Goal: Task Accomplishment & Management: Use online tool/utility

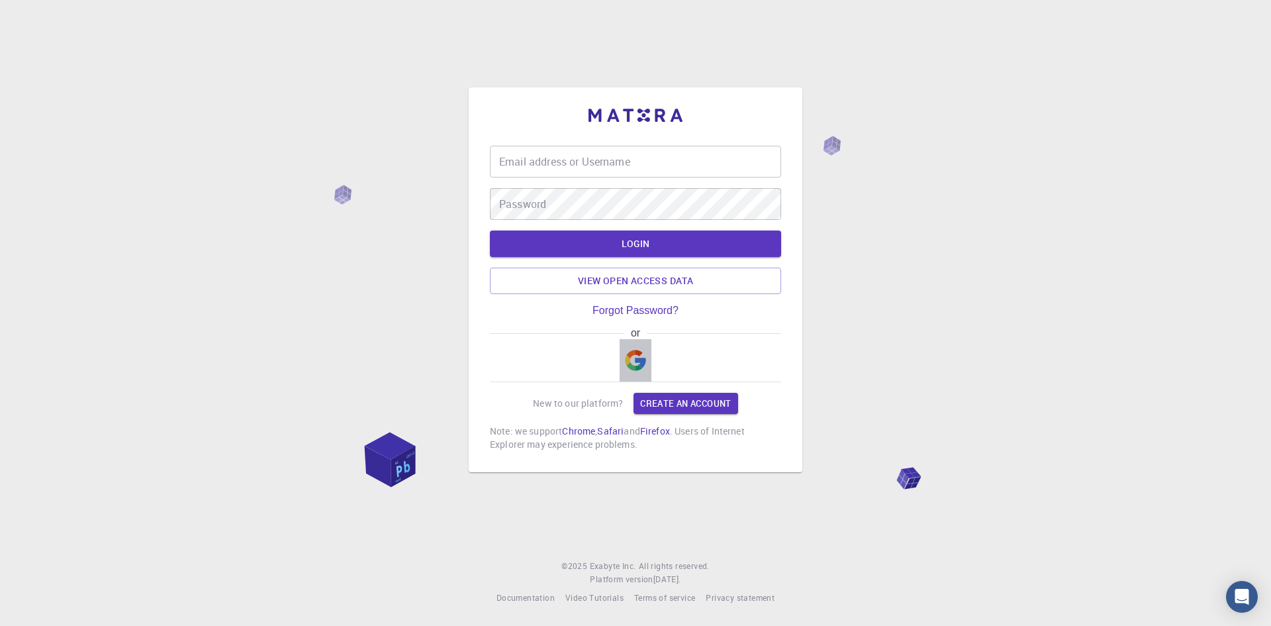
click at [636, 366] on img "button" at bounding box center [635, 360] width 21 height 21
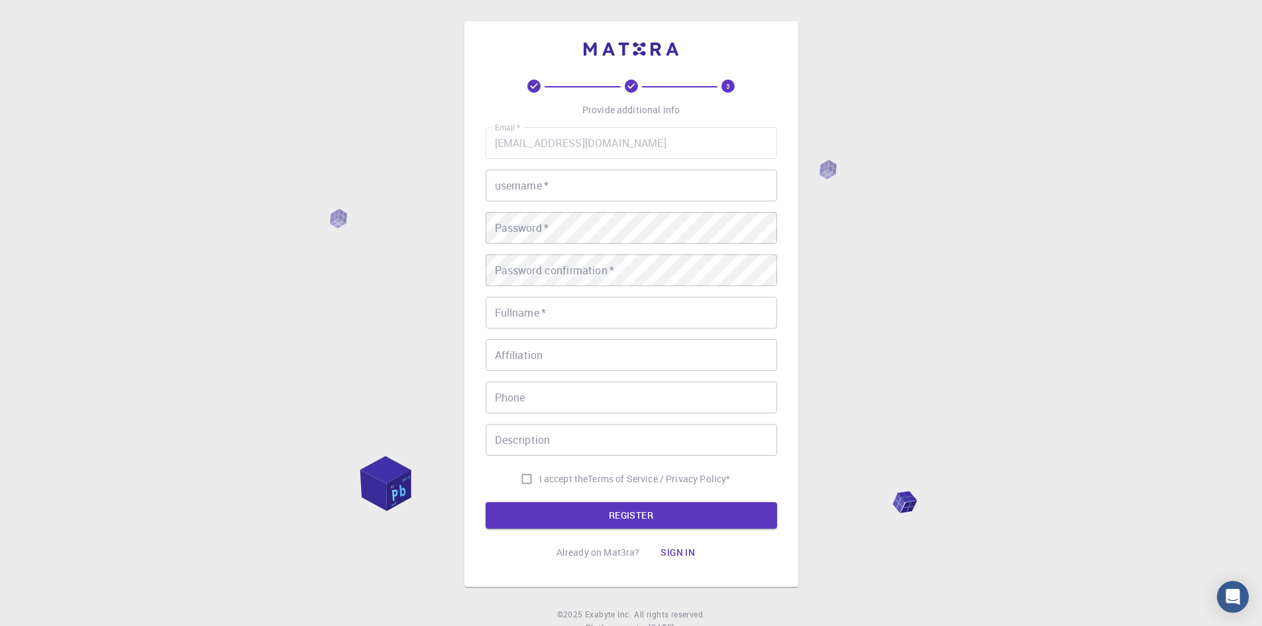
click at [572, 185] on input "username   *" at bounding box center [630, 186] width 291 height 32
type input "changmin"
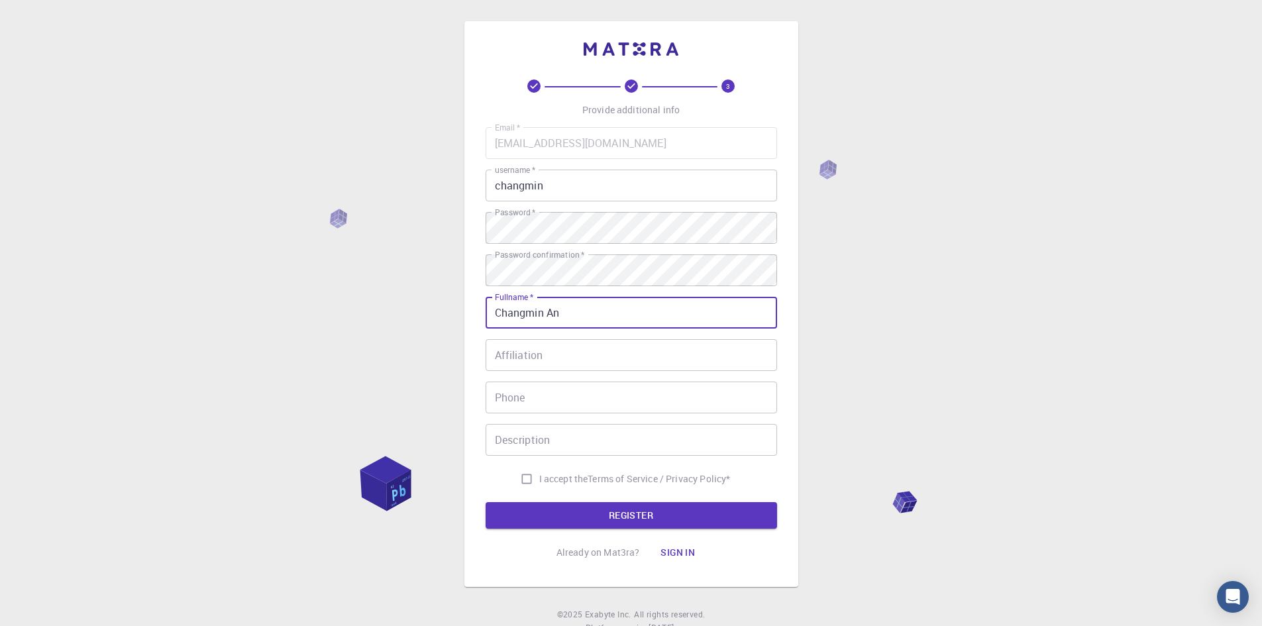
type input "Changmin An"
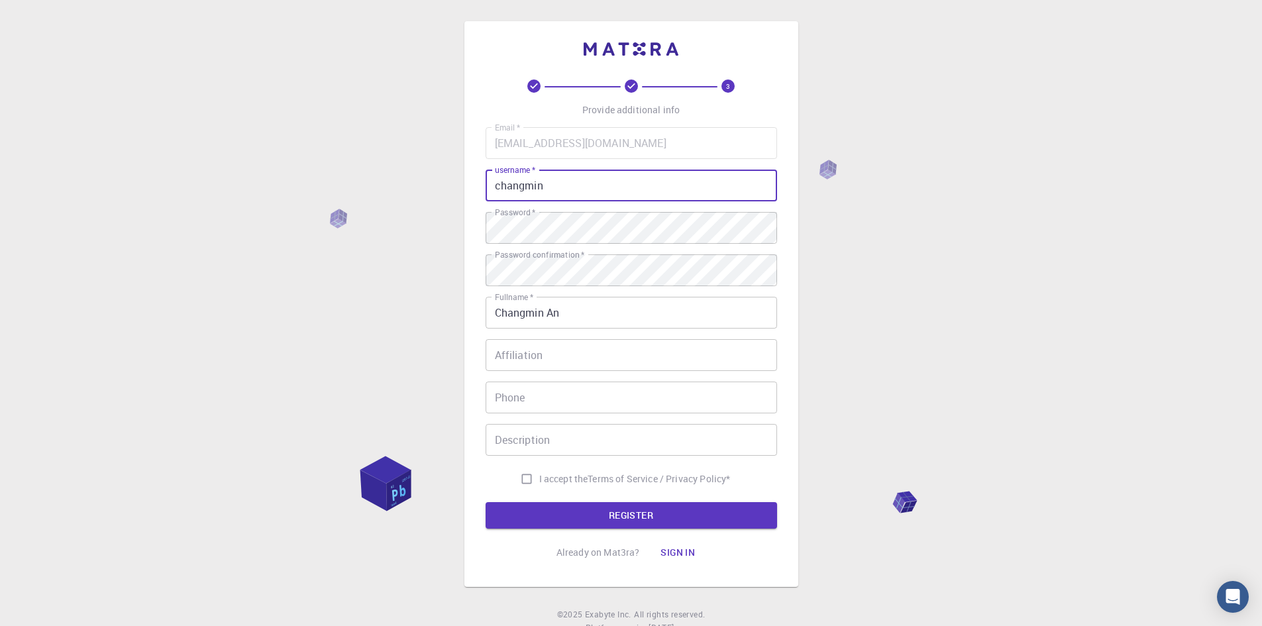
click at [570, 187] on input "changmin" at bounding box center [630, 186] width 291 height 32
click at [526, 477] on input "I accept the Terms of Service / Privacy Policy *" at bounding box center [526, 478] width 25 height 25
checkbox input "true"
click at [569, 512] on button "REGISTER" at bounding box center [630, 515] width 291 height 26
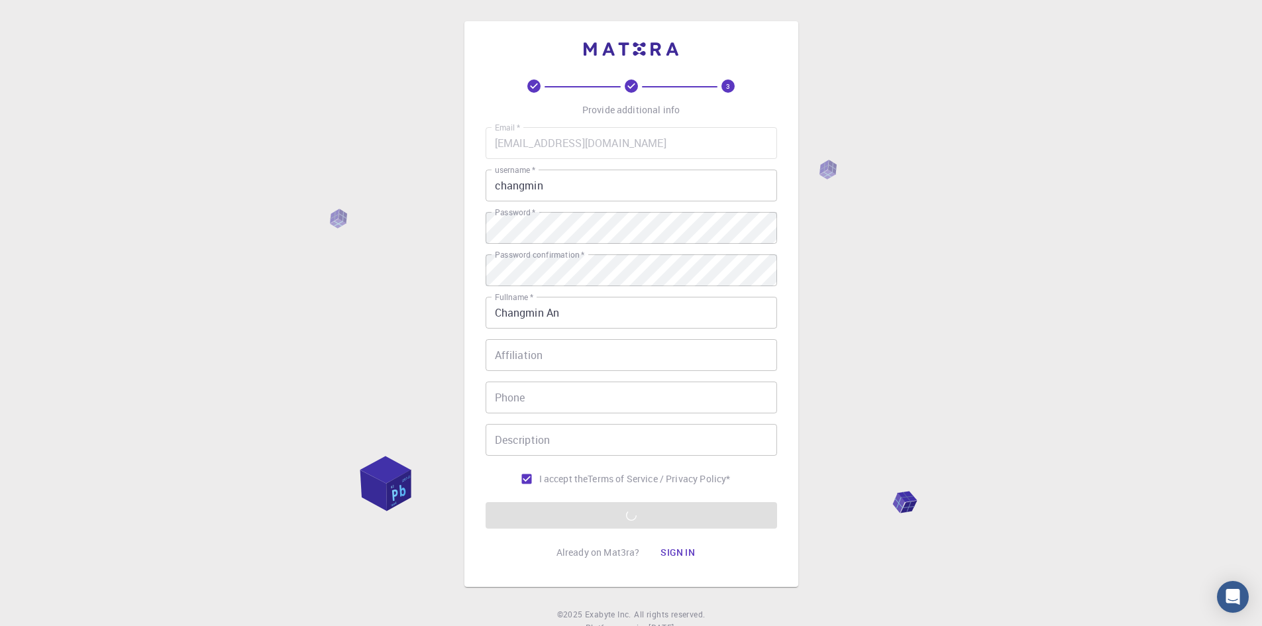
click at [885, 246] on div "3 Provide additional info Email   * acm3795@kaist.ac.kr Email   * username   * …" at bounding box center [631, 337] width 1262 height 674
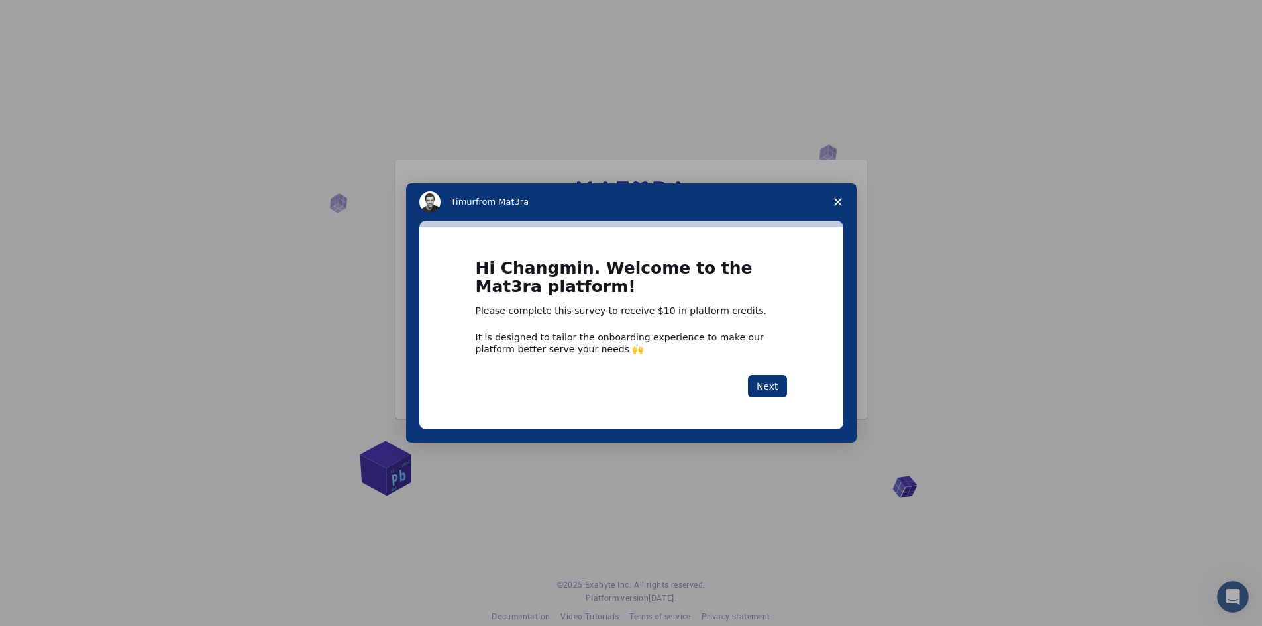
click at [844, 200] on span "Close survey" at bounding box center [837, 201] width 37 height 37
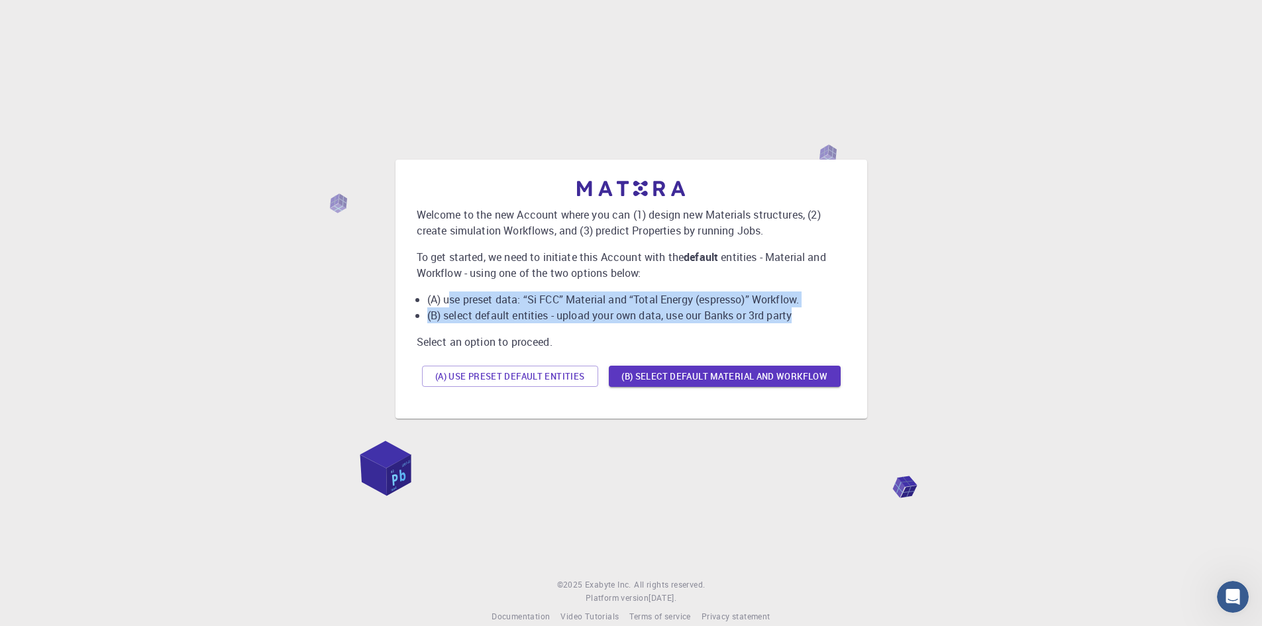
drag, startPoint x: 448, startPoint y: 300, endPoint x: 801, endPoint y: 324, distance: 353.8
click at [801, 324] on div "Welcome to the new Account where you can (1) design new Materials structures, (…" at bounding box center [631, 286] width 429 height 211
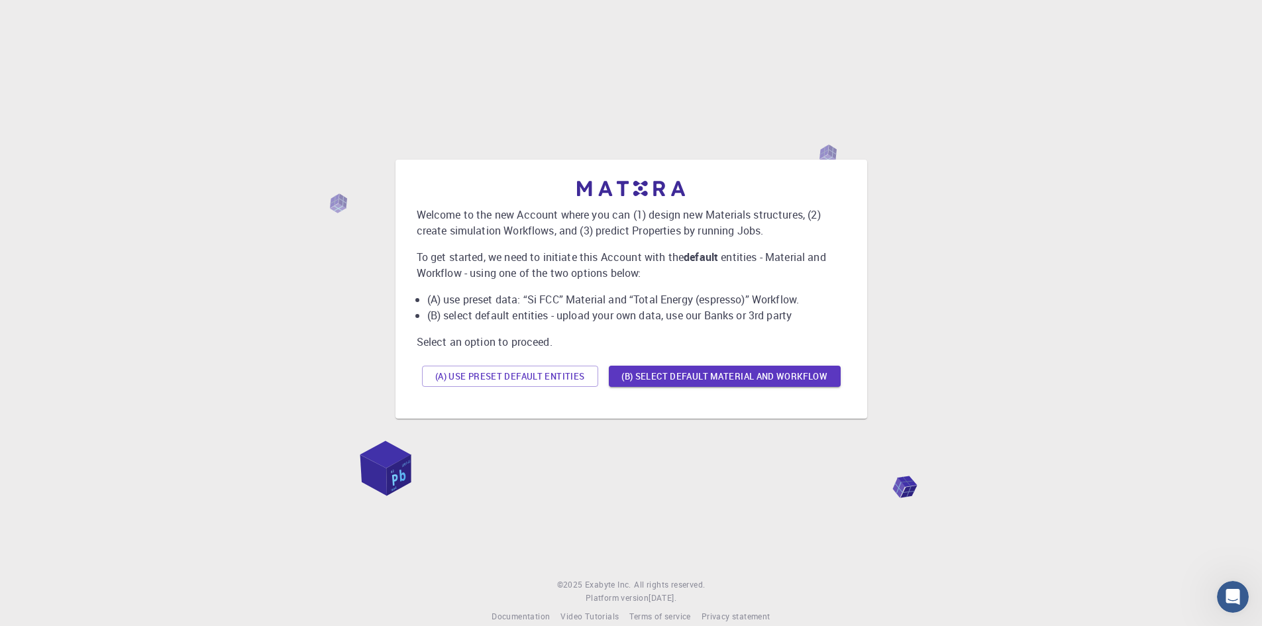
click at [609, 268] on p "To get started, we need to initiate this Account with the default entities - Ma…" at bounding box center [631, 265] width 429 height 32
click at [678, 377] on button "(B) Select default material and workflow" at bounding box center [725, 376] width 232 height 21
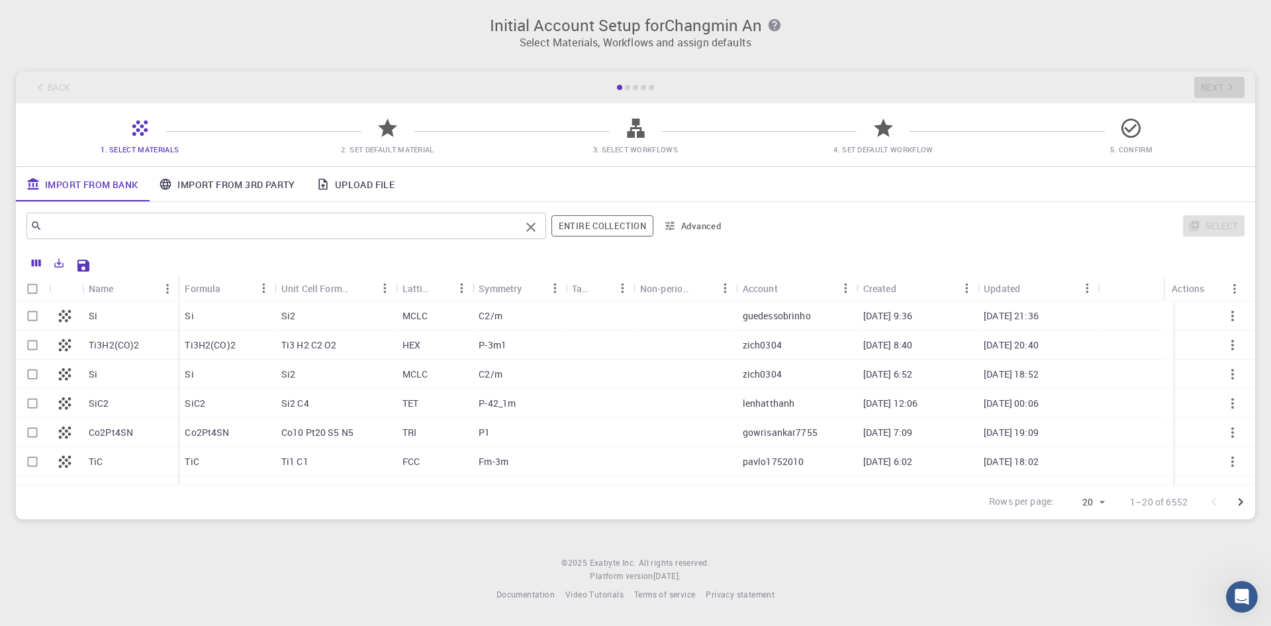
click at [115, 224] on input "text" at bounding box center [281, 226] width 478 height 19
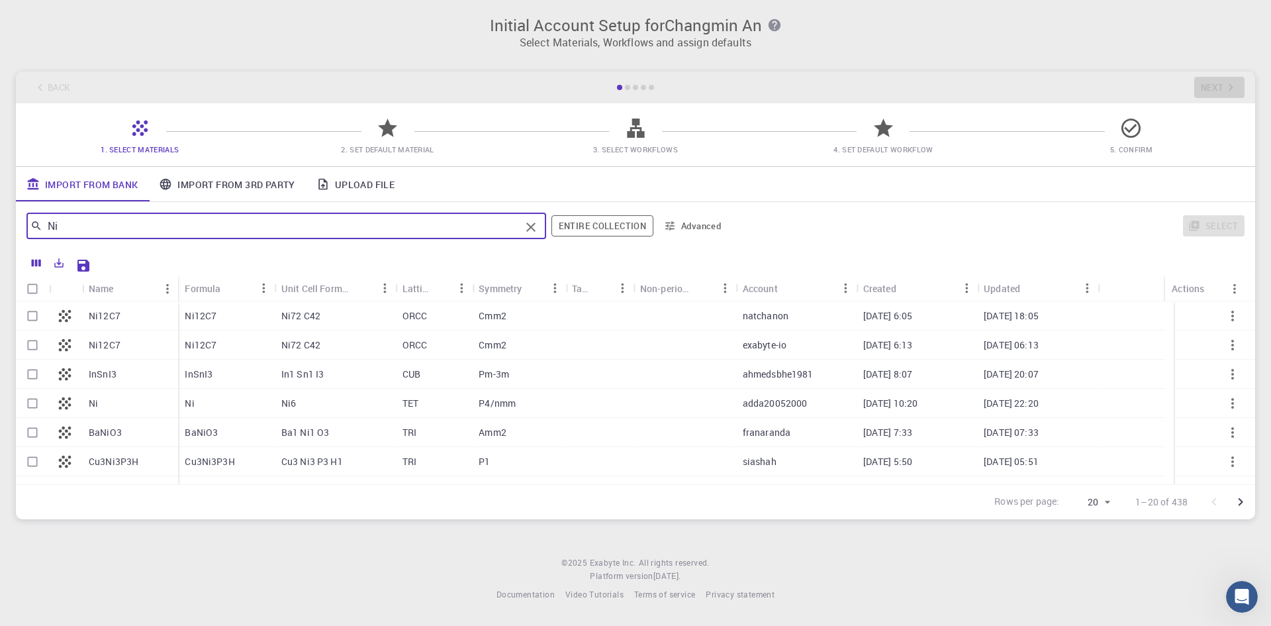
type input "Ni"
click at [70, 401] on icon at bounding box center [65, 403] width 19 height 19
checkbox input "true"
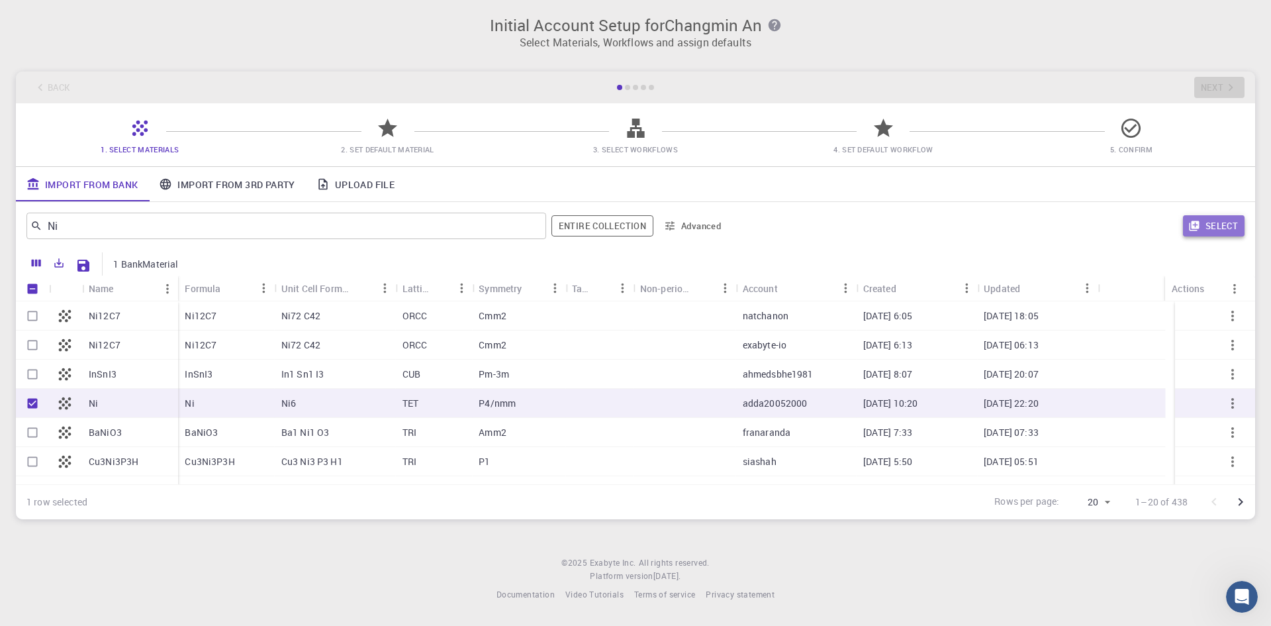
click at [1238, 227] on button "Select" at bounding box center [1214, 225] width 62 height 21
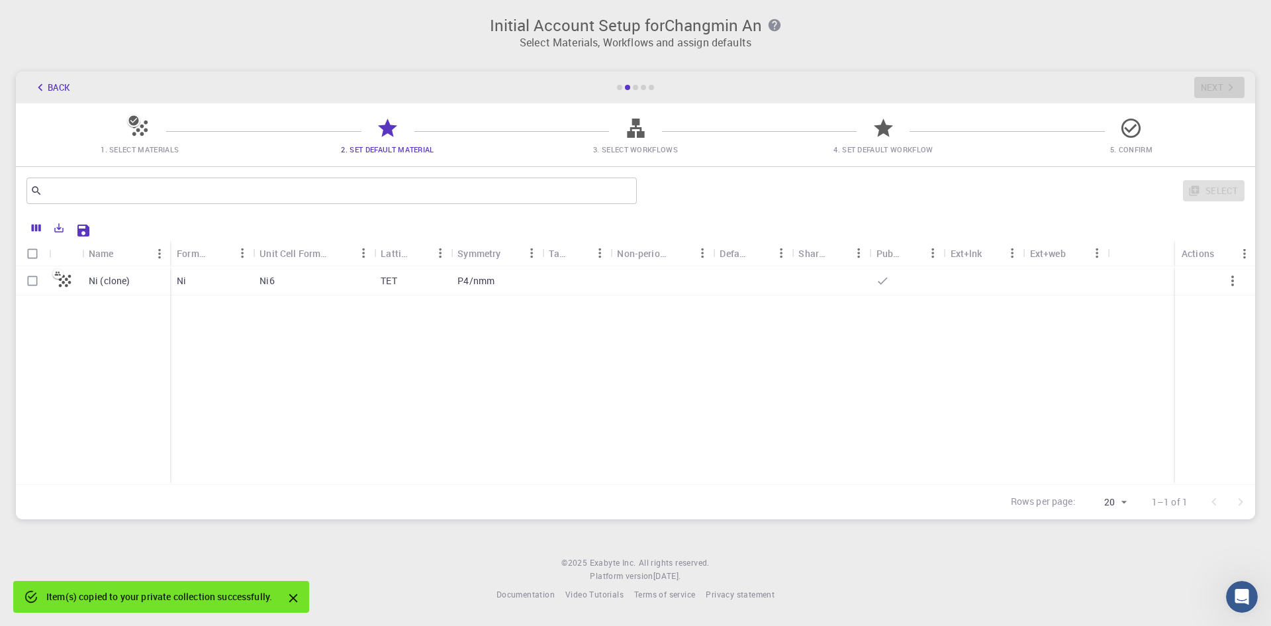
click at [105, 285] on p "Ni (clone)" at bounding box center [110, 280] width 42 height 13
checkbox input "true"
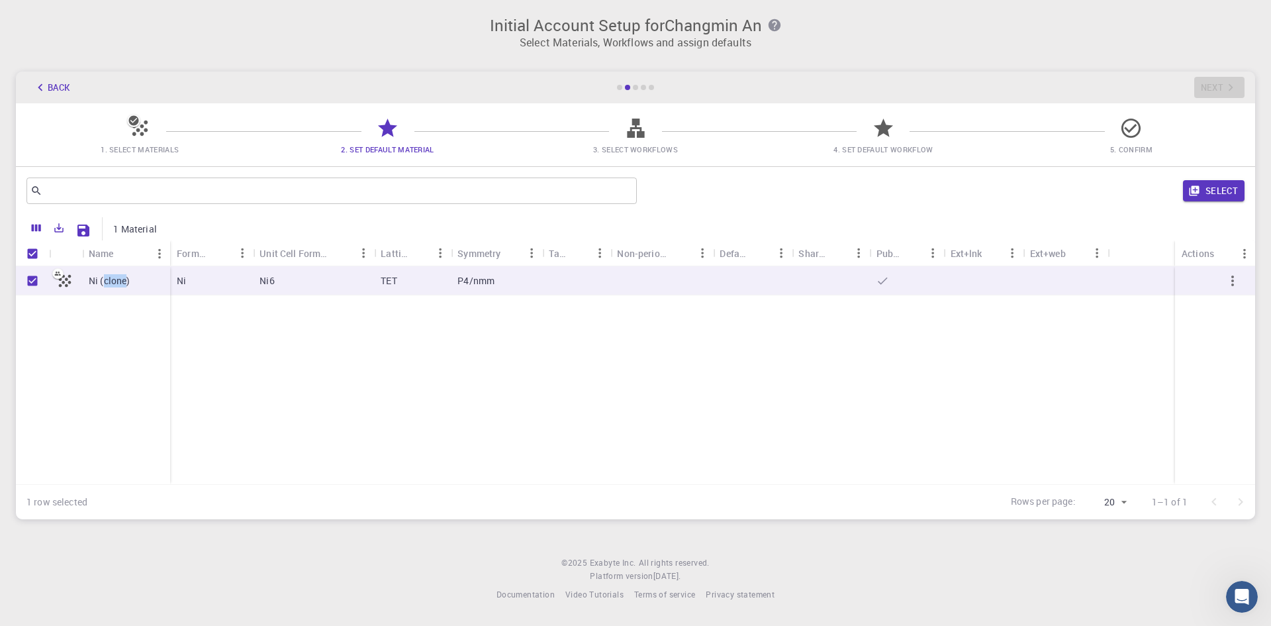
click at [105, 285] on p "Ni (clone)" at bounding box center [110, 280] width 42 height 13
checkbox input "false"
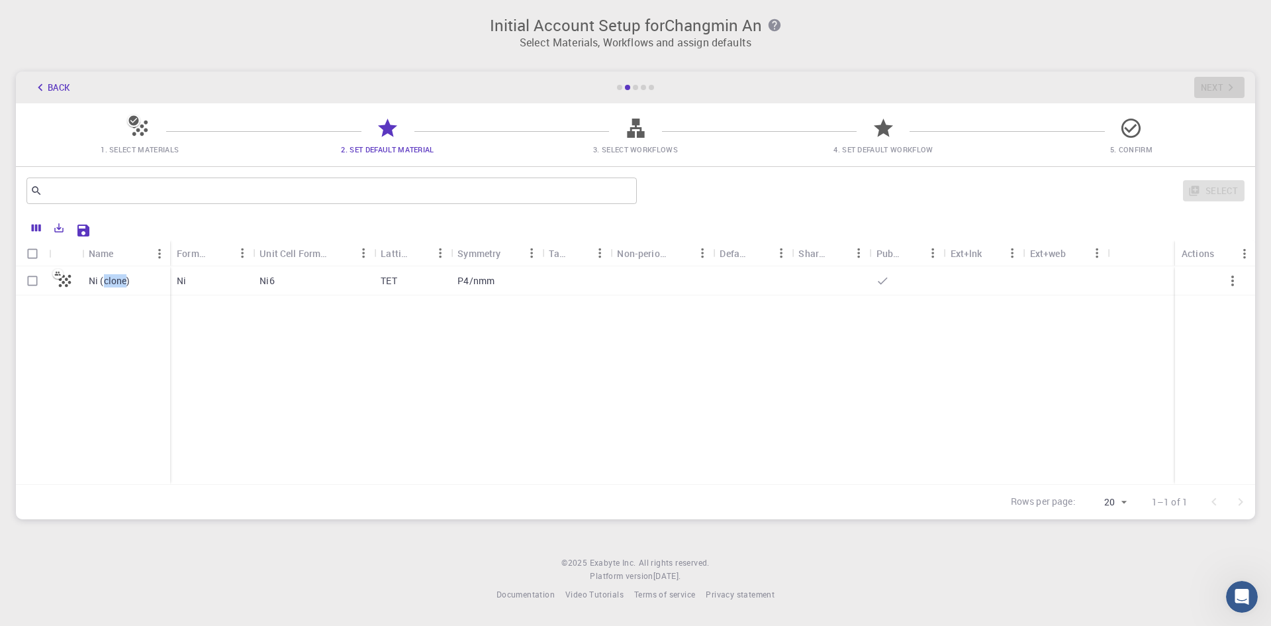
click at [107, 280] on p "Ni (clone)" at bounding box center [110, 280] width 42 height 13
checkbox input "true"
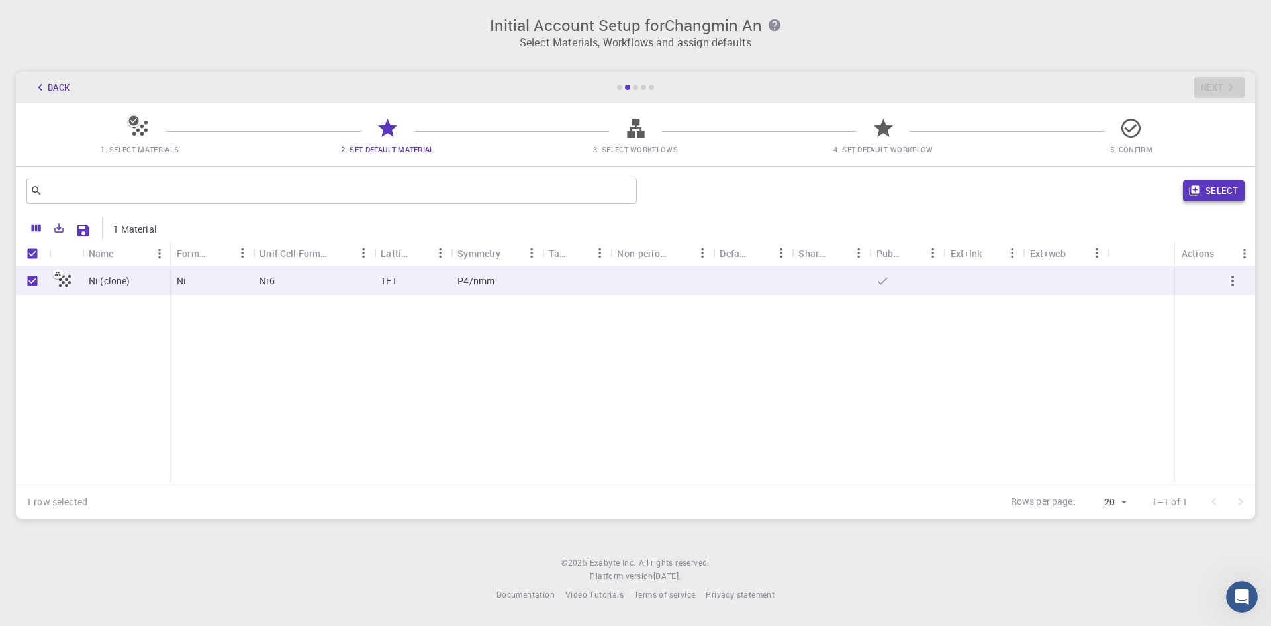
click at [1218, 191] on button "Select" at bounding box center [1214, 190] width 62 height 21
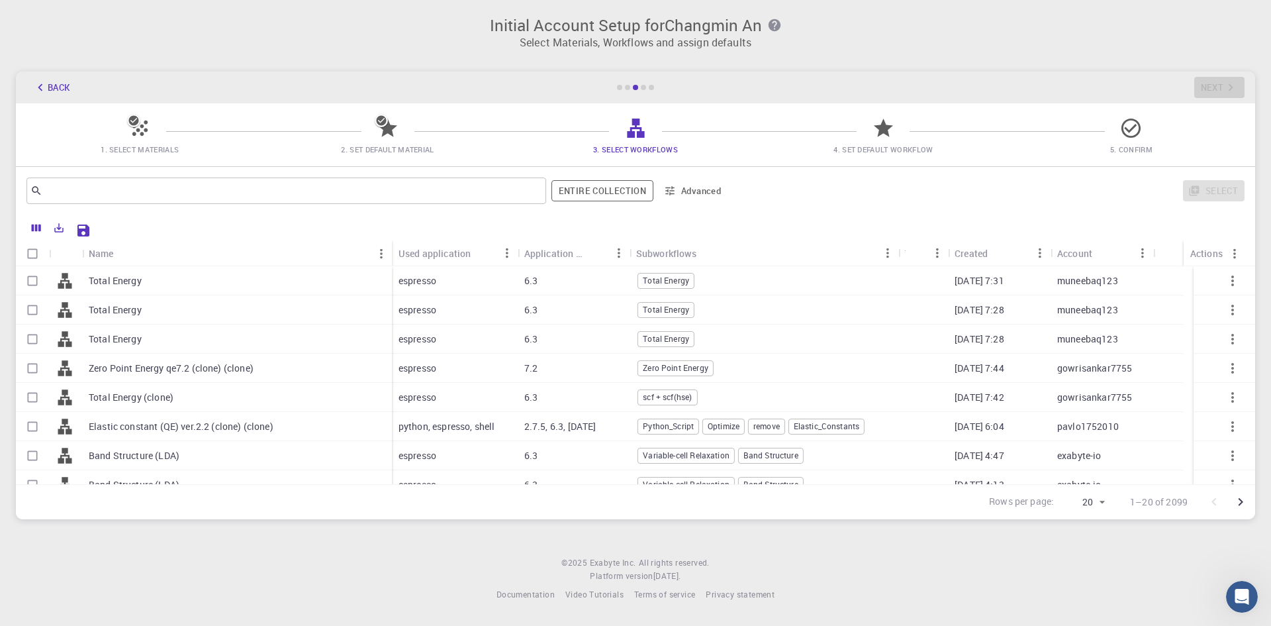
click at [122, 281] on p "Total Energy" at bounding box center [115, 280] width 53 height 13
checkbox input "true"
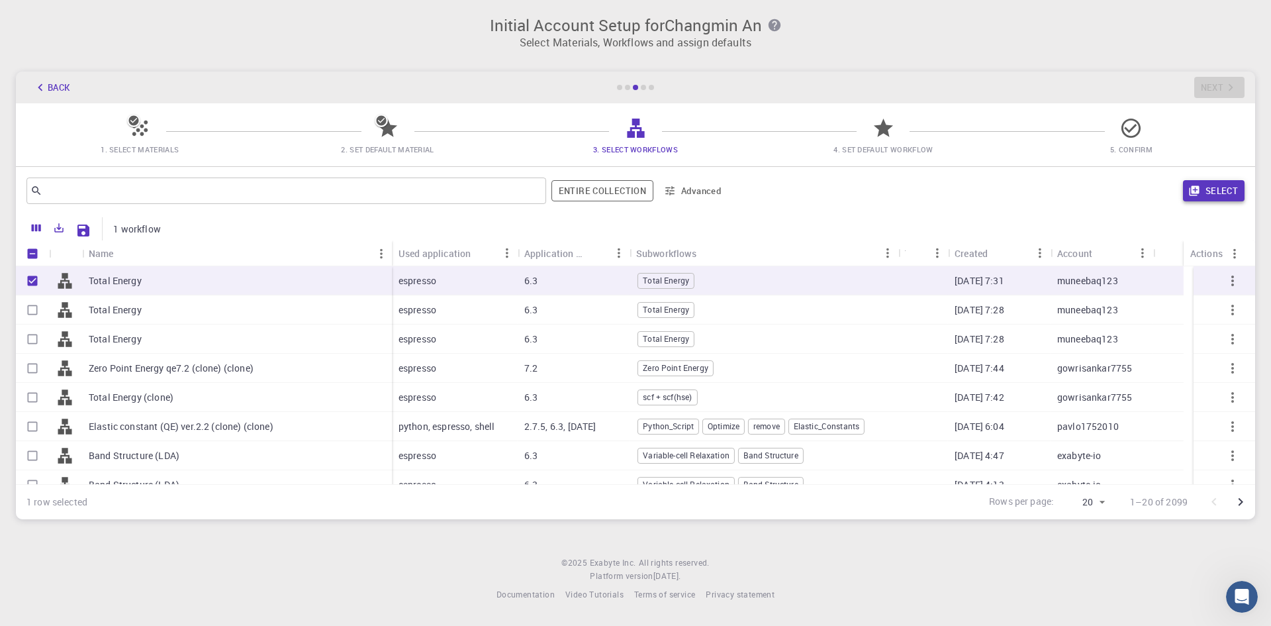
click at [1214, 194] on button "Select" at bounding box center [1214, 190] width 62 height 21
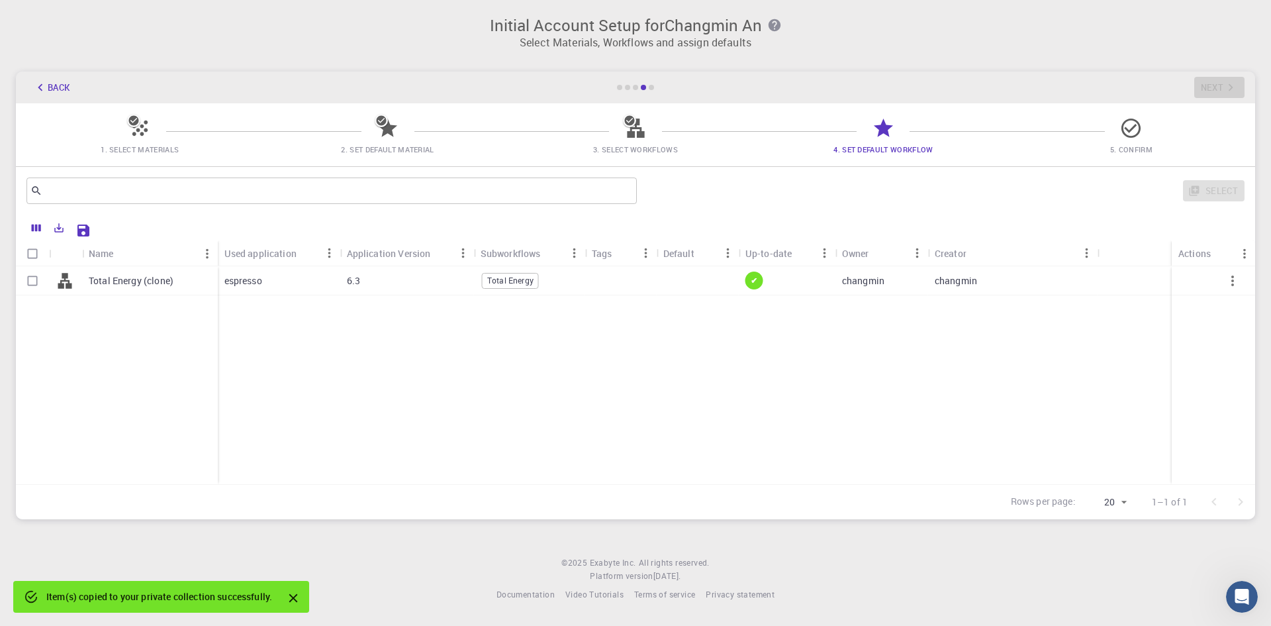
click at [450, 275] on div "6.3" at bounding box center [407, 280] width 134 height 29
checkbox input "true"
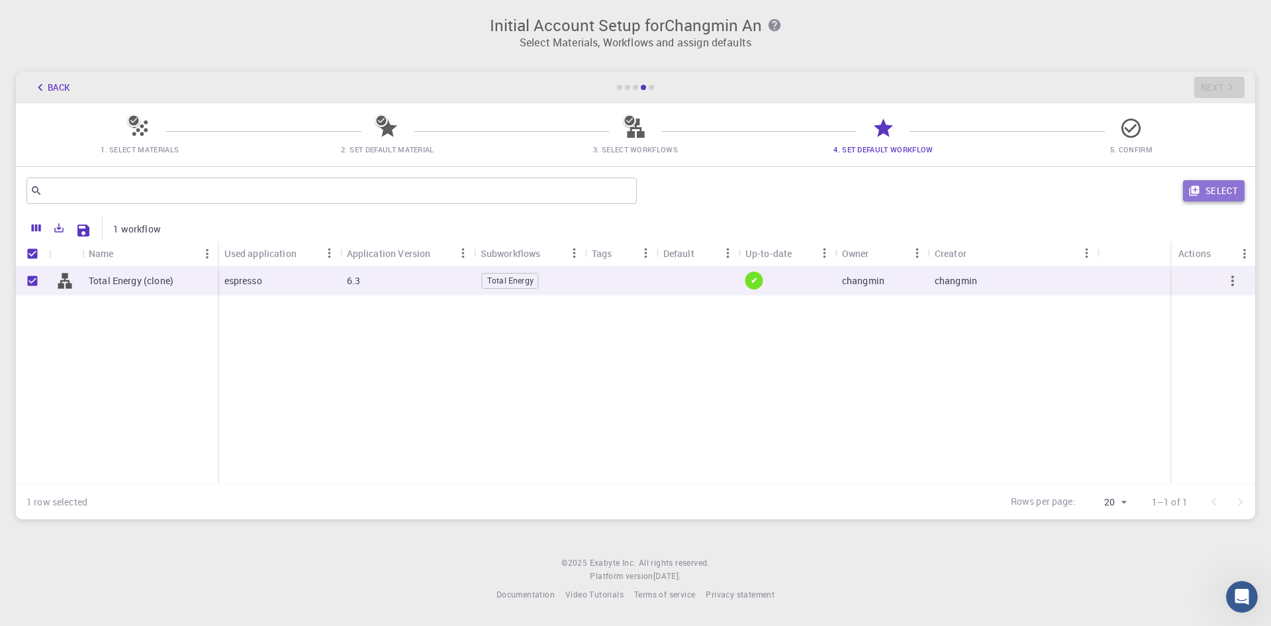
click at [1187, 185] on button "Select" at bounding box center [1214, 190] width 62 height 21
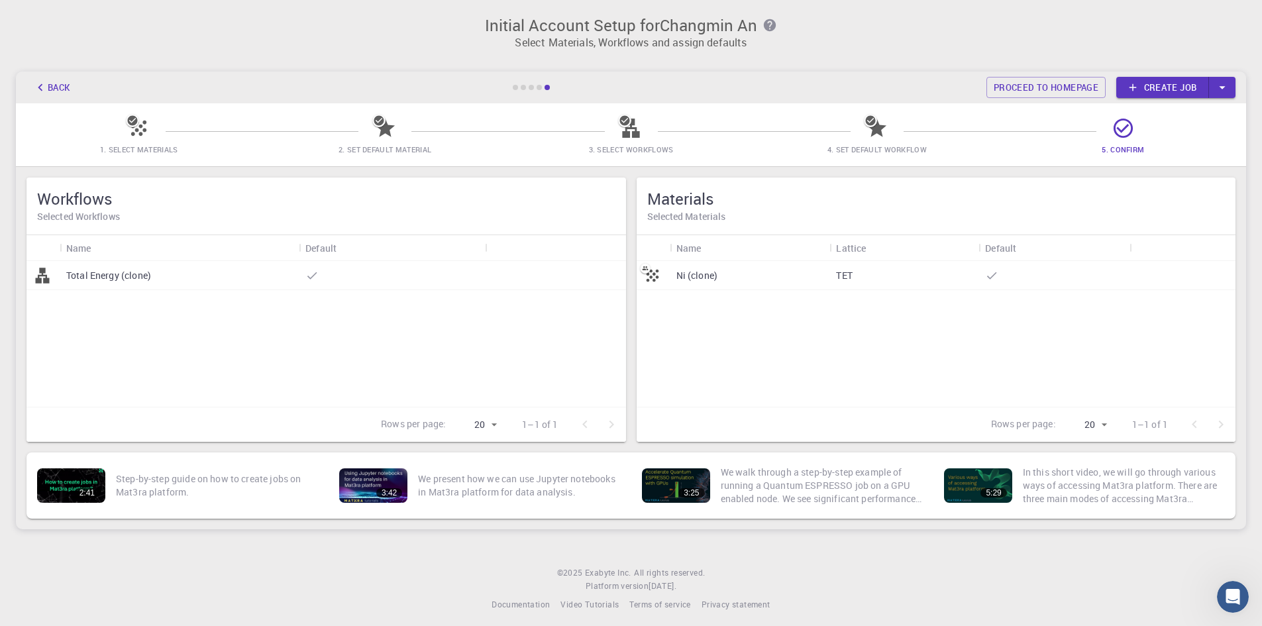
click at [1163, 87] on link "Create job" at bounding box center [1162, 87] width 93 height 21
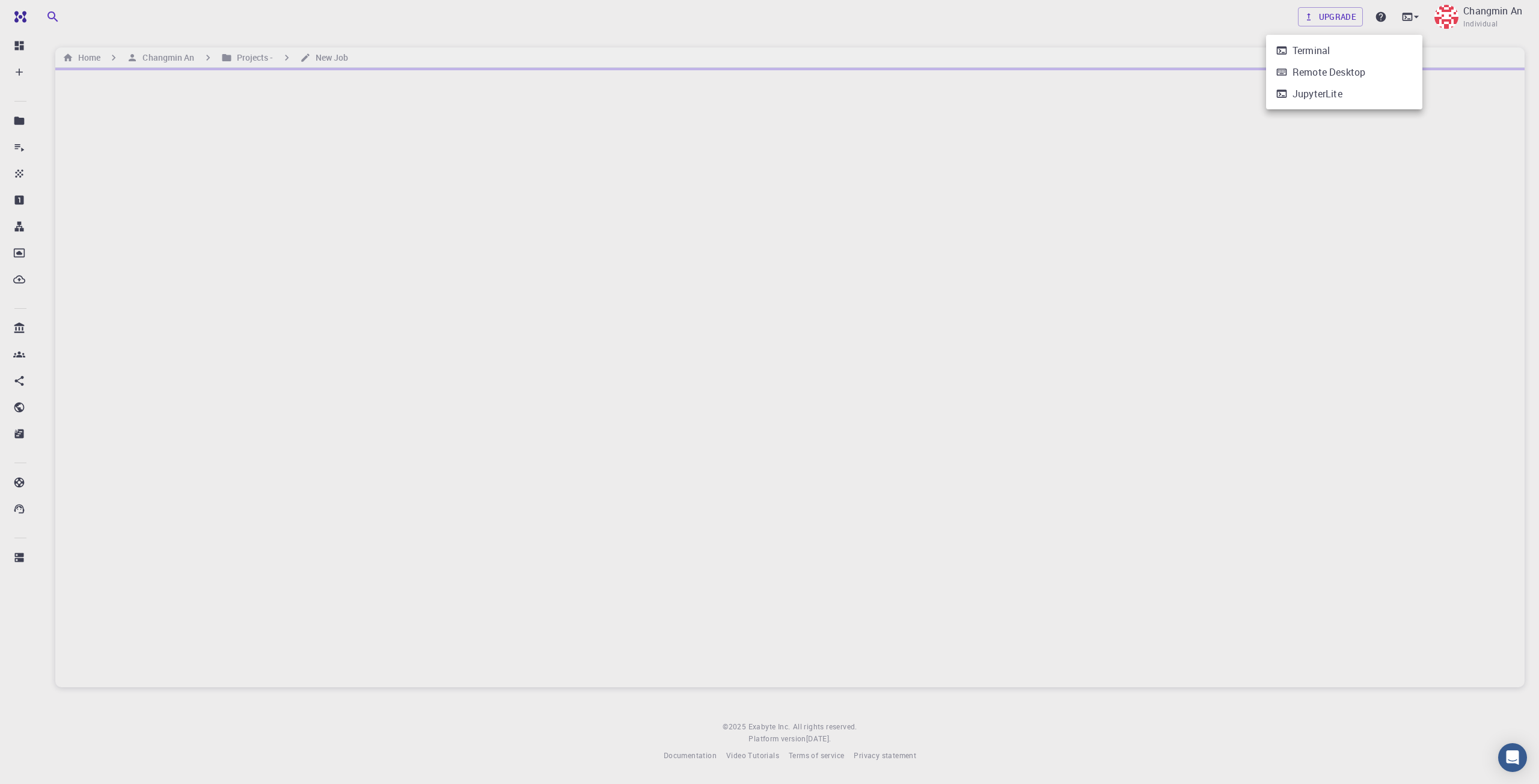
click at [1078, 21] on div at bounding box center [769, 392] width 1539 height 784
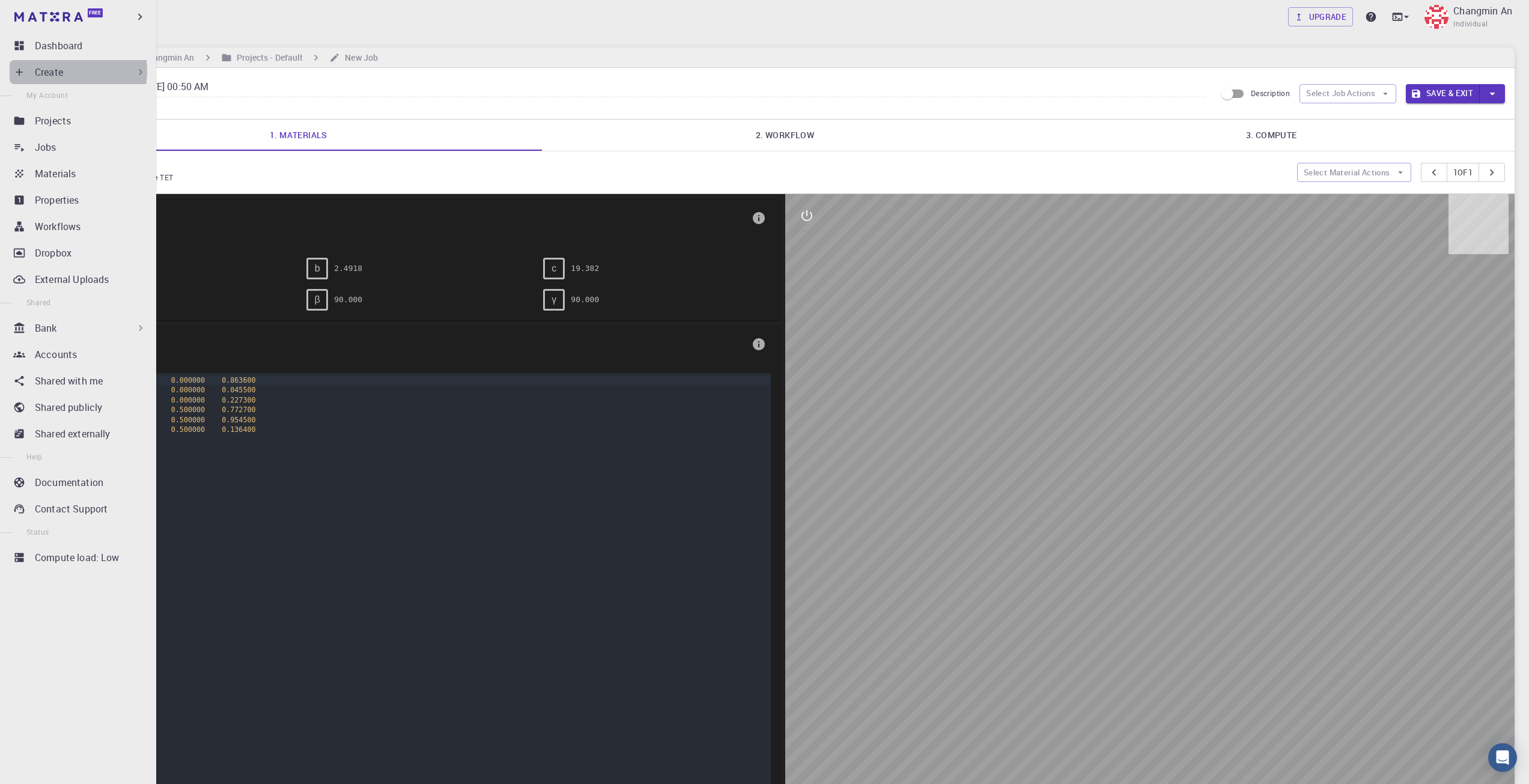
click at [67, 71] on div "Create" at bounding box center [90, 73] width 112 height 15
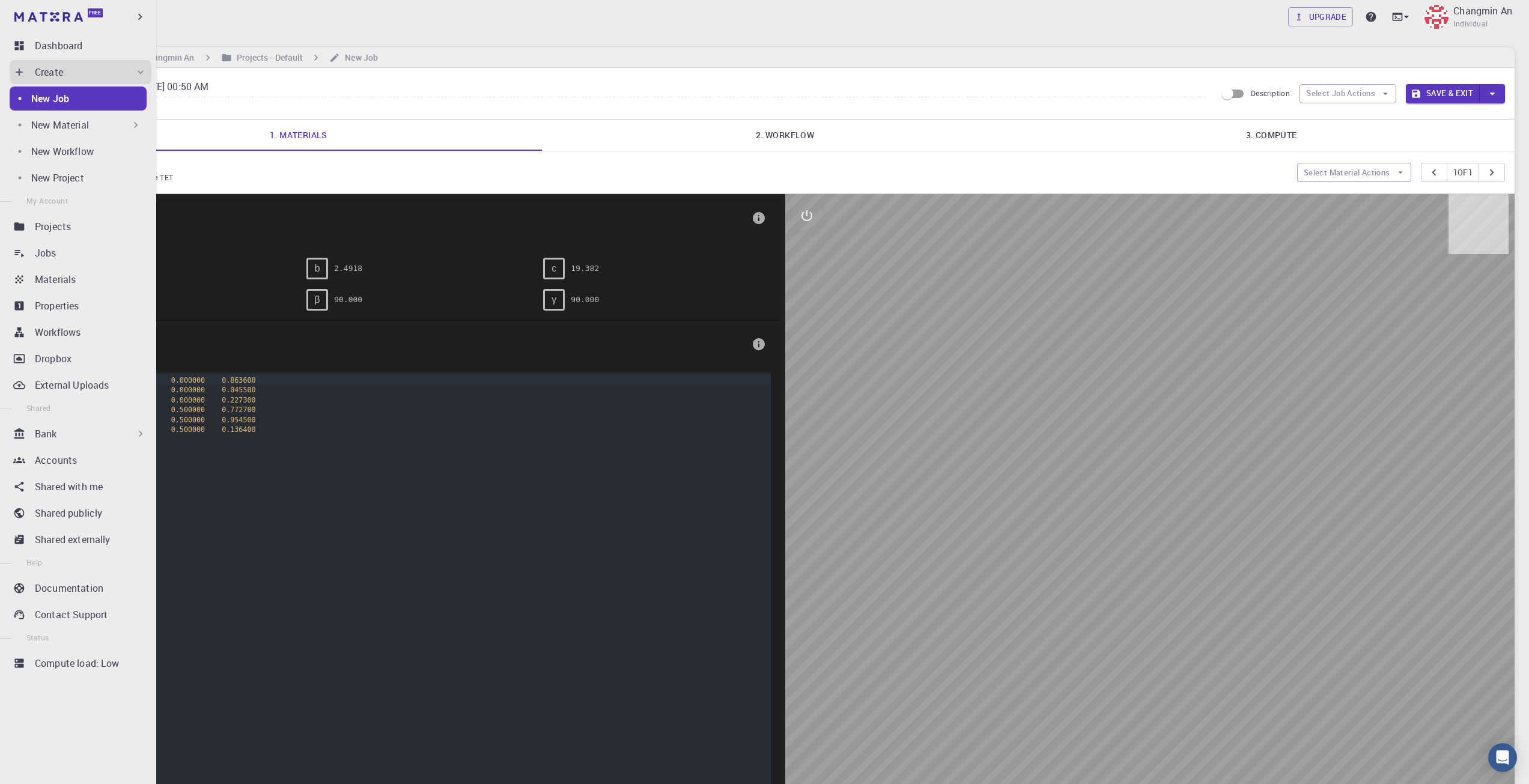
click at [73, 120] on p "New Material" at bounding box center [60, 125] width 58 height 15
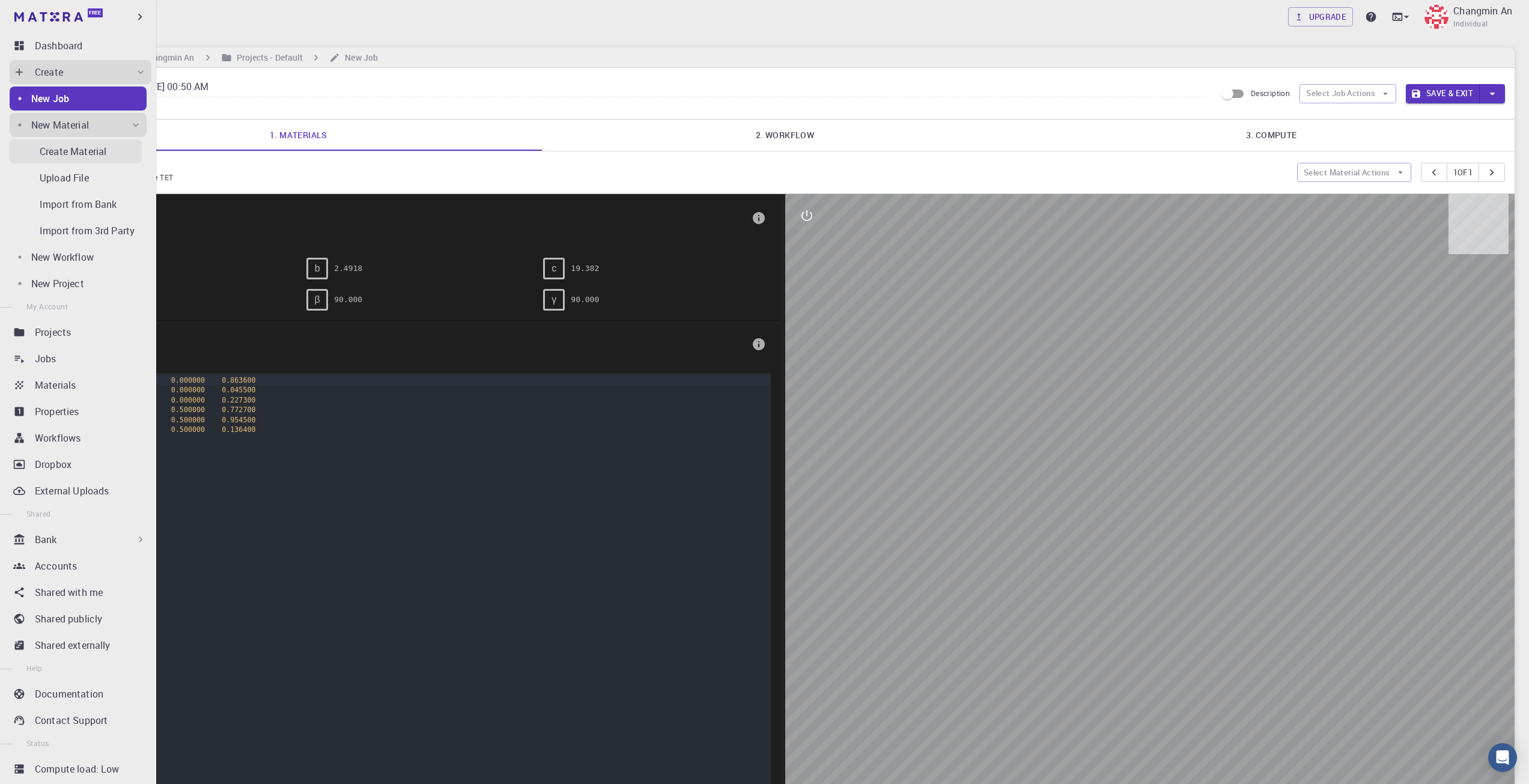
click at [90, 146] on p "Create Material" at bounding box center [74, 152] width 67 height 15
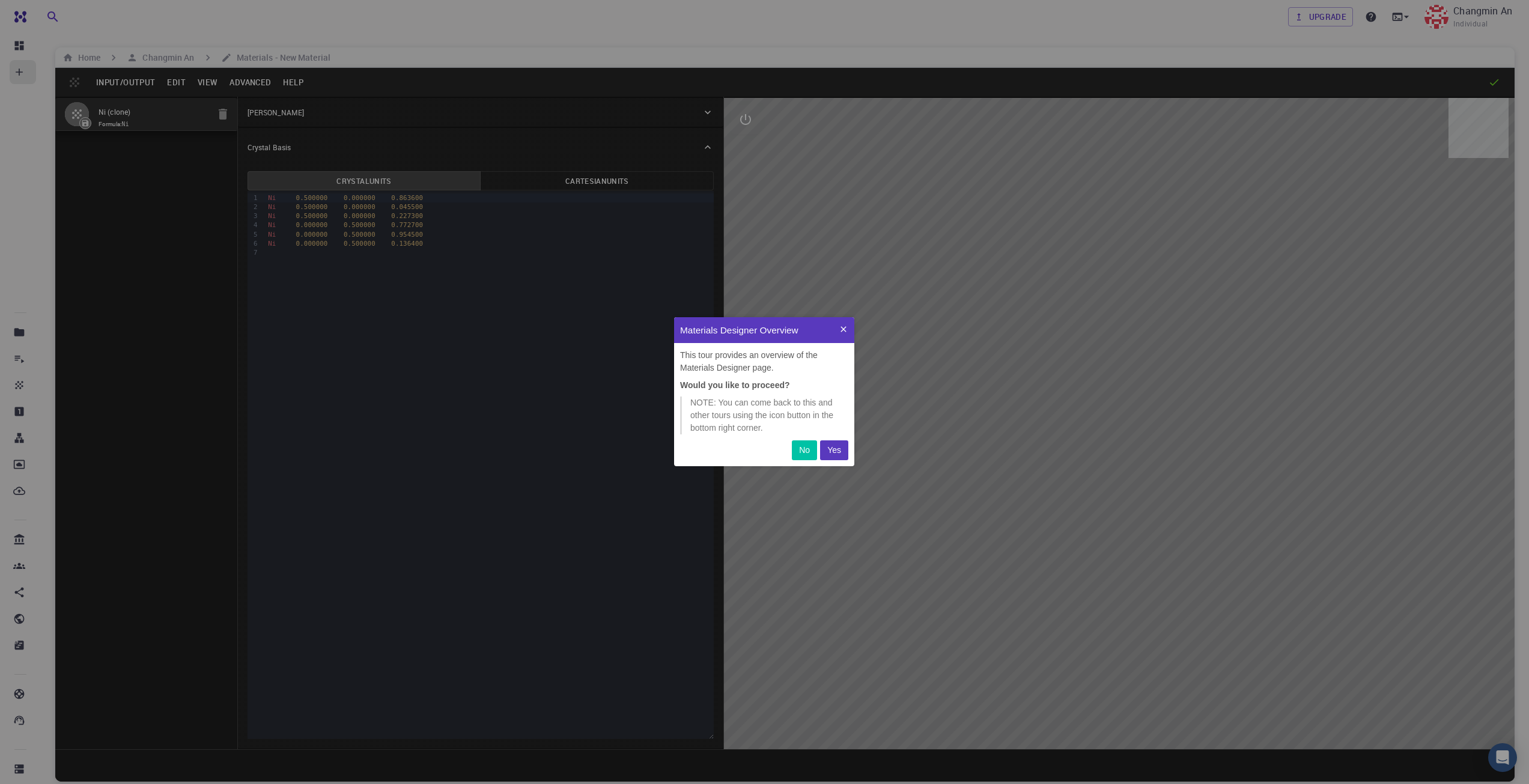
scroll to position [140, 172]
click at [805, 444] on button "No" at bounding box center [805, 450] width 25 height 20
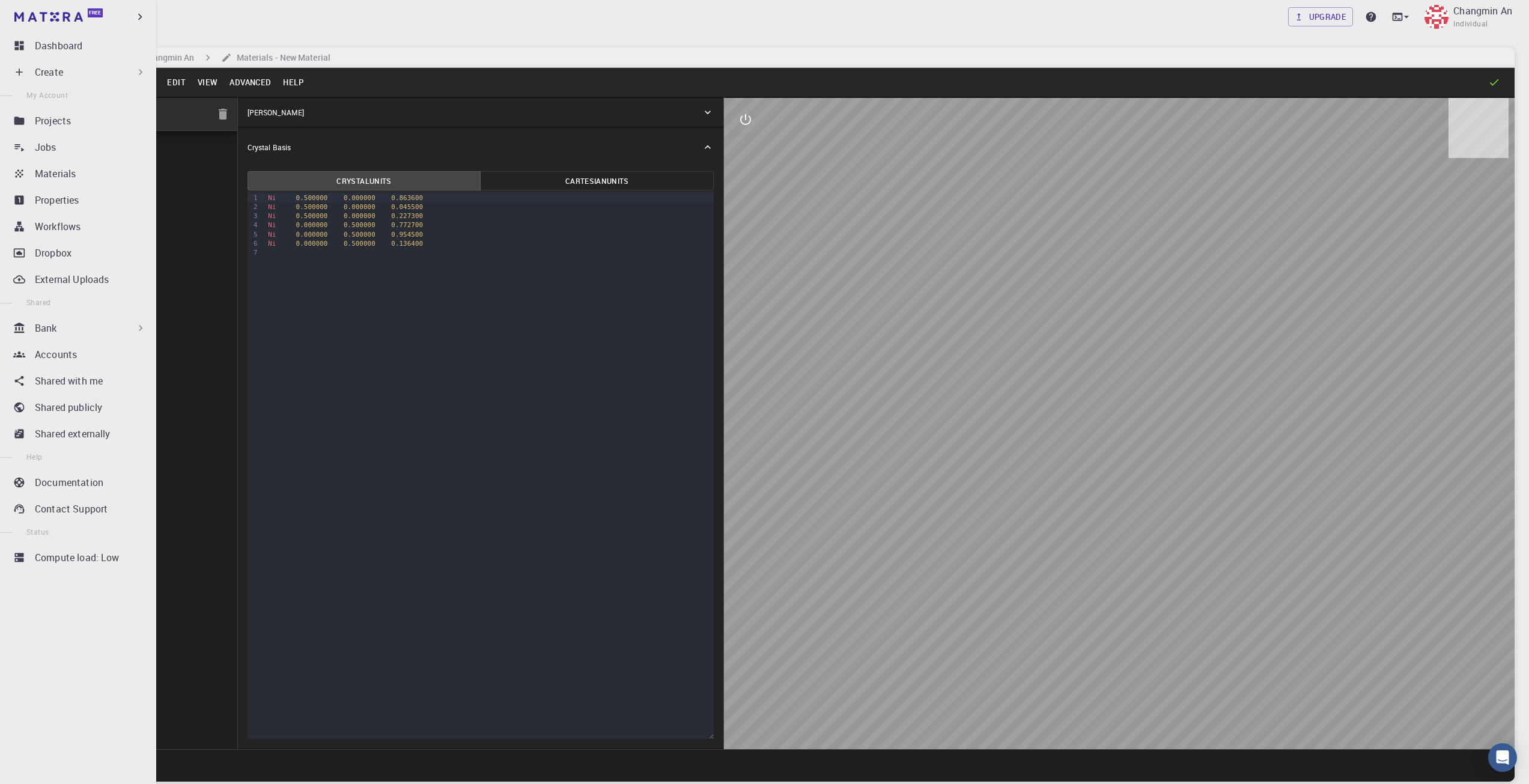
click at [68, 74] on div "Create" at bounding box center [90, 73] width 112 height 15
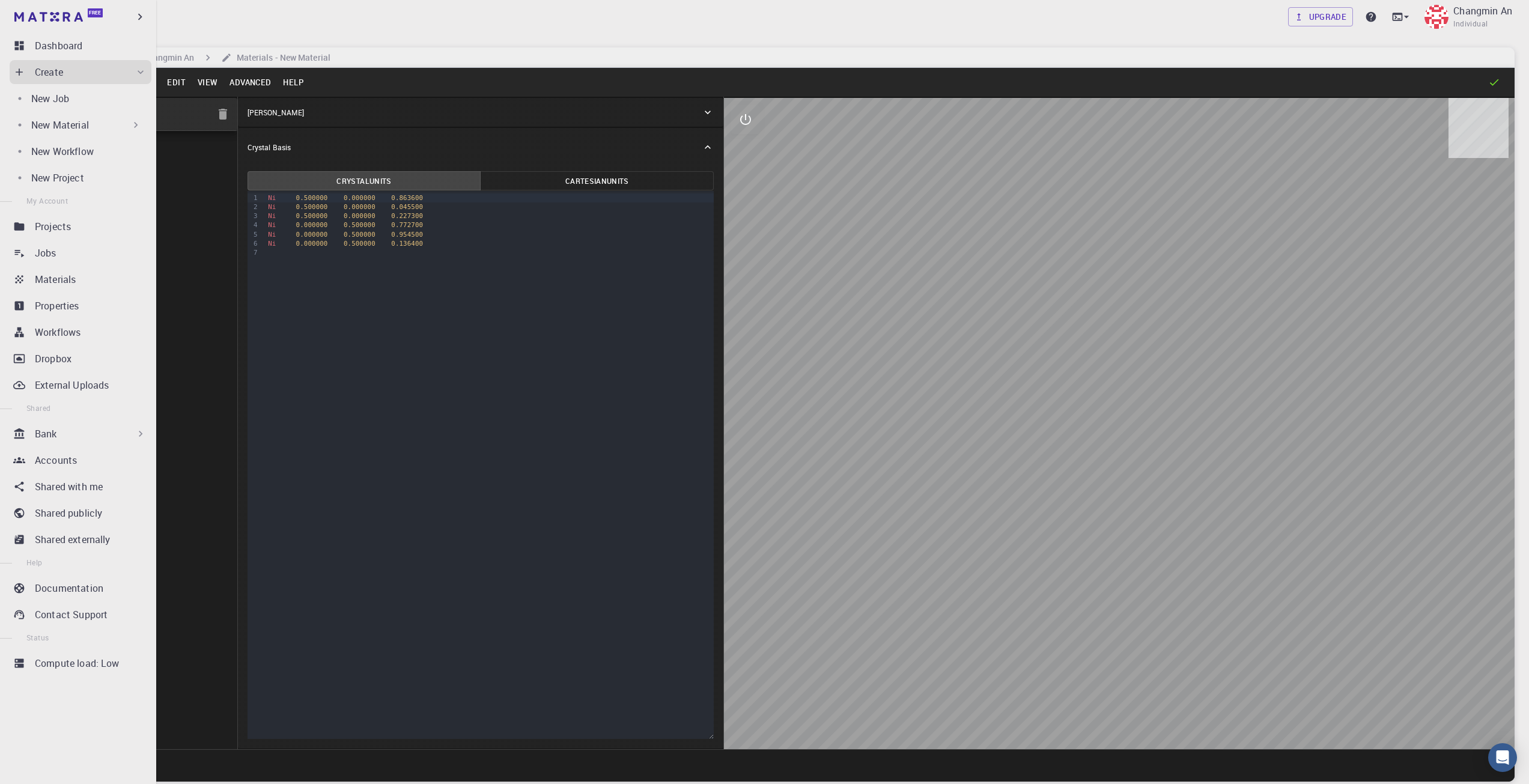
click at [68, 120] on p "New Material" at bounding box center [60, 125] width 58 height 15
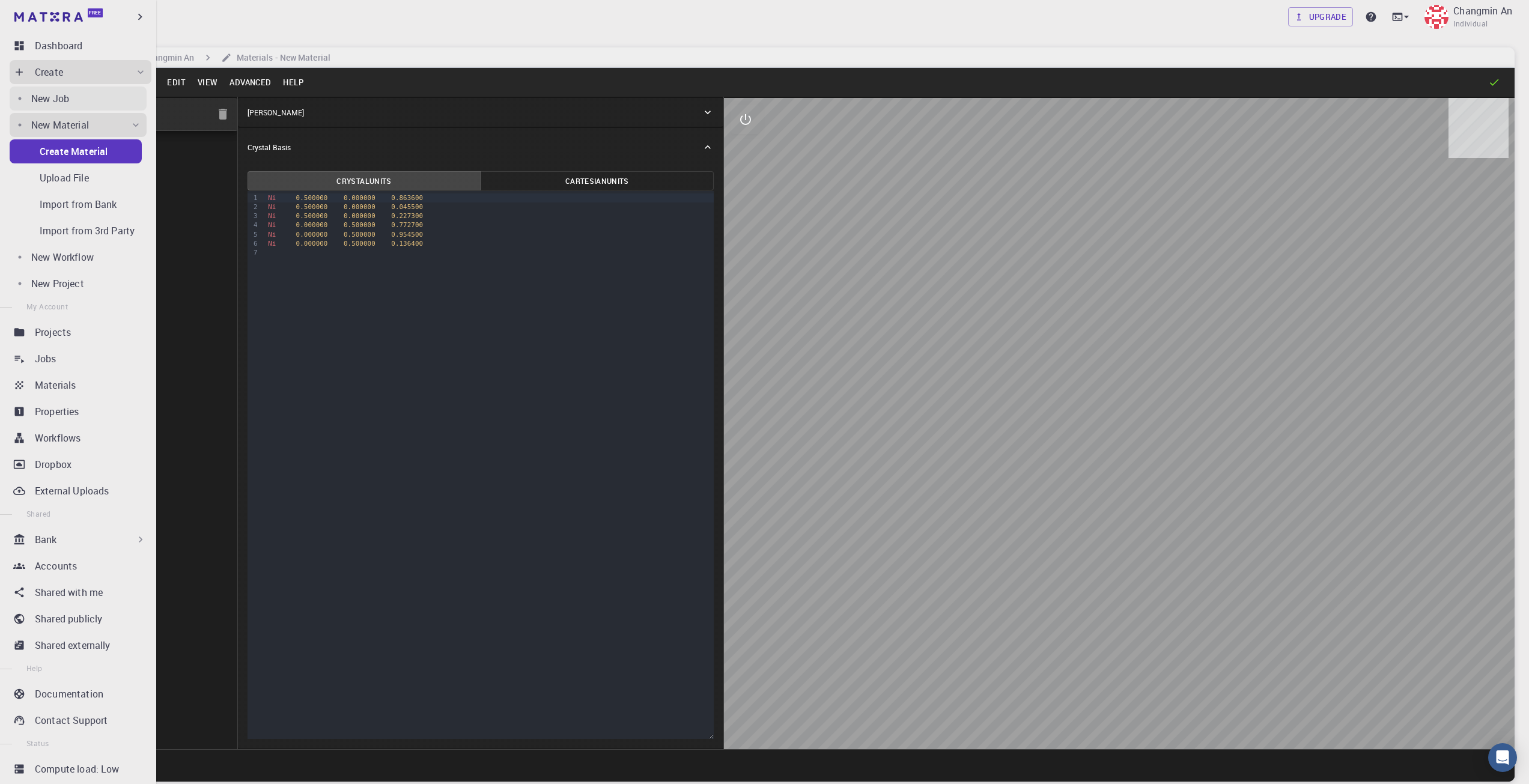
click at [65, 93] on p "New Job" at bounding box center [50, 99] width 38 height 15
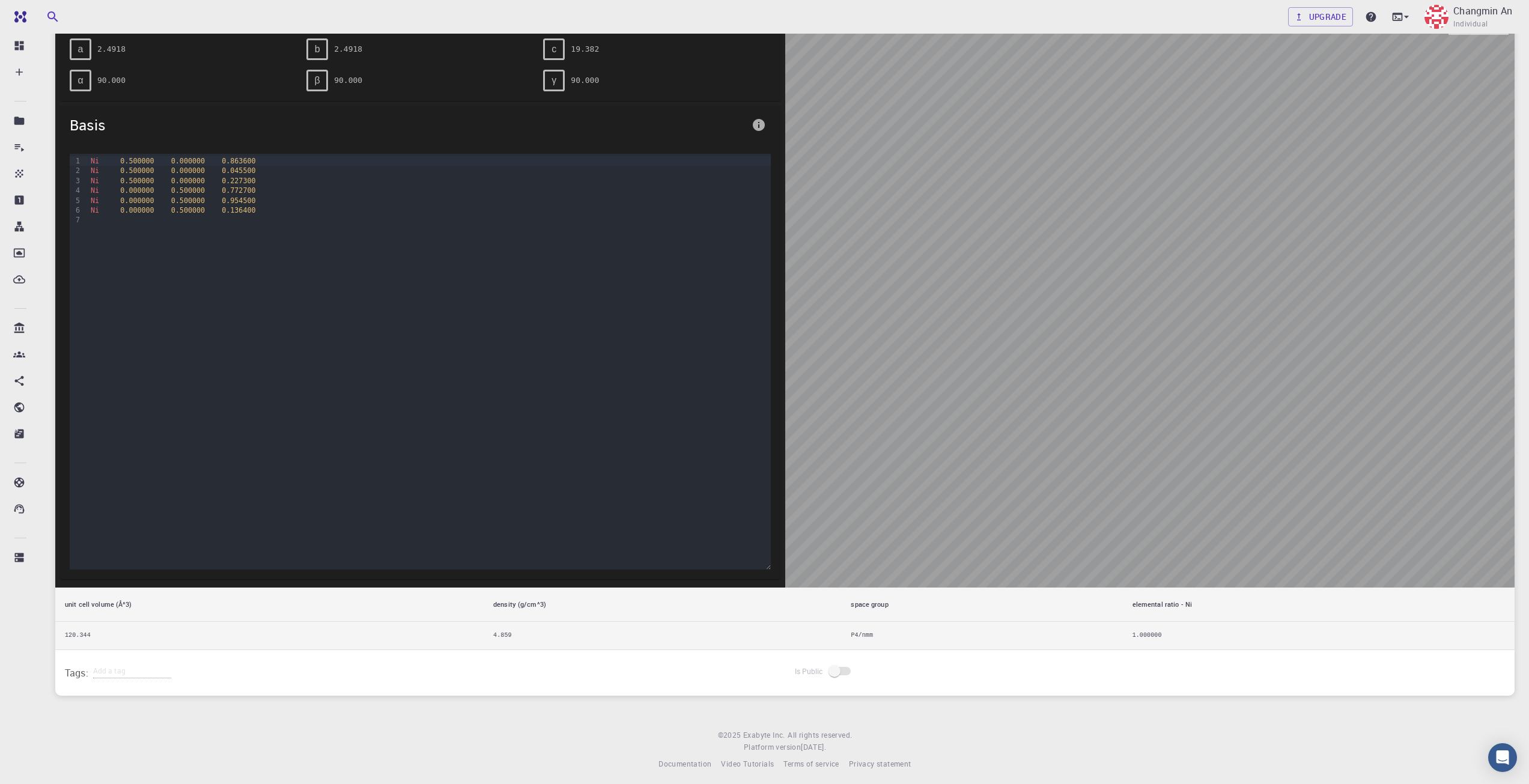
scroll to position [225, 0]
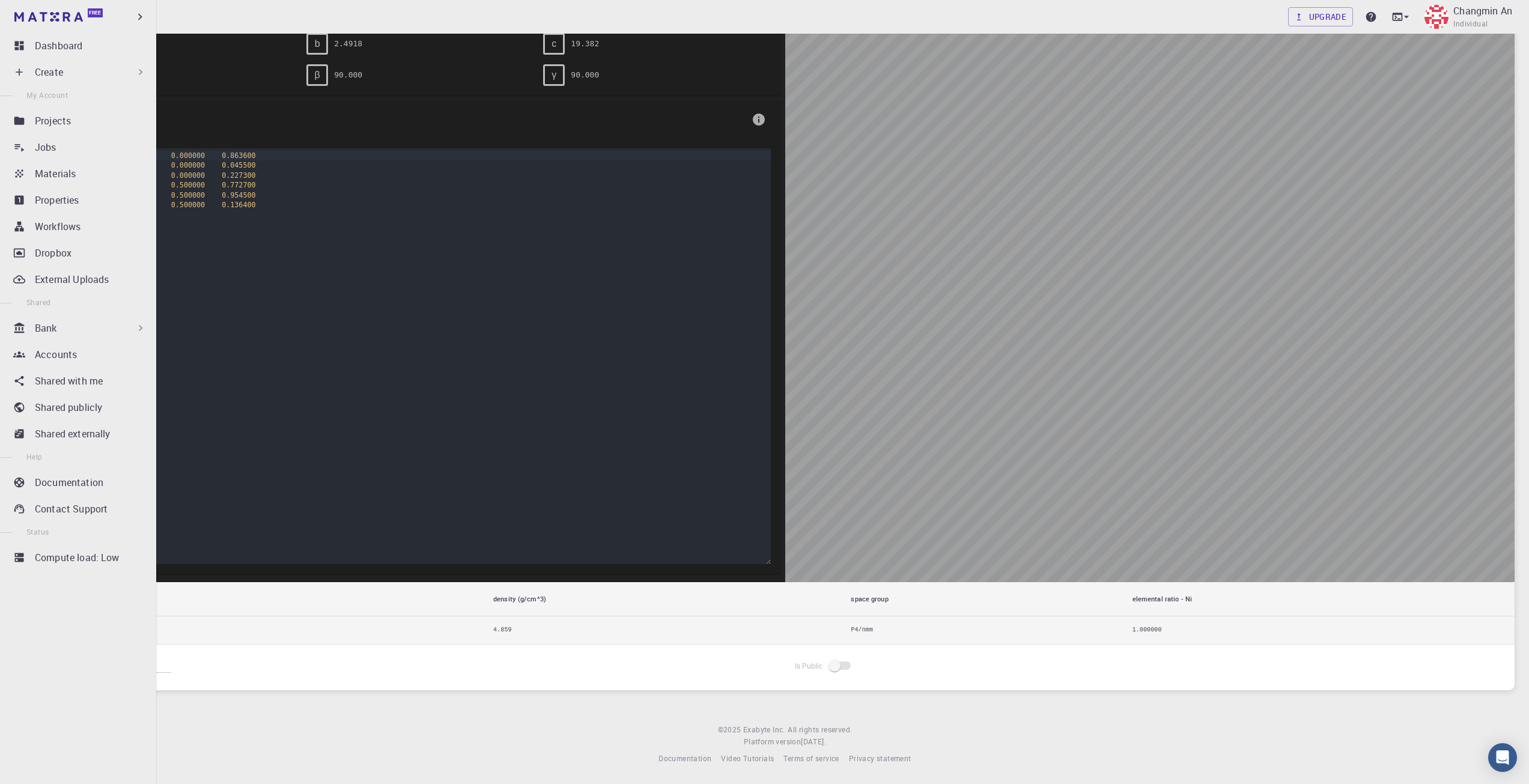
click at [61, 69] on p "Create" at bounding box center [48, 73] width 28 height 15
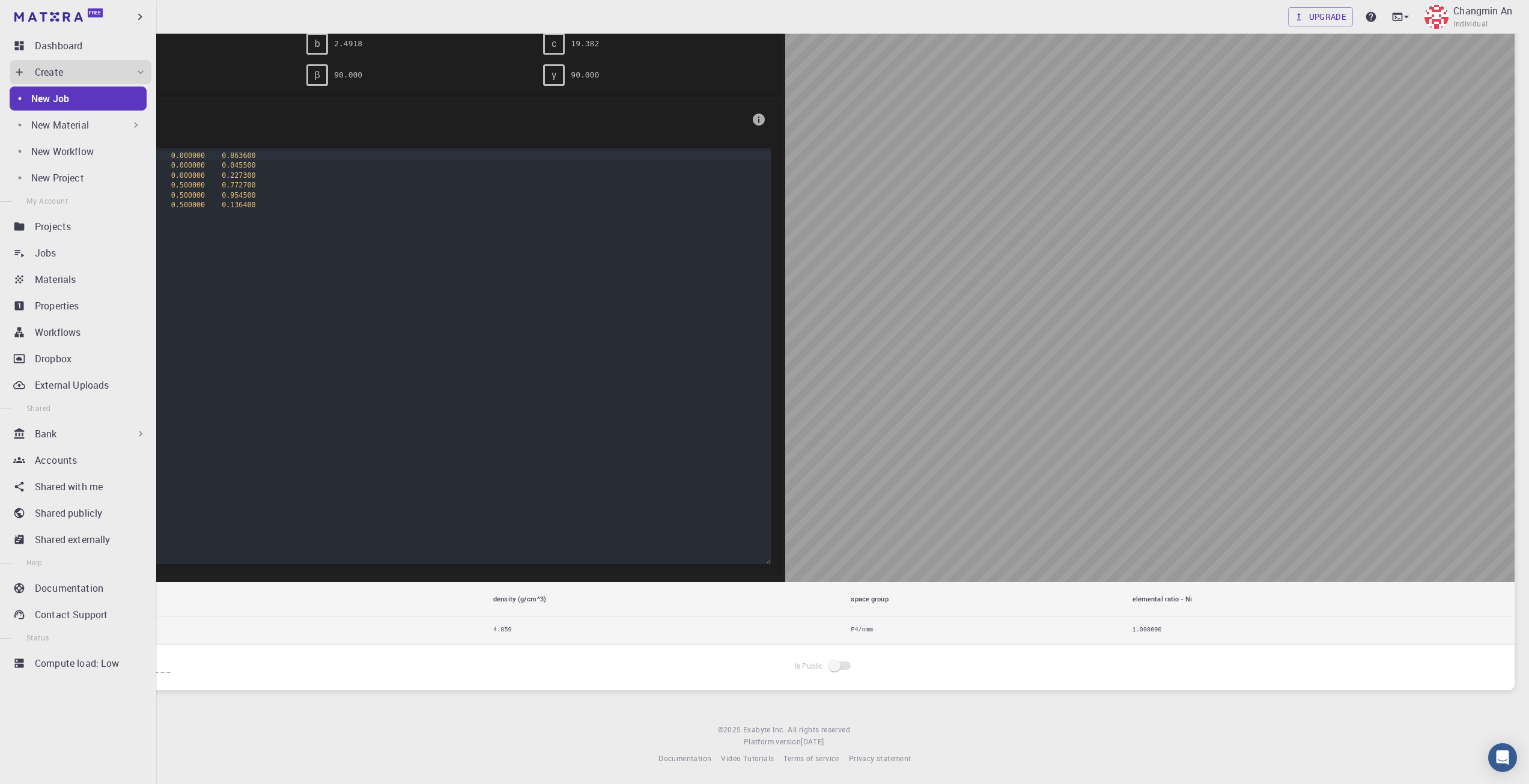
click at [81, 103] on div "New Job" at bounding box center [88, 99] width 115 height 15
click at [68, 127] on p "New Material" at bounding box center [60, 125] width 58 height 15
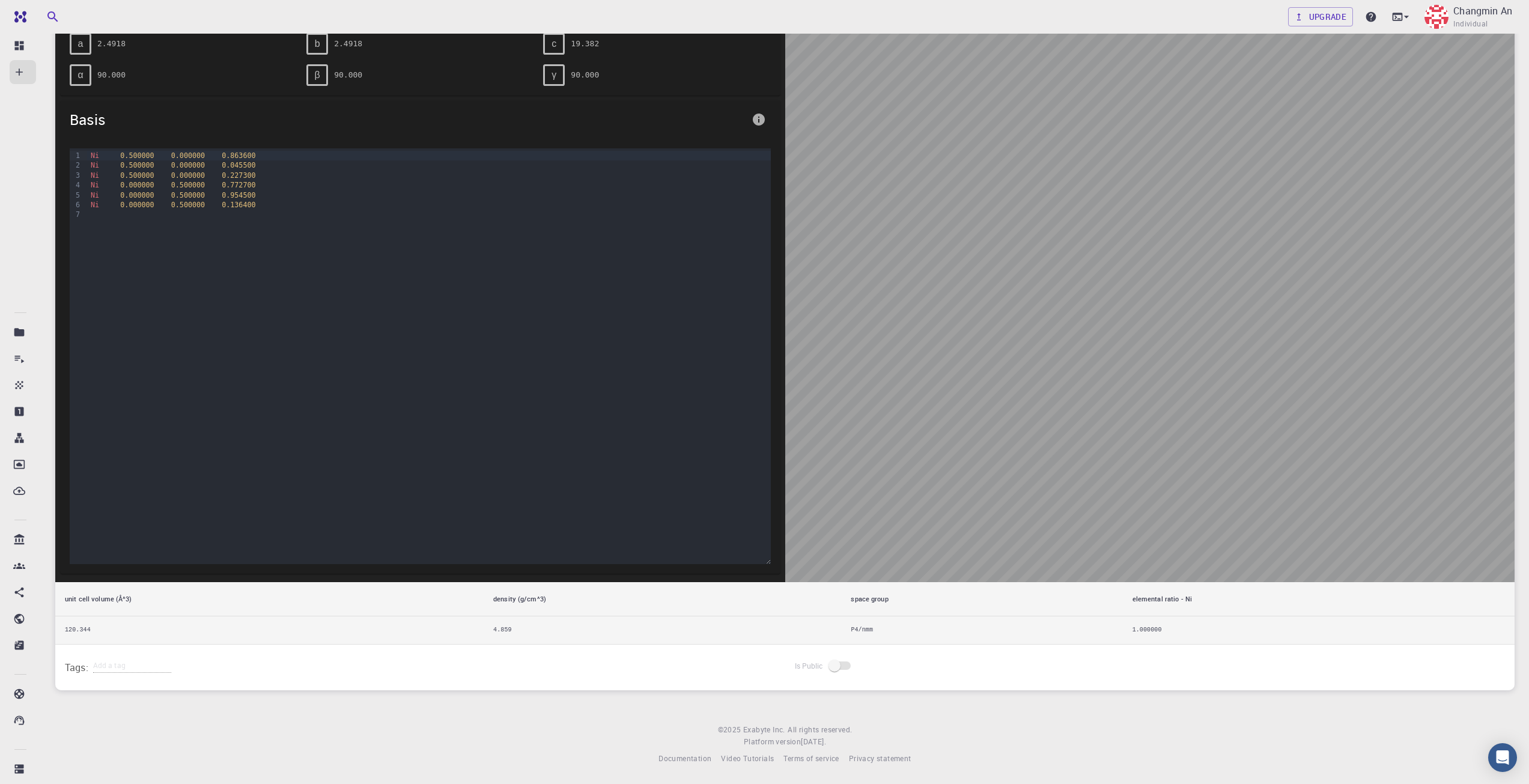
click at [366, 127] on span "Basis" at bounding box center [408, 119] width 677 height 19
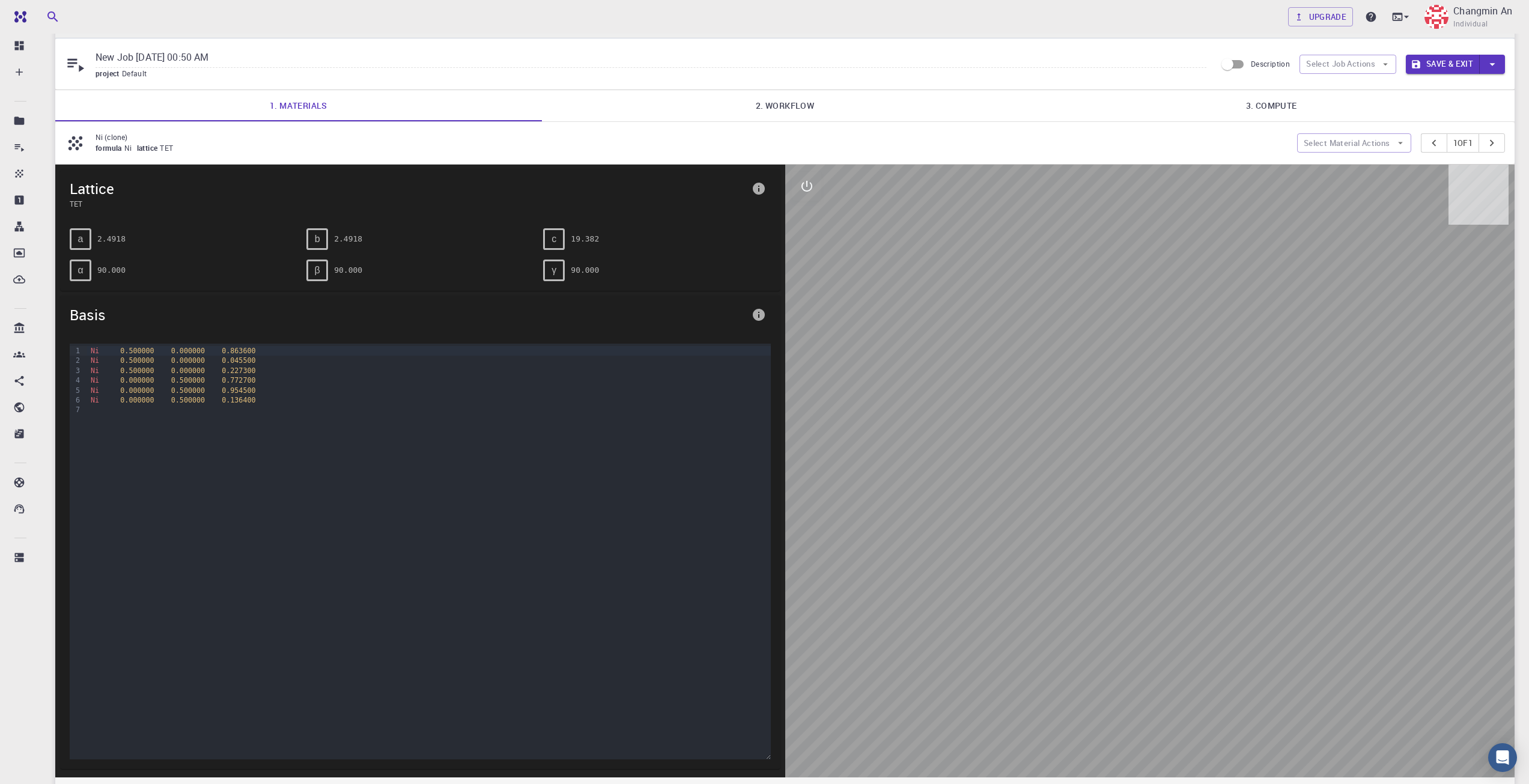
scroll to position [0, 0]
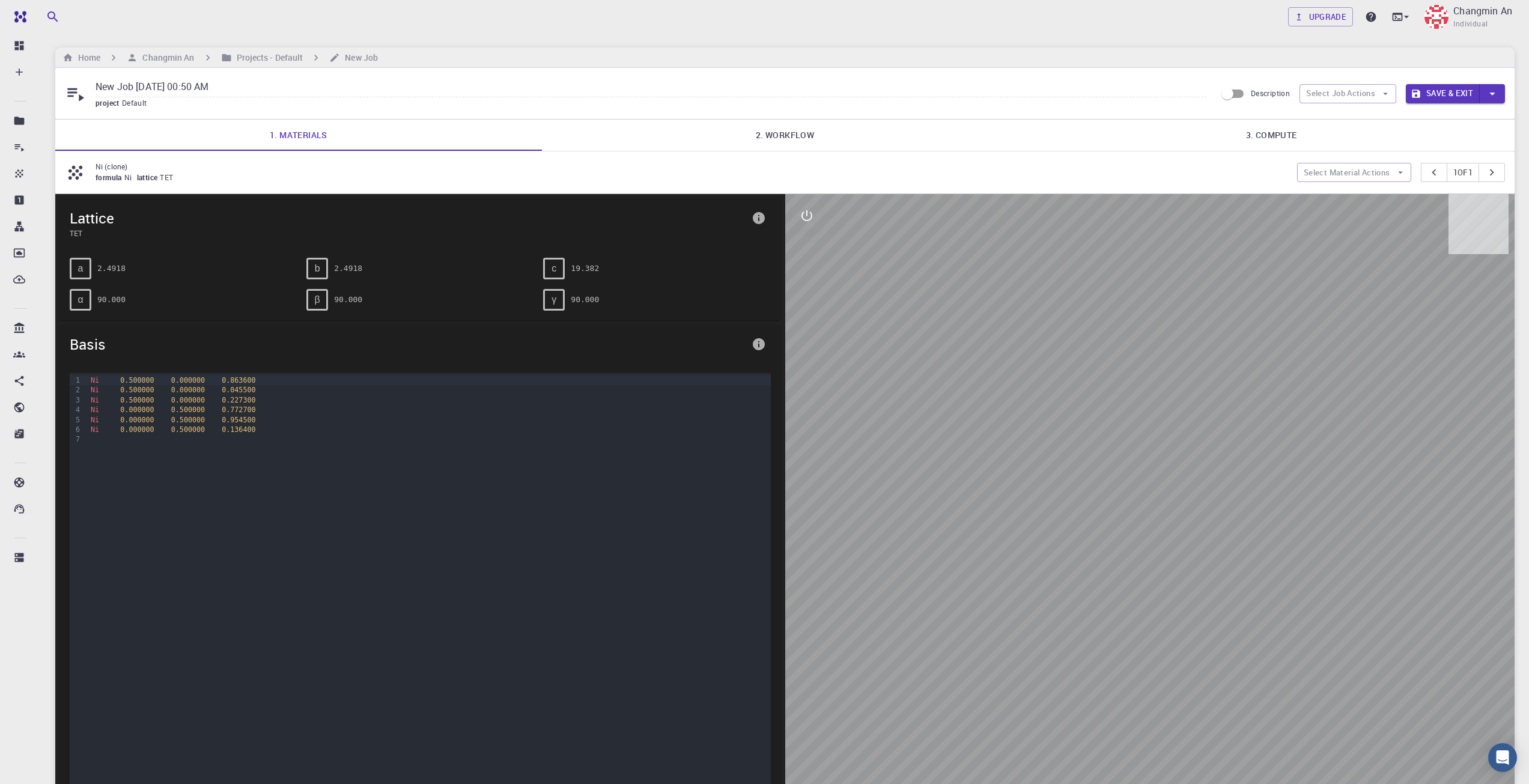
click at [86, 268] on div "a" at bounding box center [81, 269] width 22 height 22
click at [112, 270] on pre "2.4918" at bounding box center [111, 268] width 28 height 21
drag, startPoint x: 104, startPoint y: 220, endPoint x: 88, endPoint y: 227, distance: 17.5
click at [103, 222] on span "Lattice" at bounding box center [408, 218] width 677 height 19
drag, startPoint x: 84, startPoint y: 222, endPoint x: 116, endPoint y: 191, distance: 44.6
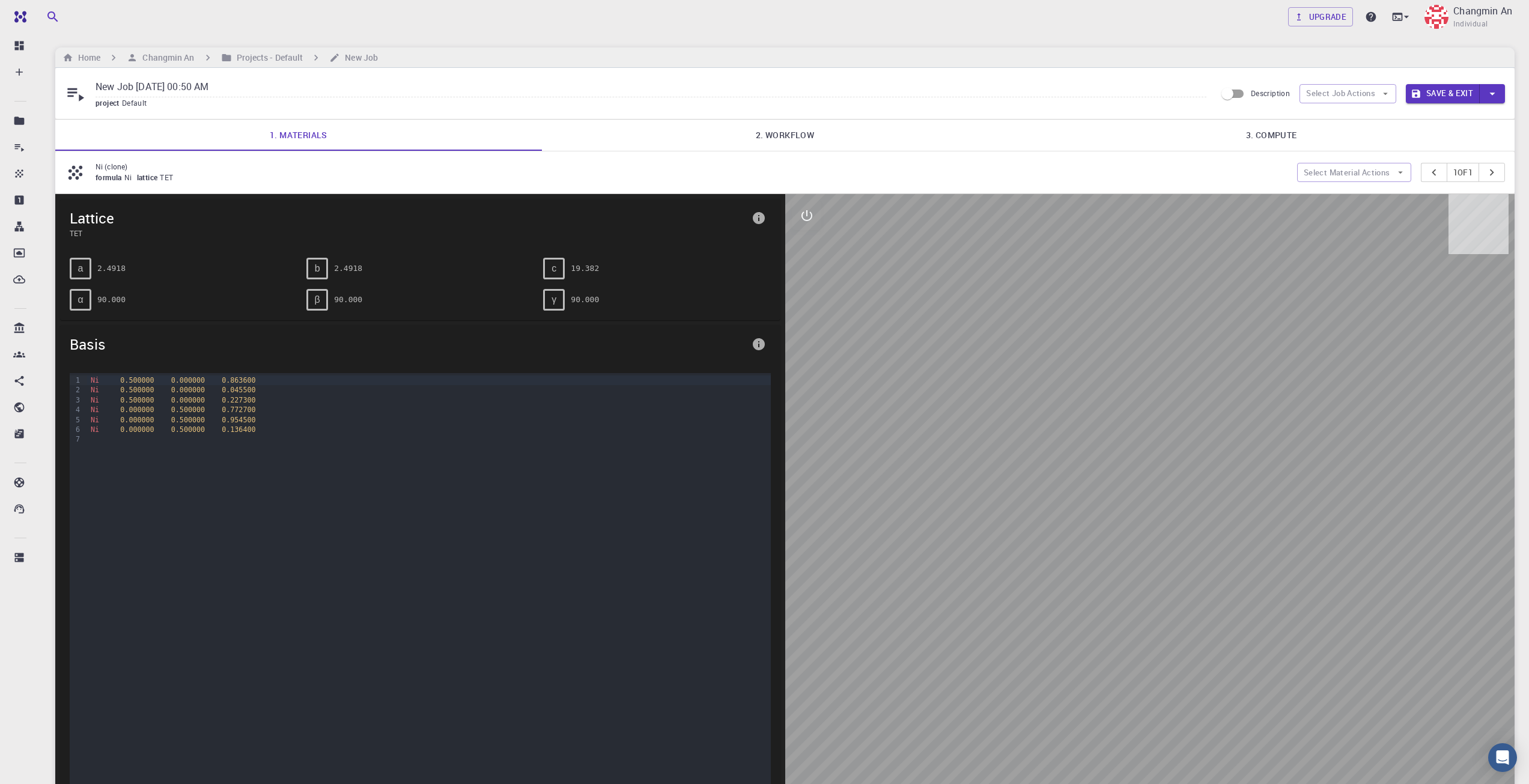
click at [86, 217] on span "Lattice" at bounding box center [408, 218] width 677 height 19
click at [133, 170] on p "Ni (clone)" at bounding box center [691, 166] width 1192 height 11
drag, startPoint x: 74, startPoint y: 287, endPoint x: 162, endPoint y: 274, distance: 89.0
click at [75, 289] on div "α 90.000" at bounding box center [178, 295] width 237 height 31
click at [805, 131] on link "2. Workflow" at bounding box center [785, 135] width 486 height 31
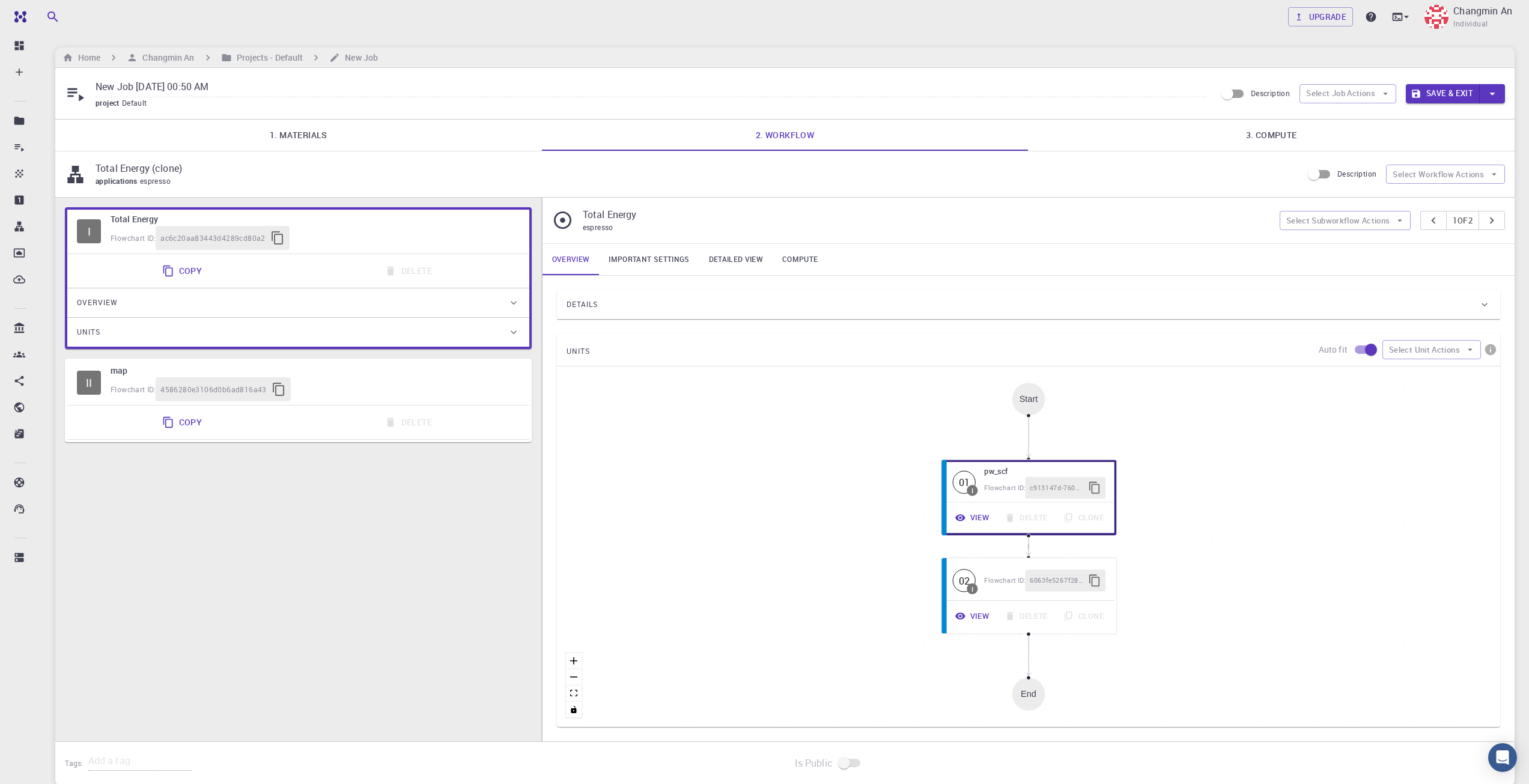
click at [295, 131] on link "1. Materials" at bounding box center [299, 135] width 486 height 31
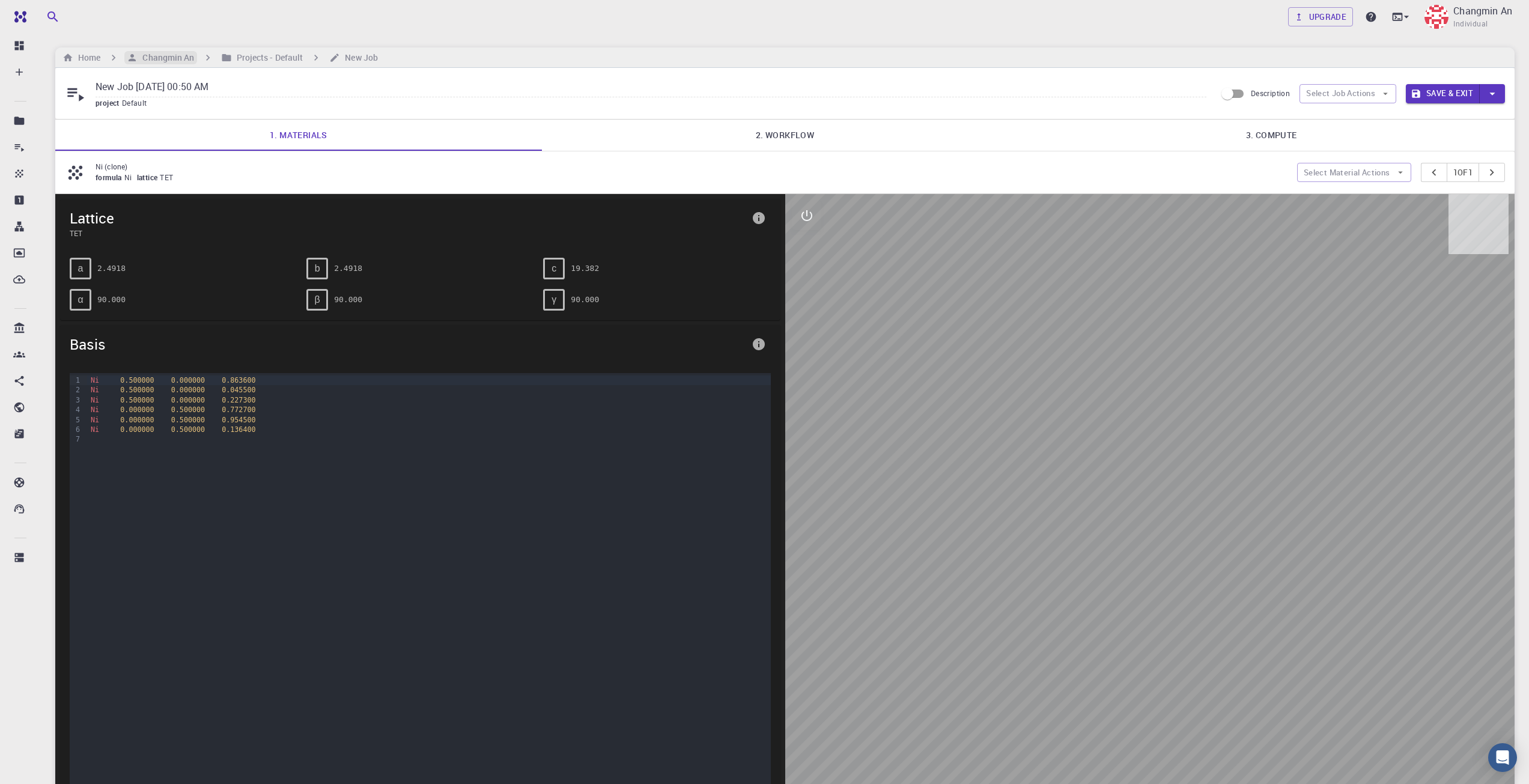
click at [164, 54] on h6 "Changmin An" at bounding box center [166, 57] width 56 height 14
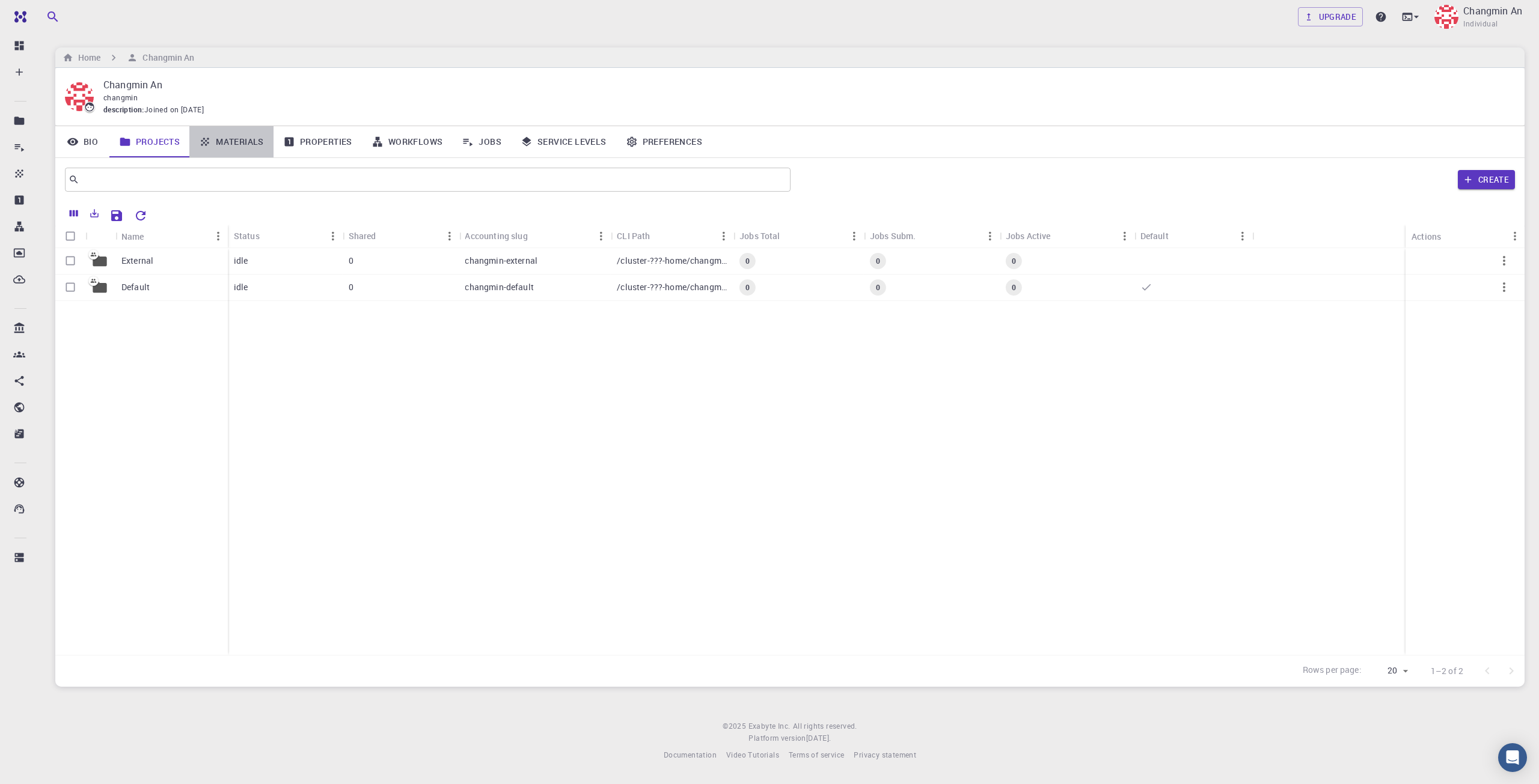
click at [243, 144] on link "Materials" at bounding box center [232, 142] width 84 height 31
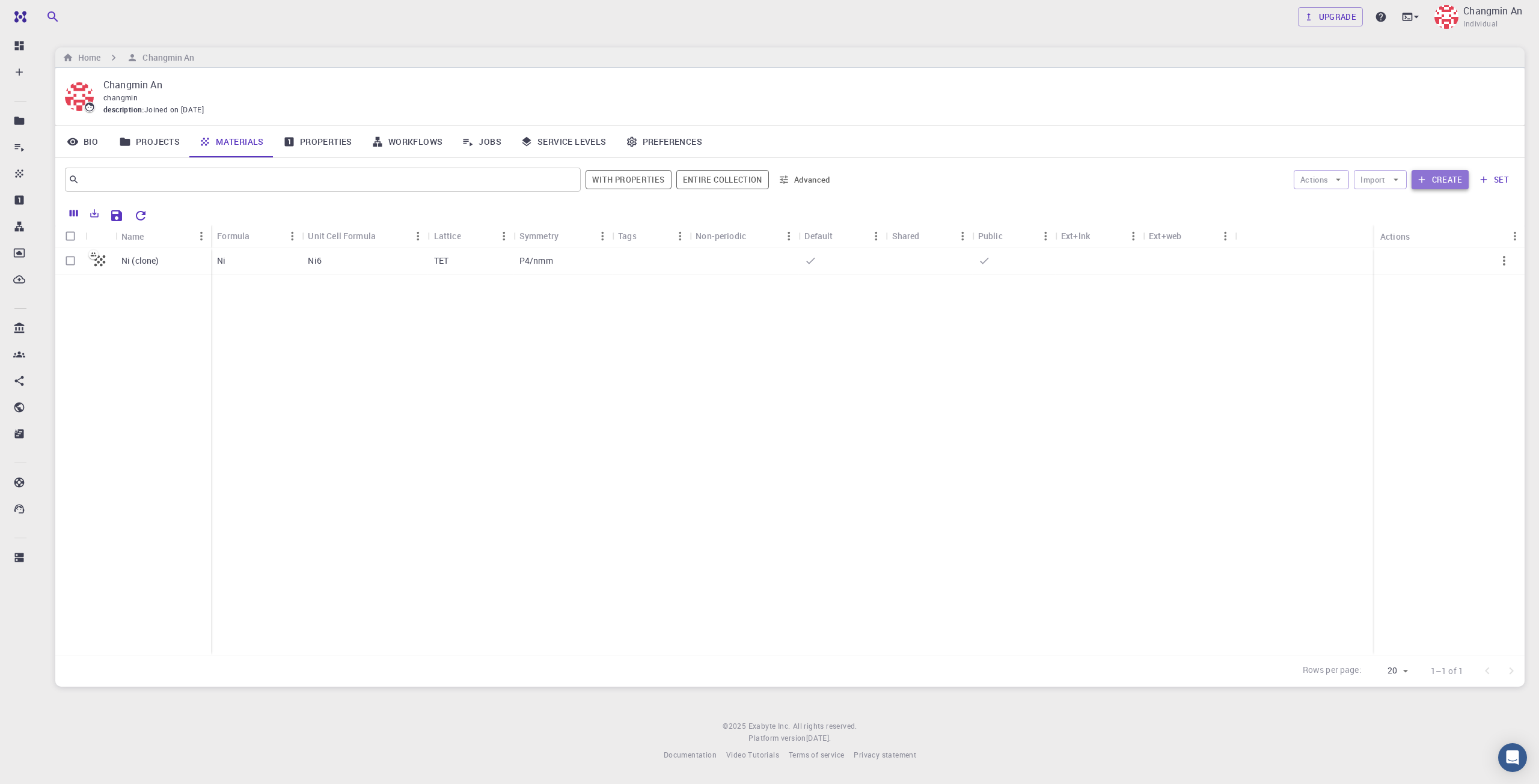
click at [1154, 175] on button "Create" at bounding box center [1440, 179] width 57 height 19
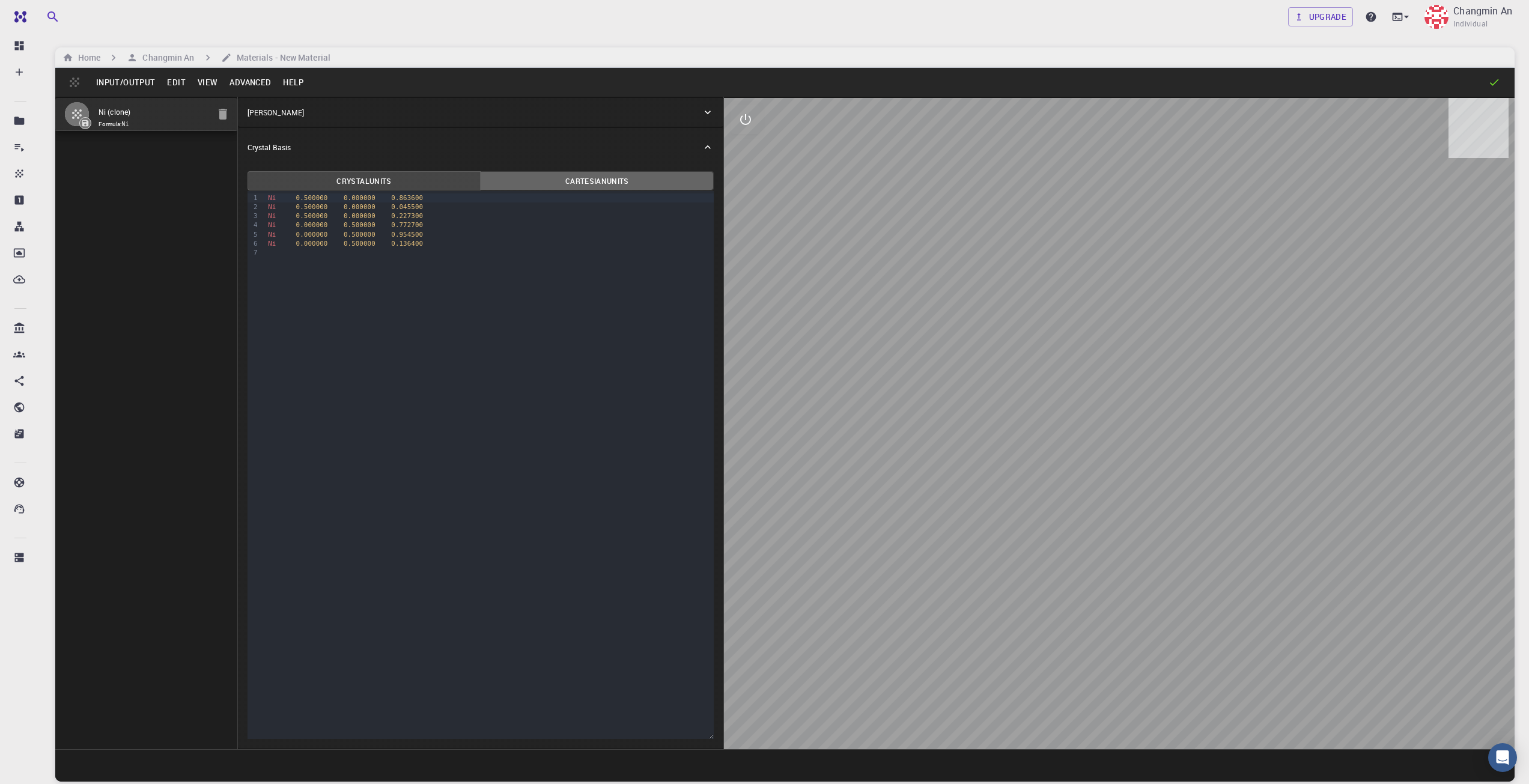
click at [579, 181] on button "Cartesian Units" at bounding box center [597, 181] width 234 height 19
click at [412, 170] on div "Crystal Units Cartesian Units 9 1 2 3 4 5 6 7 › Ni 1.245900 0.000000 16.739000 …" at bounding box center [481, 457] width 486 height 583
click at [387, 185] on button "Crystal Units" at bounding box center [365, 181] width 234 height 19
drag, startPoint x: 408, startPoint y: 242, endPoint x: 236, endPoint y: 232, distance: 172.3
click at [236, 232] on div "Ni (clone) Formula: Ni Crystal Lattice Lattice units angstrom angstrom Lattice …" at bounding box center [785, 423] width 1460 height 652
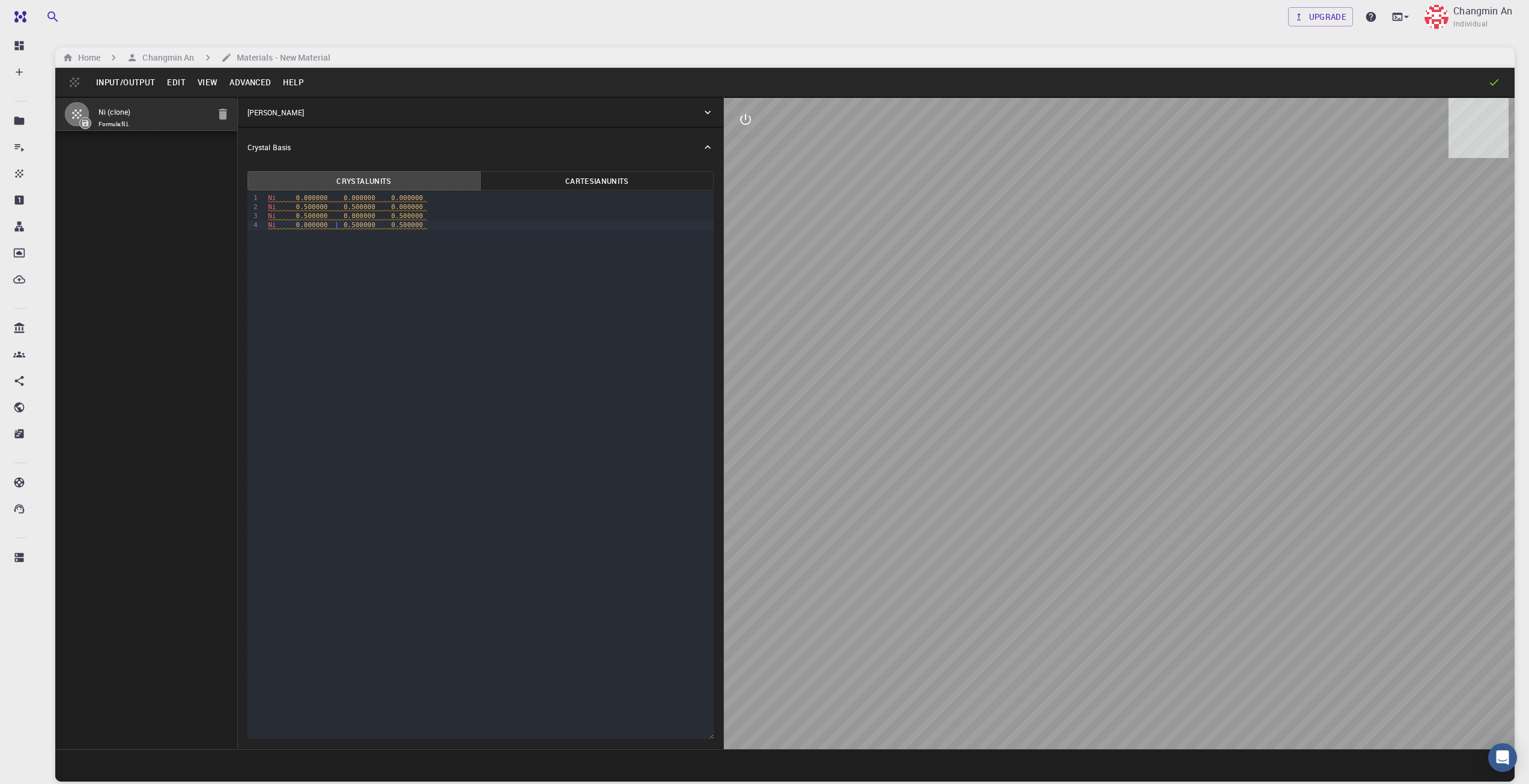
click at [570, 221] on div "Ni 0.000000 0.500000 0.500000" at bounding box center [488, 225] width 449 height 9
click at [425, 116] on div "[PERSON_NAME]" at bounding box center [475, 113] width 455 height 11
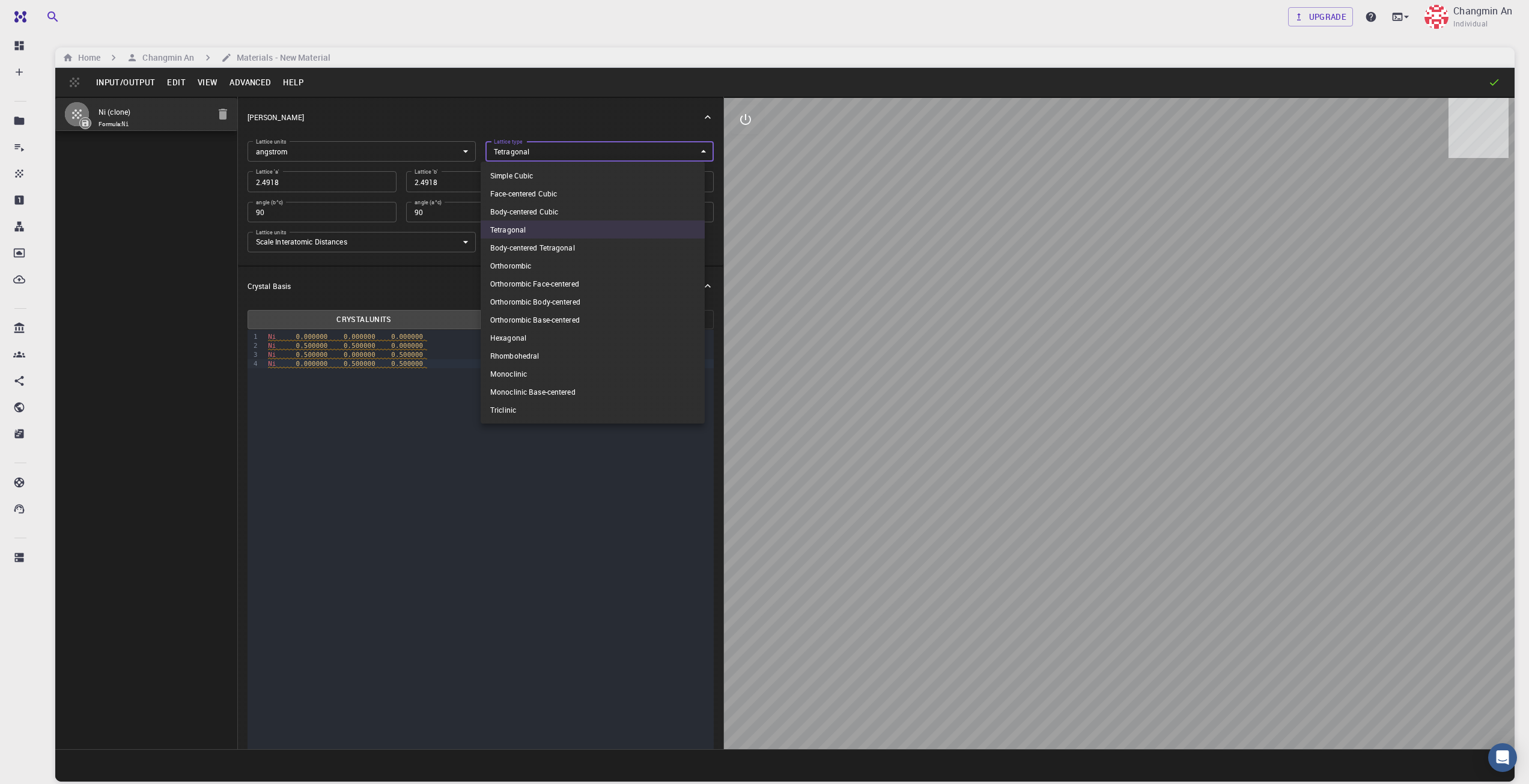
click at [483, 151] on body "Free Dashboard Create New Job New Material Create Material Upload File Import f…" at bounding box center [764, 437] width 1529 height 876
click at [579, 197] on li "Face-centered Cubic" at bounding box center [593, 193] width 224 height 18
type input "FCC"
type input "2.4918"
type input "60"
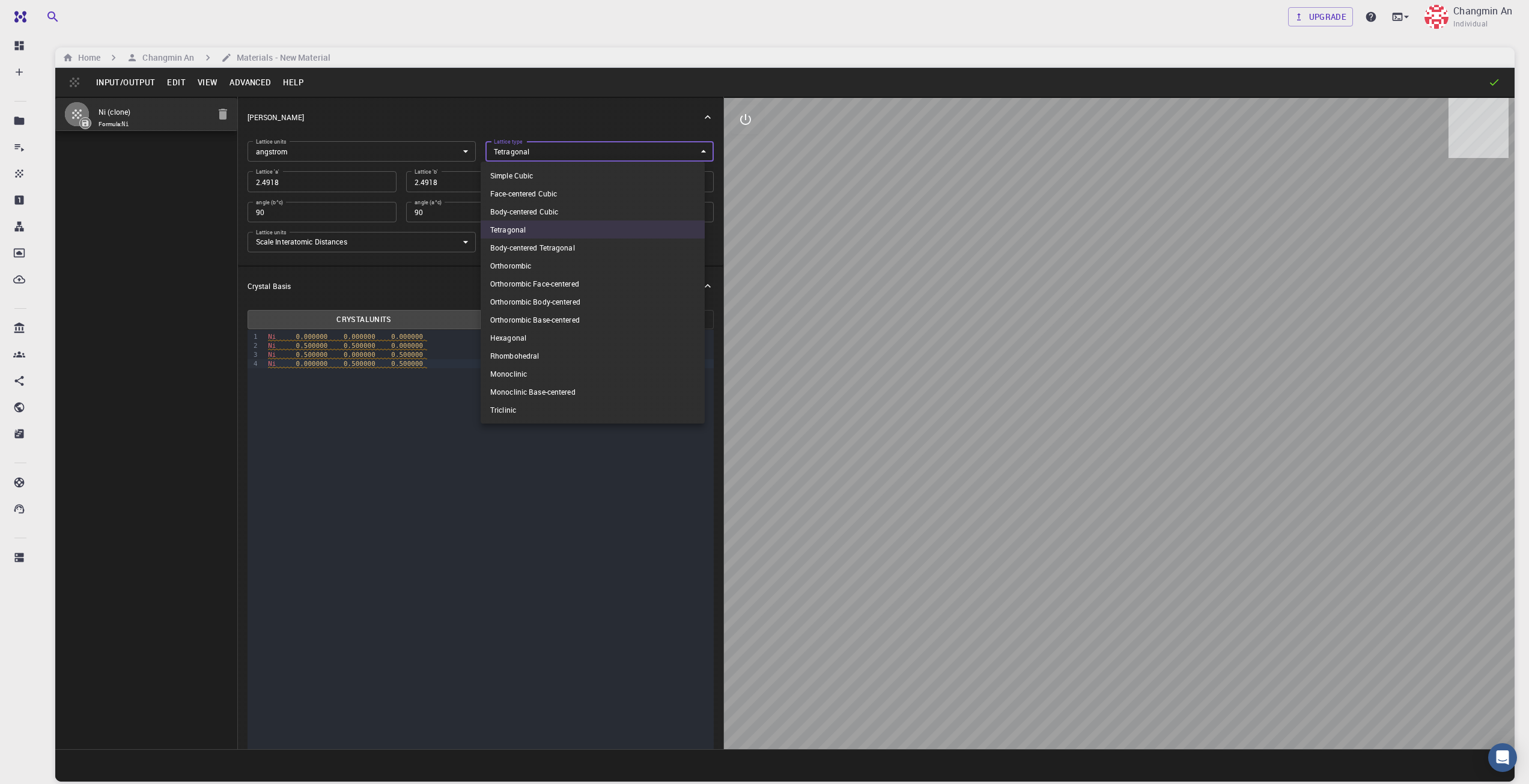
type input "60"
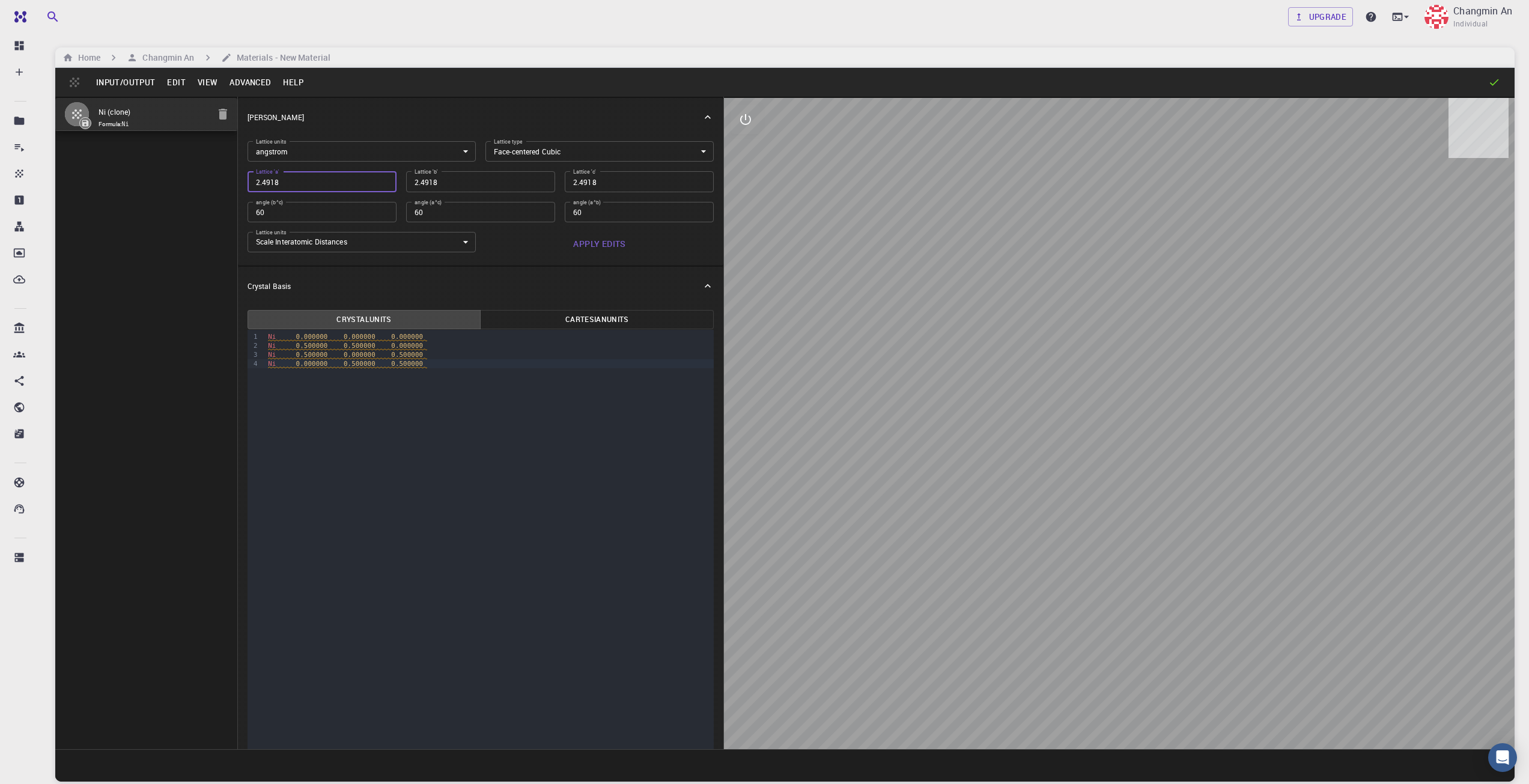
type input "3"
type input "3.4"
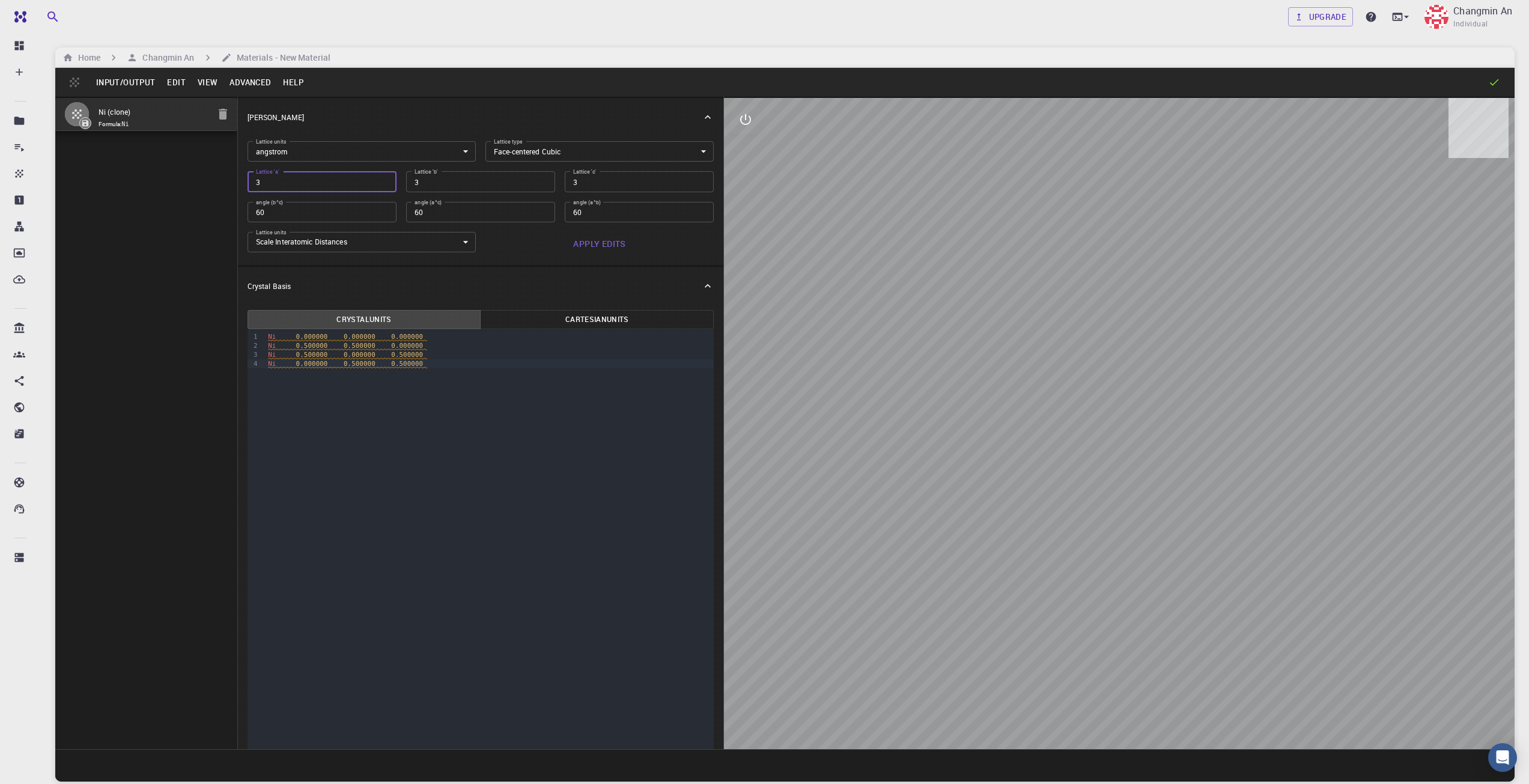
type input "3.4"
type input "3.42"
type input "3.4"
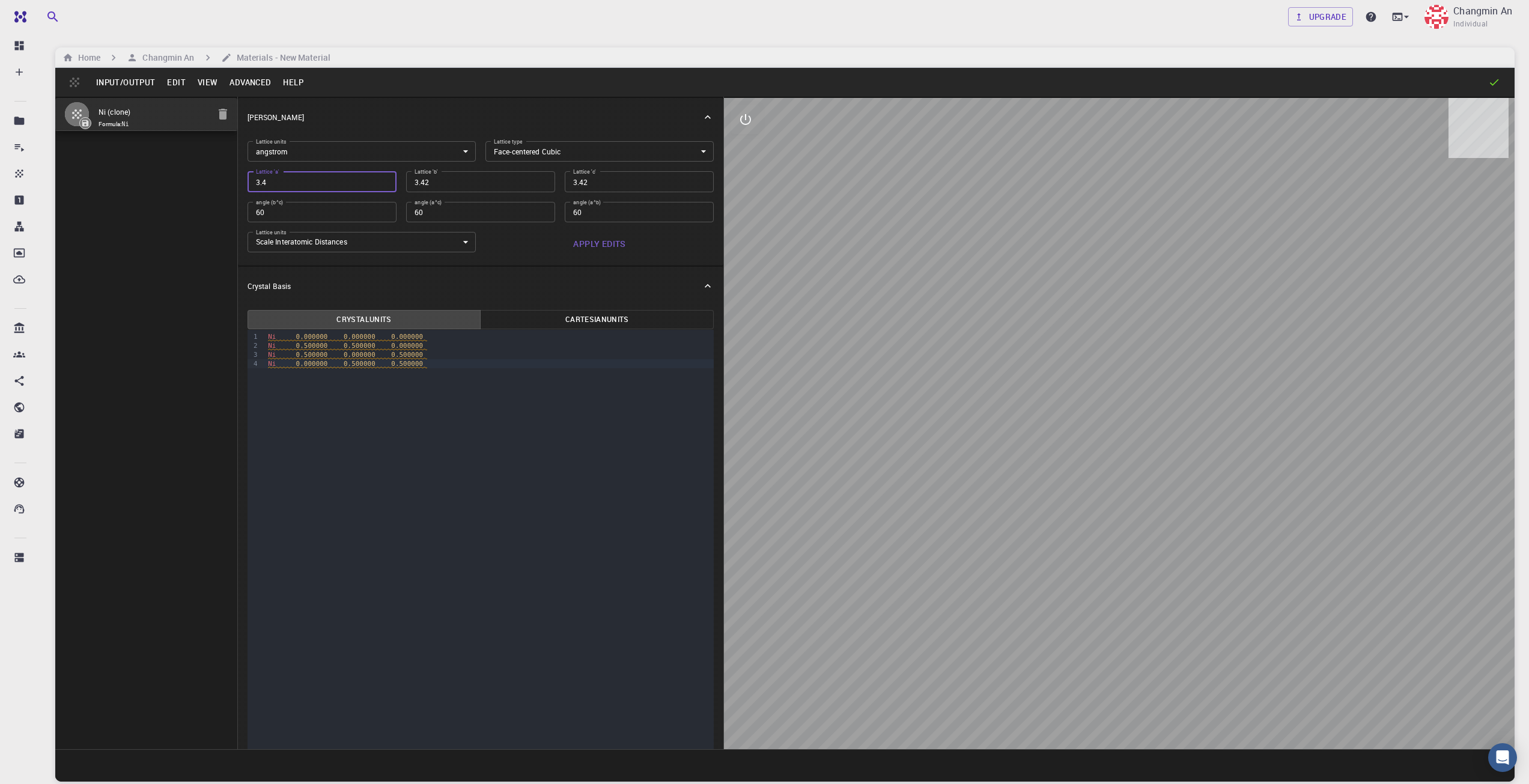
type input "3.4"
type input "3.42"
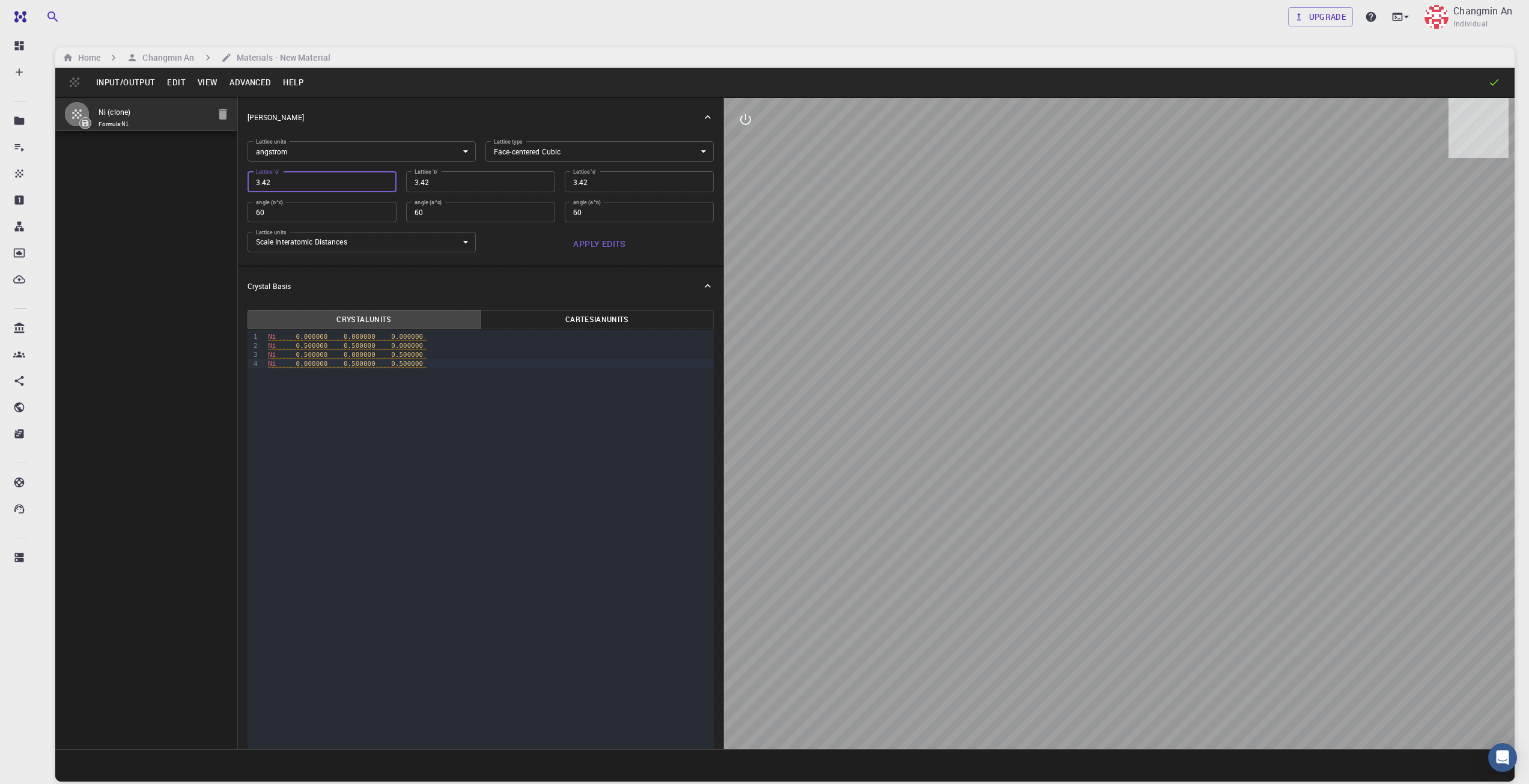
click at [323, 219] on input "60" at bounding box center [322, 212] width 149 height 21
type input "2.418305192"
type input "60"
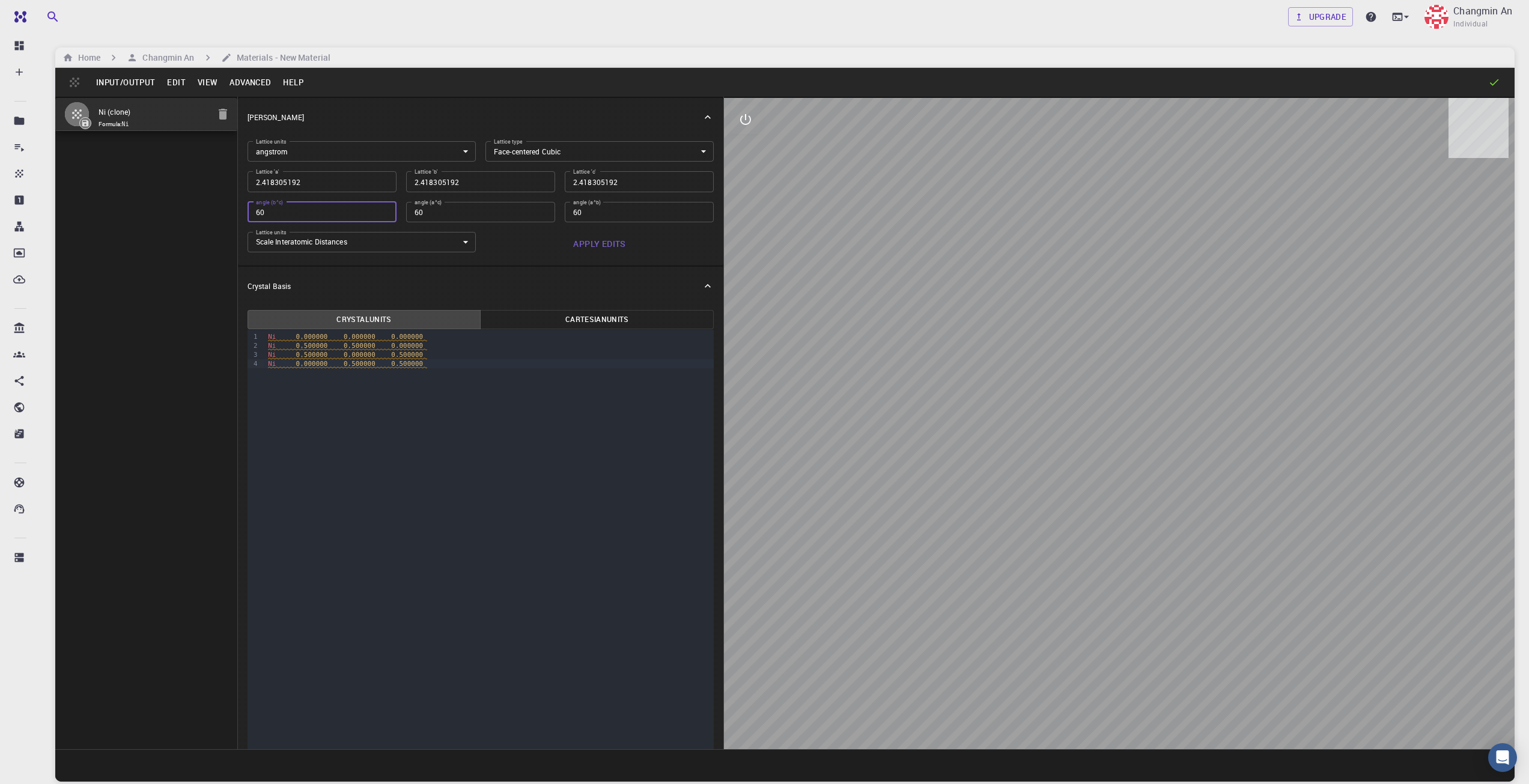
click at [382, 211] on input "60" at bounding box center [322, 212] width 149 height 21
click at [328, 212] on input "60" at bounding box center [322, 212] width 149 height 21
click at [355, 182] on input "2.418305192" at bounding box center [322, 181] width 149 height 21
type input "3"
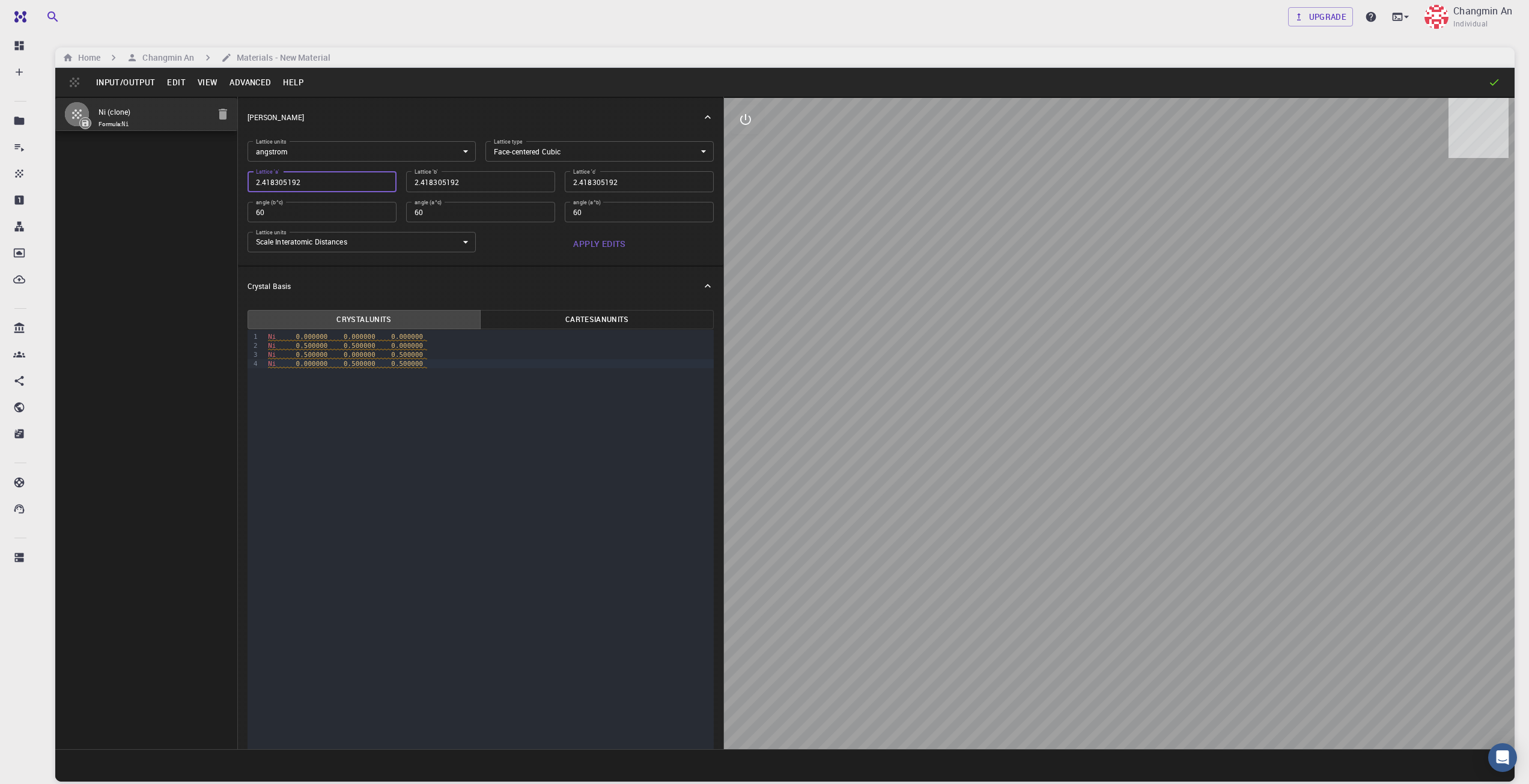
type input "3"
type input "3.4"
type input "3.42"
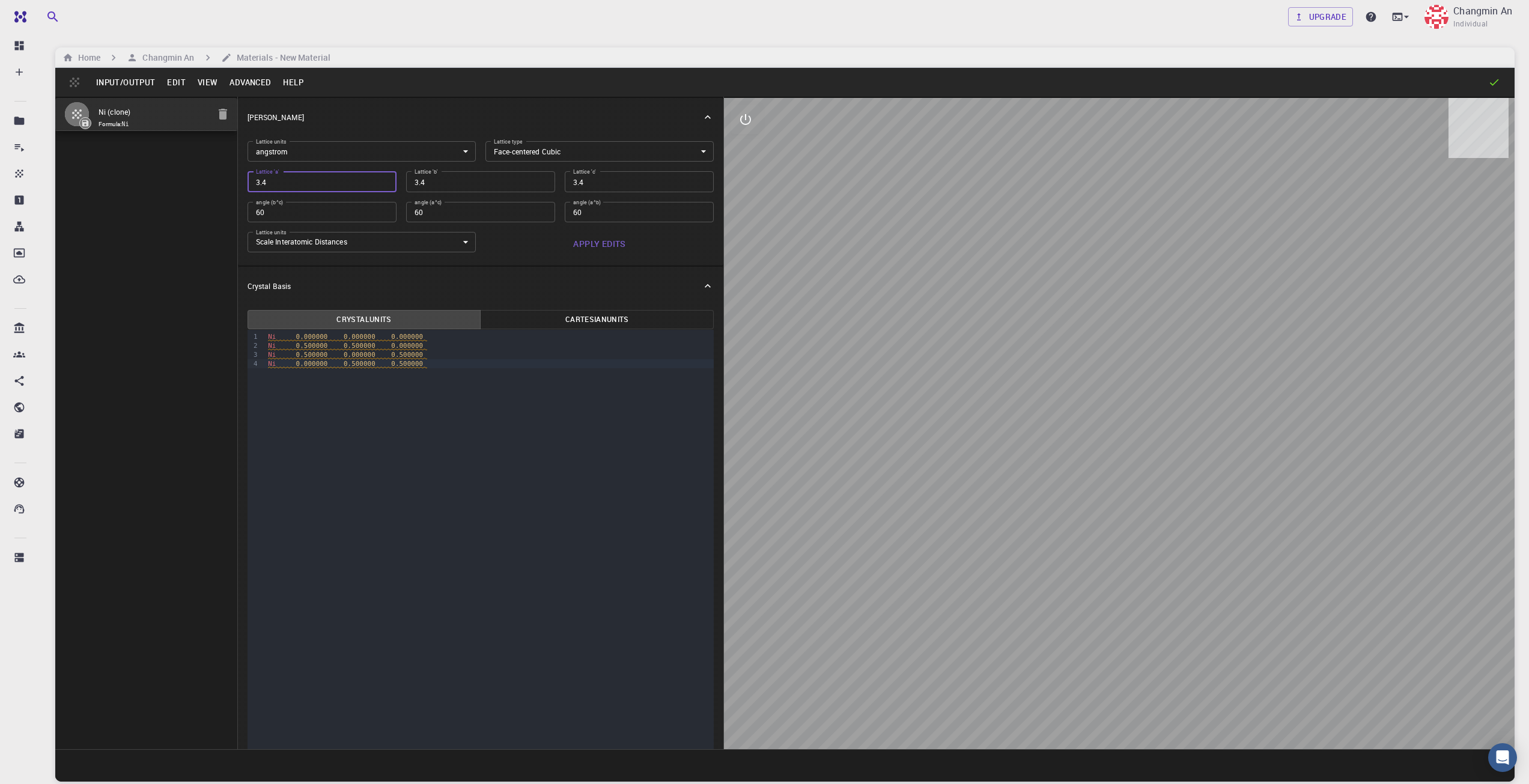
type input "3.42"
click at [288, 213] on input "60" at bounding box center [322, 212] width 149 height 21
type input "2.418305192"
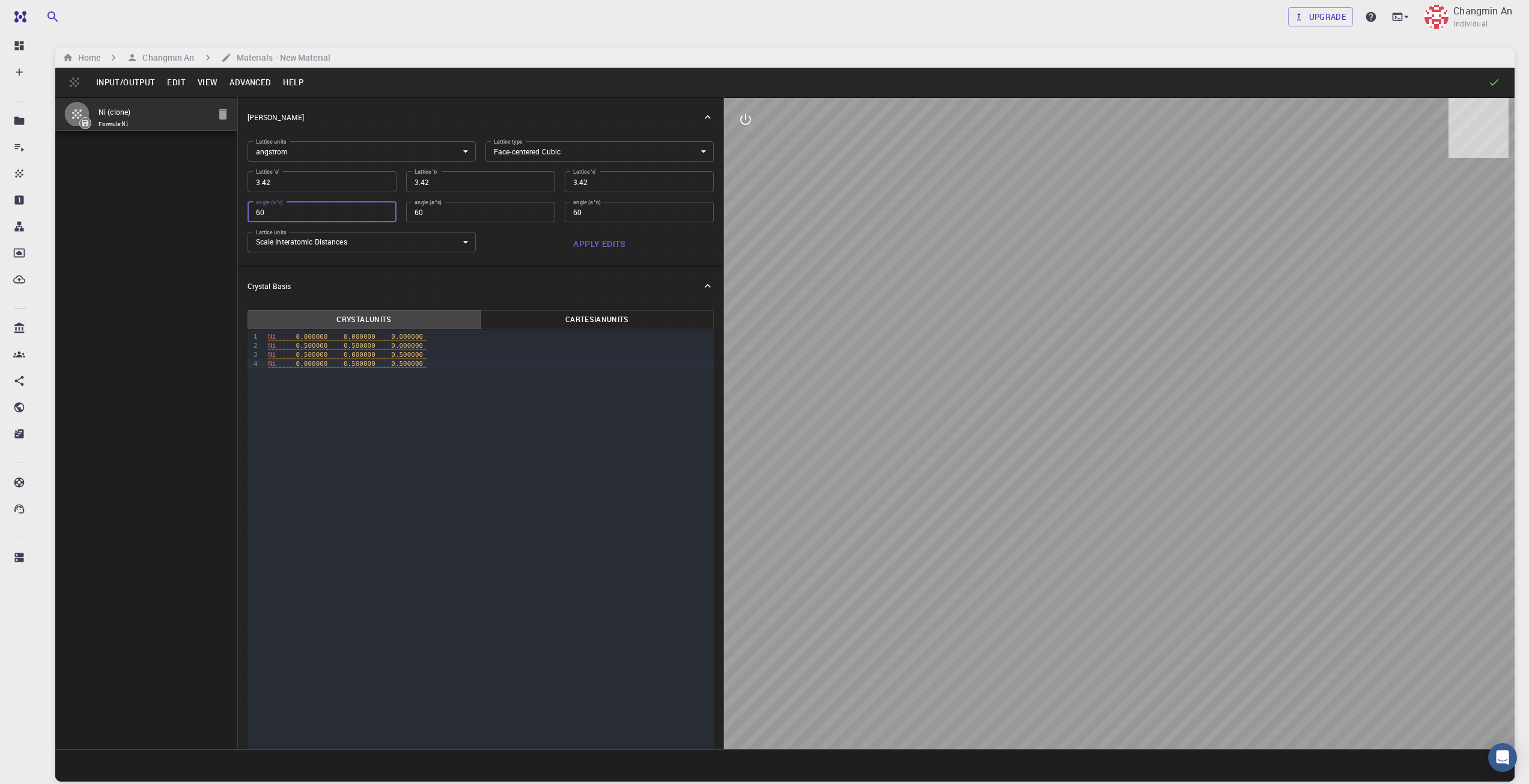
type input "2.418305192"
type input "60"
type input "1.71"
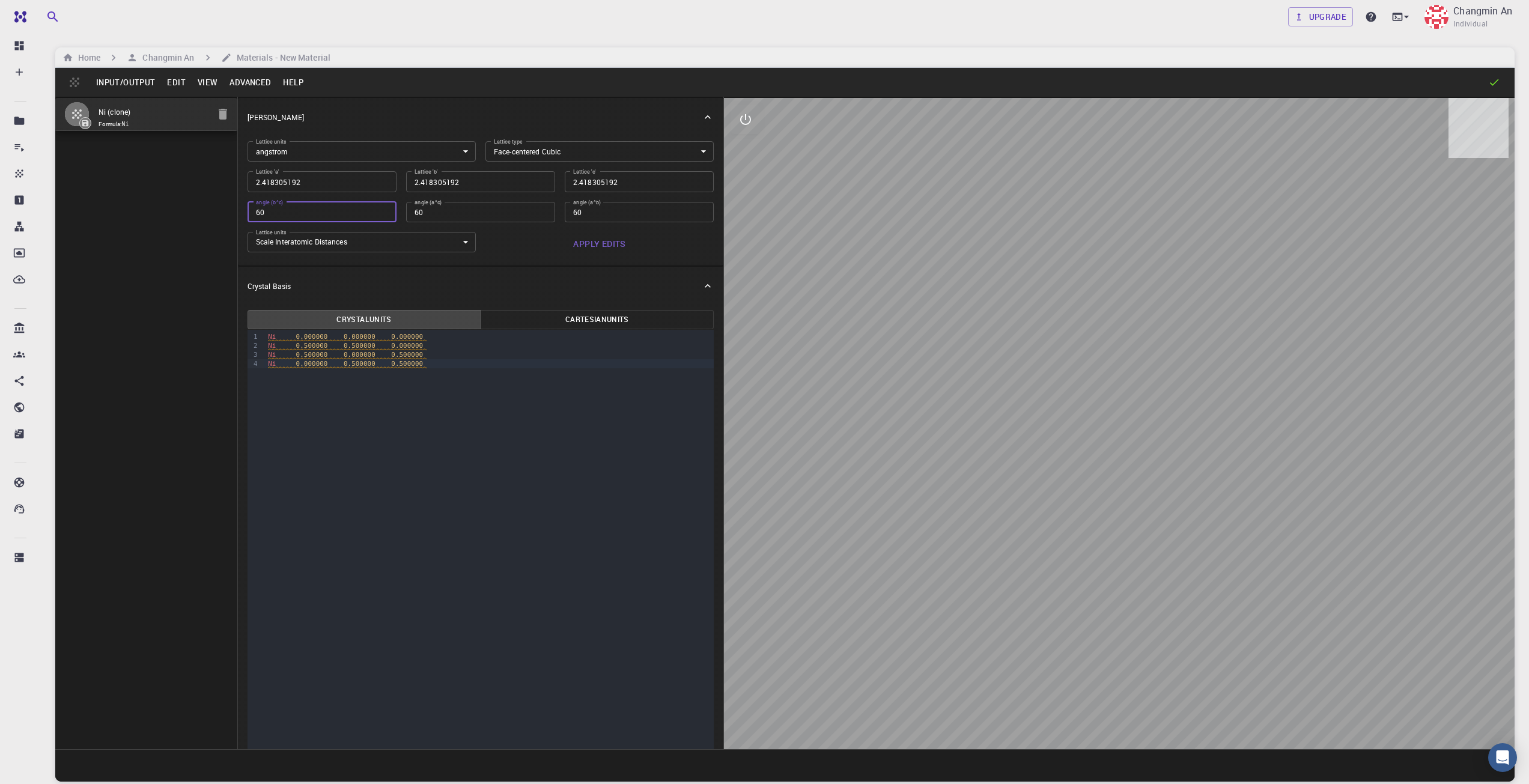
type input "60"
type input "1.209152596"
type input "60"
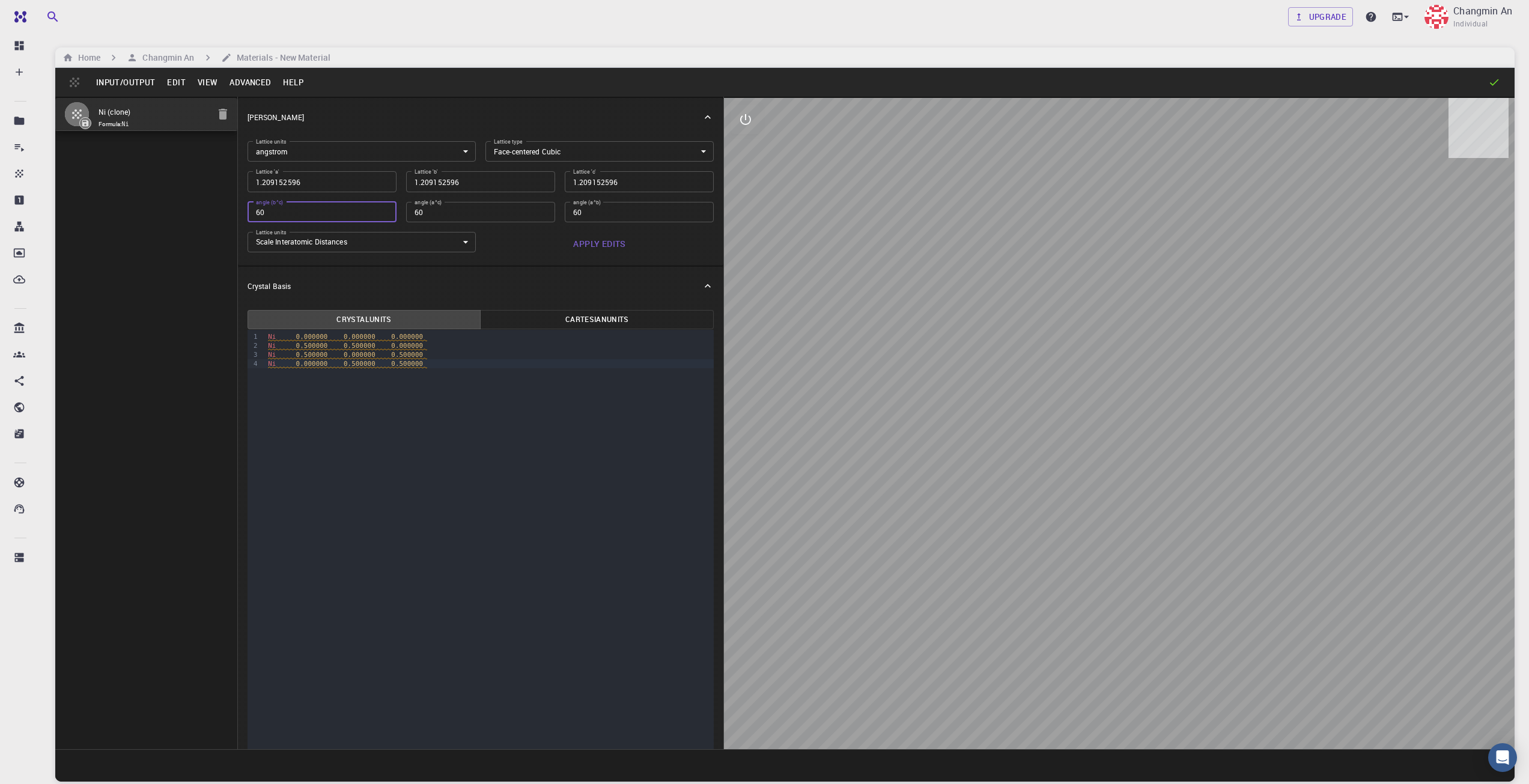
type input "0.855"
type input "60"
type input "0.604576298"
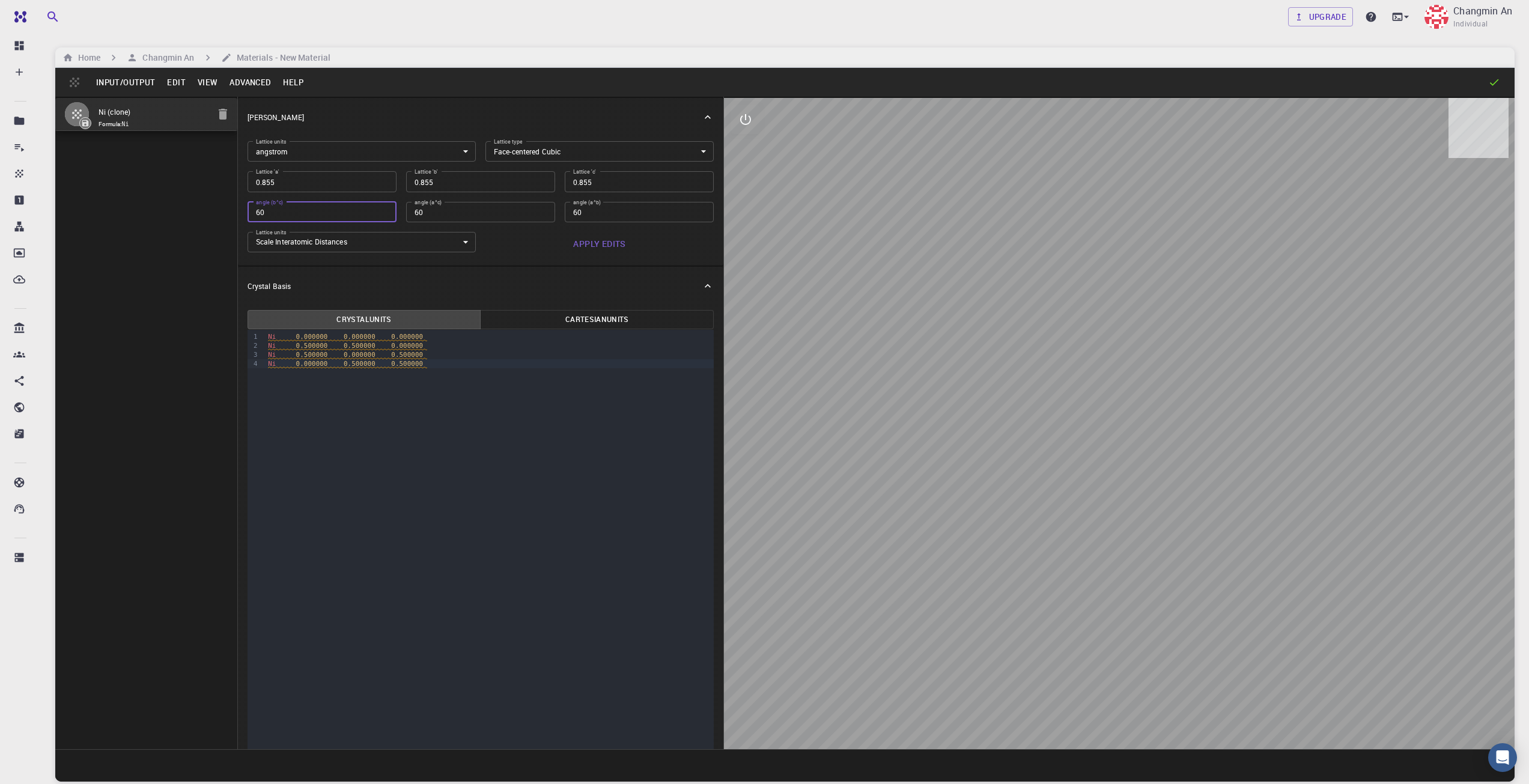
type input "0.604576298"
type input "60"
type input "0.4275"
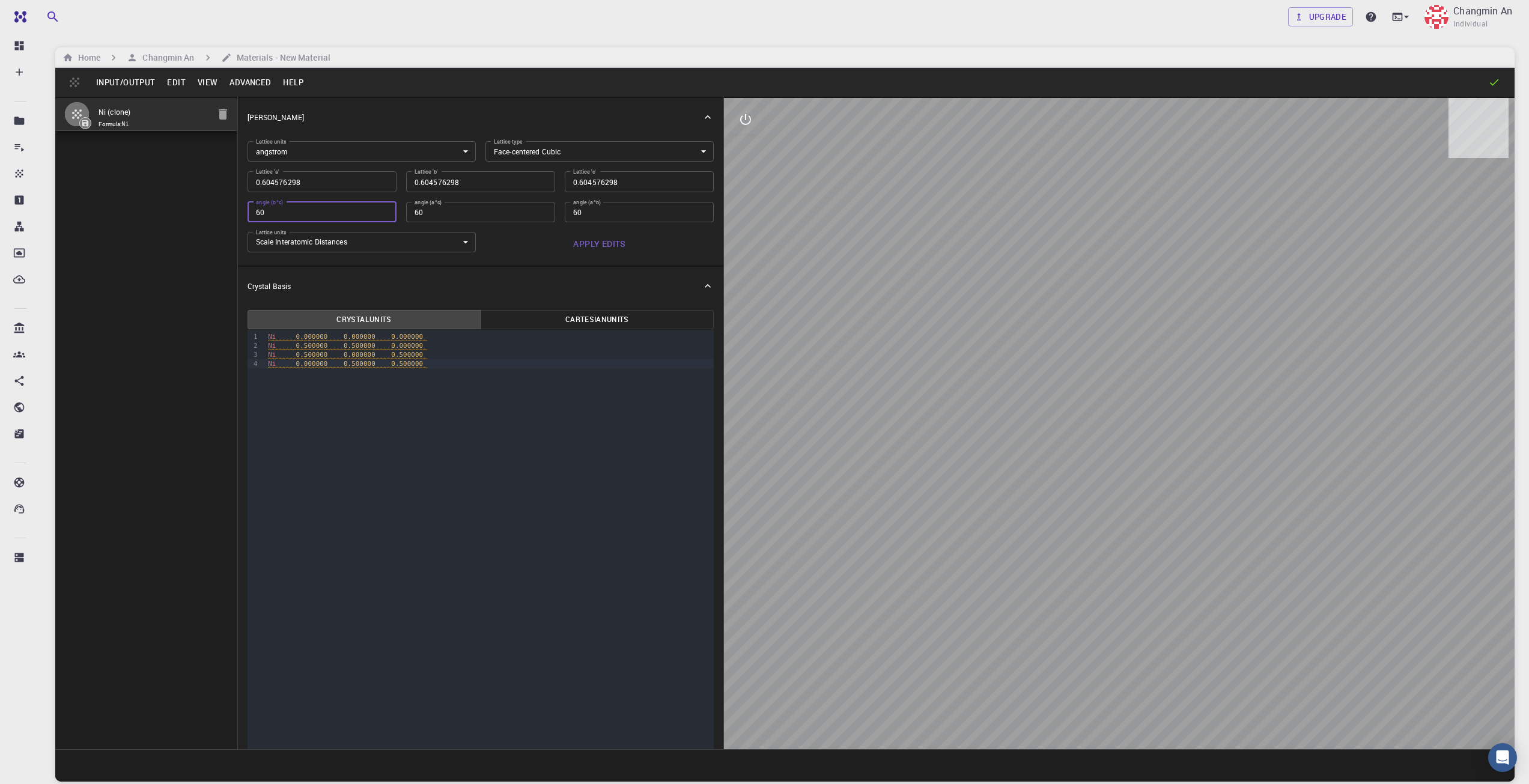
type input "0.4275"
type input "60"
type input "0.302288149"
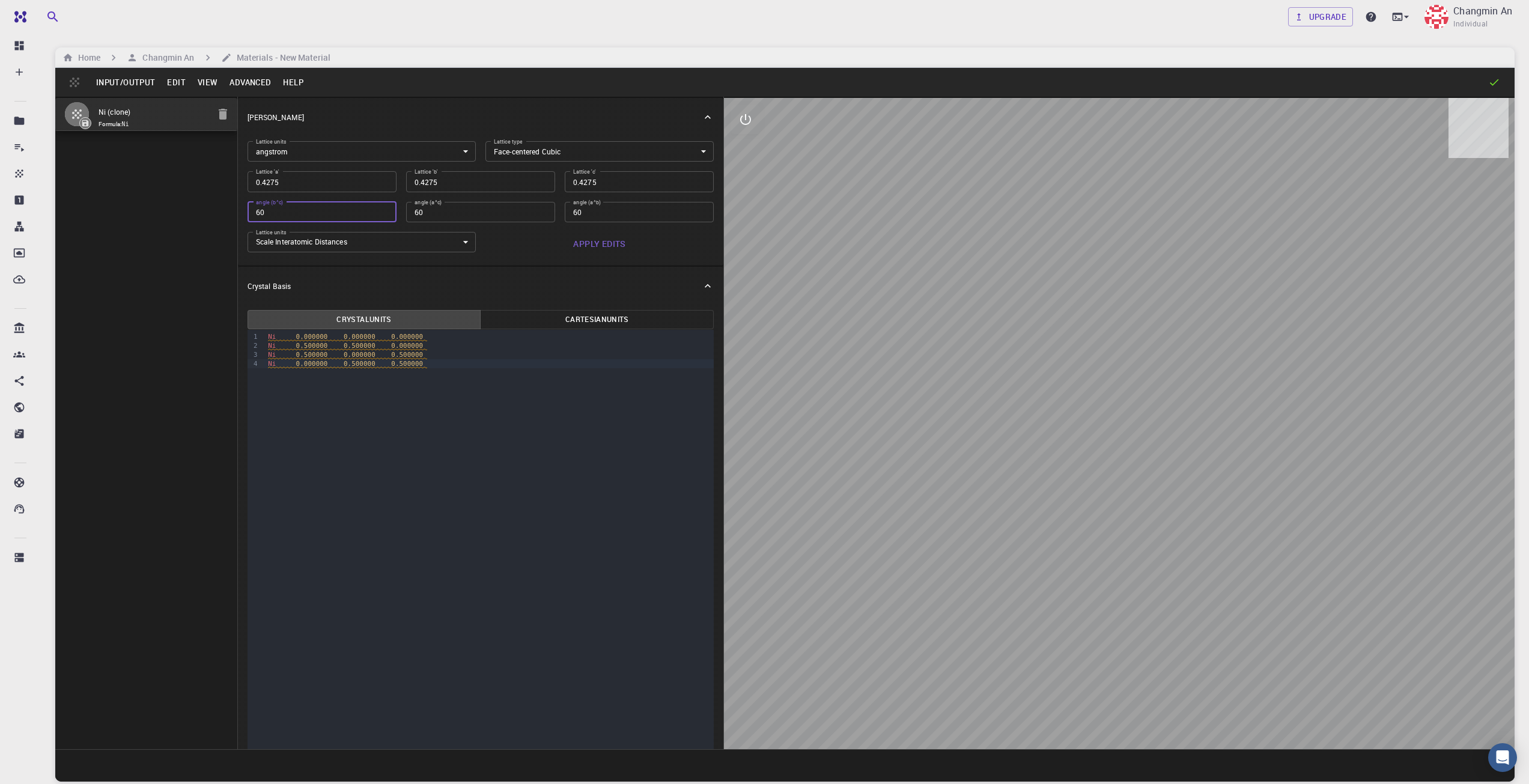
type input "60"
type input "0.21375"
type input "60"
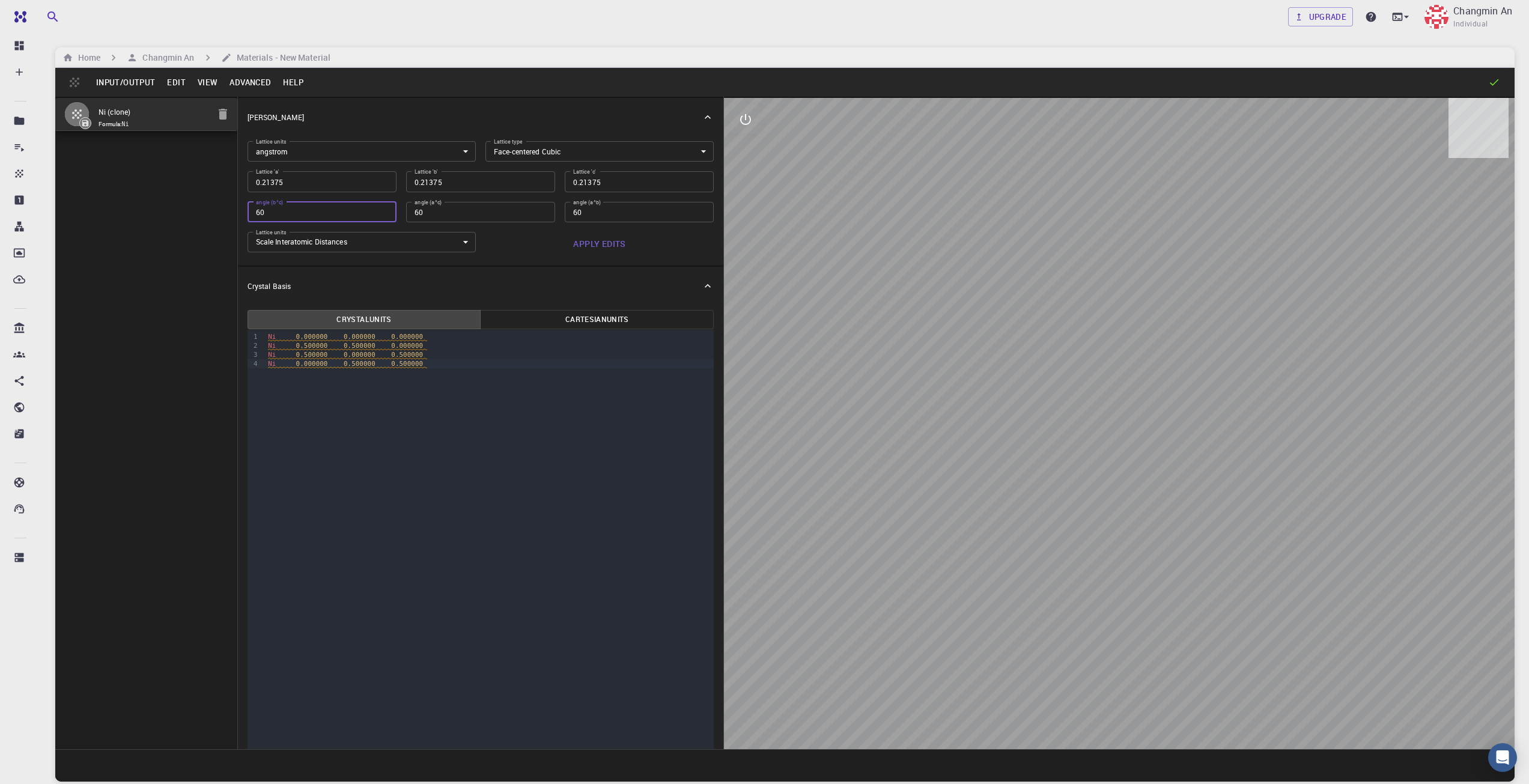
type input "0.151144074"
type input "60"
type input "0.106875"
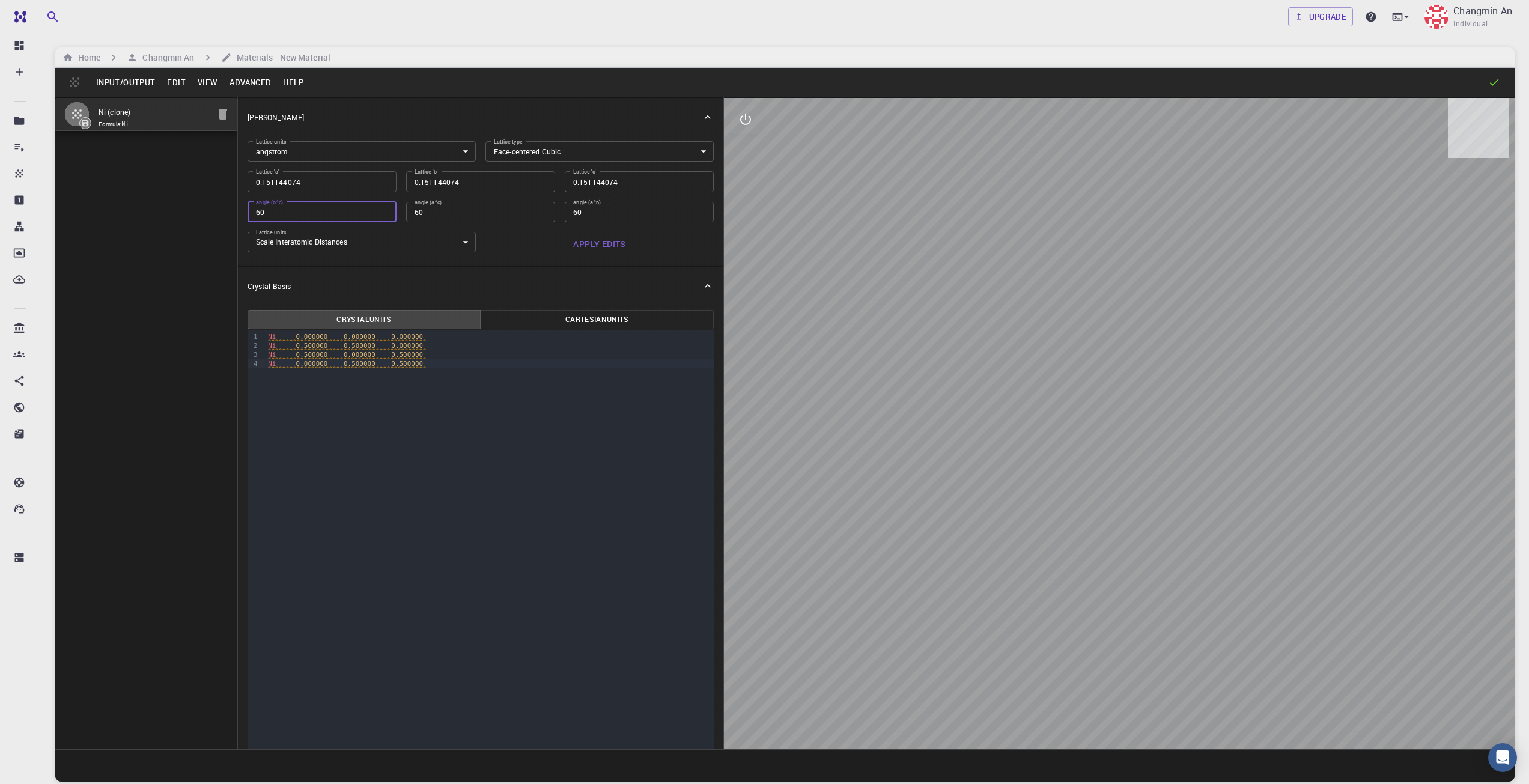
type input "0.106875"
type input "60"
type input "0.075572037"
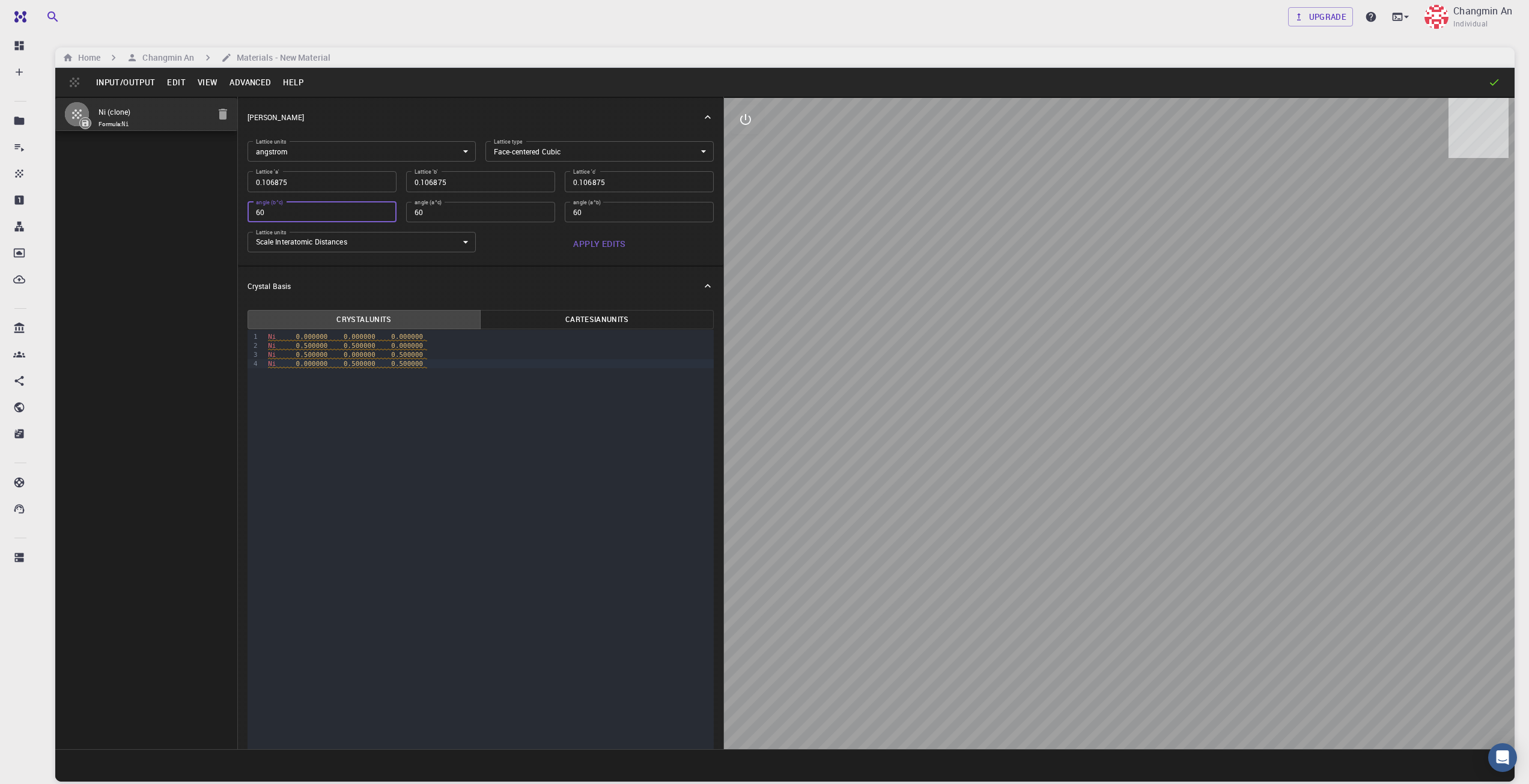
type input "0.075572037"
type input "60"
type input "0.0534375"
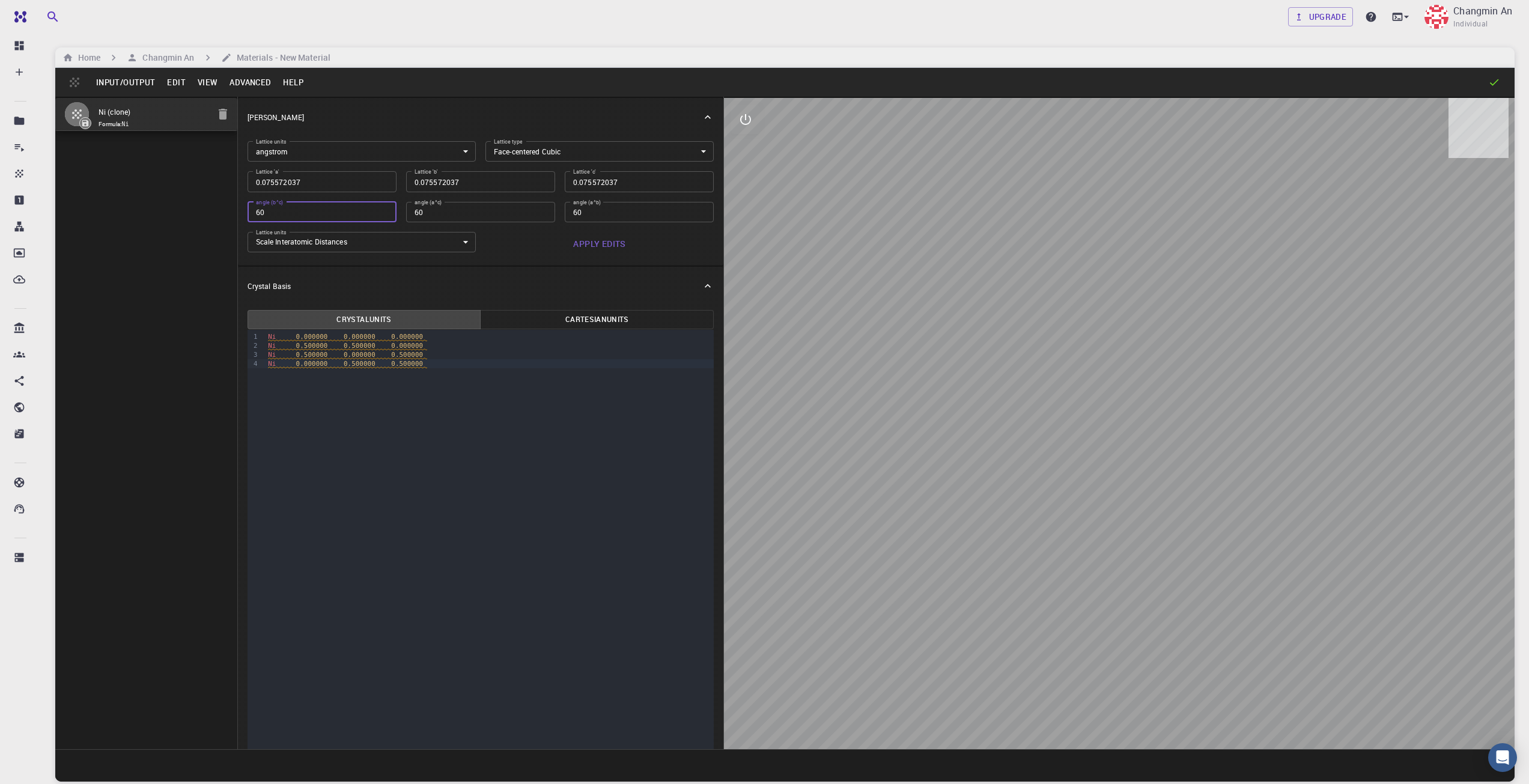
type input "60"
type input "0.037786019"
type input "60"
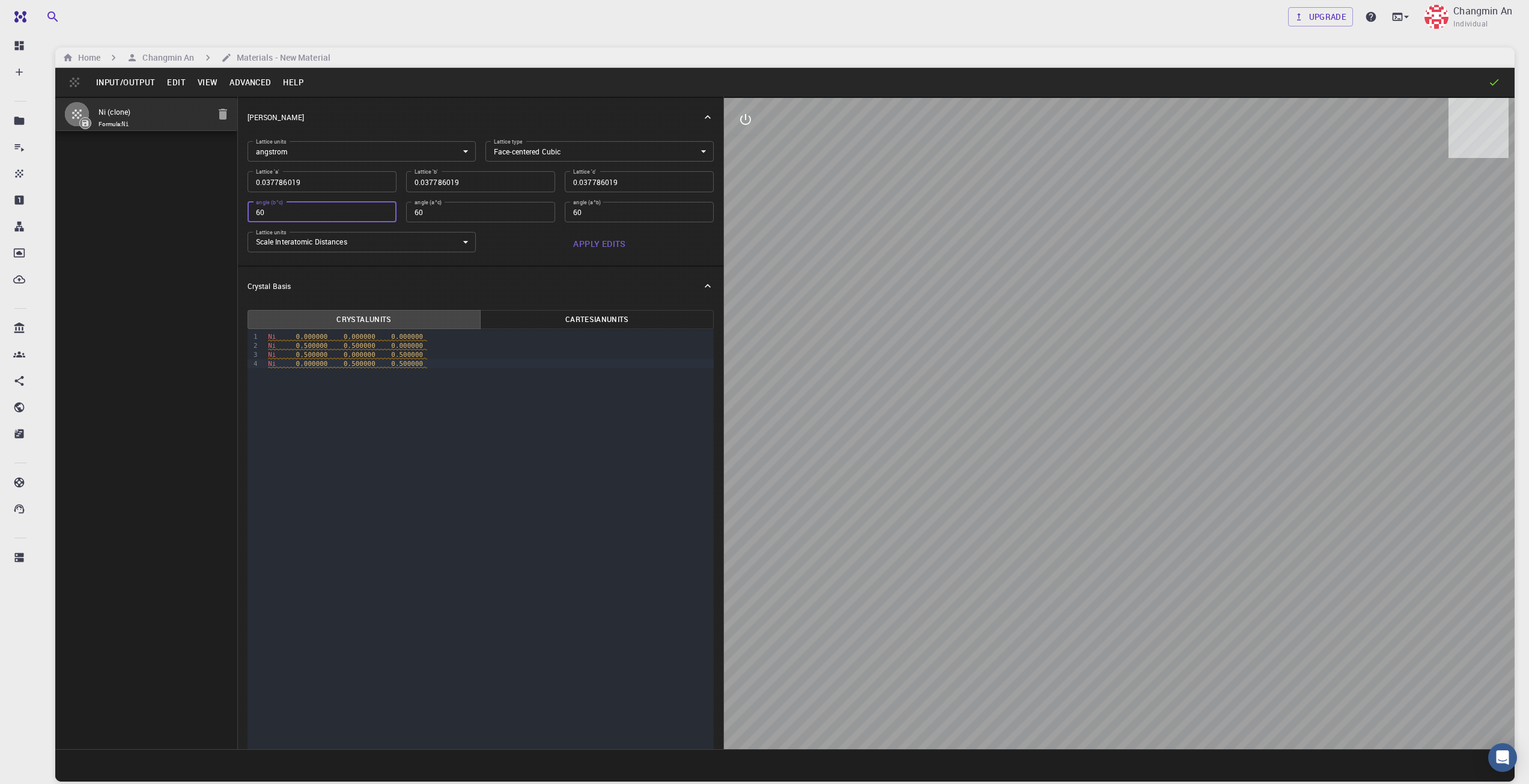
type input "0.02671875"
type input "60"
type input "0.018893009"
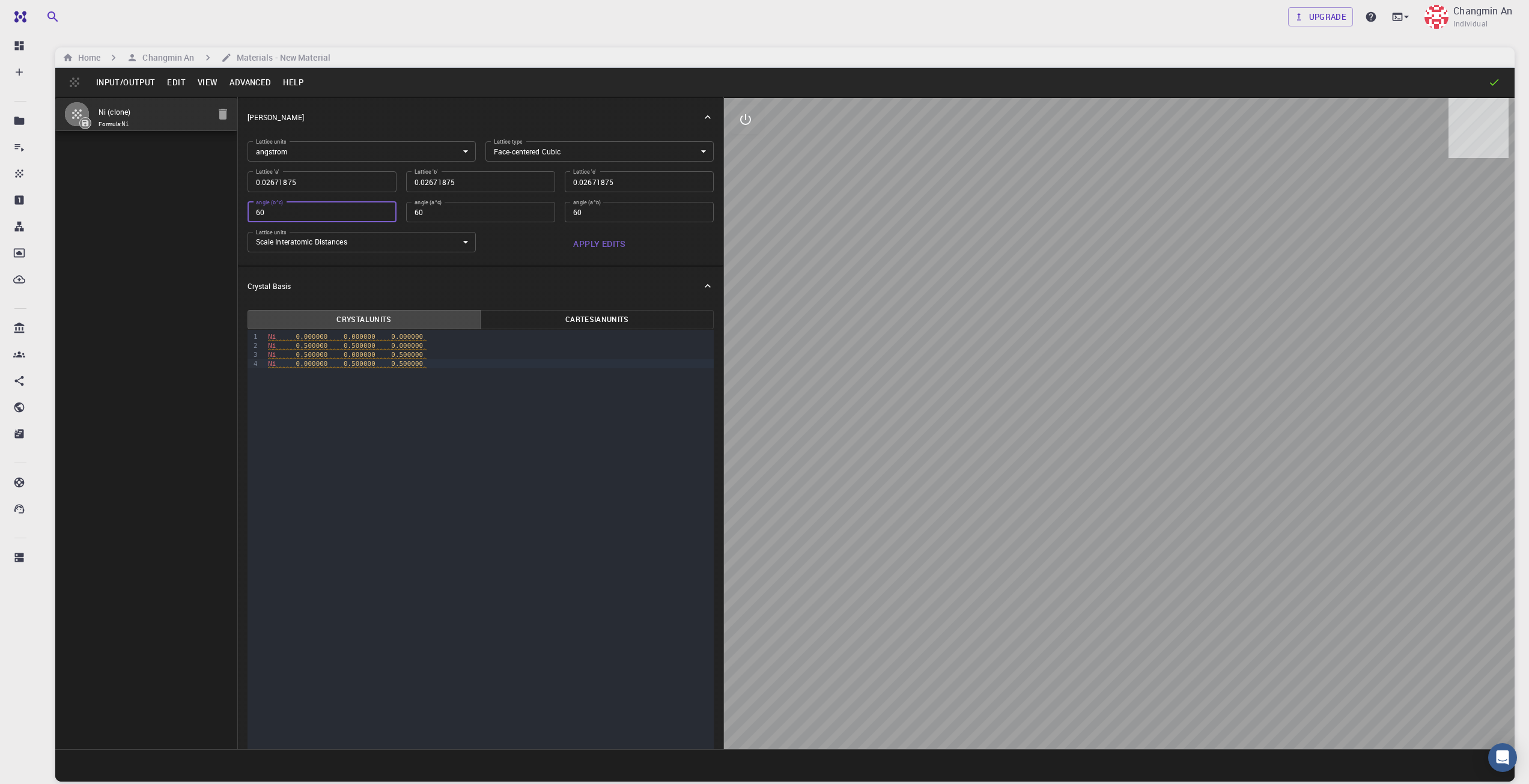
type input "0.018893009"
type input "60"
type input "0.013359375"
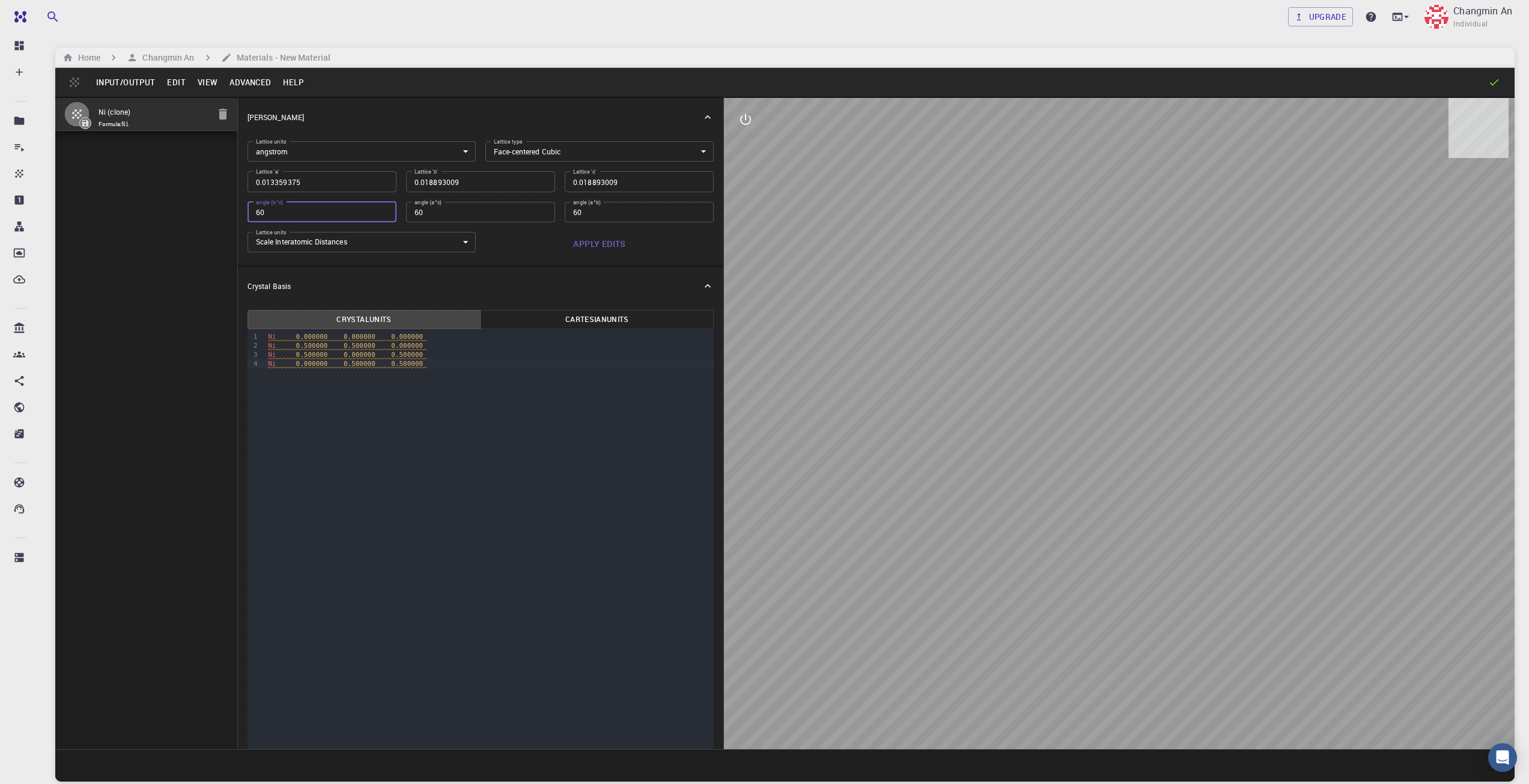
type input "0.013359375"
type input "60"
type input "0.009446505"
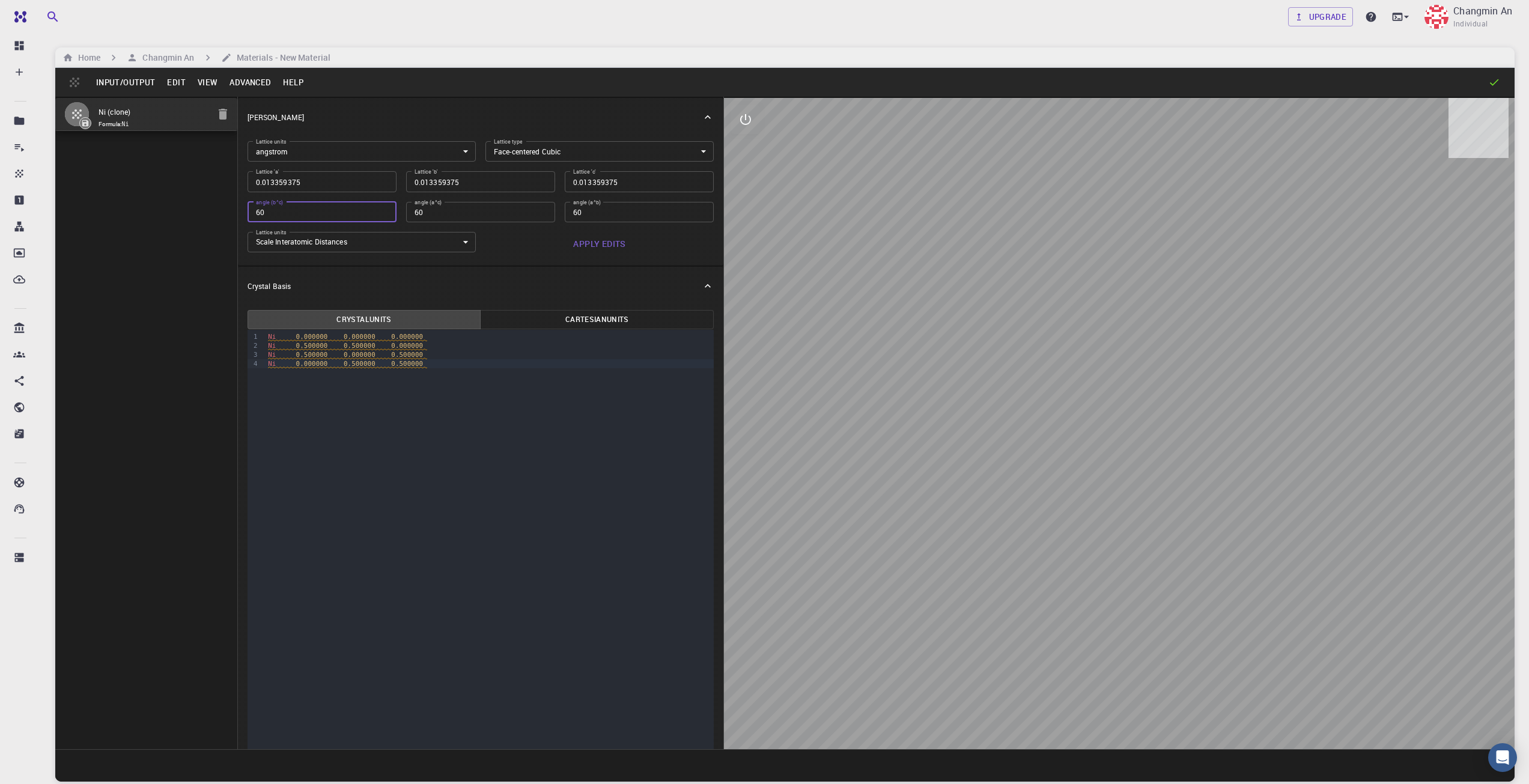
type input "60"
type input "0.006679687"
type input "60"
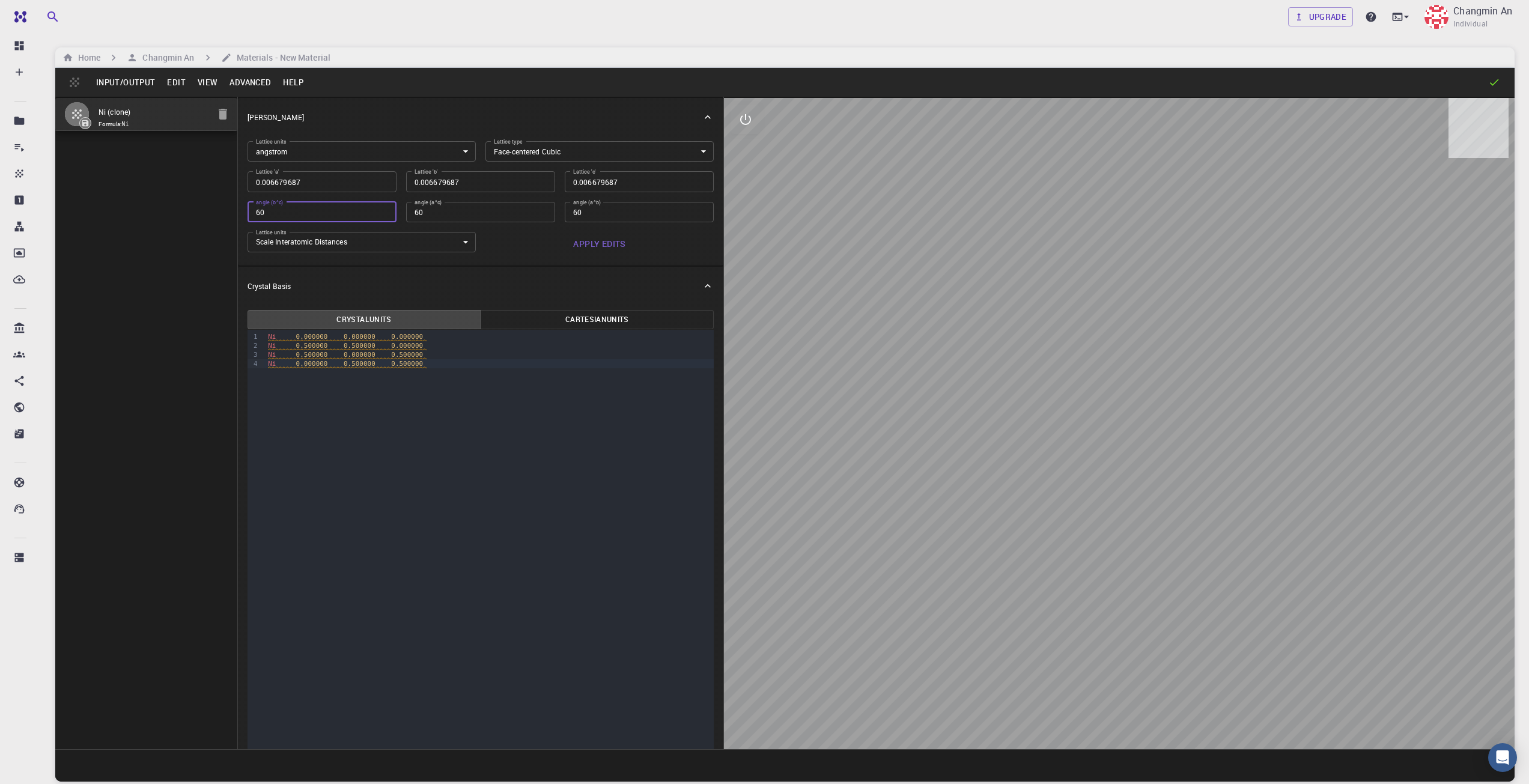
click at [378, 209] on input "60" at bounding box center [322, 212] width 149 height 21
type input "0.004723252"
type input "60"
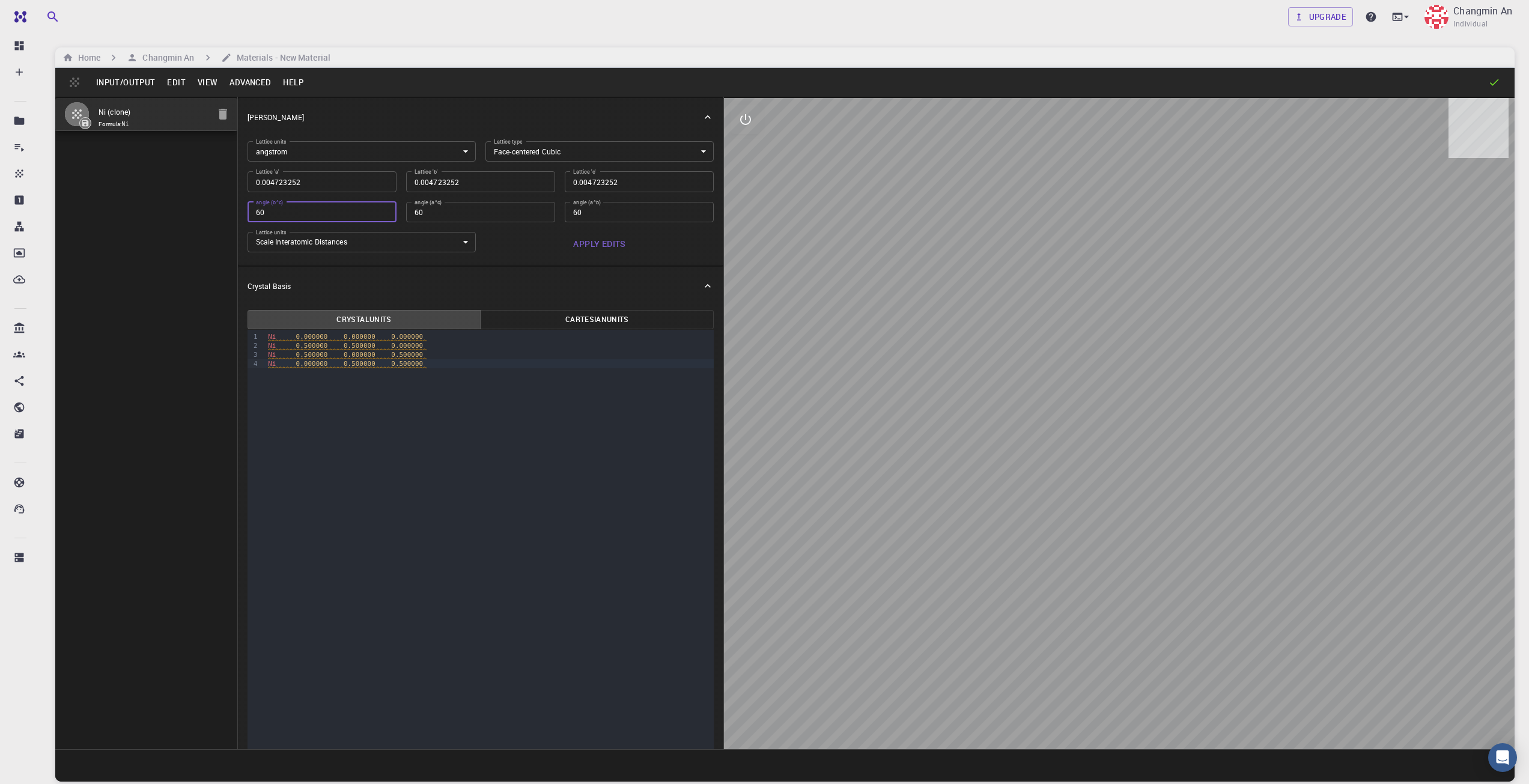
click at [383, 211] on input "60" at bounding box center [322, 212] width 149 height 21
type input "0.003339844"
type input "60"
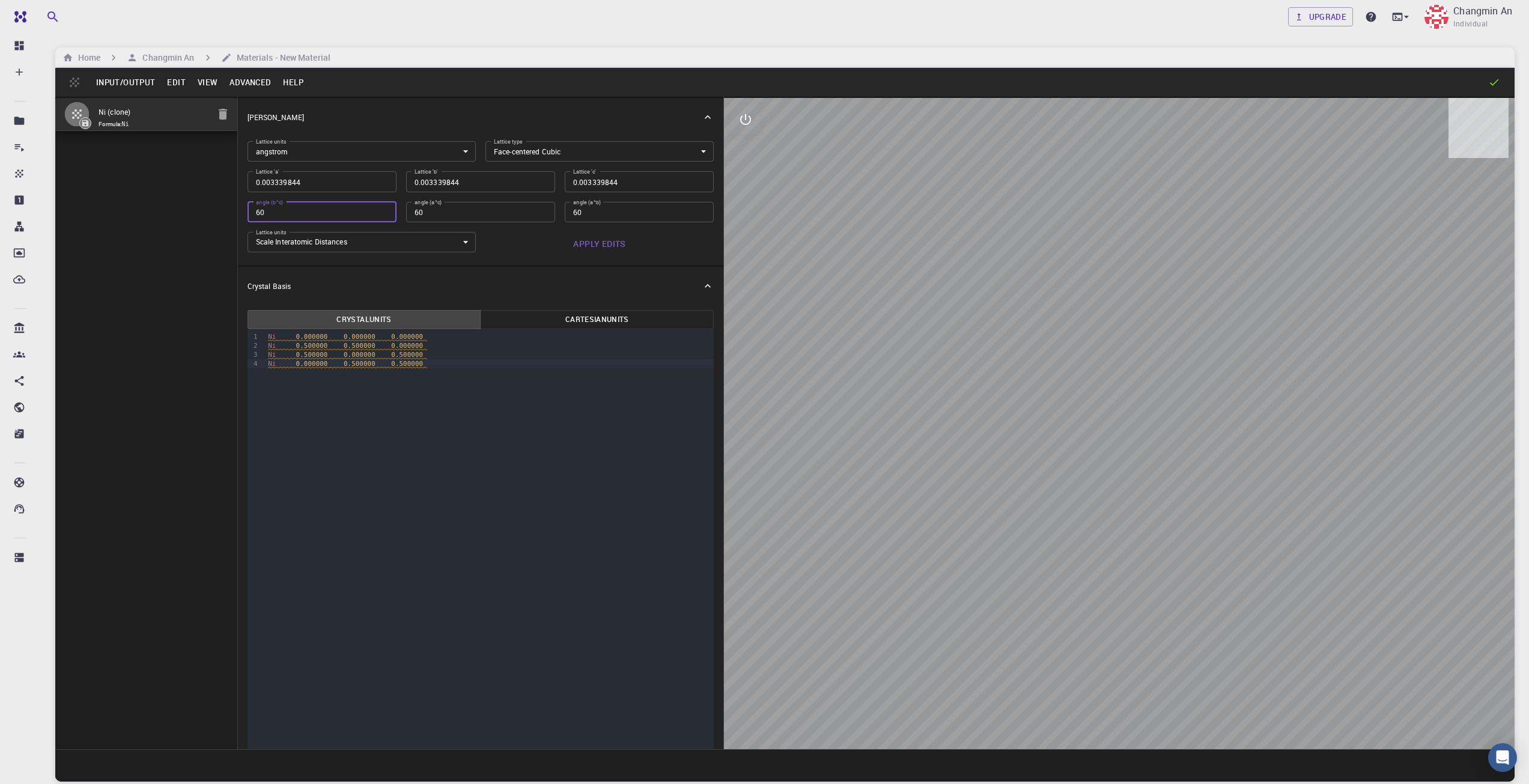
click at [383, 212] on input "60" at bounding box center [322, 212] width 149 height 21
type input "0.002361626"
type input "60"
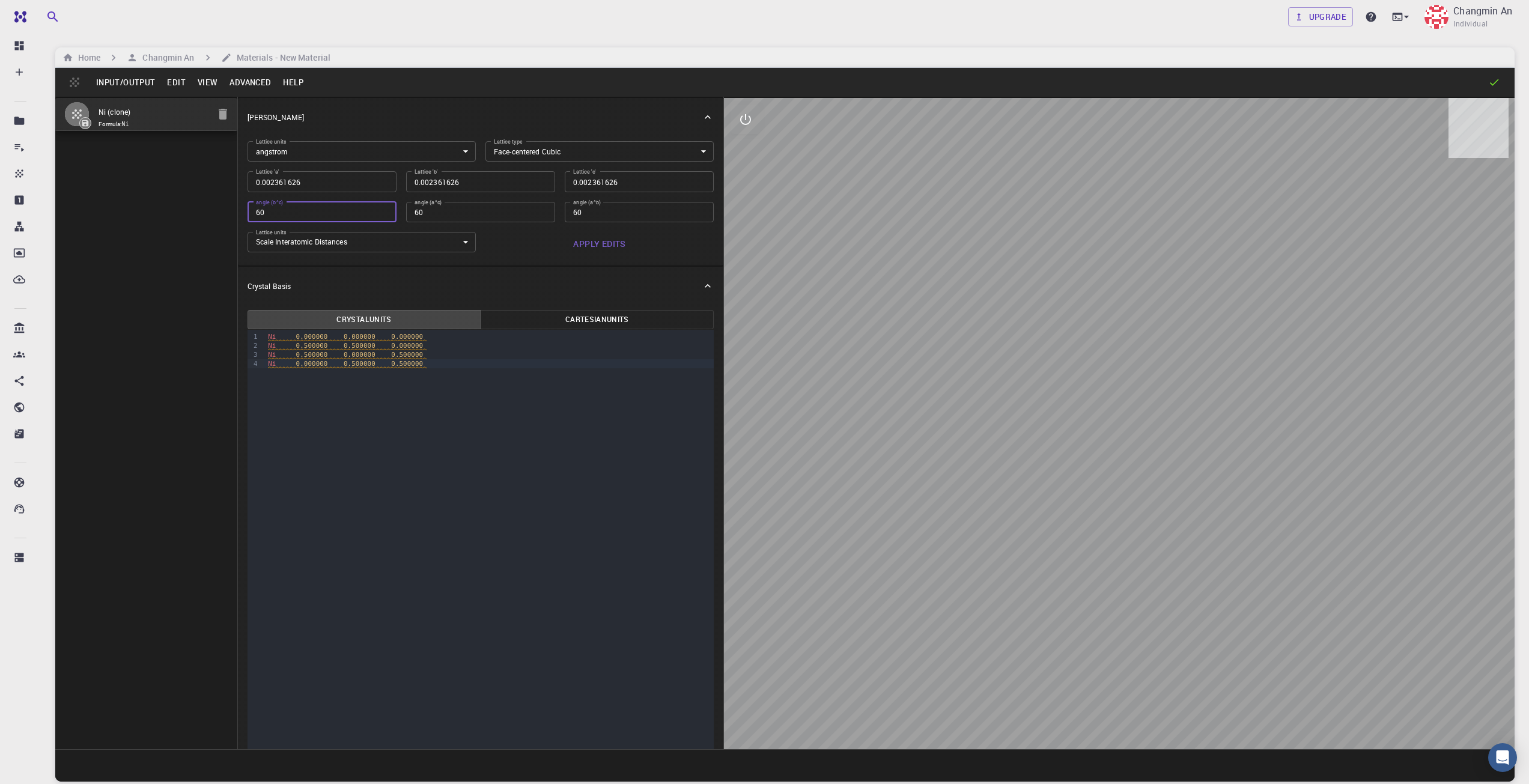
drag, startPoint x: 383, startPoint y: 212, endPoint x: 273, endPoint y: 210, distance: 110.0
click at [371, 213] on input "60" at bounding box center [322, 212] width 149 height 21
click at [268, 211] on input "60" at bounding box center [322, 212] width 149 height 21
click at [249, 212] on input "60" at bounding box center [322, 212] width 149 height 21
drag, startPoint x: 601, startPoint y: 176, endPoint x: 637, endPoint y: 177, distance: 36.0
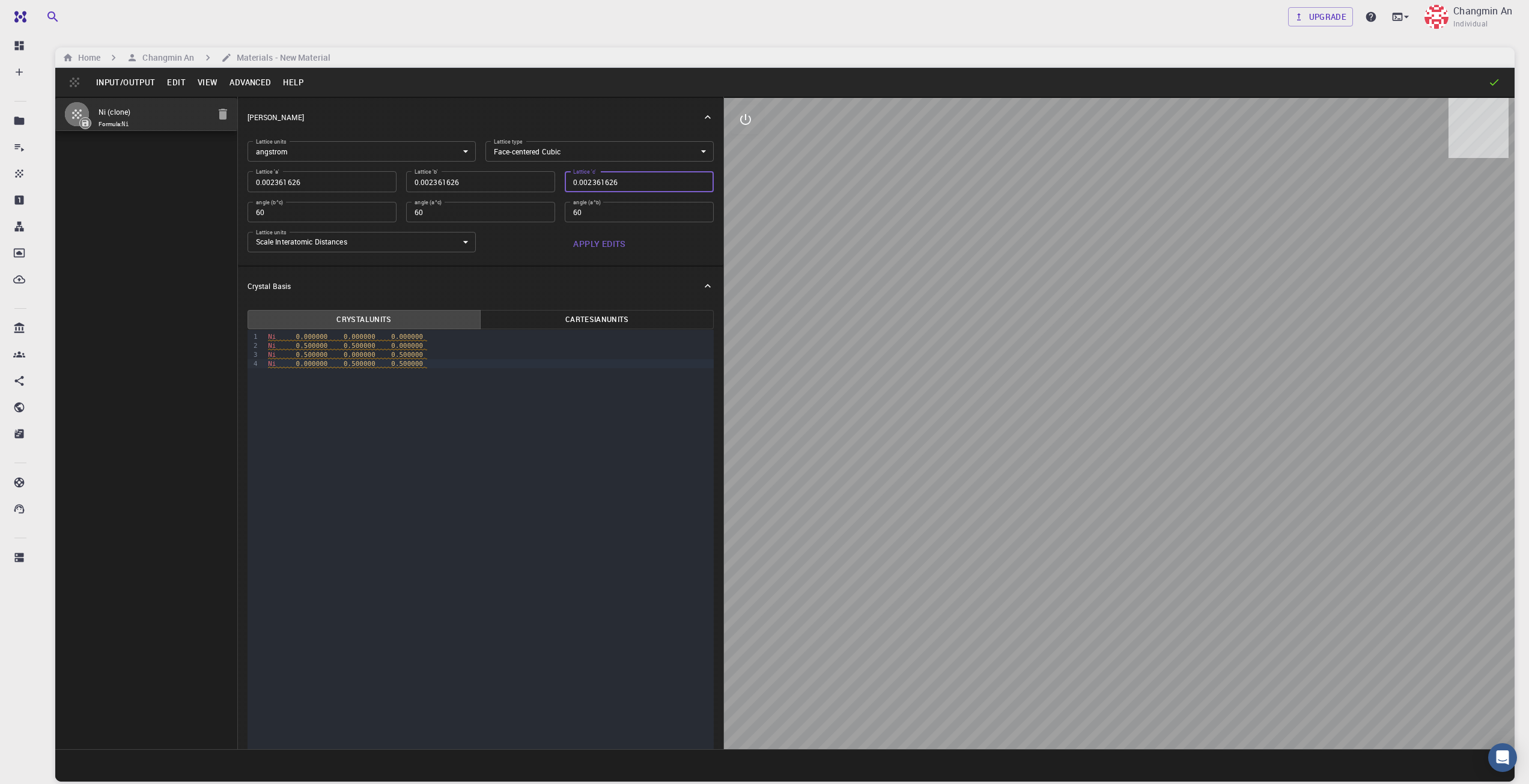
click at [603, 176] on input "0.002361626" at bounding box center [639, 181] width 149 height 21
click at [320, 177] on input "0.002361626" at bounding box center [322, 181] width 149 height 21
click at [470, 174] on input "0.002361626" at bounding box center [481, 181] width 149 height 21
click at [394, 244] on body "Free Dashboard Create New Job New Material Create Material Upload File Import f…" at bounding box center [764, 437] width 1529 height 876
click at [512, 245] on div at bounding box center [764, 392] width 1529 height 784
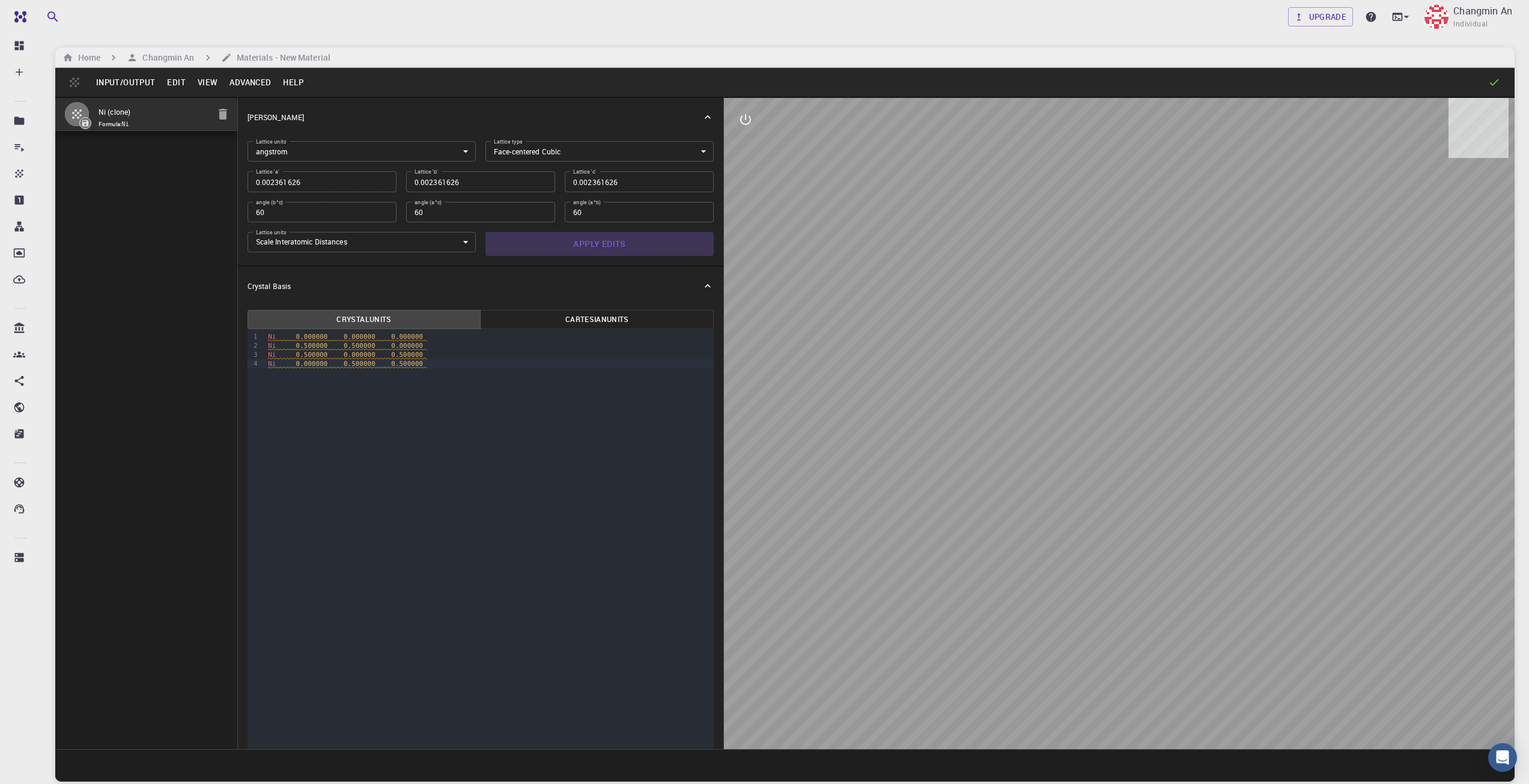
click at [596, 247] on button "Apply Edits" at bounding box center [600, 244] width 229 height 24
click at [342, 181] on input "0.002361626" at bounding box center [322, 181] width 149 height 21
type input "3"
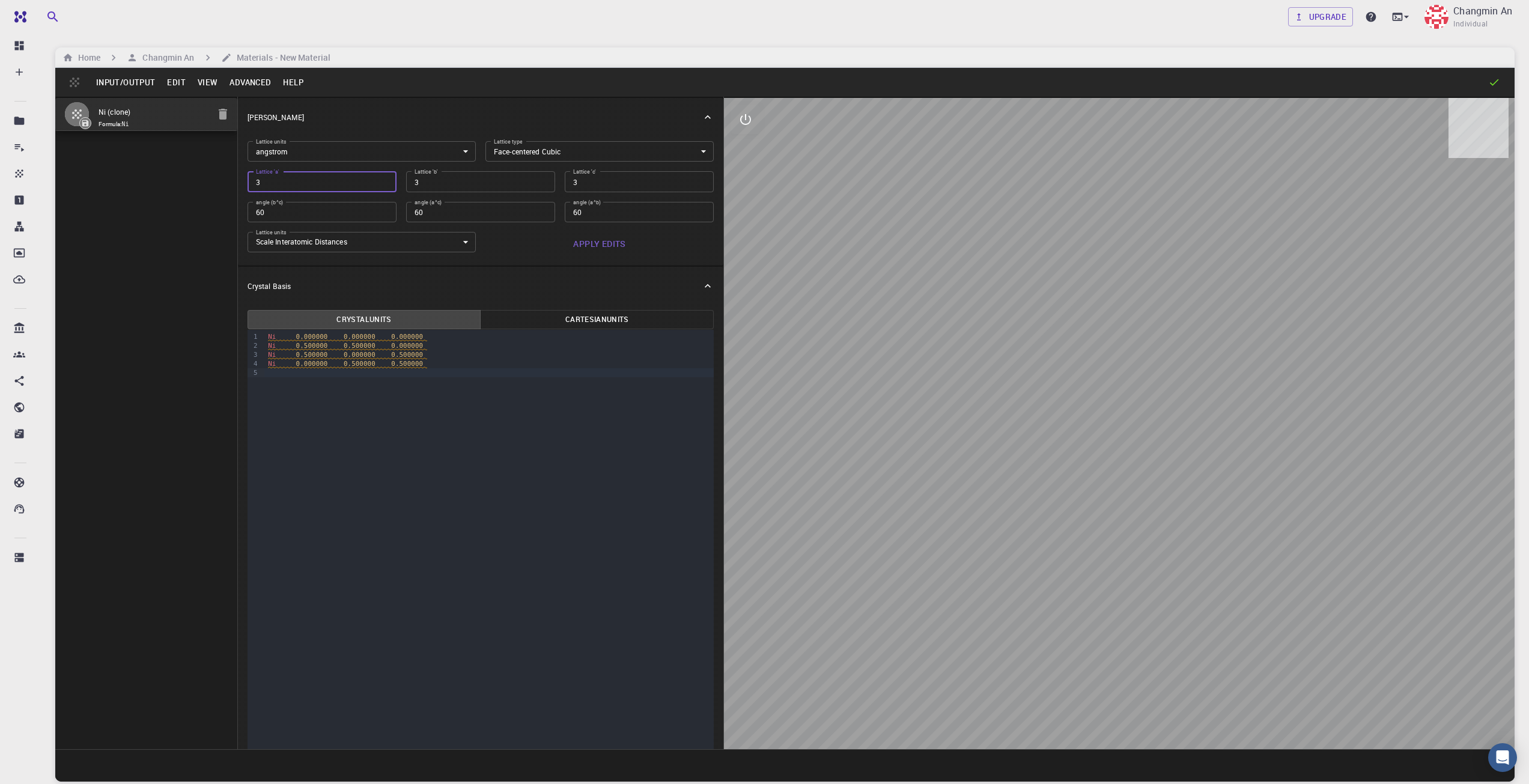
type input "3.4"
type input "3.42"
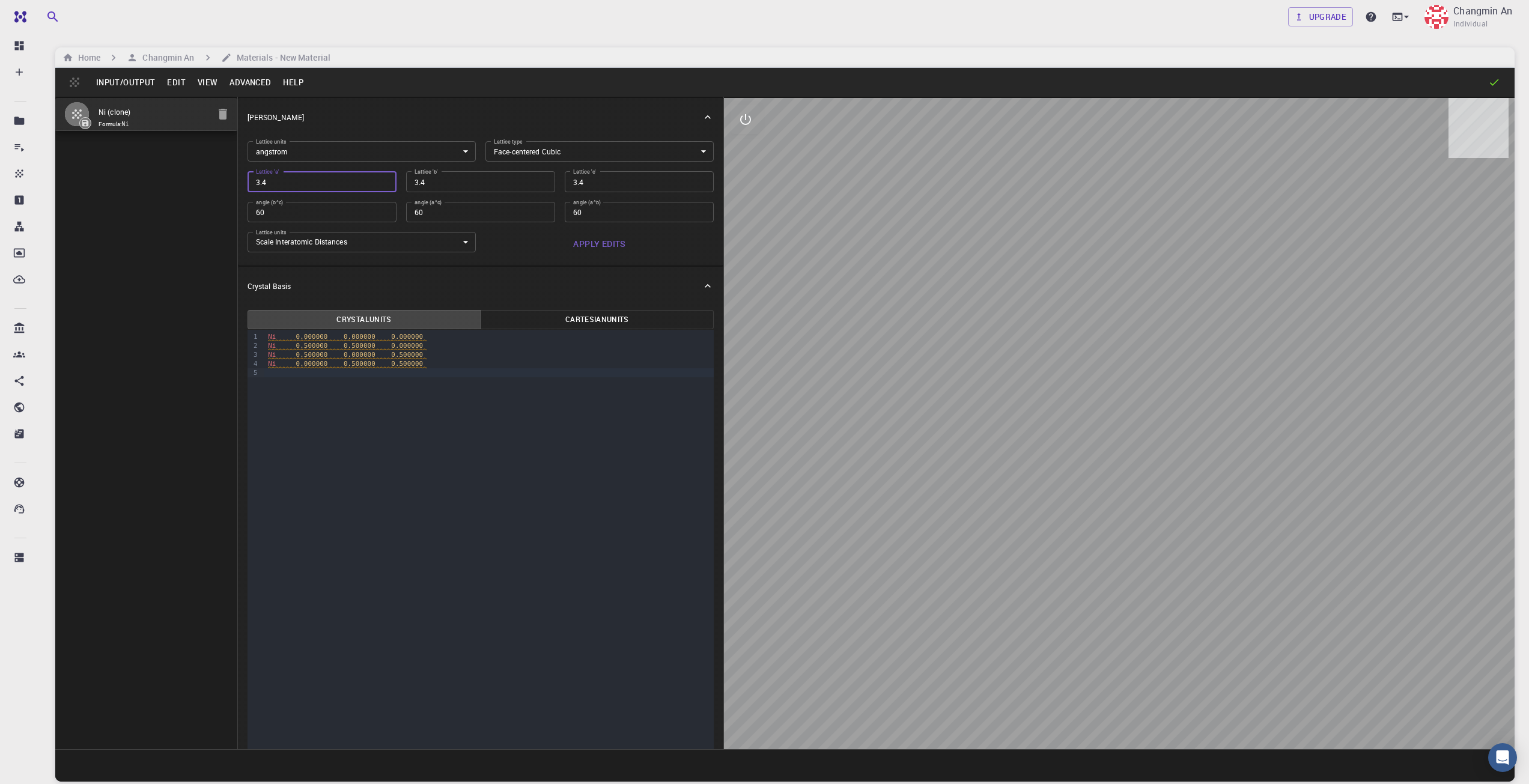
type input "3.42"
click at [590, 245] on button "Apply Edits" at bounding box center [600, 244] width 229 height 24
drag, startPoint x: 1115, startPoint y: 360, endPoint x: 1018, endPoint y: 379, distance: 98.8
click at [1018, 379] on div at bounding box center [1119, 424] width 790 height 652
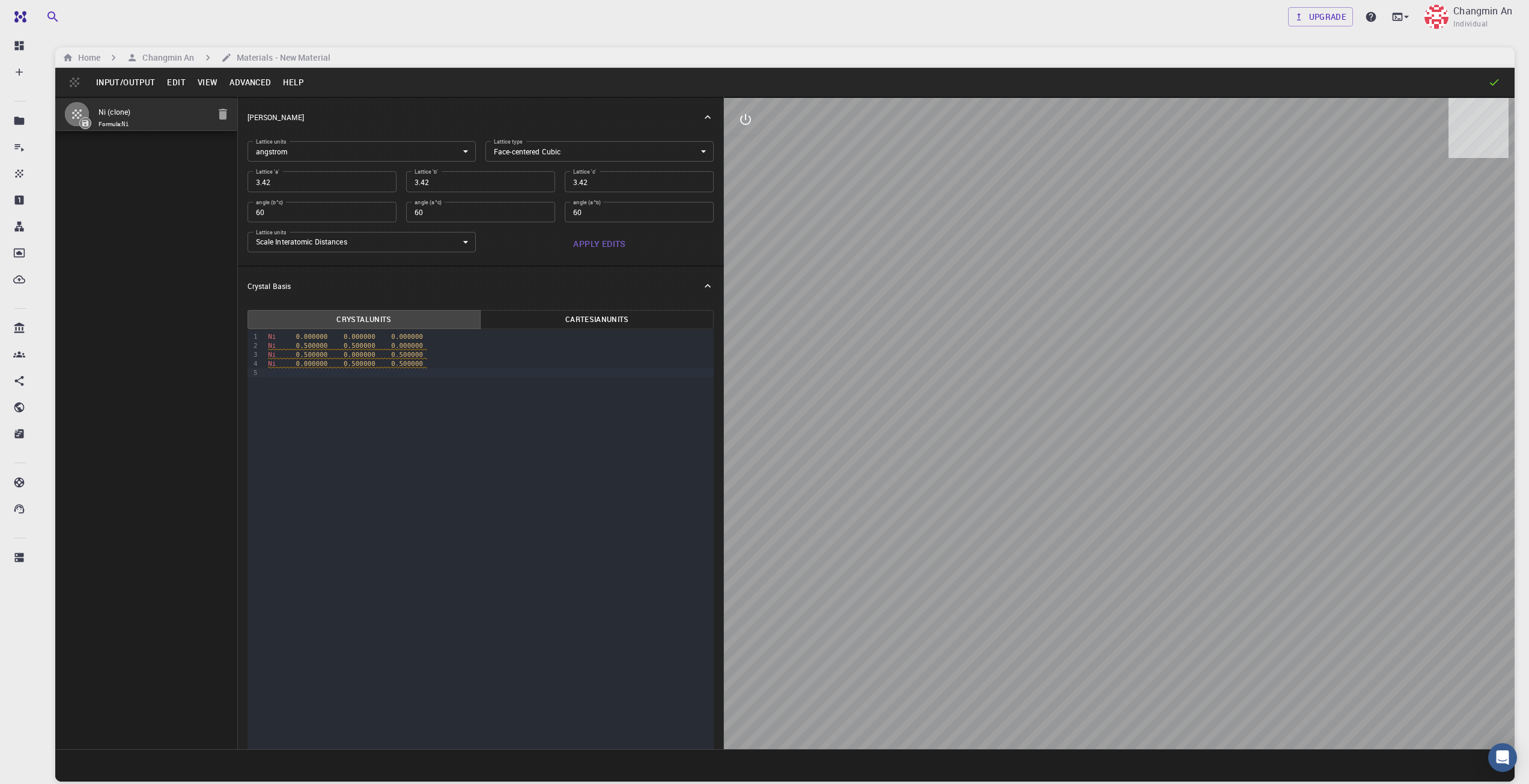
type input "3.42"
click at [537, 178] on input "3.42" at bounding box center [481, 181] width 149 height 21
type input "2.418305192"
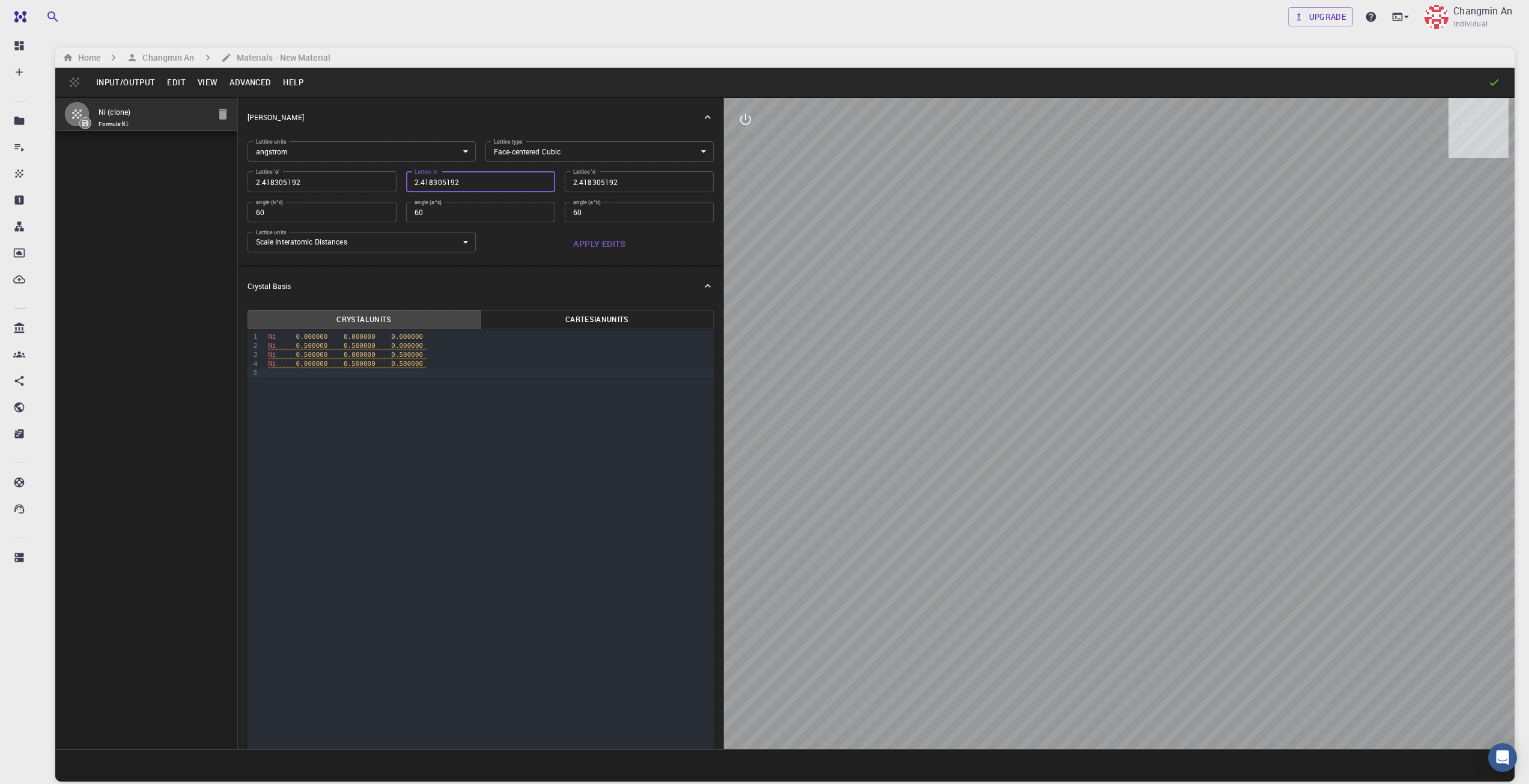
type input "2.418305192"
click at [539, 179] on input "2.418305192" at bounding box center [481, 181] width 149 height 21
type input "1.71"
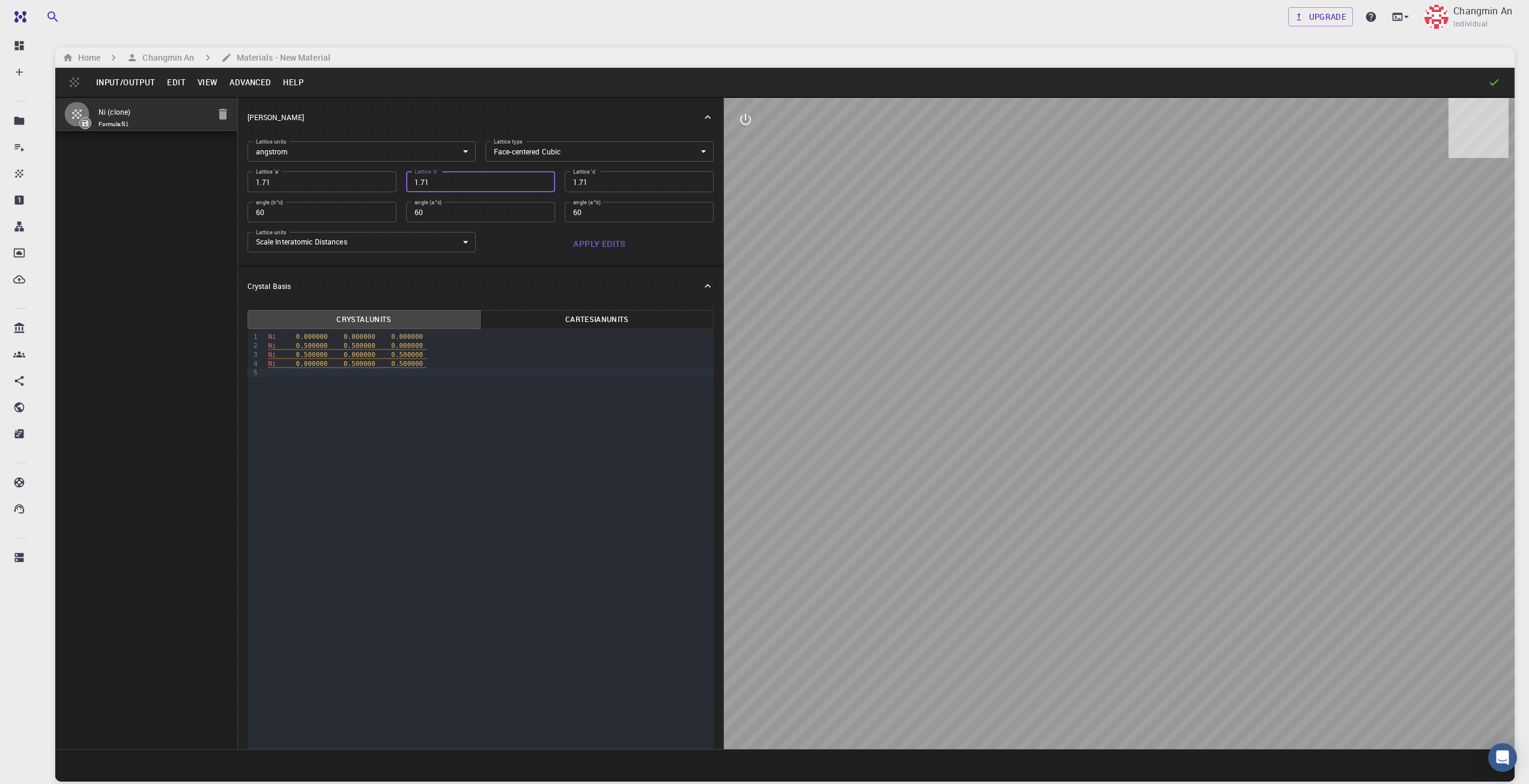
type input "1.71"
click at [536, 186] on input "1.71" at bounding box center [481, 181] width 149 height 21
type input "1.209152596"
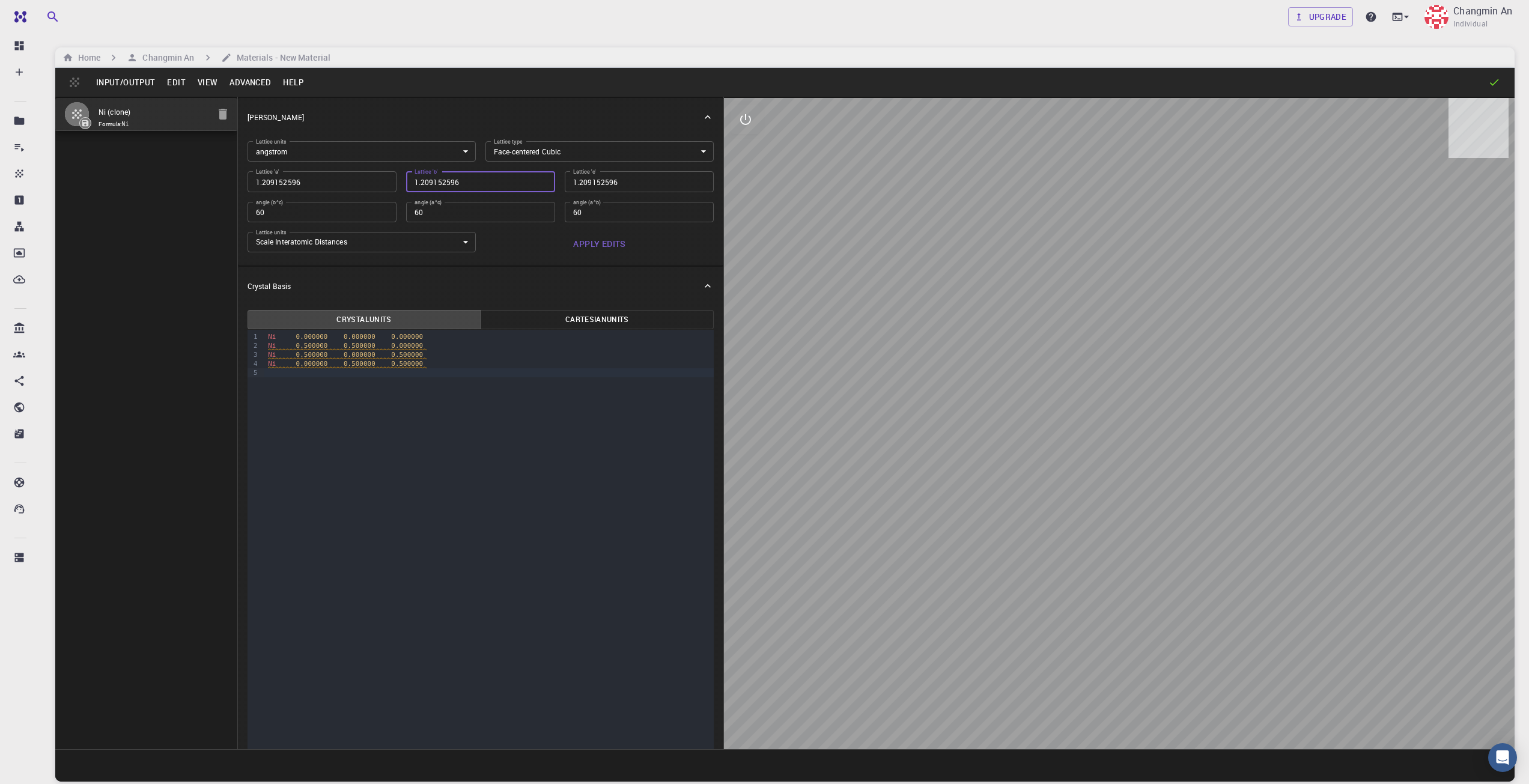
type input "1.209152596"
click at [536, 186] on input "1.209152596" at bounding box center [481, 181] width 149 height 21
type input "0.855"
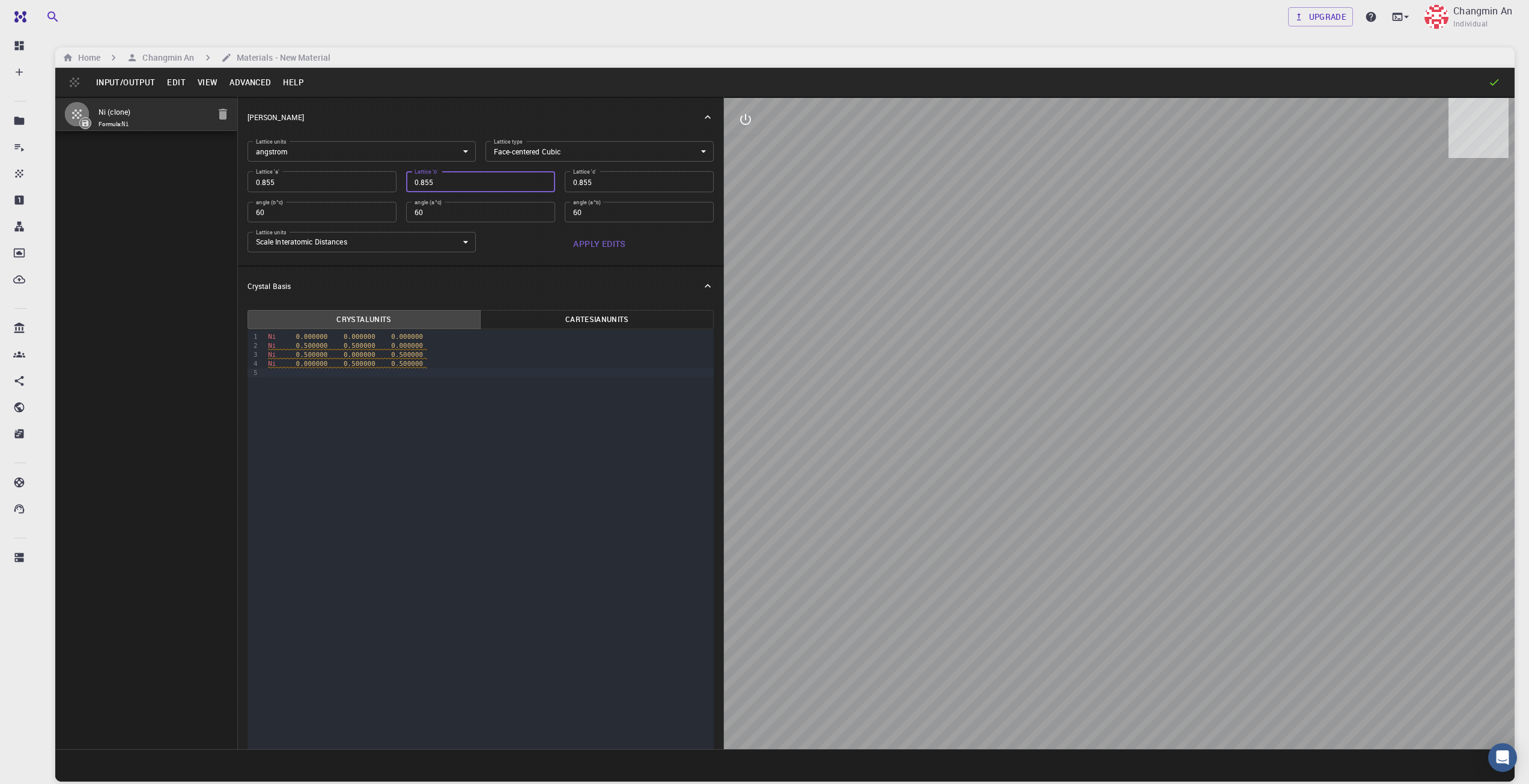
type input "0.855"
click at [536, 186] on input "0.855" at bounding box center [481, 181] width 149 height 21
type input "0.604576298"
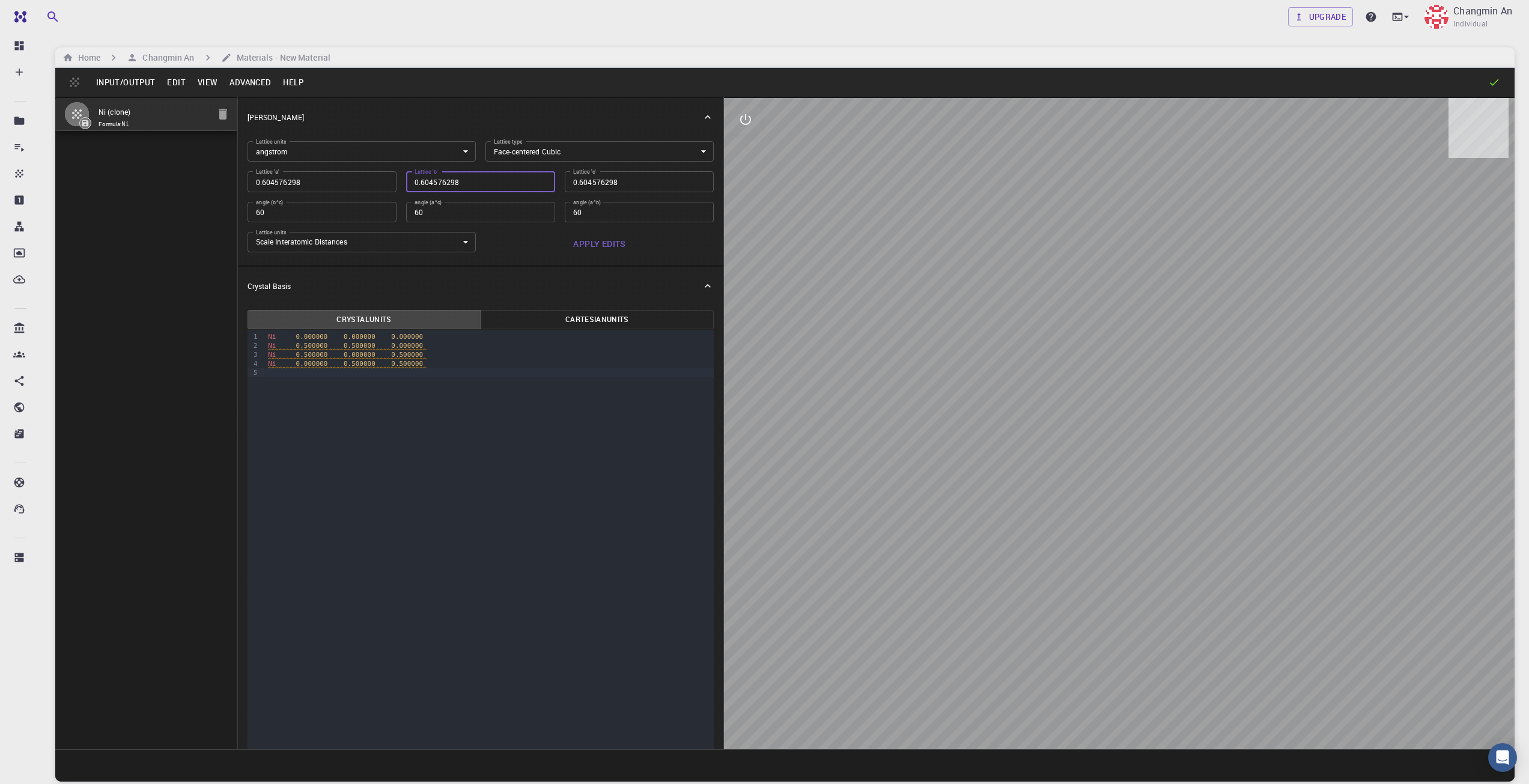
type input "0.604576298"
click at [536, 186] on input "0.604576298" at bounding box center [481, 181] width 149 height 21
type input "0.4275"
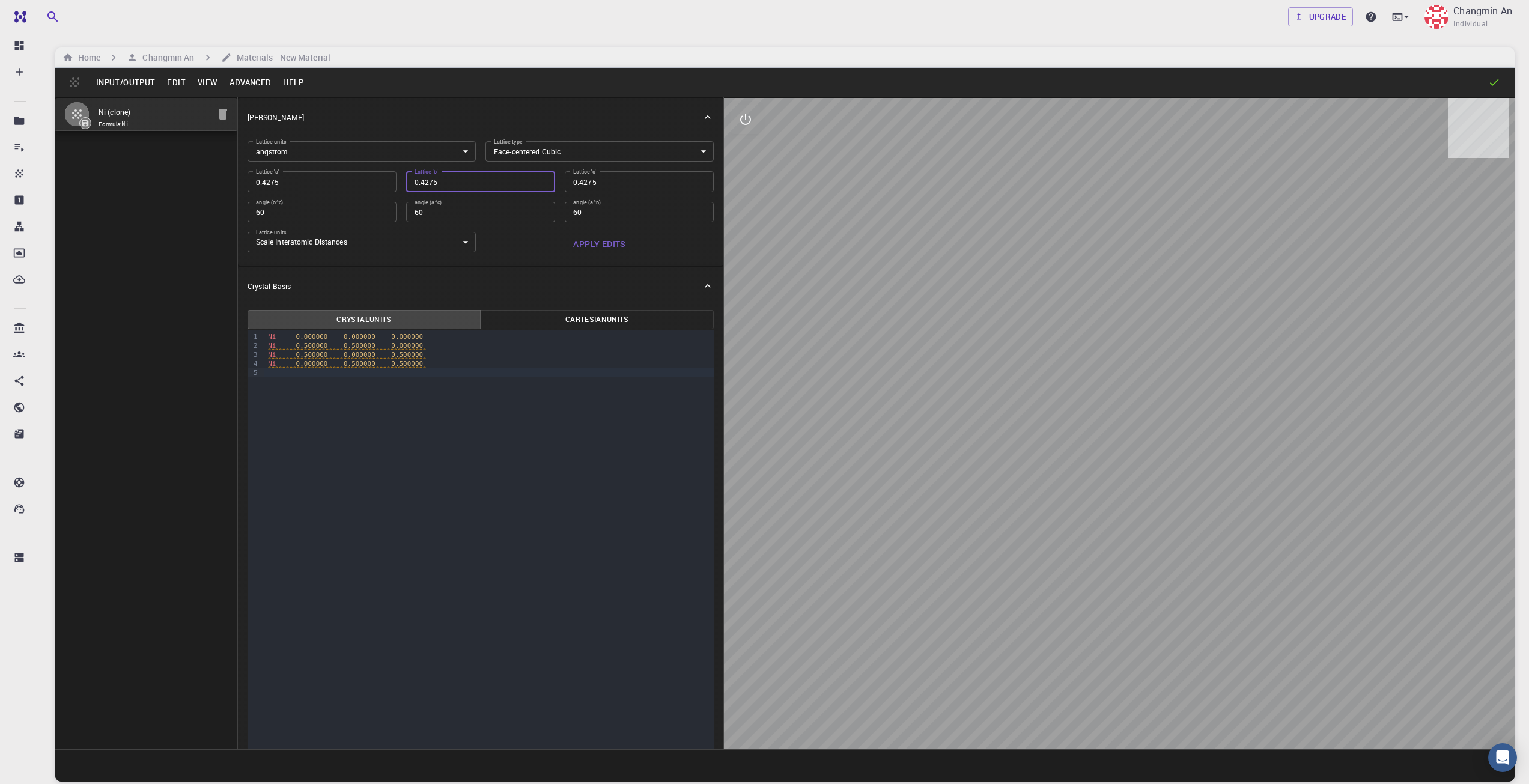
type input "0.4275"
click at [536, 186] on input "0.4275" at bounding box center [481, 181] width 149 height 21
type input "0.302288149"
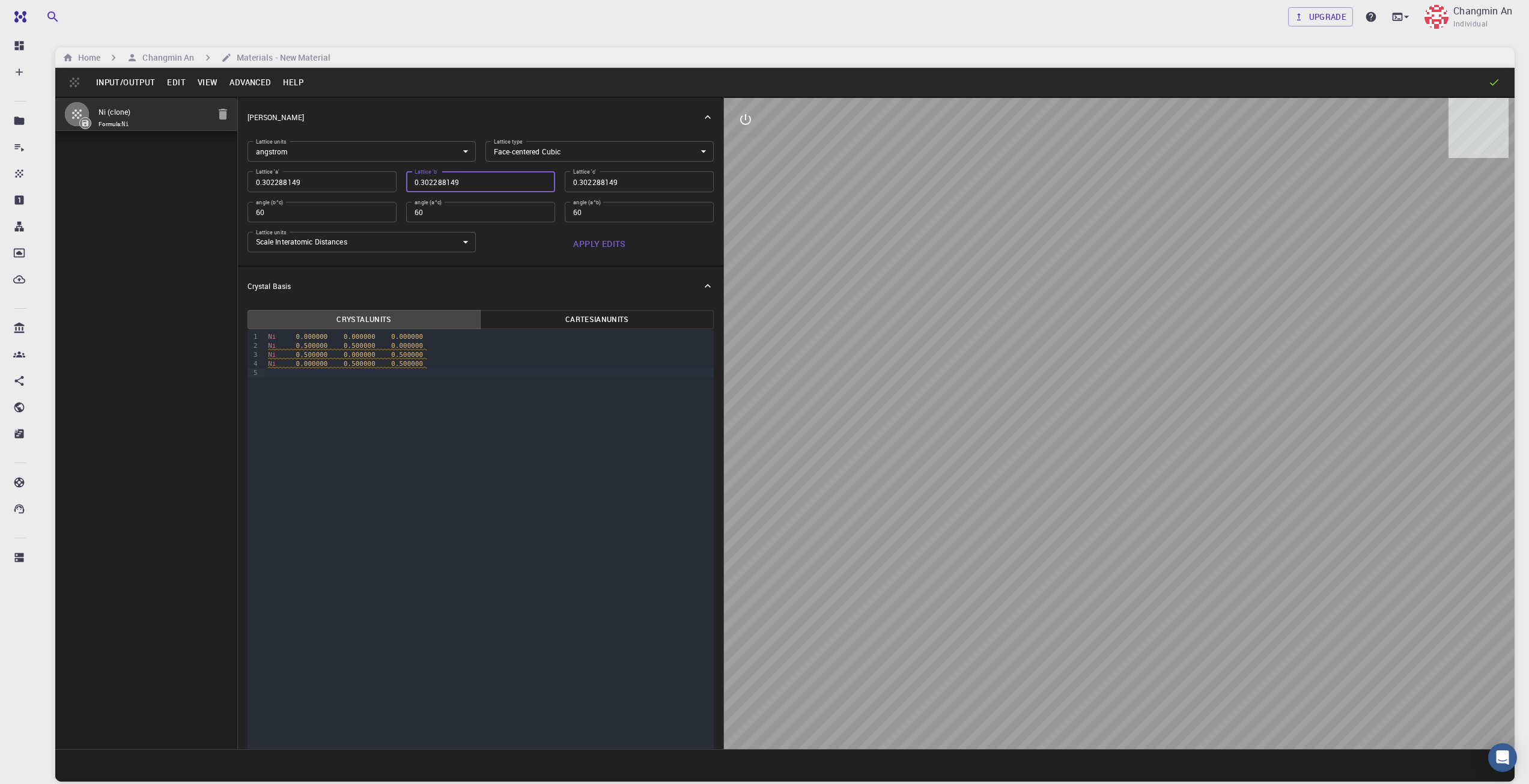
type input "0.302288149"
click at [536, 179] on input "0.302288149" at bounding box center [481, 181] width 149 height 21
type input "0.21375"
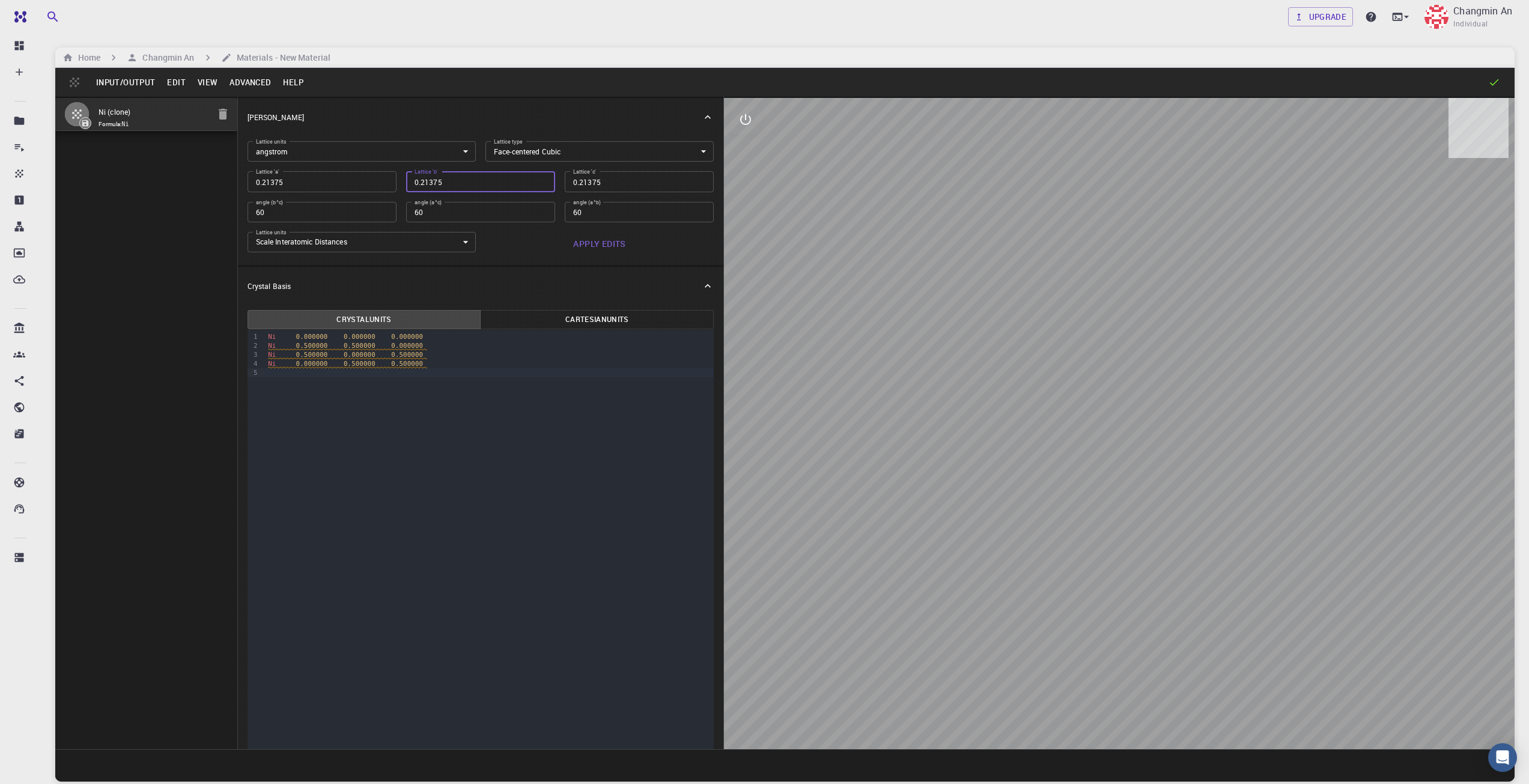
type input "0.21375"
click at [536, 179] on input "0.21375" at bounding box center [481, 181] width 149 height 21
type input "0.151144074"
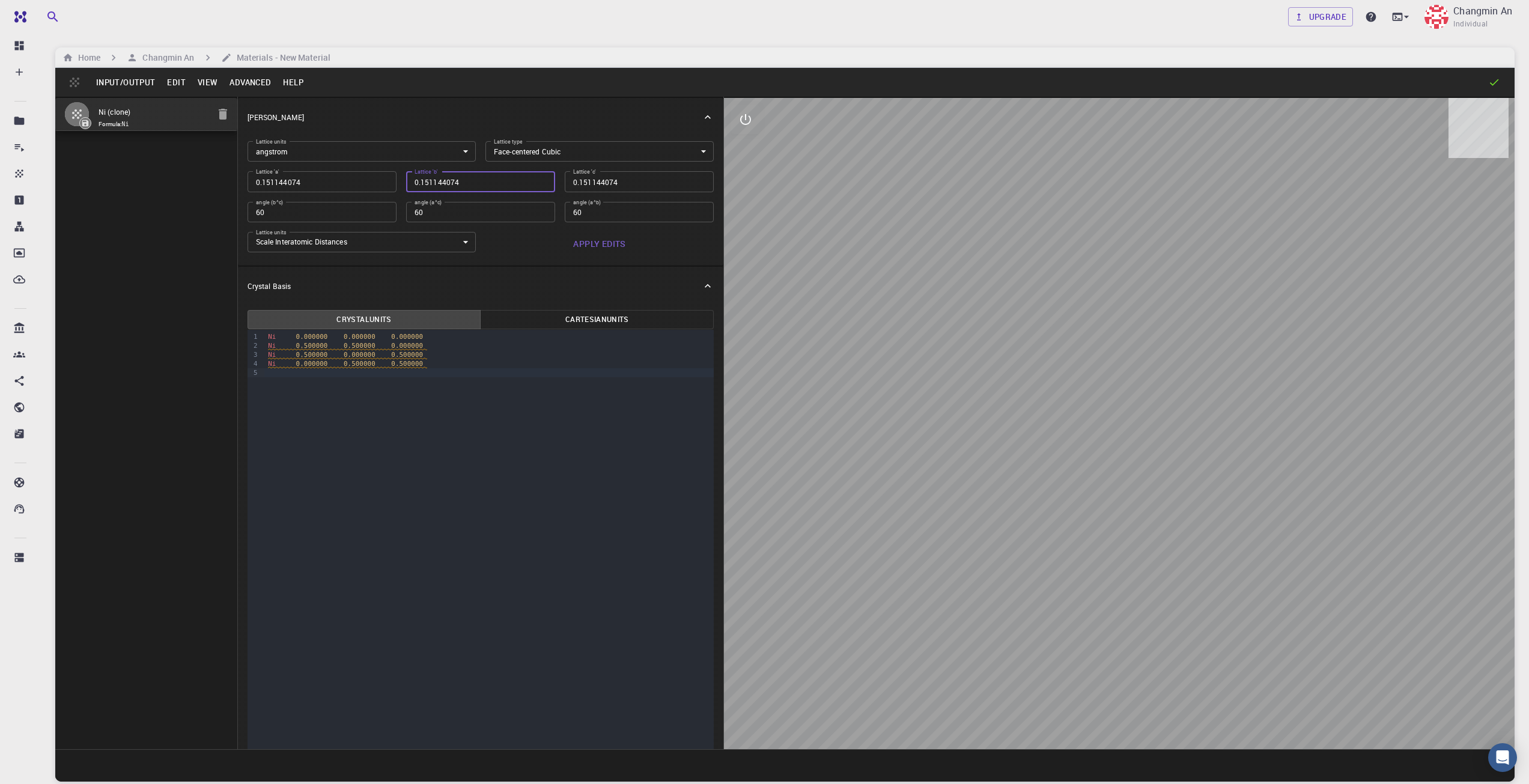
type input "0.151144074"
click at [536, 179] on input "0.151144074" at bounding box center [481, 181] width 149 height 21
type input "0.106875"
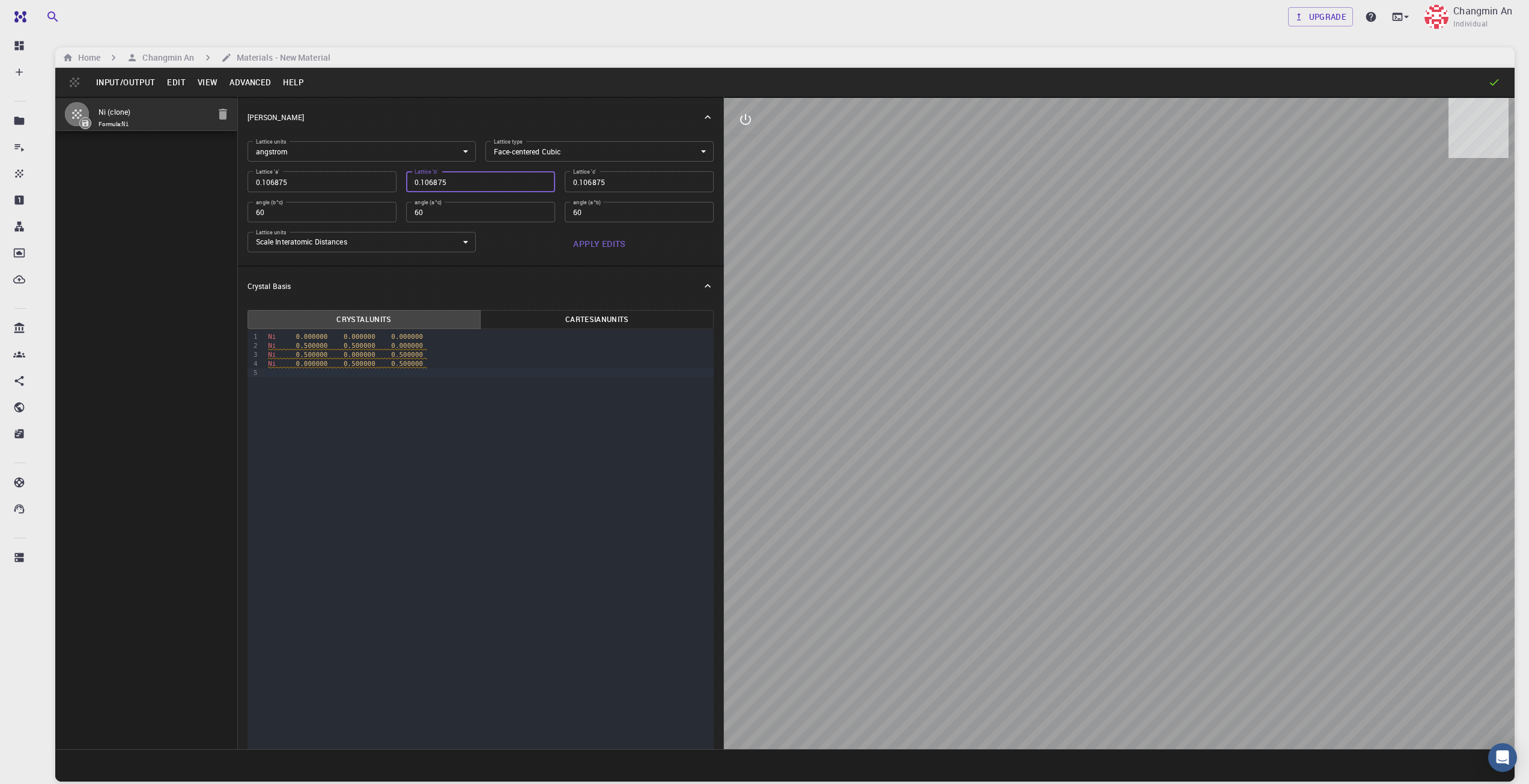
type input "0.106875"
click at [536, 179] on input "0.106875" at bounding box center [481, 181] width 149 height 21
type input "0.075572037"
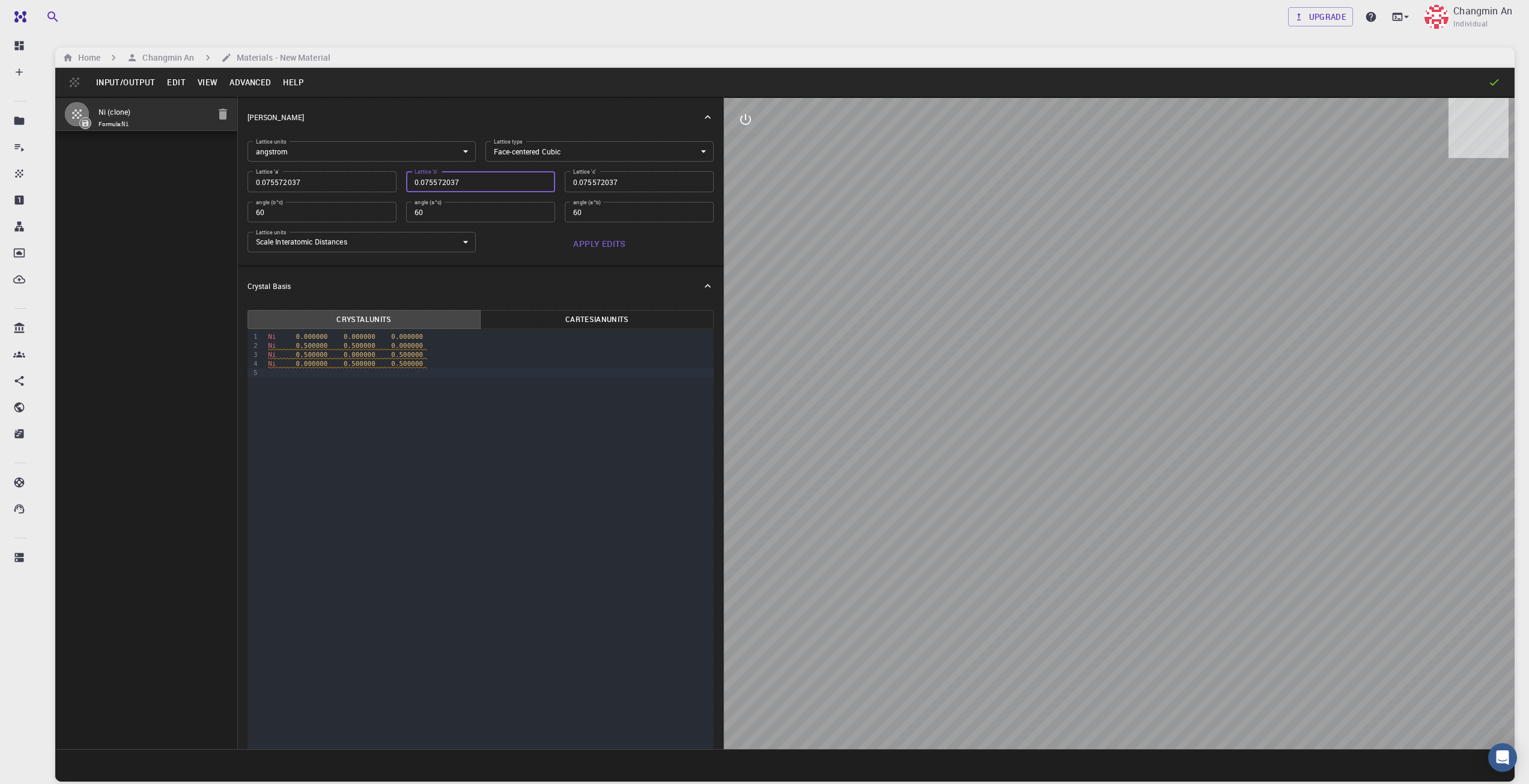
type input "0.075572037"
click at [536, 179] on input "0.075572037" at bounding box center [481, 181] width 149 height 21
type input "0.0534375"
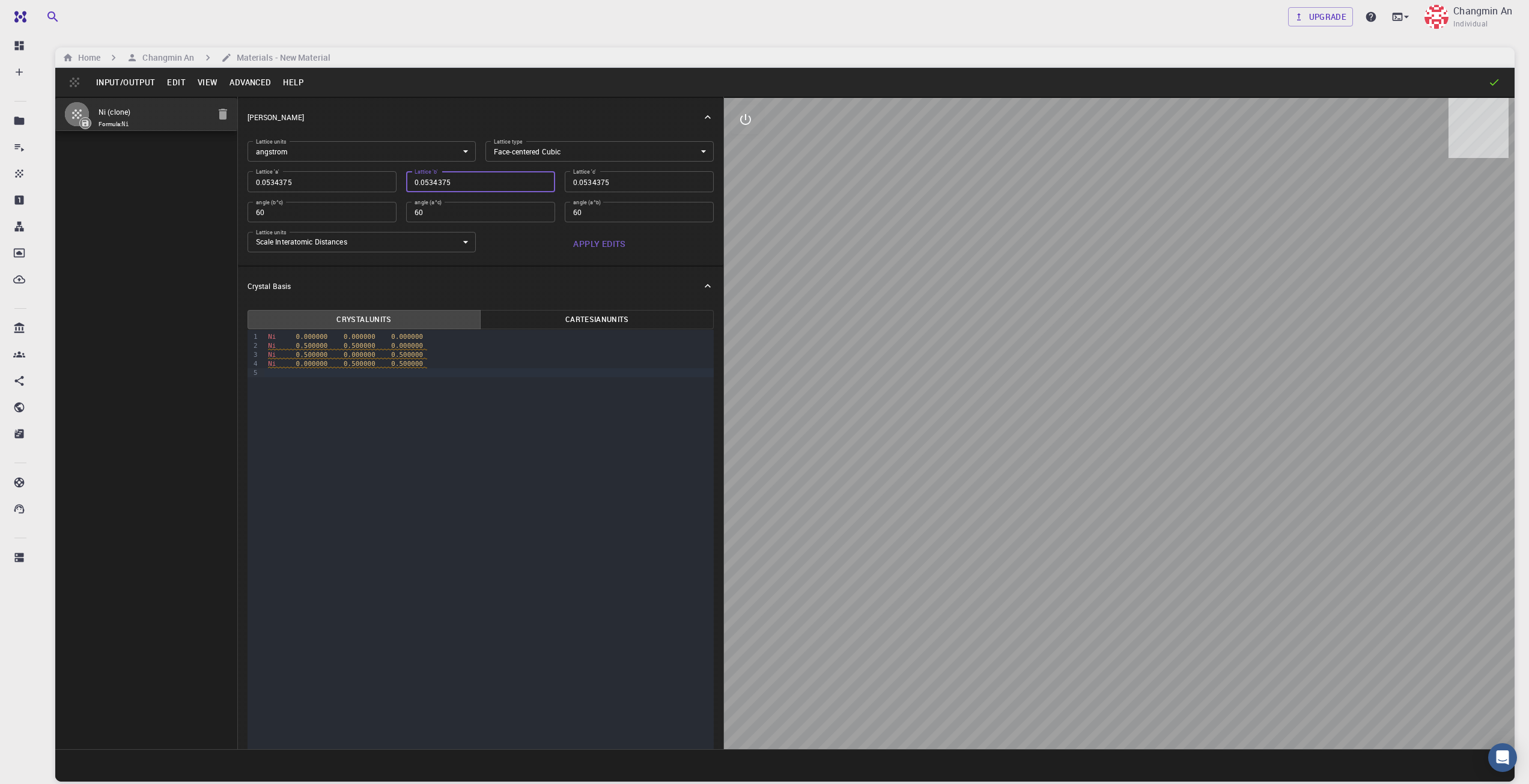
type input "0.0534375"
click at [536, 179] on input "0.0534375" at bounding box center [481, 181] width 149 height 21
type input "0.037786019"
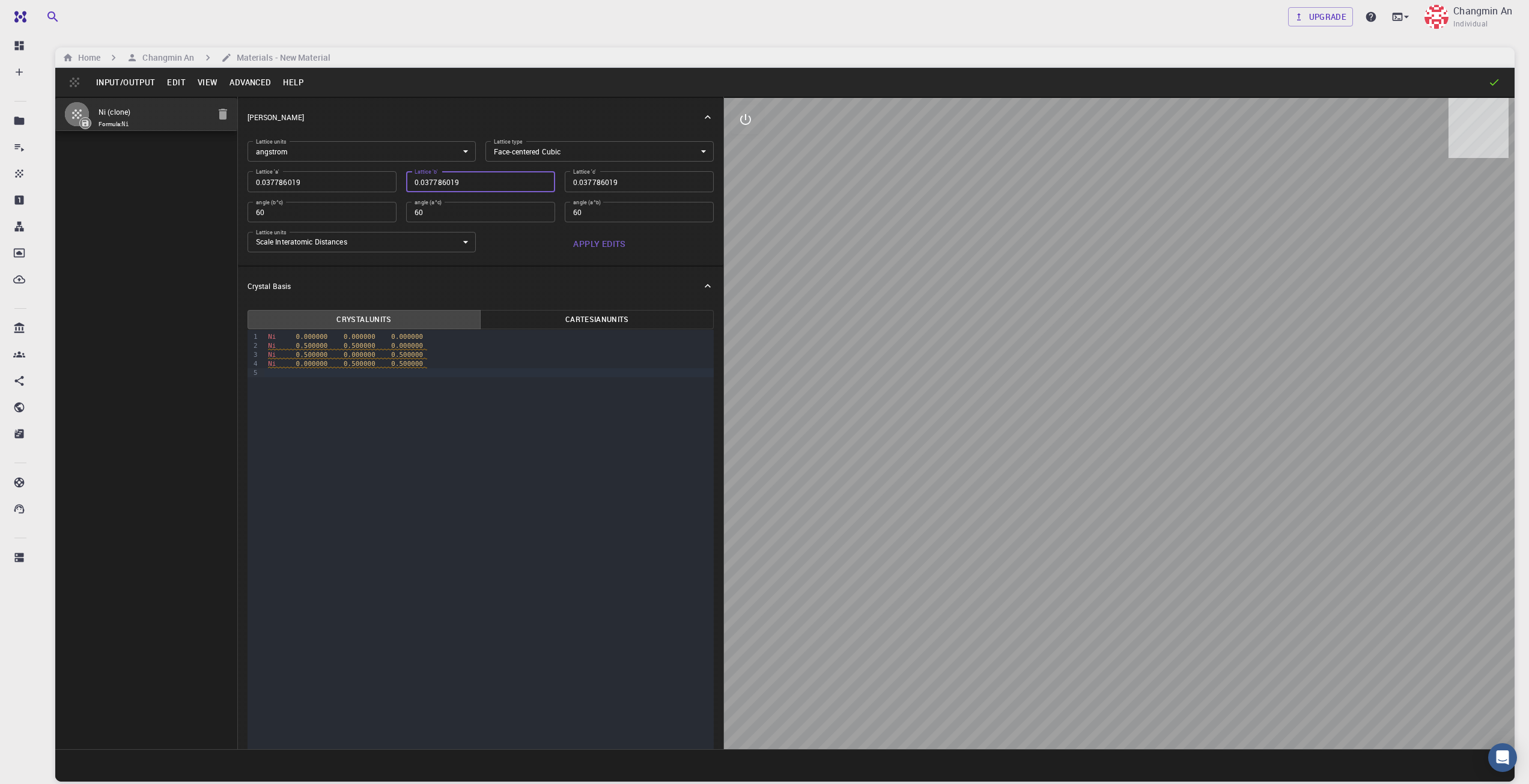
type input "0.037786019"
click at [536, 179] on input "0.037786019" at bounding box center [481, 181] width 149 height 21
type input "0.02671875"
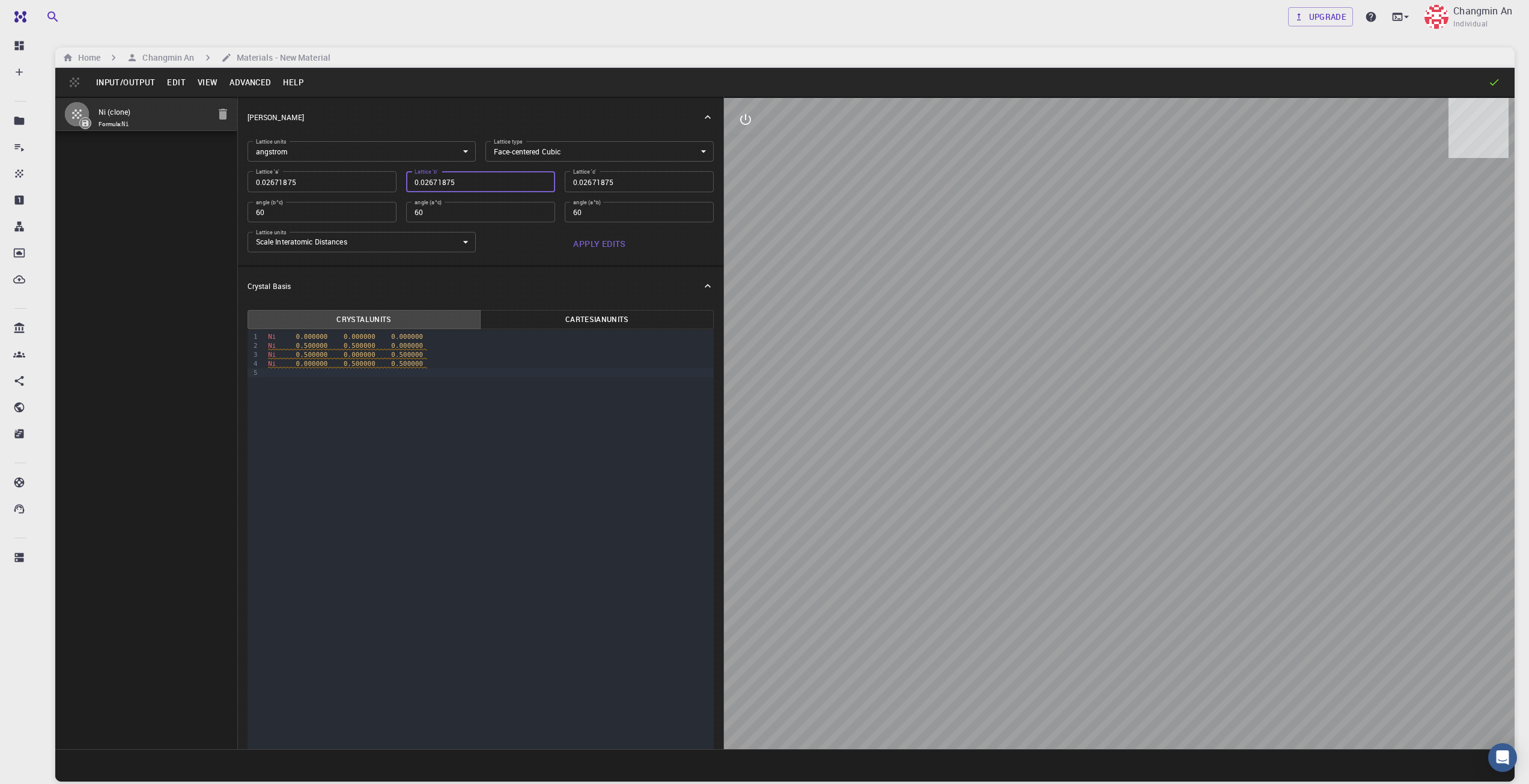
type input "0.02671875"
click at [536, 179] on input "0.02671875" at bounding box center [481, 181] width 149 height 21
click at [537, 189] on input "0.02671875" at bounding box center [481, 181] width 149 height 21
click at [536, 186] on input "0.02671875" at bounding box center [481, 181] width 149 height 21
click at [535, 188] on input "0.02671875" at bounding box center [481, 181] width 149 height 21
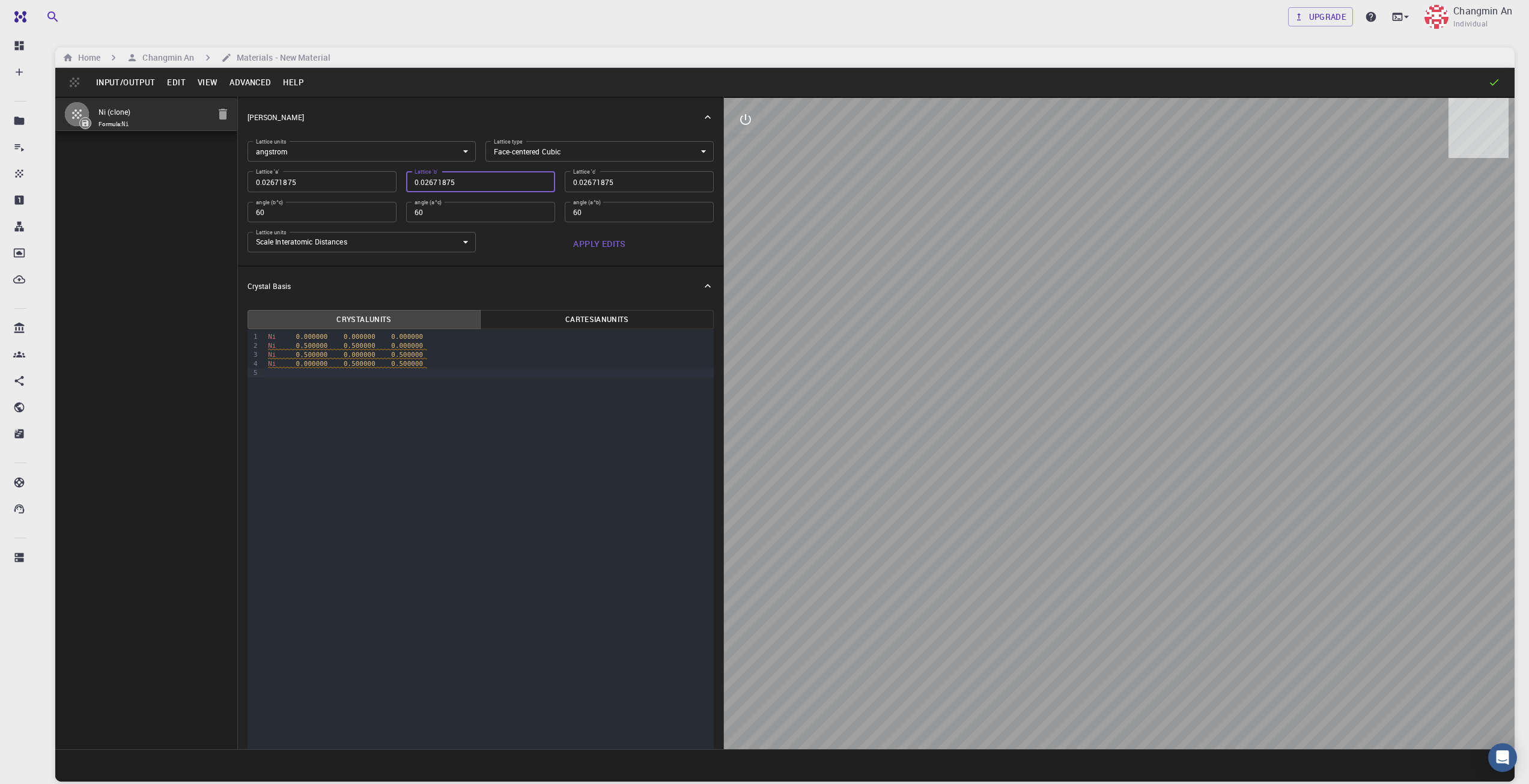
click at [535, 188] on input "0.02671875" at bounding box center [481, 181] width 149 height 21
click at [534, 186] on input "0.02671875" at bounding box center [481, 181] width 149 height 21
click at [534, 185] on input "0.02671875" at bounding box center [481, 181] width 149 height 21
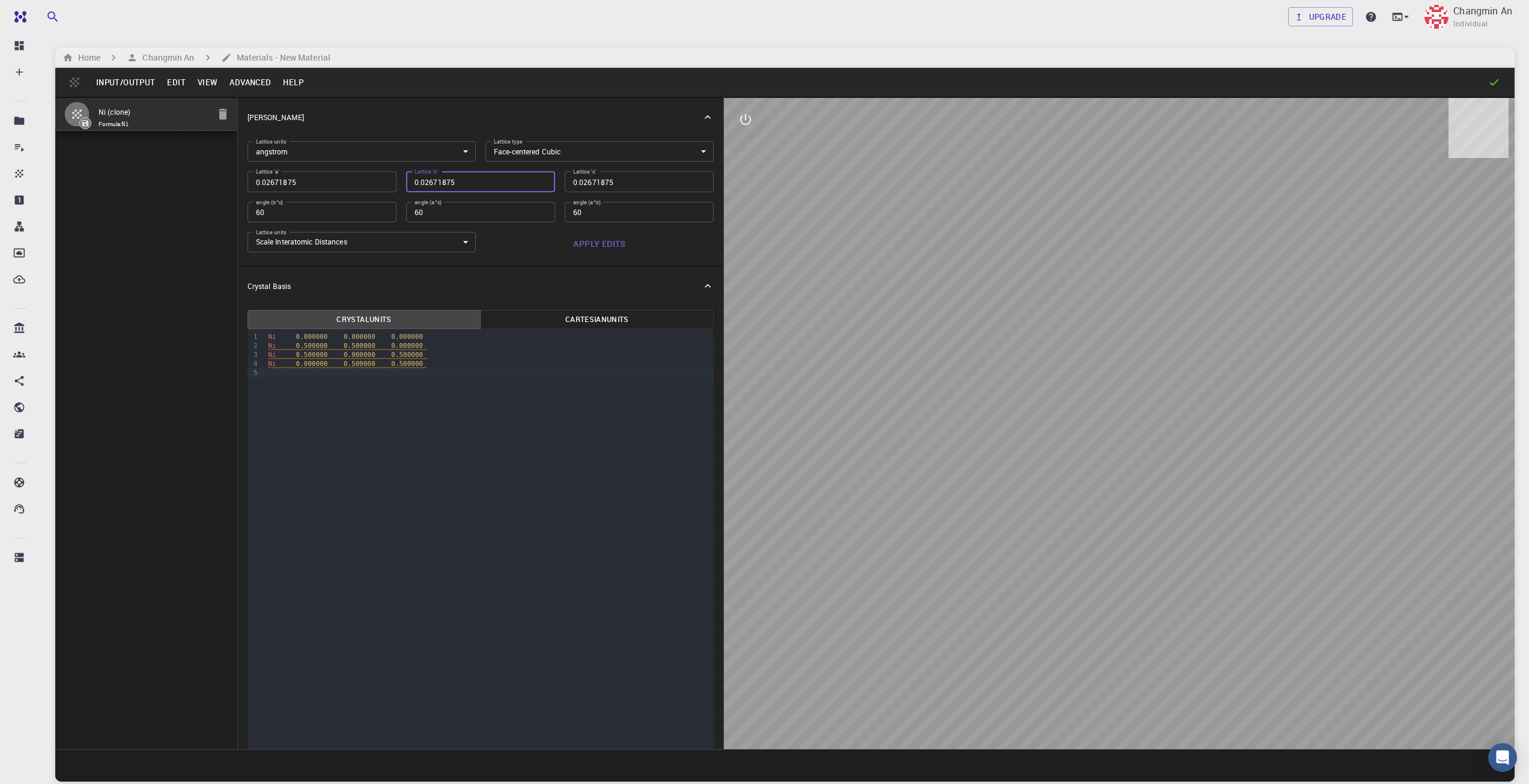
type input "0.018893009"
click at [534, 178] on input "0.018893009" at bounding box center [481, 181] width 149 height 21
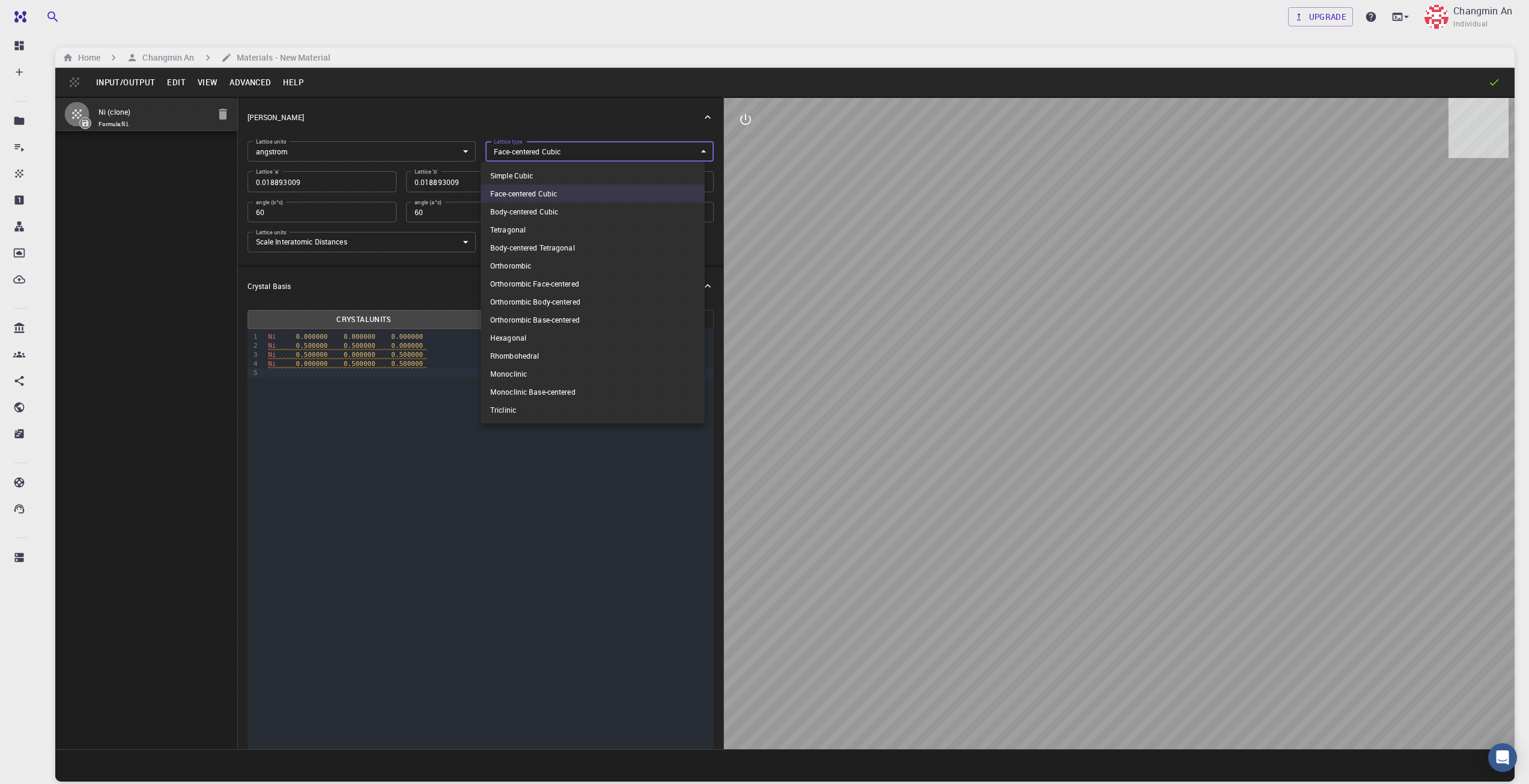
click at [555, 147] on body "Free Dashboard Create New Job New Material Create Material Upload File Import f…" at bounding box center [764, 437] width 1529 height 876
click at [542, 193] on li "Face-centered Cubic" at bounding box center [593, 193] width 224 height 18
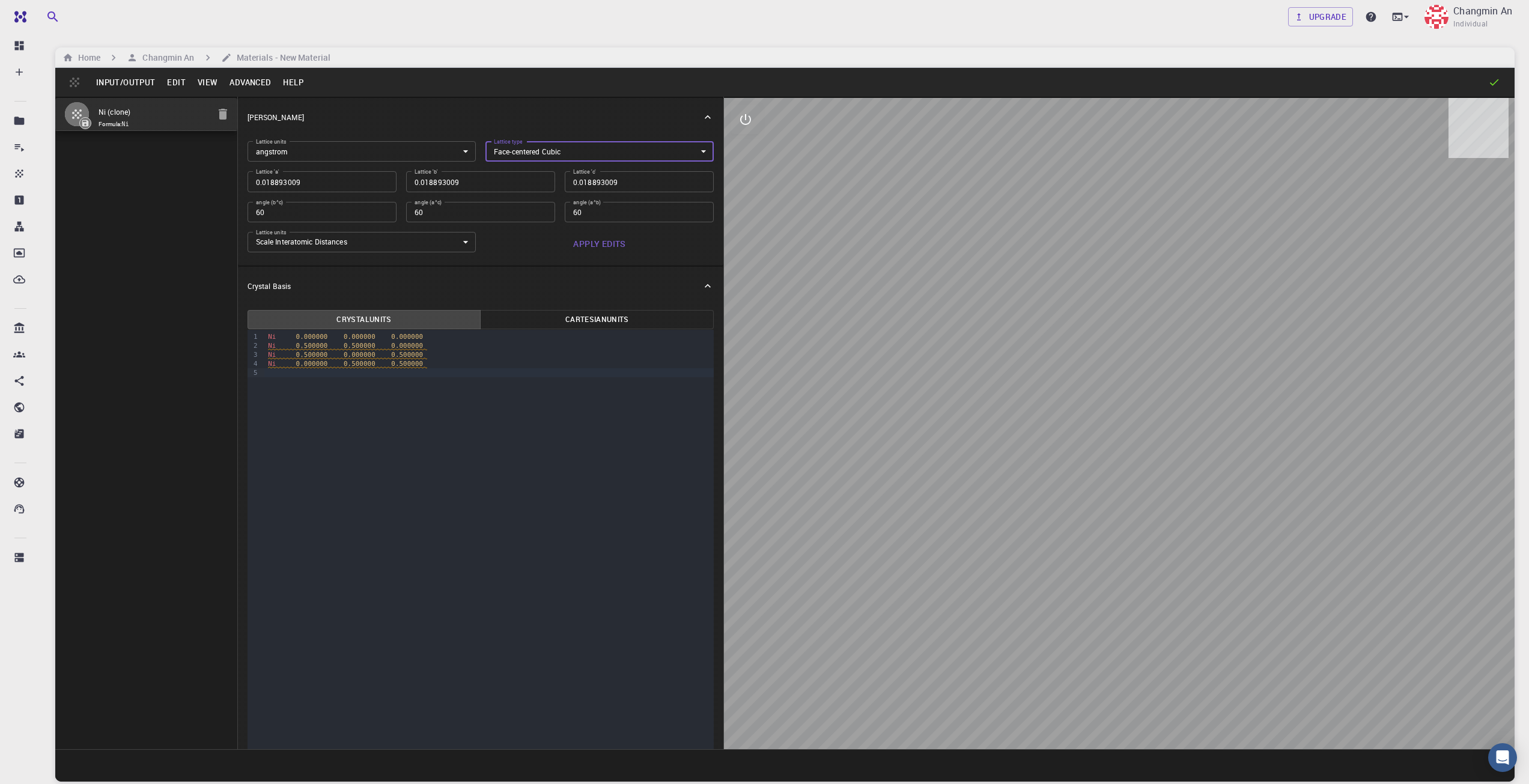
click at [534, 152] on body "Free Dashboard Create New Job New Material Create Material Upload File Import f…" at bounding box center [764, 437] width 1529 height 876
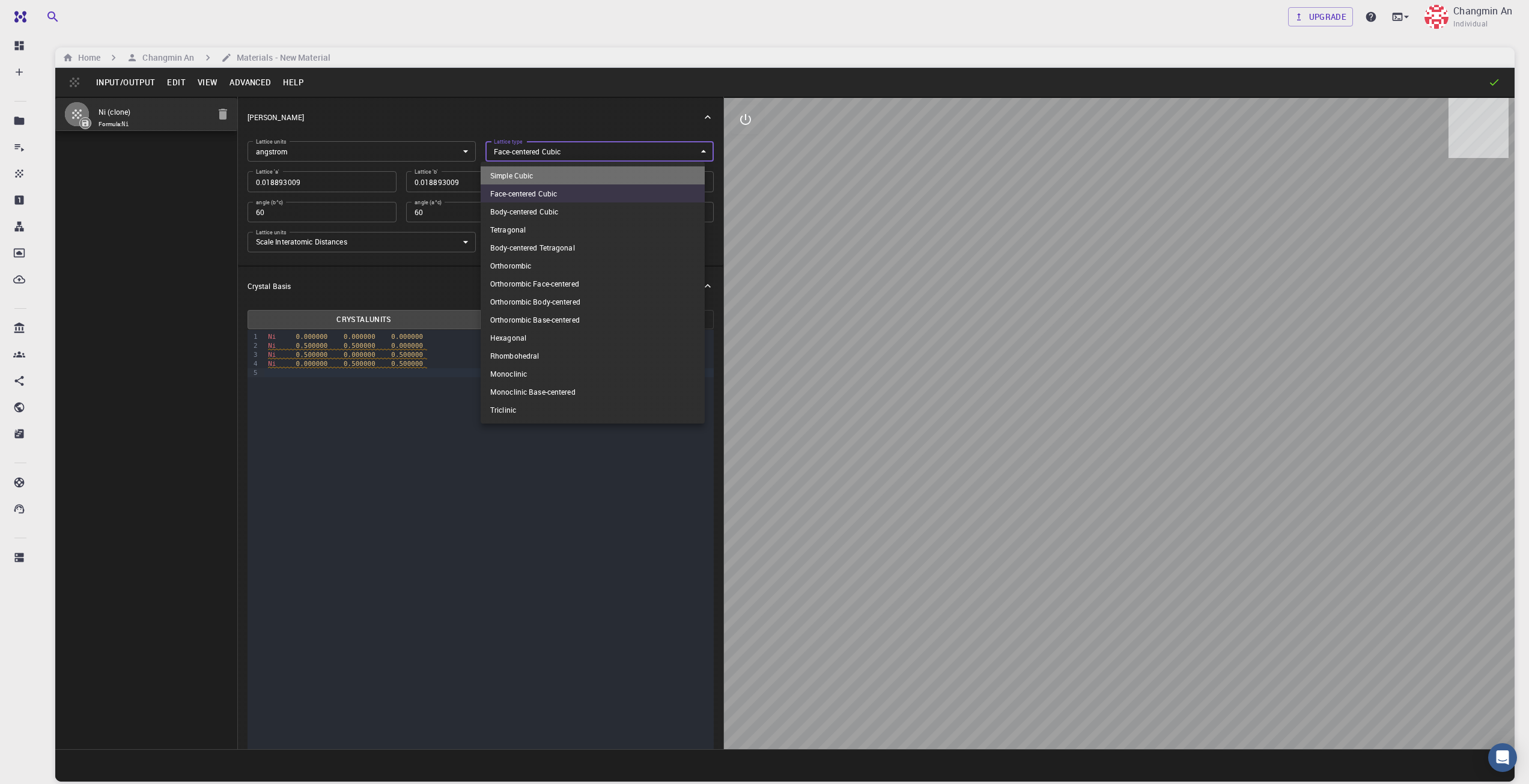
click at [521, 175] on li "Simple Cubic" at bounding box center [593, 175] width 224 height 18
type input "CUB"
type input "90"
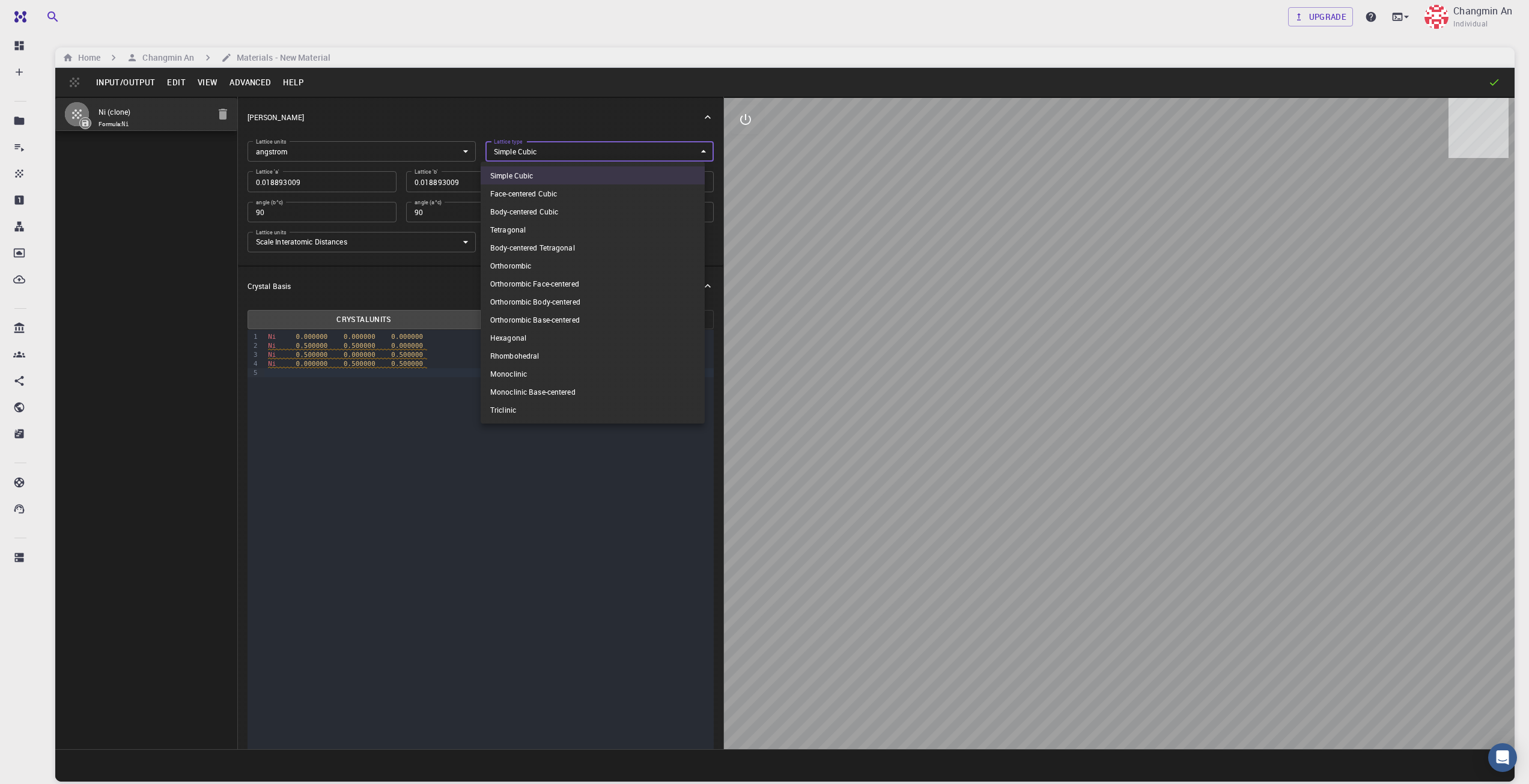
click at [527, 146] on body "Free Dashboard Create New Job New Material Create Material Upload File Import f…" at bounding box center [764, 437] width 1529 height 876
click at [521, 191] on li "Face-centered Cubic" at bounding box center [593, 193] width 224 height 18
type input "FCC"
type input "60"
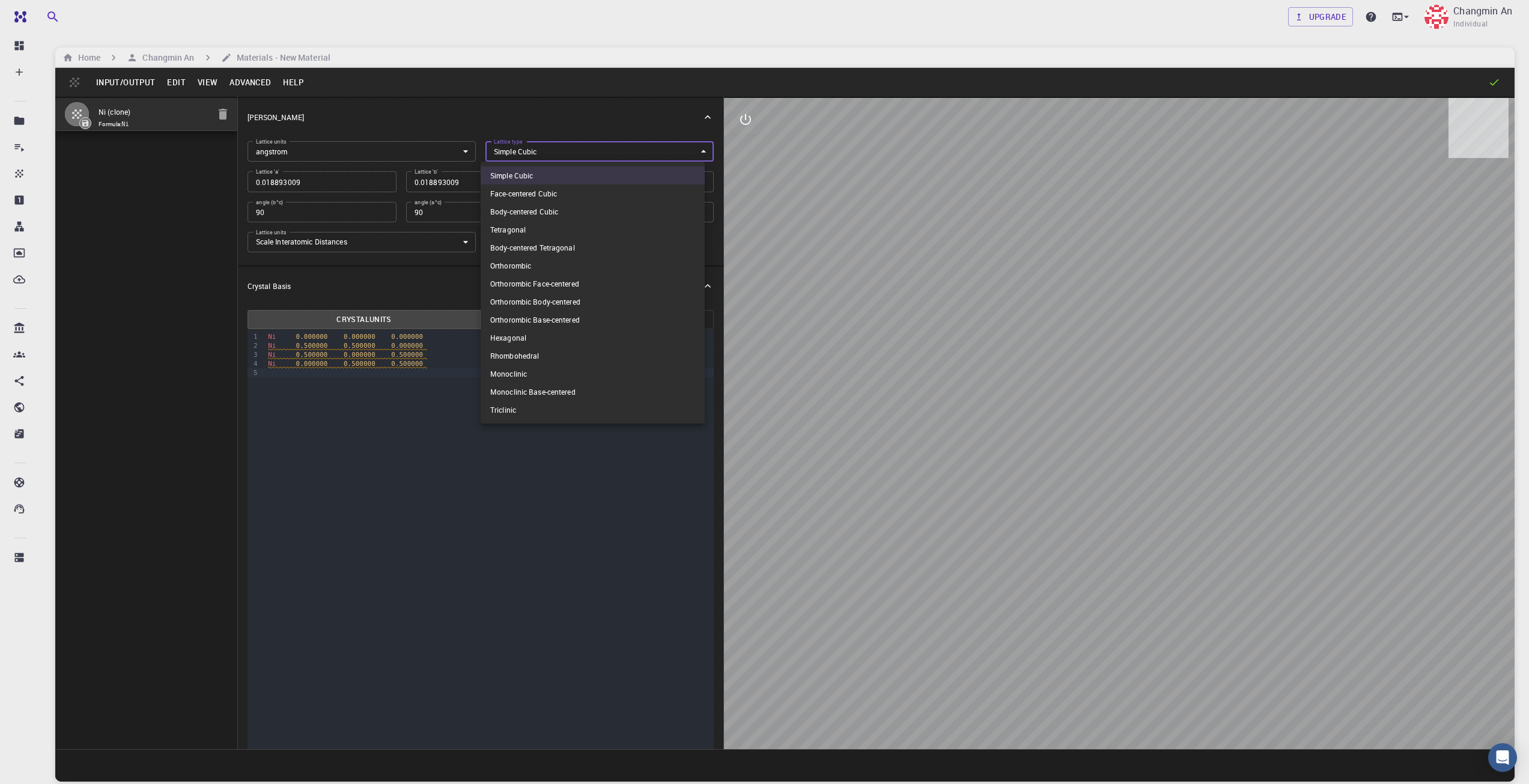
type input "60"
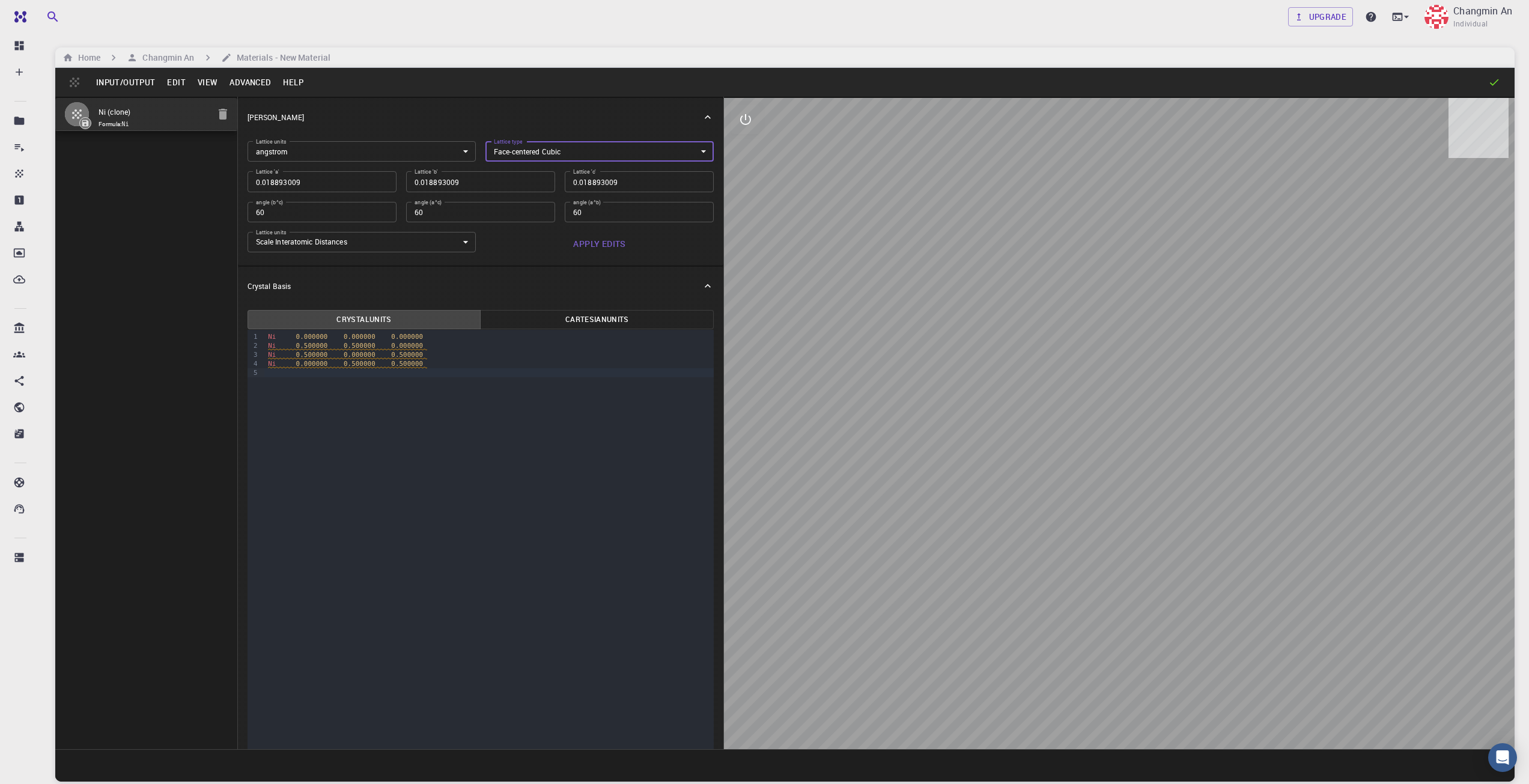
click at [533, 269] on div "Crystal Basis" at bounding box center [481, 286] width 486 height 38
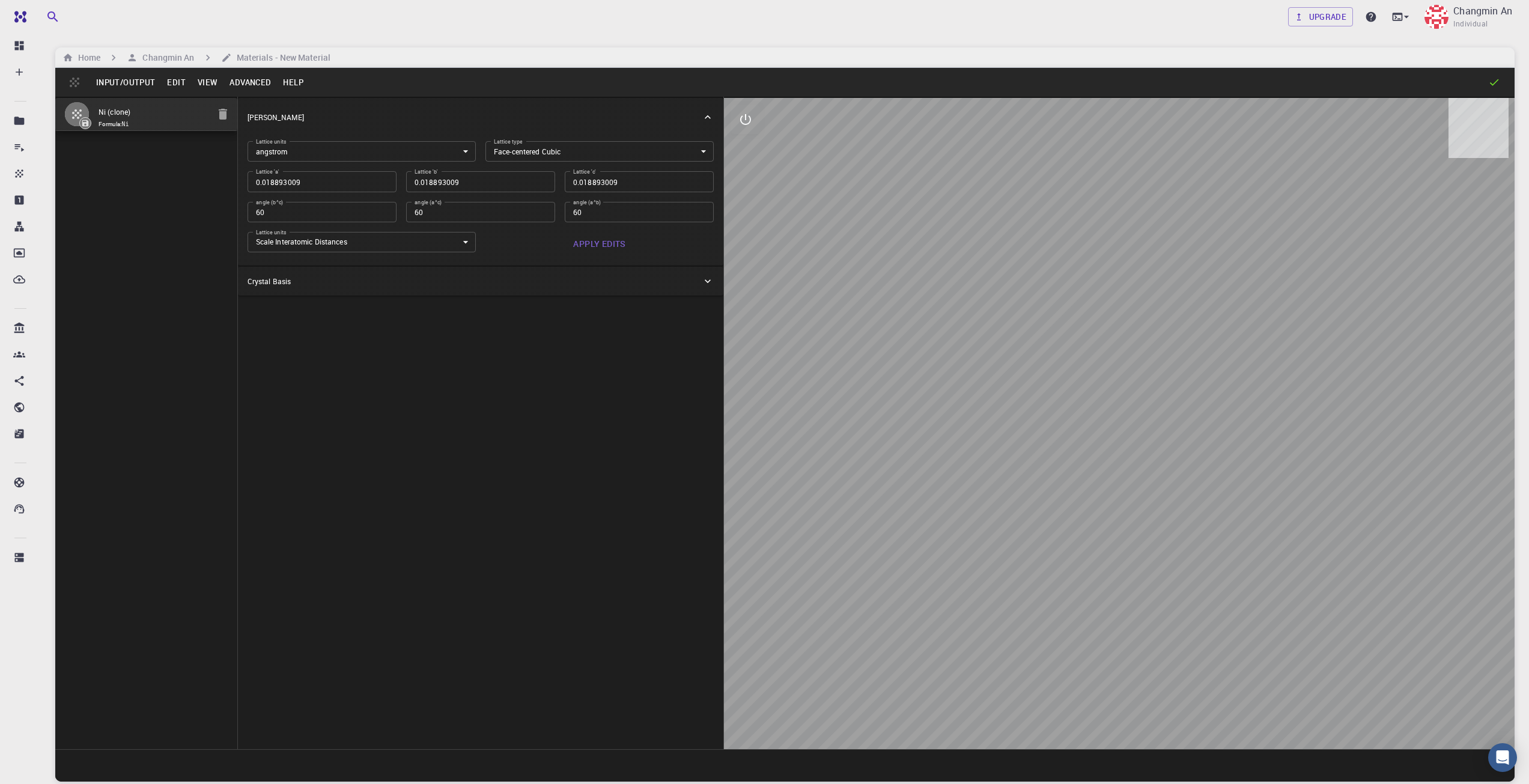
click at [495, 260] on div "Lattice units angstrom angstrom Lattice units Lattice type Face-centered Cubic …" at bounding box center [481, 201] width 486 height 129
click at [469, 277] on div "Crystal Basis" at bounding box center [475, 281] width 455 height 11
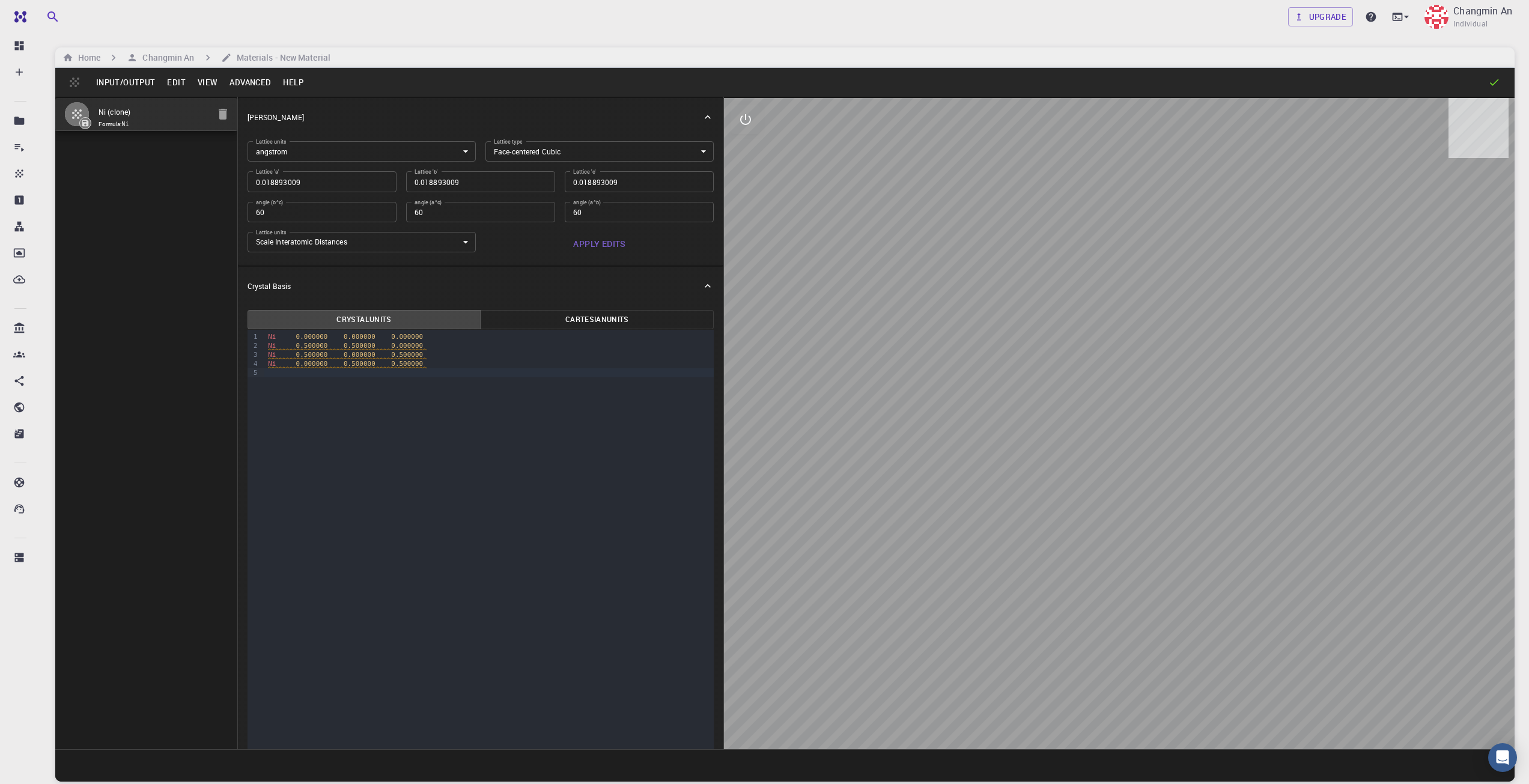
click at [567, 318] on button "Cartesian Units" at bounding box center [597, 319] width 234 height 19
click at [399, 312] on button "Crystal Units" at bounding box center [365, 319] width 234 height 19
type input "3"
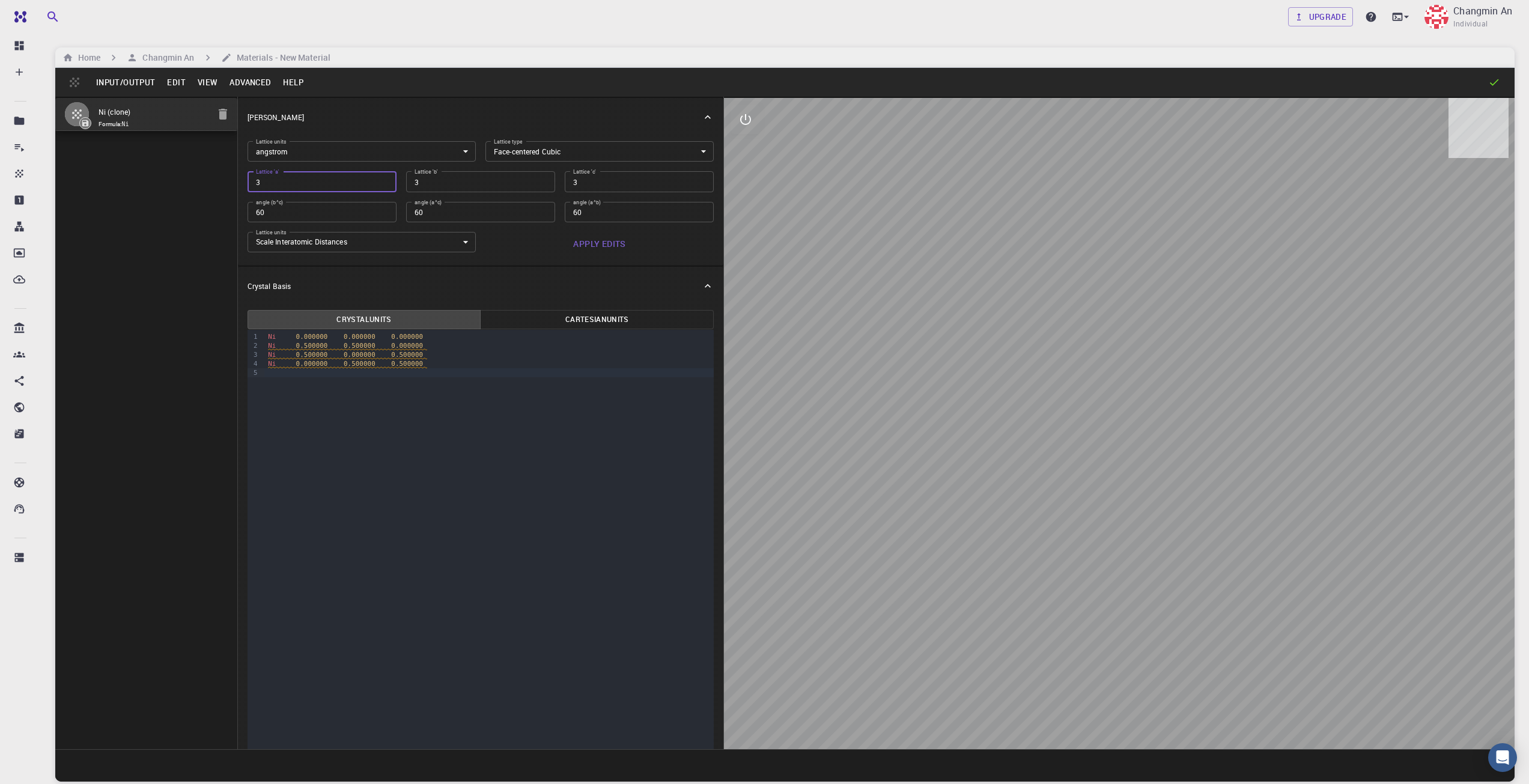
type input "3.5"
click at [583, 270] on div "Crystal Basis" at bounding box center [481, 286] width 486 height 38
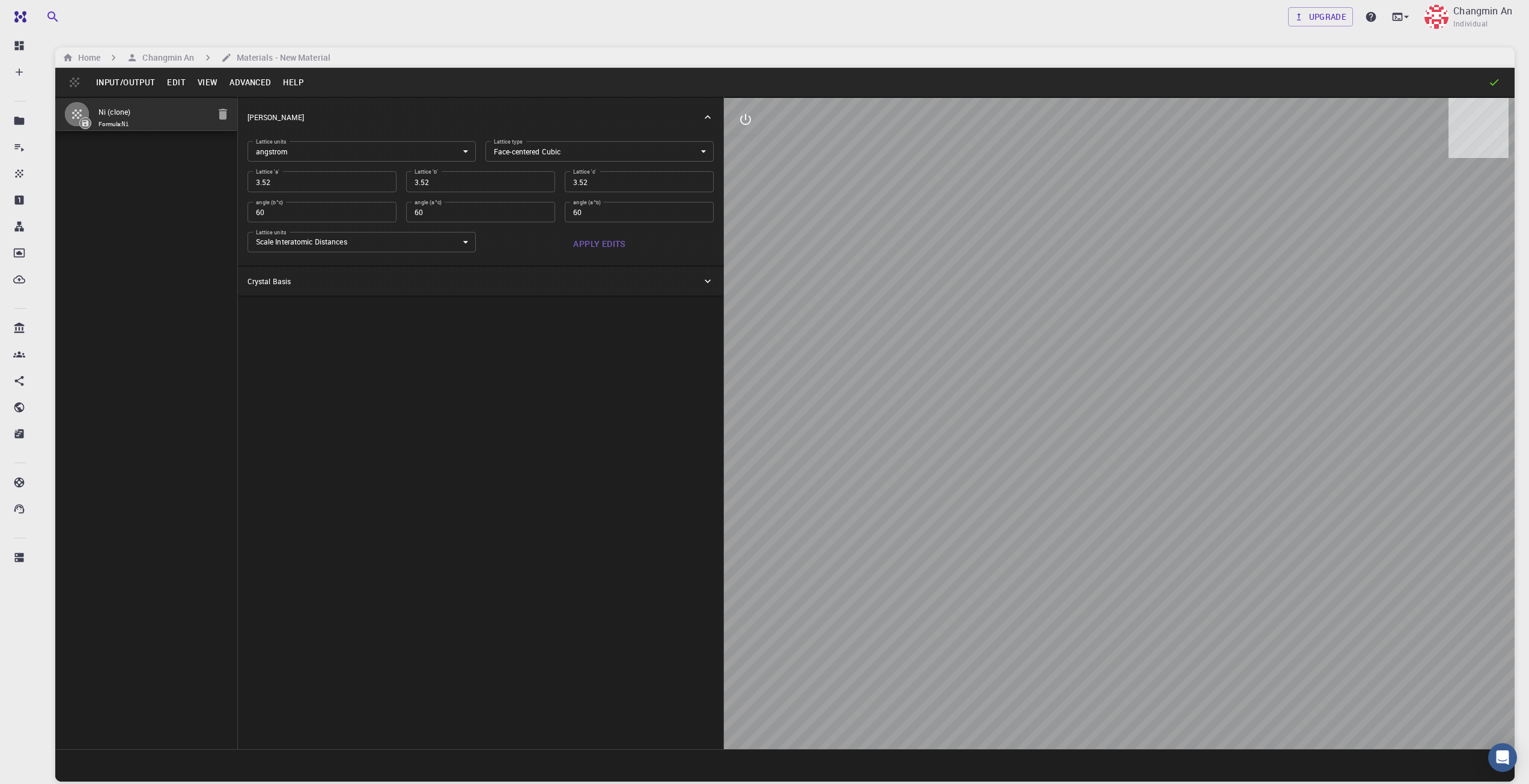
click at [581, 270] on div "Crystal Basis" at bounding box center [481, 281] width 486 height 29
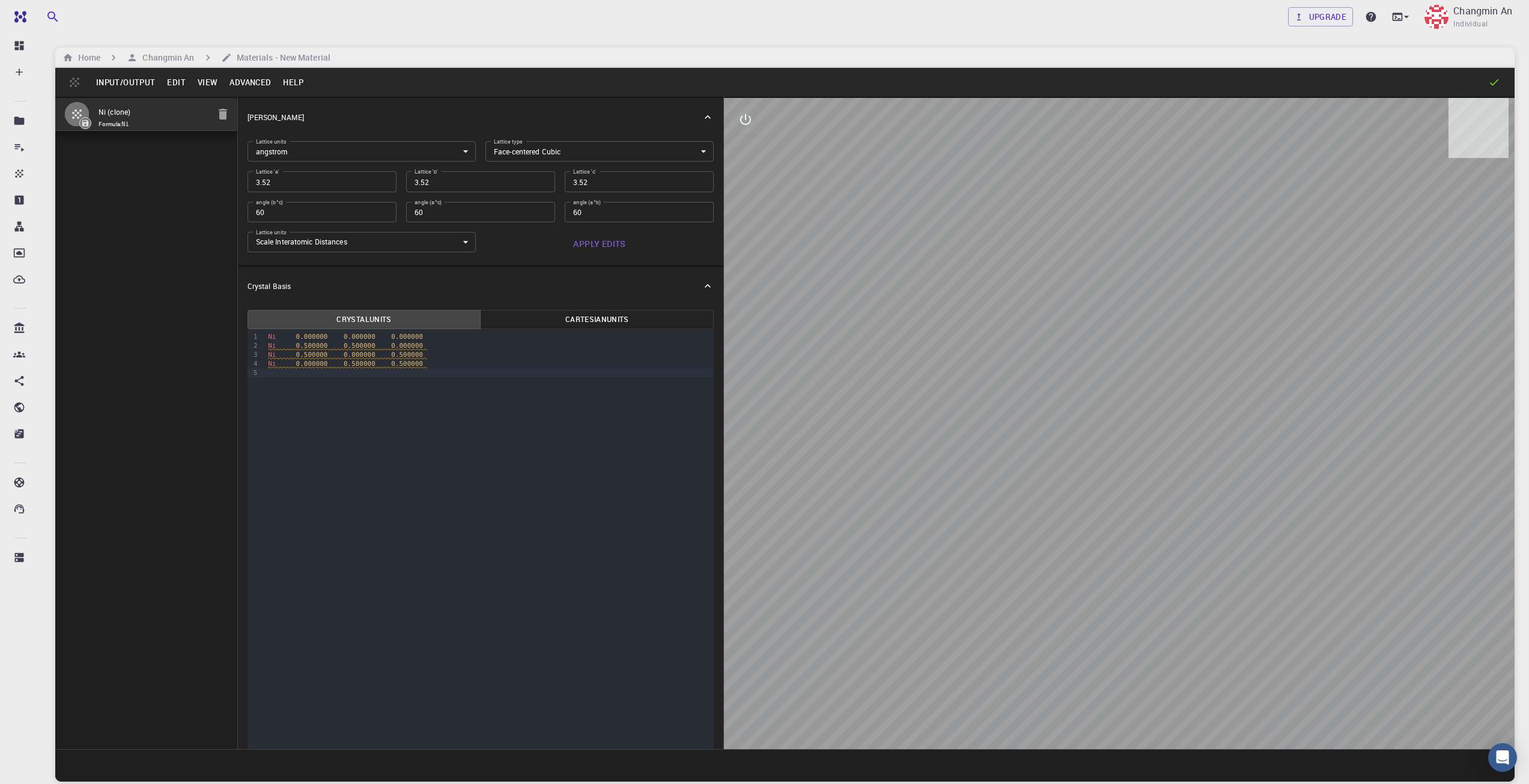
click at [588, 241] on button "Apply Edits" at bounding box center [600, 244] width 229 height 24
click at [657, 216] on input "60" at bounding box center [639, 212] width 149 height 21
click at [460, 216] on input "60" at bounding box center [481, 212] width 149 height 21
click at [322, 211] on input "60" at bounding box center [322, 212] width 149 height 21
drag, startPoint x: 1145, startPoint y: 446, endPoint x: 1127, endPoint y: 360, distance: 87.9
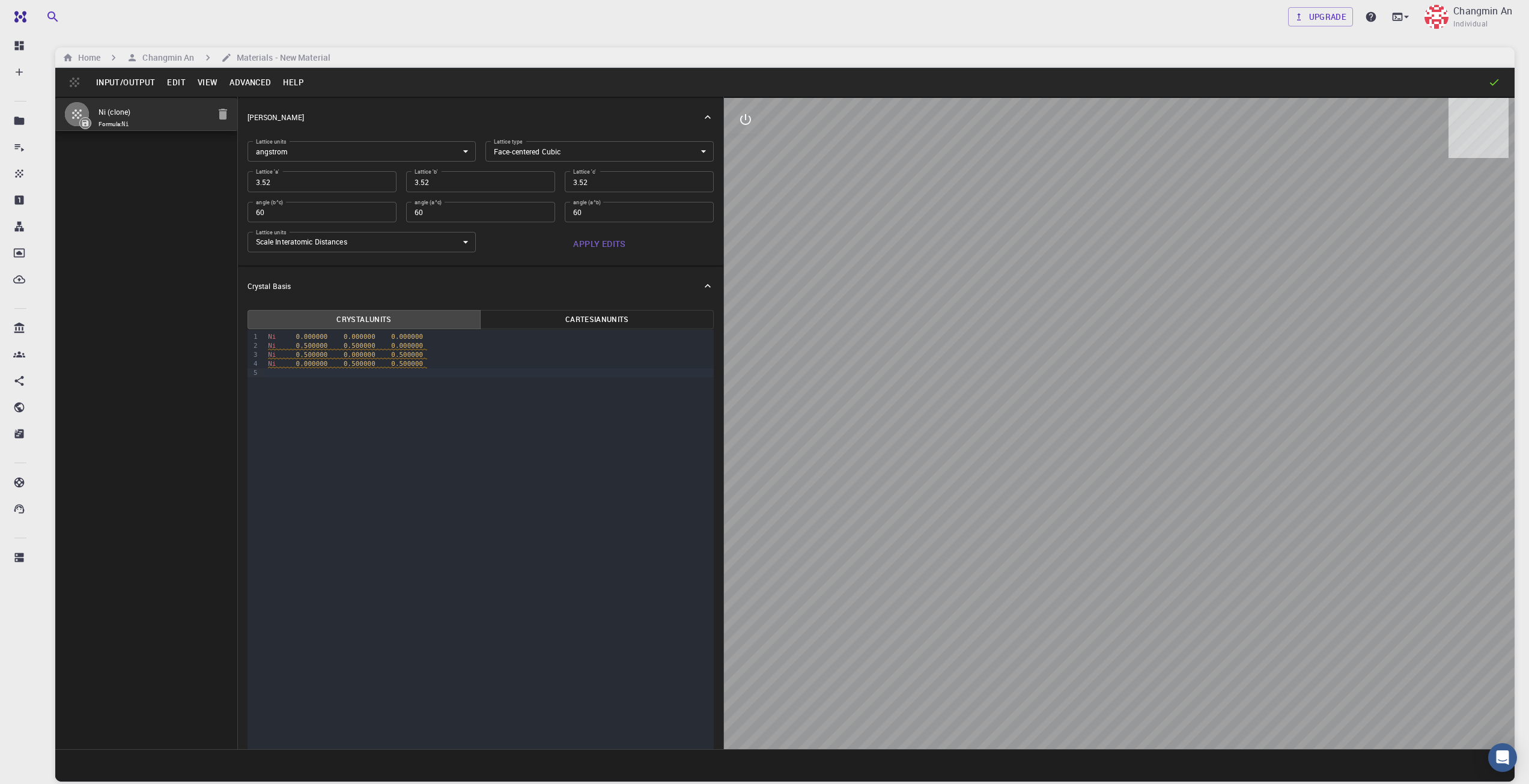
click at [1127, 360] on div at bounding box center [1119, 424] width 790 height 652
click at [1064, 501] on div at bounding box center [1119, 424] width 790 height 652
click at [175, 79] on button "Edit" at bounding box center [176, 82] width 31 height 19
click at [244, 202] on li "Use Conventional Cell" at bounding box center [225, 203] width 129 height 19
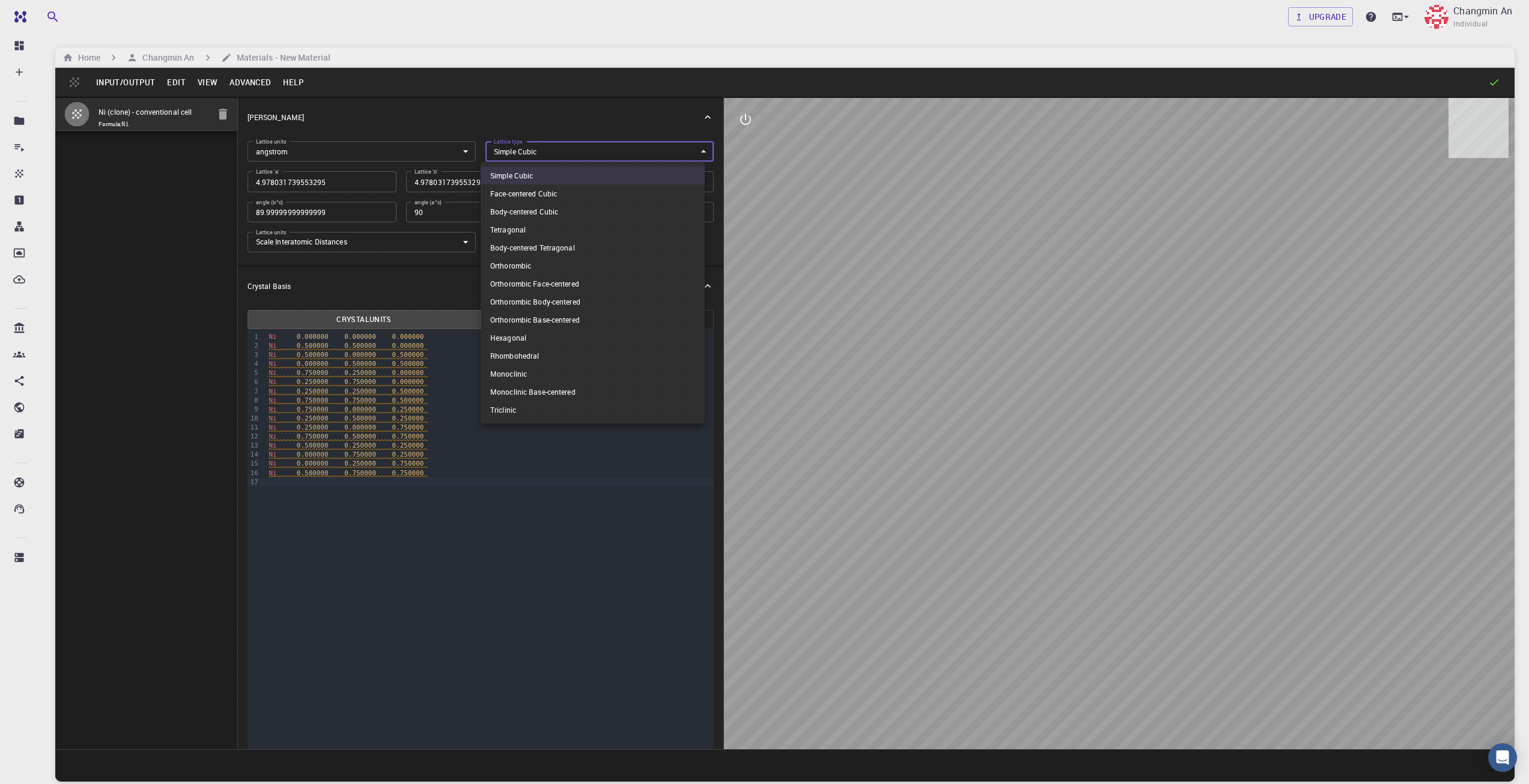
click at [544, 151] on body "Free Dashboard Create New Job New Material Create Material Upload File Import f…" at bounding box center [764, 437] width 1529 height 876
click at [533, 192] on li "Face-centered Cubic" at bounding box center [593, 193] width 224 height 18
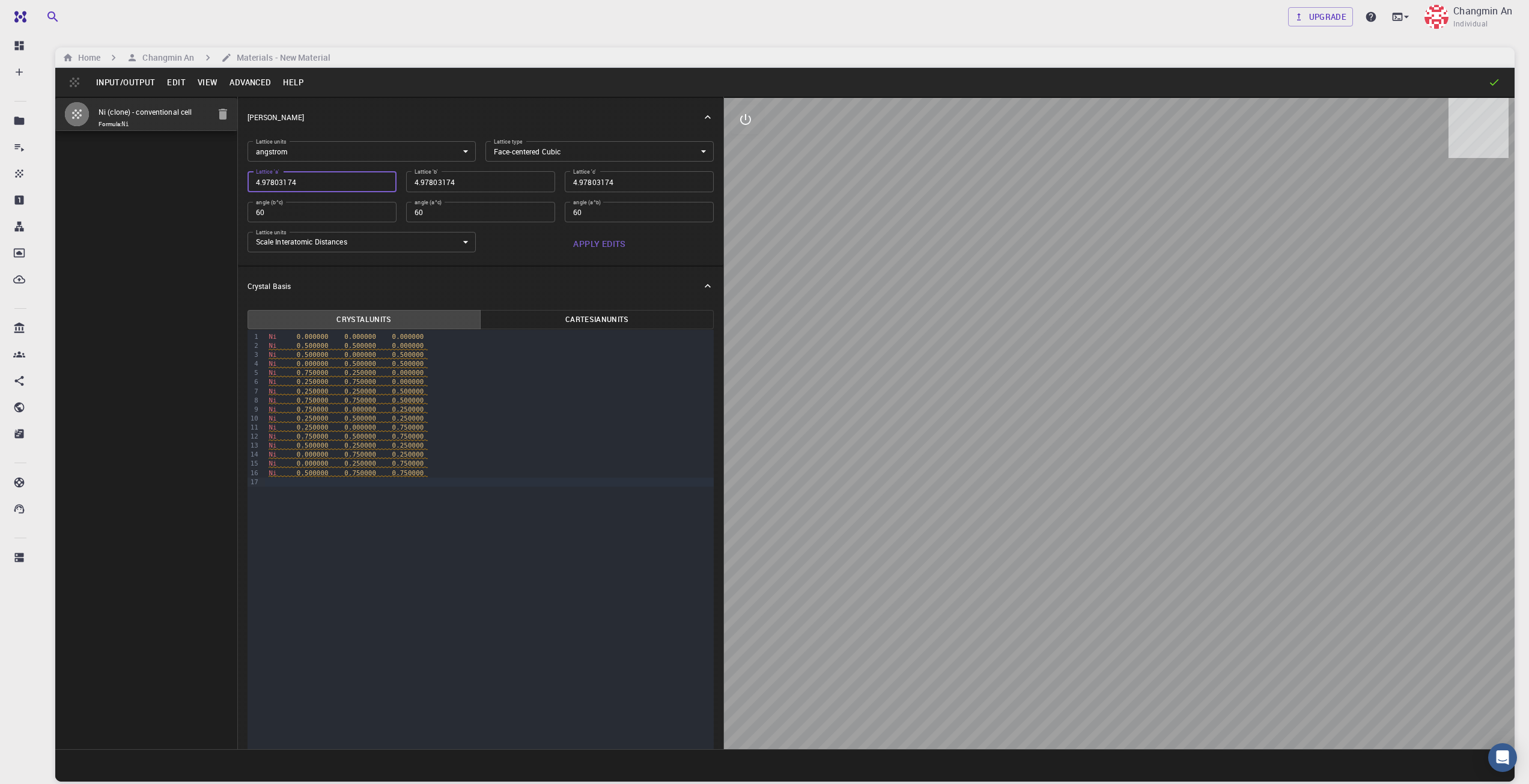
click at [348, 183] on input "4.97803174" at bounding box center [322, 181] width 149 height 21
click at [328, 206] on input "60" at bounding box center [322, 212] width 149 height 21
click at [268, 215] on input "60" at bounding box center [322, 212] width 149 height 21
click at [285, 152] on body "Free Dashboard Create New Job New Material Create Material Upload File Import f…" at bounding box center [764, 437] width 1529 height 876
click at [512, 143] on div at bounding box center [764, 392] width 1529 height 784
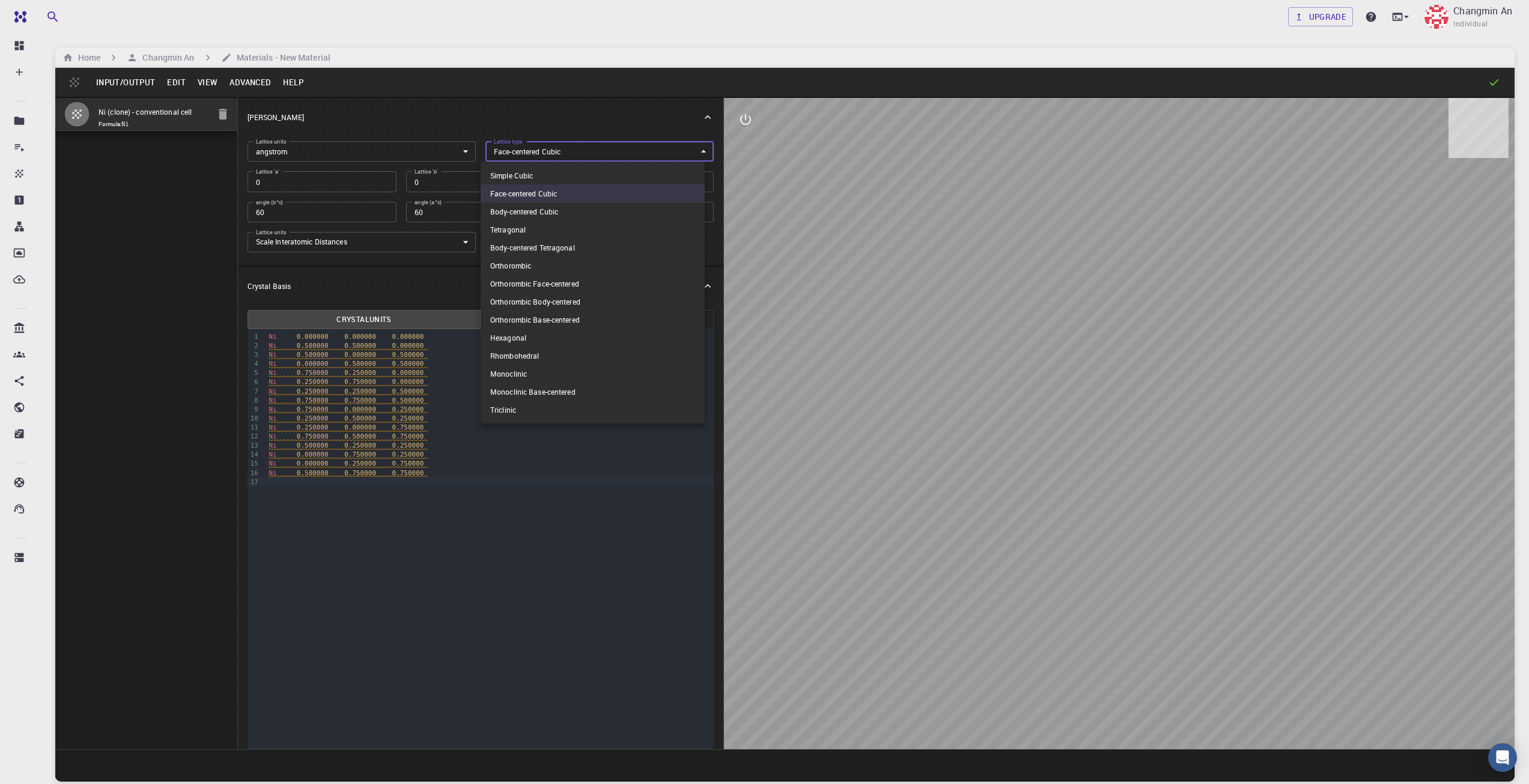
click at [514, 146] on body "Free Dashboard Create New Job New Material Create Material Upload File Import f…" at bounding box center [764, 437] width 1529 height 876
click at [446, 128] on div at bounding box center [764, 392] width 1529 height 784
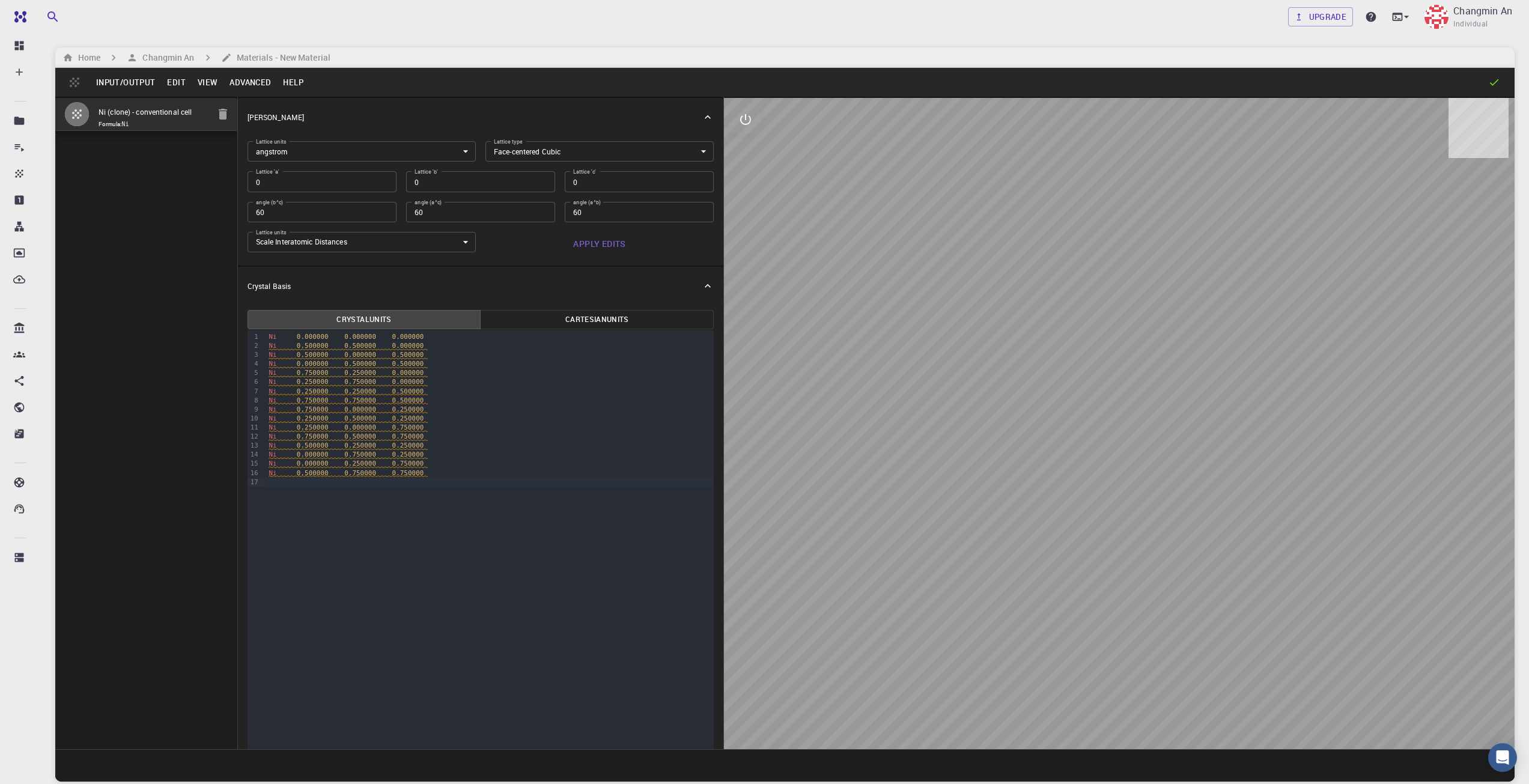
drag, startPoint x: 1279, startPoint y: 417, endPoint x: 1195, endPoint y: 391, distance: 87.9
click at [1153, 391] on div at bounding box center [1119, 424] width 790 height 652
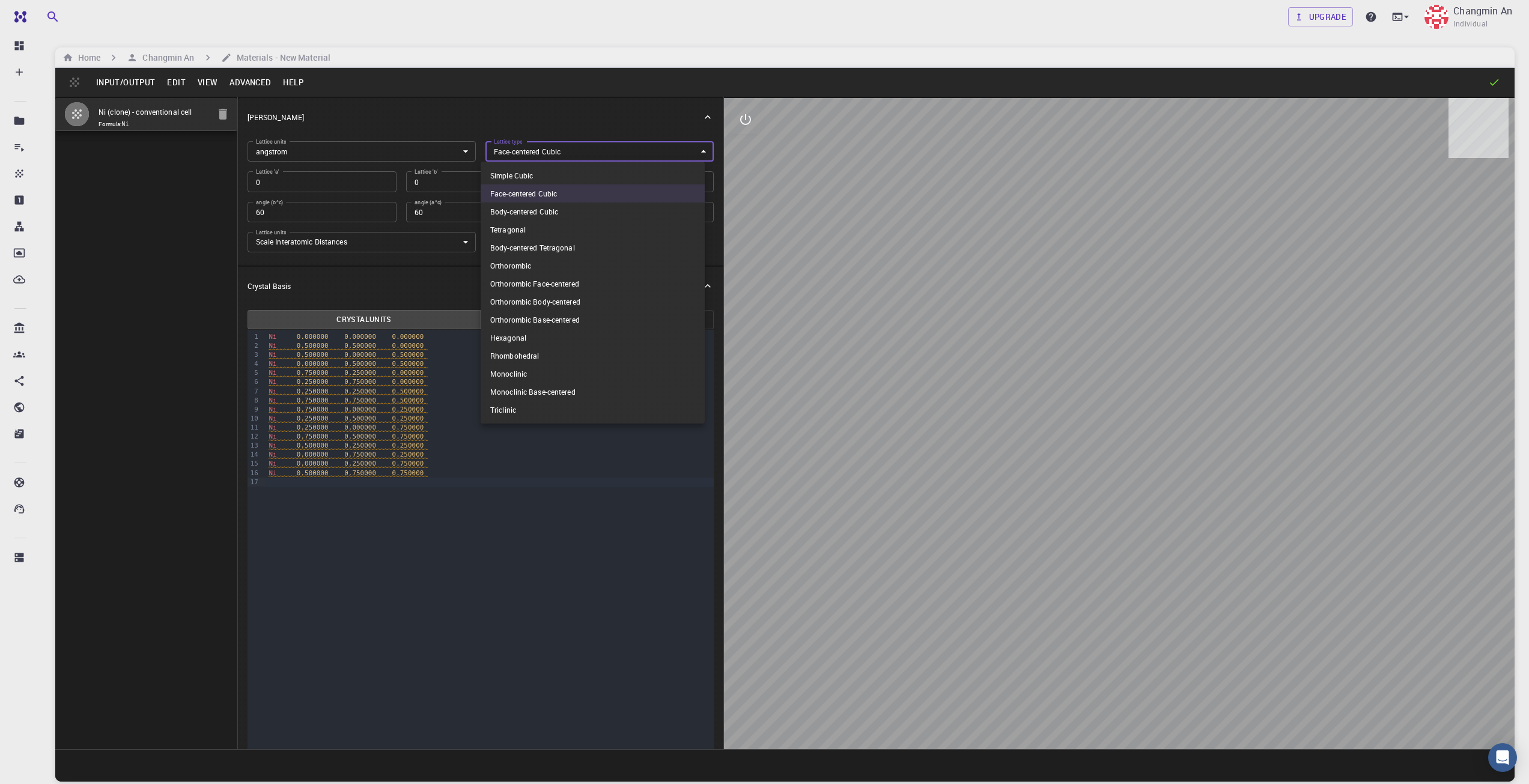
click at [564, 152] on body "Free Dashboard Create New Job New Material Create Material Upload File Import f…" at bounding box center [764, 437] width 1529 height 876
click at [485, 122] on div at bounding box center [764, 392] width 1529 height 784
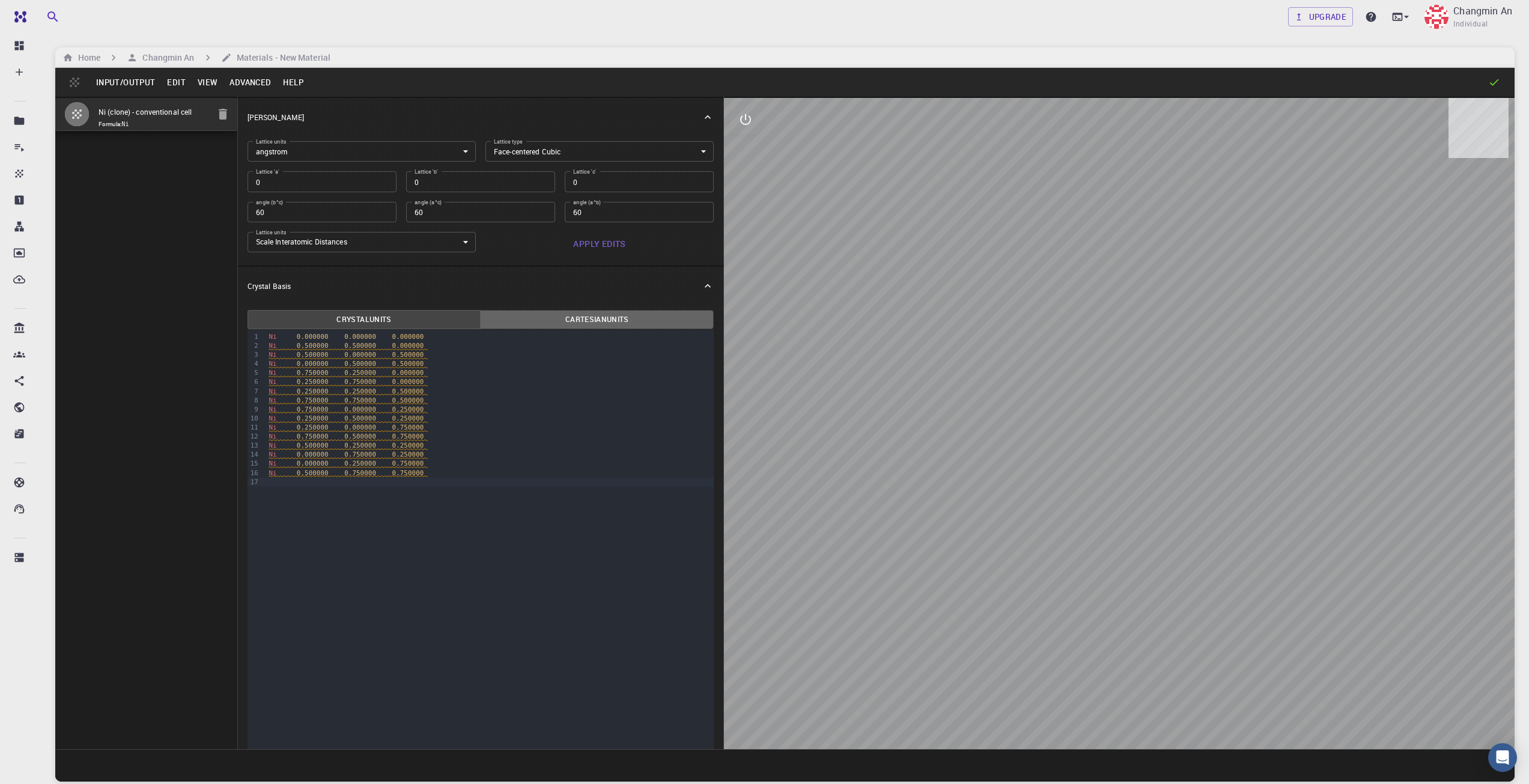
click at [630, 316] on button "Cartesian Units" at bounding box center [597, 319] width 234 height 19
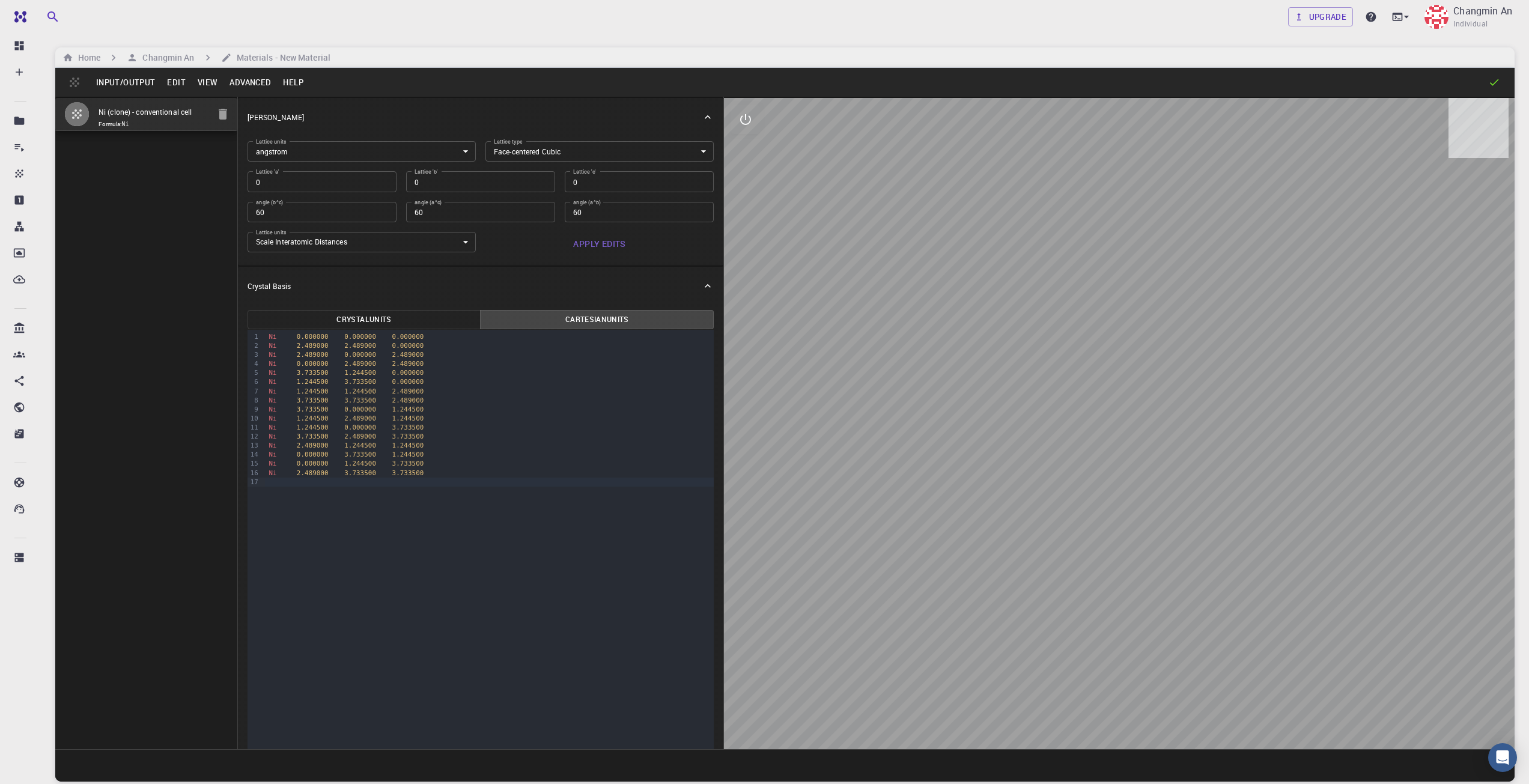
click at [409, 313] on button "Crystal Units" at bounding box center [365, 319] width 234 height 19
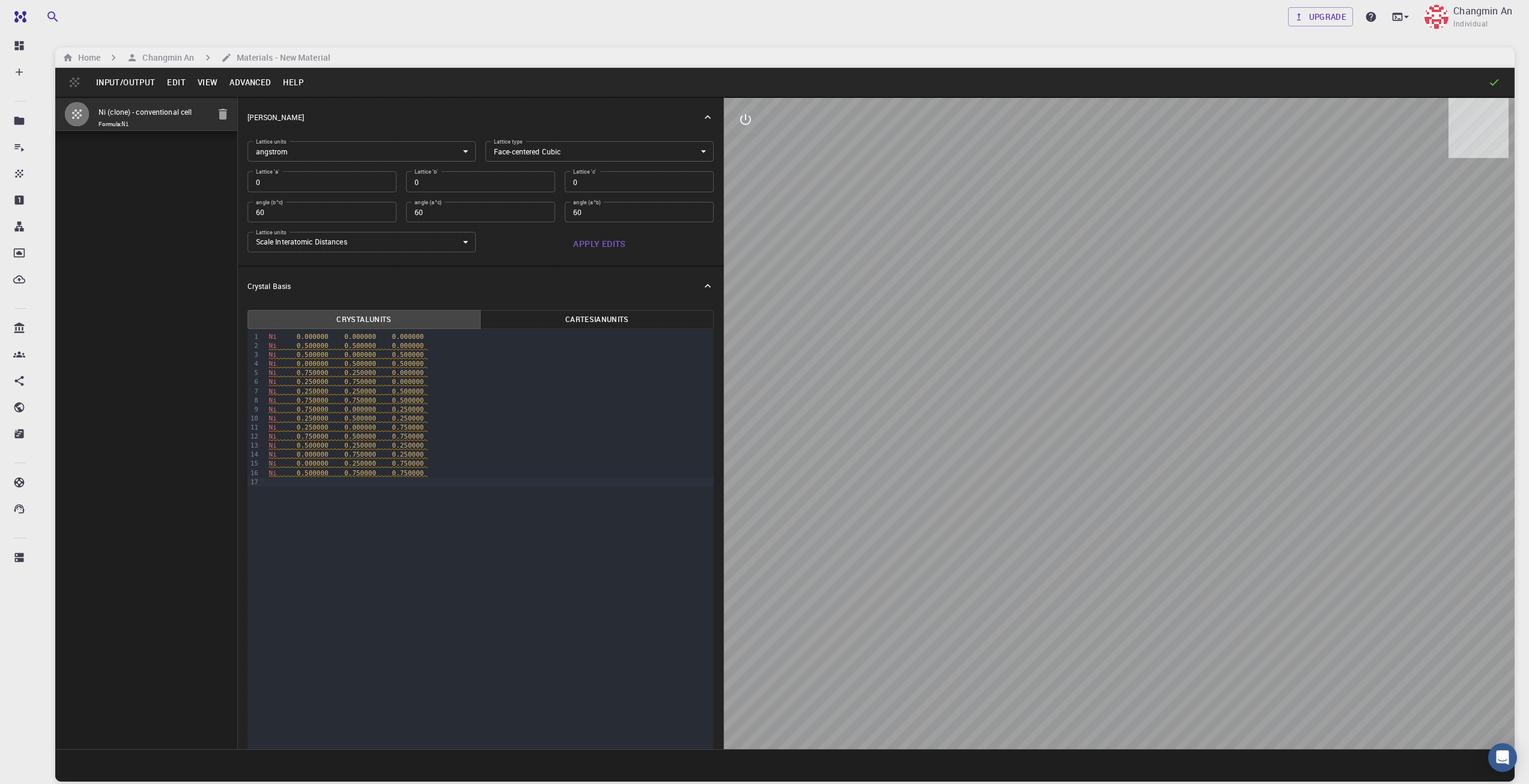
click at [201, 81] on button "View" at bounding box center [208, 82] width 33 height 19
click at [169, 81] on div at bounding box center [764, 392] width 1529 height 784
click at [173, 82] on button "Edit" at bounding box center [176, 82] width 31 height 19
click at [240, 207] on li "Use Conventional Cell" at bounding box center [225, 203] width 129 height 19
click at [481, 147] on body "Free Dashboard Create New Job New Material Create Material Upload File Import f…" at bounding box center [764, 437] width 1529 height 876
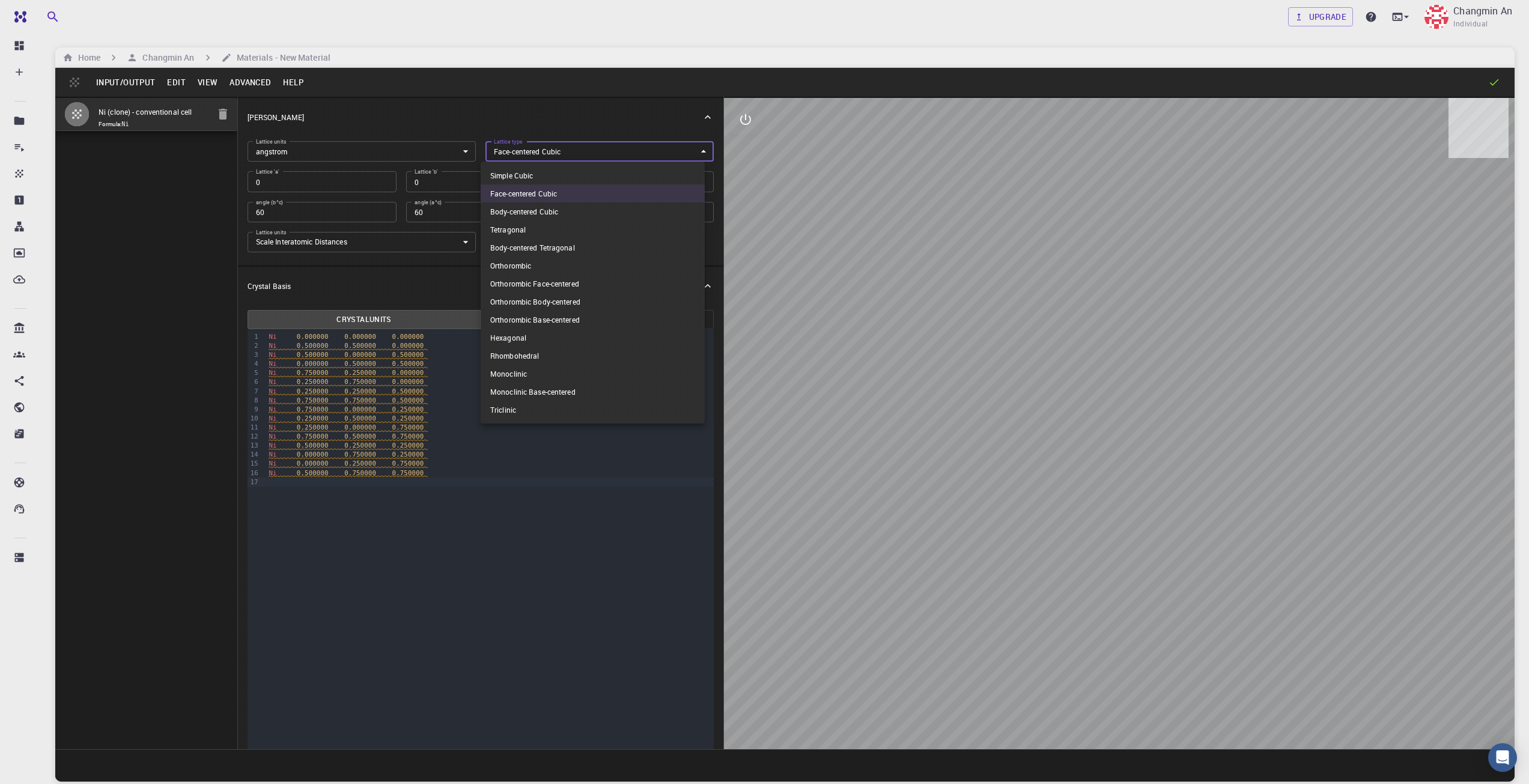
click at [593, 119] on div at bounding box center [764, 392] width 1529 height 784
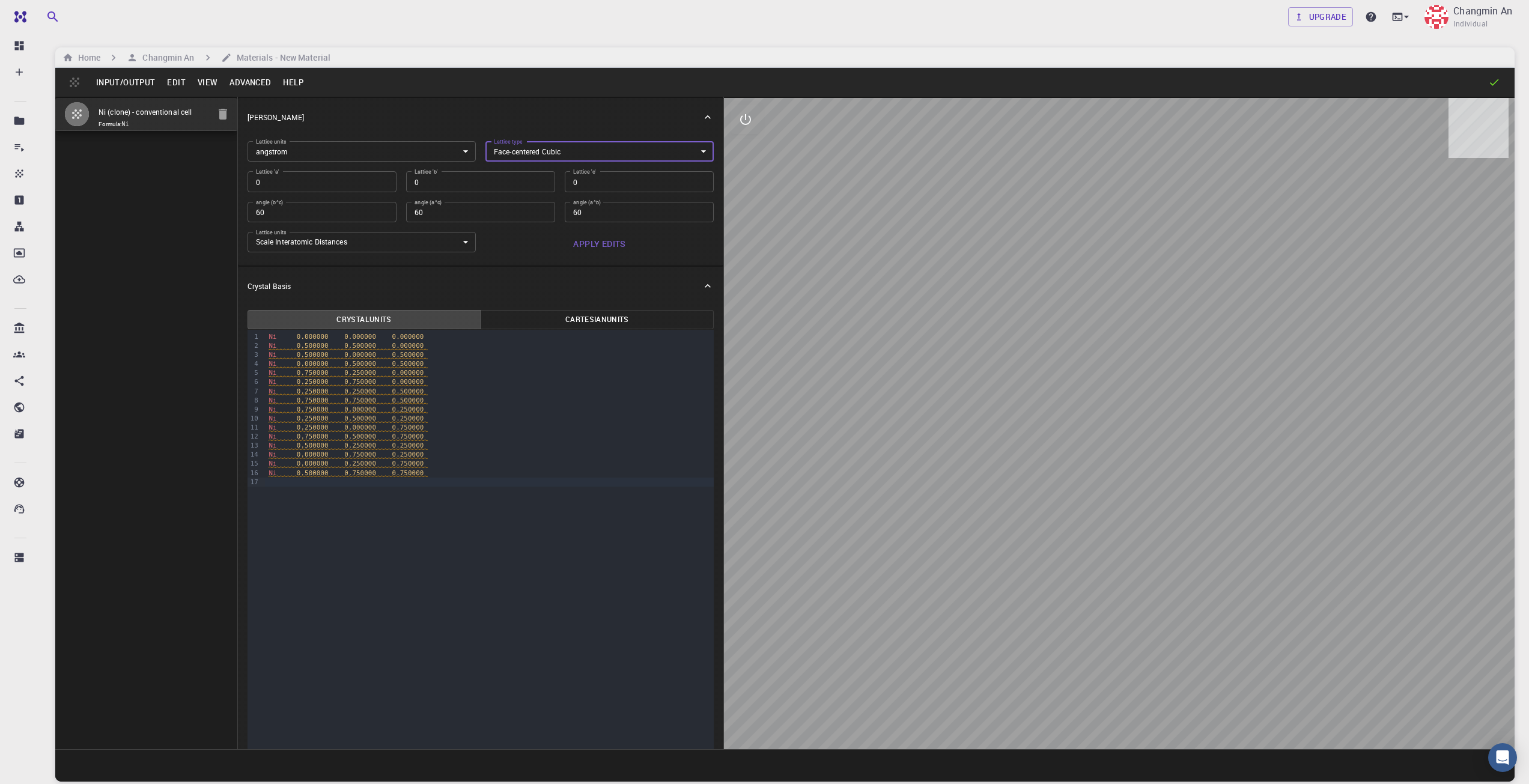
click at [75, 117] on icon "button" at bounding box center [77, 114] width 15 height 15
click at [75, 112] on icon "button" at bounding box center [77, 114] width 15 height 15
click at [125, 199] on div "Ni (clone) - conventional cell Formula: Ni" at bounding box center [146, 423] width 182 height 652
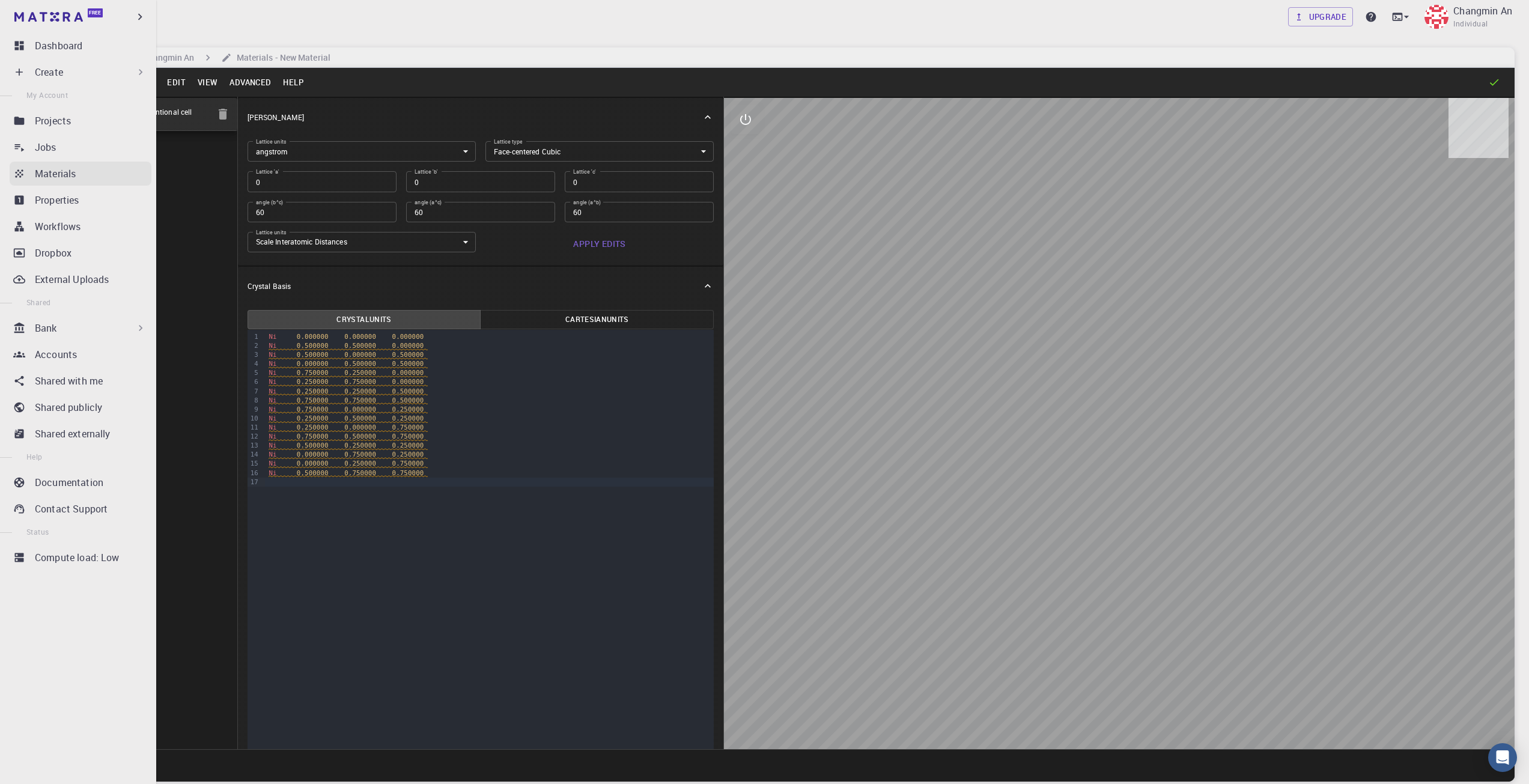
click at [62, 180] on p "Materials" at bounding box center [54, 173] width 41 height 15
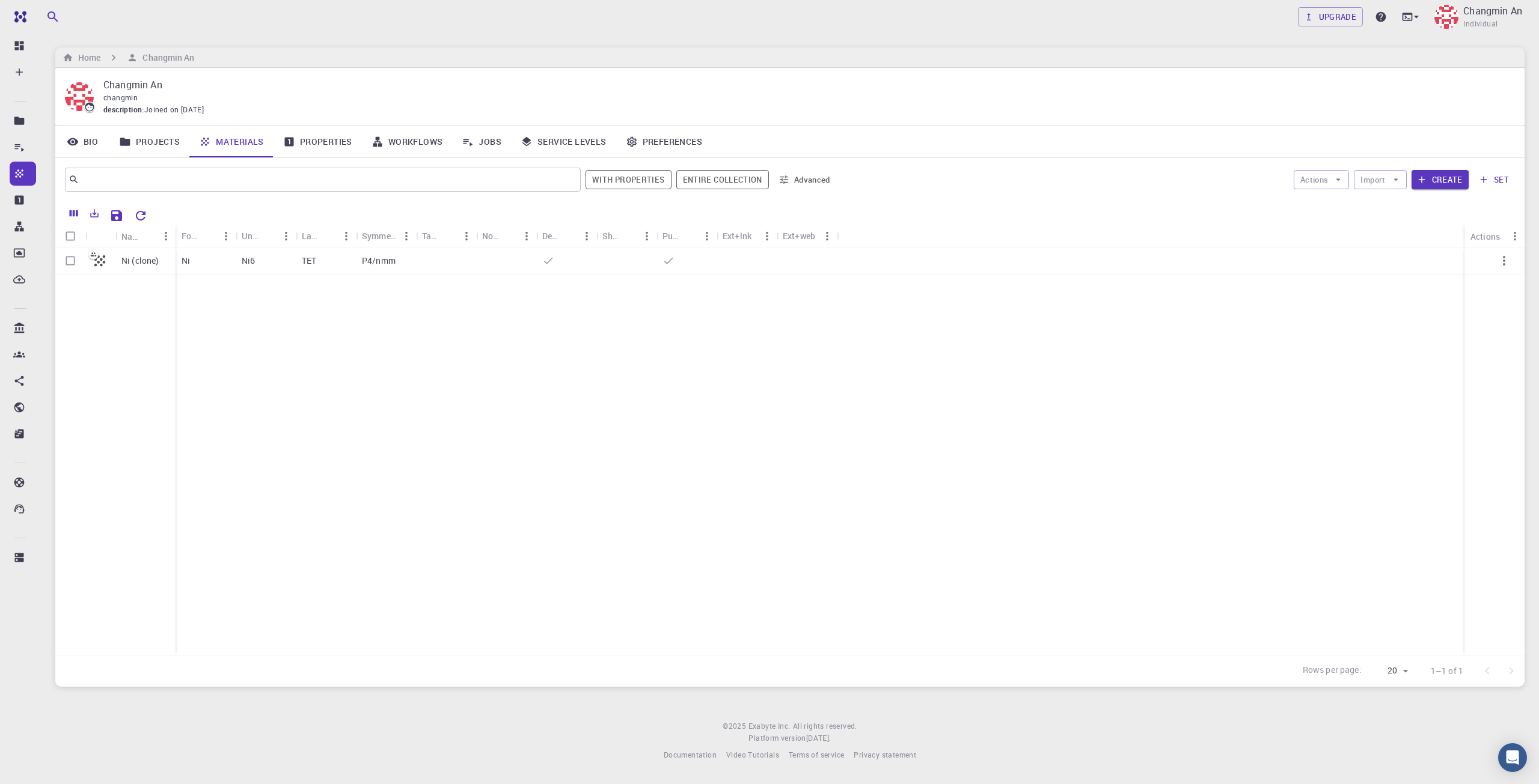
click at [113, 299] on div "Ni (clone)" at bounding box center [115, 451] width 120 height 407
click at [1154, 181] on button "set" at bounding box center [1495, 179] width 42 height 19
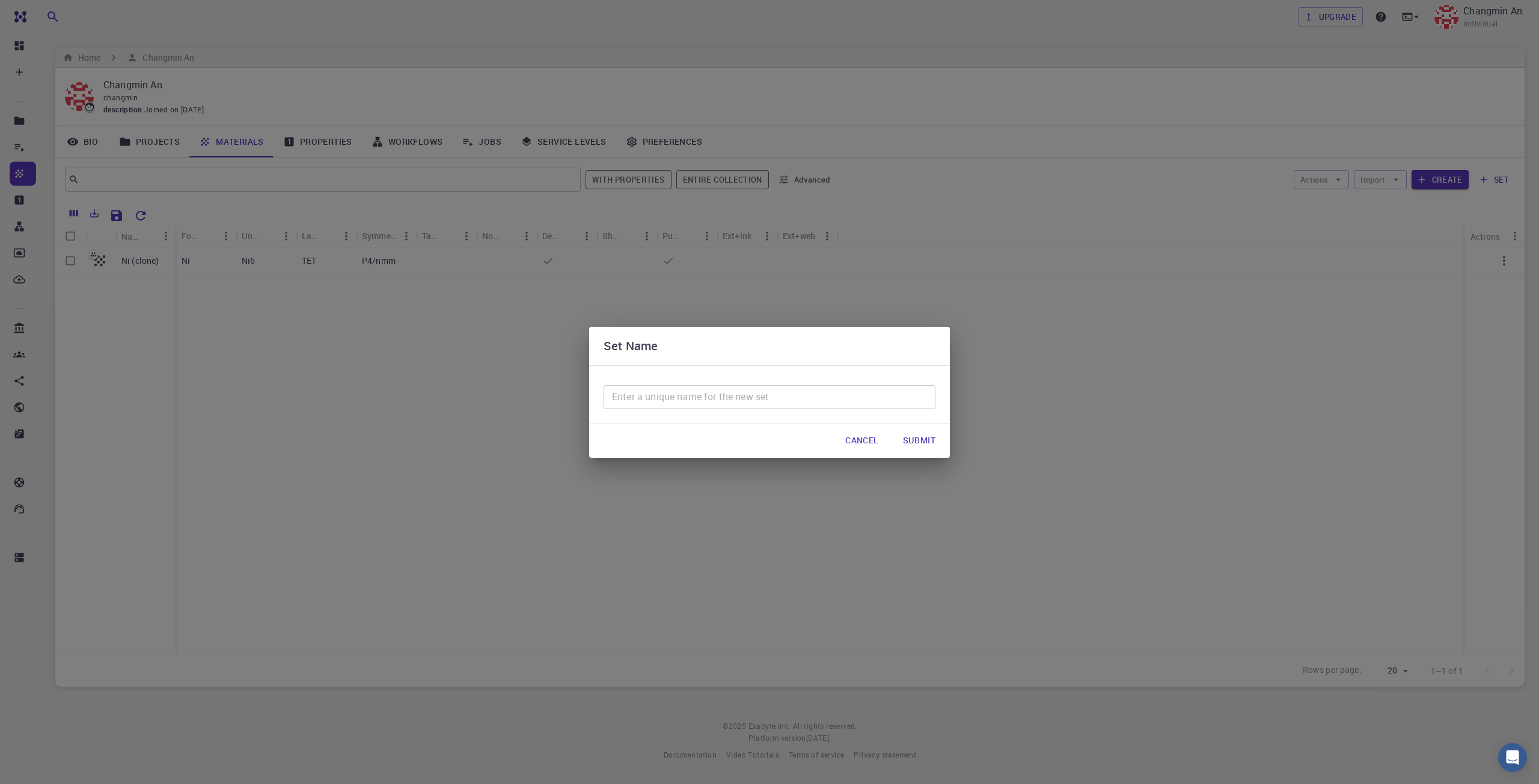
click at [528, 330] on div "Set Name ​ Cancel Submit" at bounding box center [769, 392] width 1539 height 784
click at [877, 440] on button "Cancel" at bounding box center [862, 441] width 53 height 24
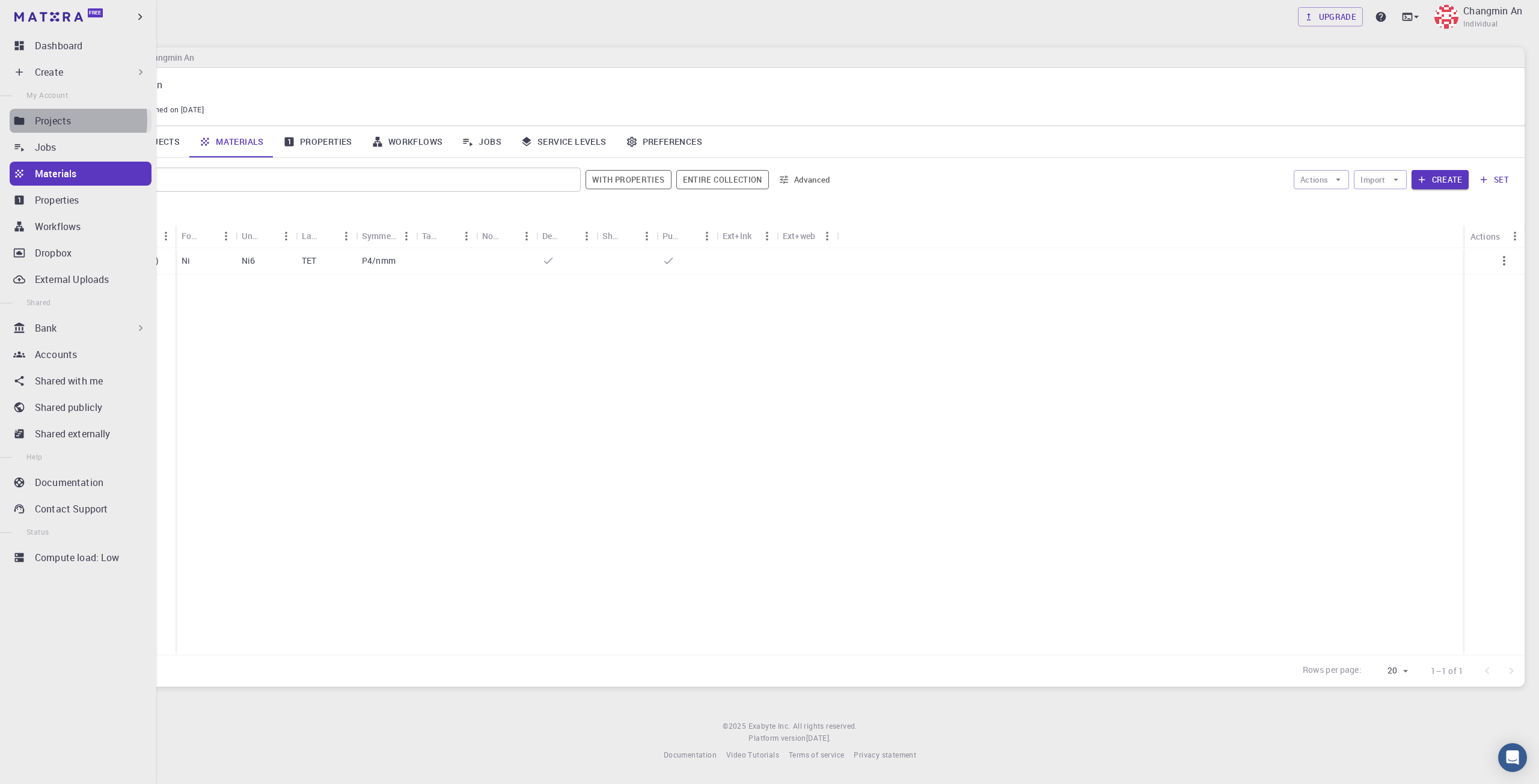
click at [64, 120] on p "Projects" at bounding box center [53, 121] width 36 height 15
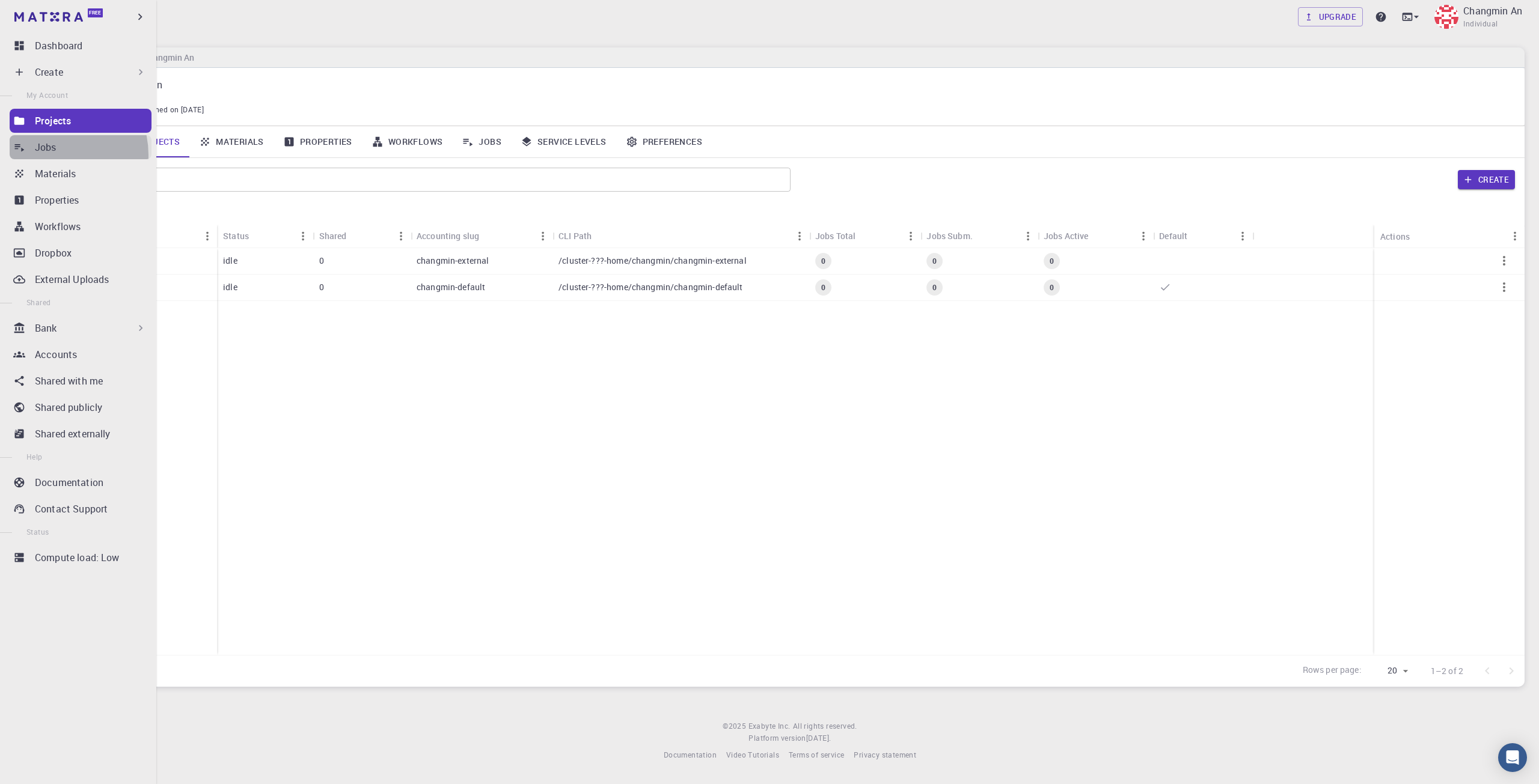
click at [53, 155] on link "Jobs" at bounding box center [81, 147] width 142 height 24
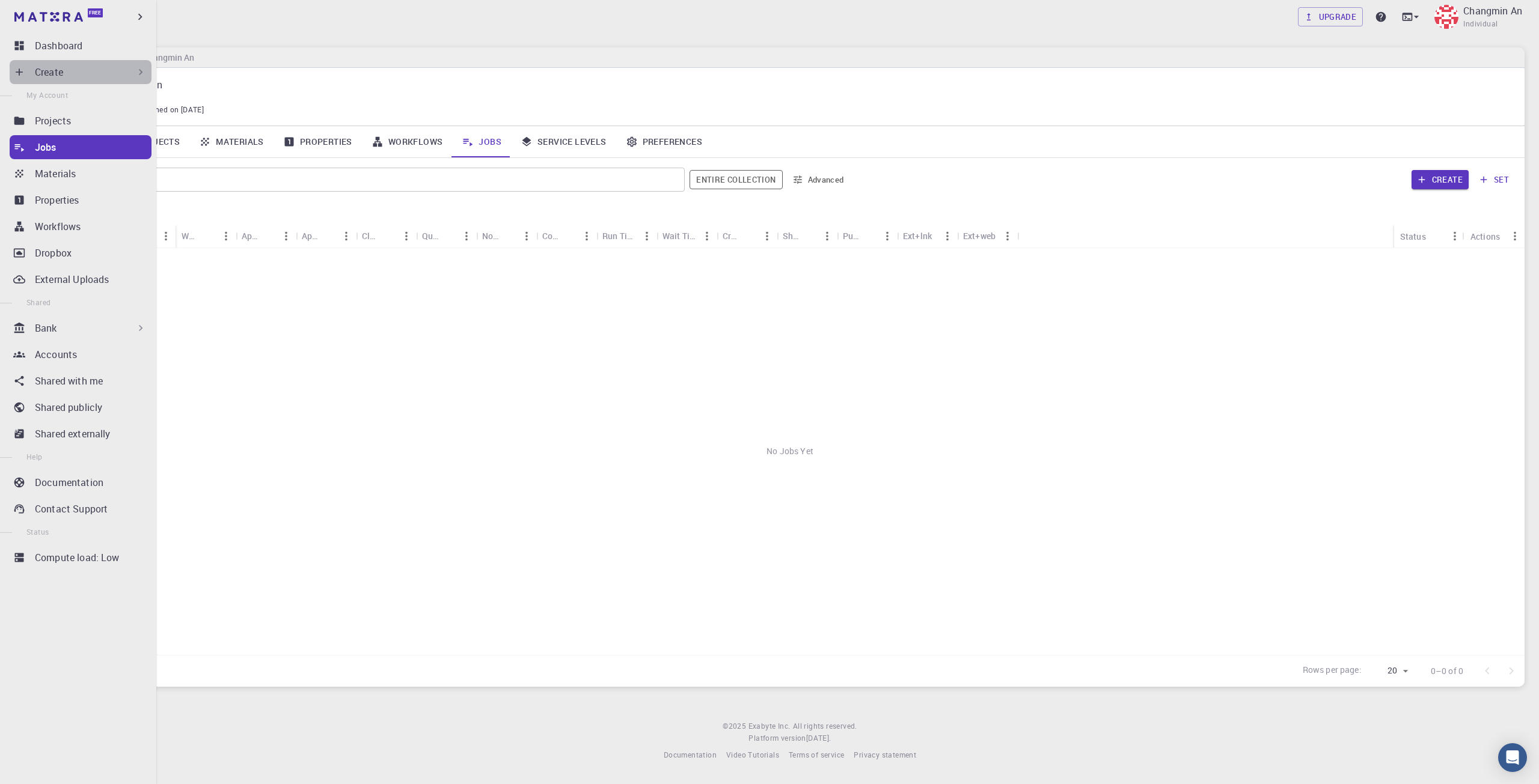
click at [99, 77] on div "Create" at bounding box center [90, 73] width 112 height 15
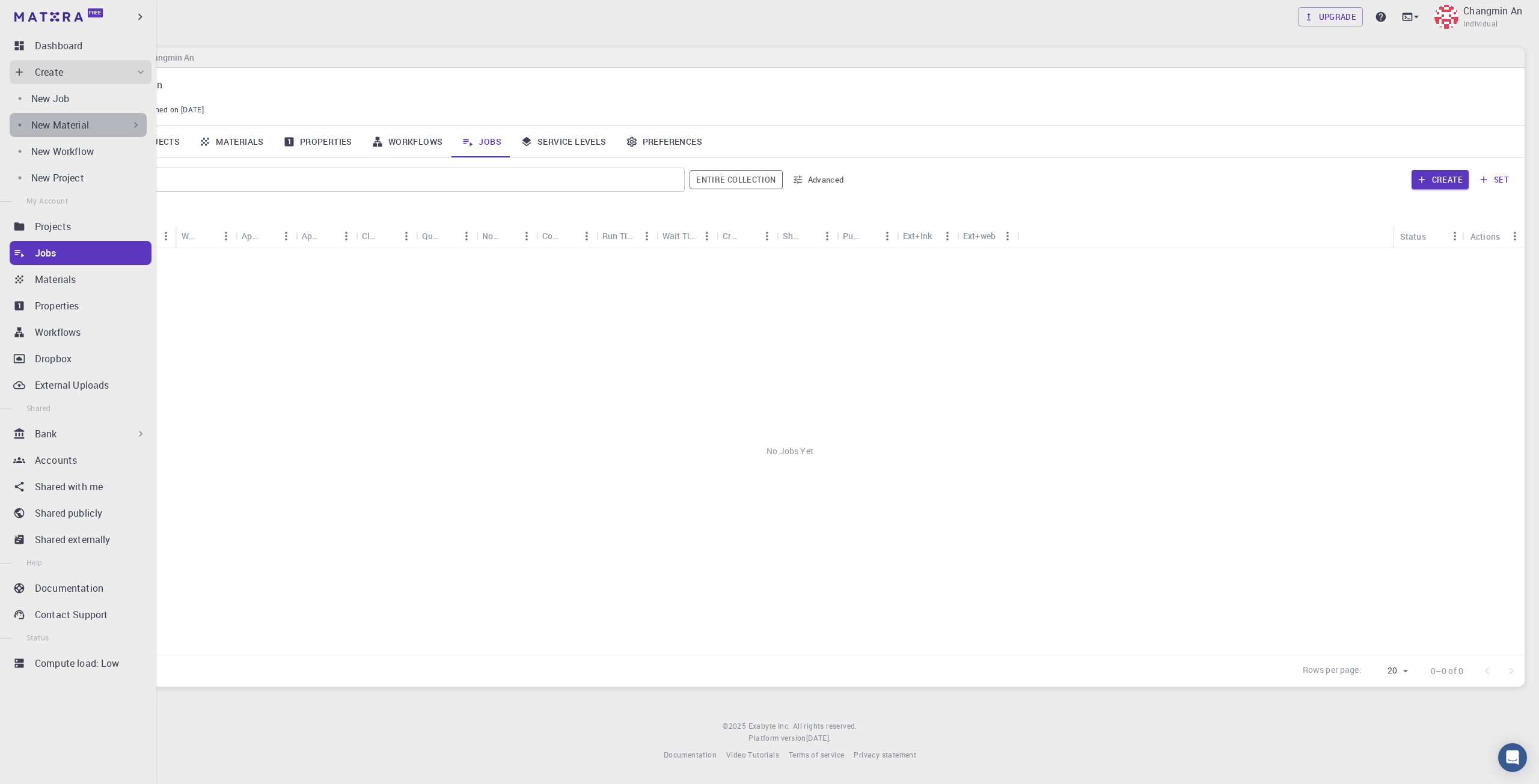
click at [86, 123] on p "New Material" at bounding box center [60, 125] width 58 height 15
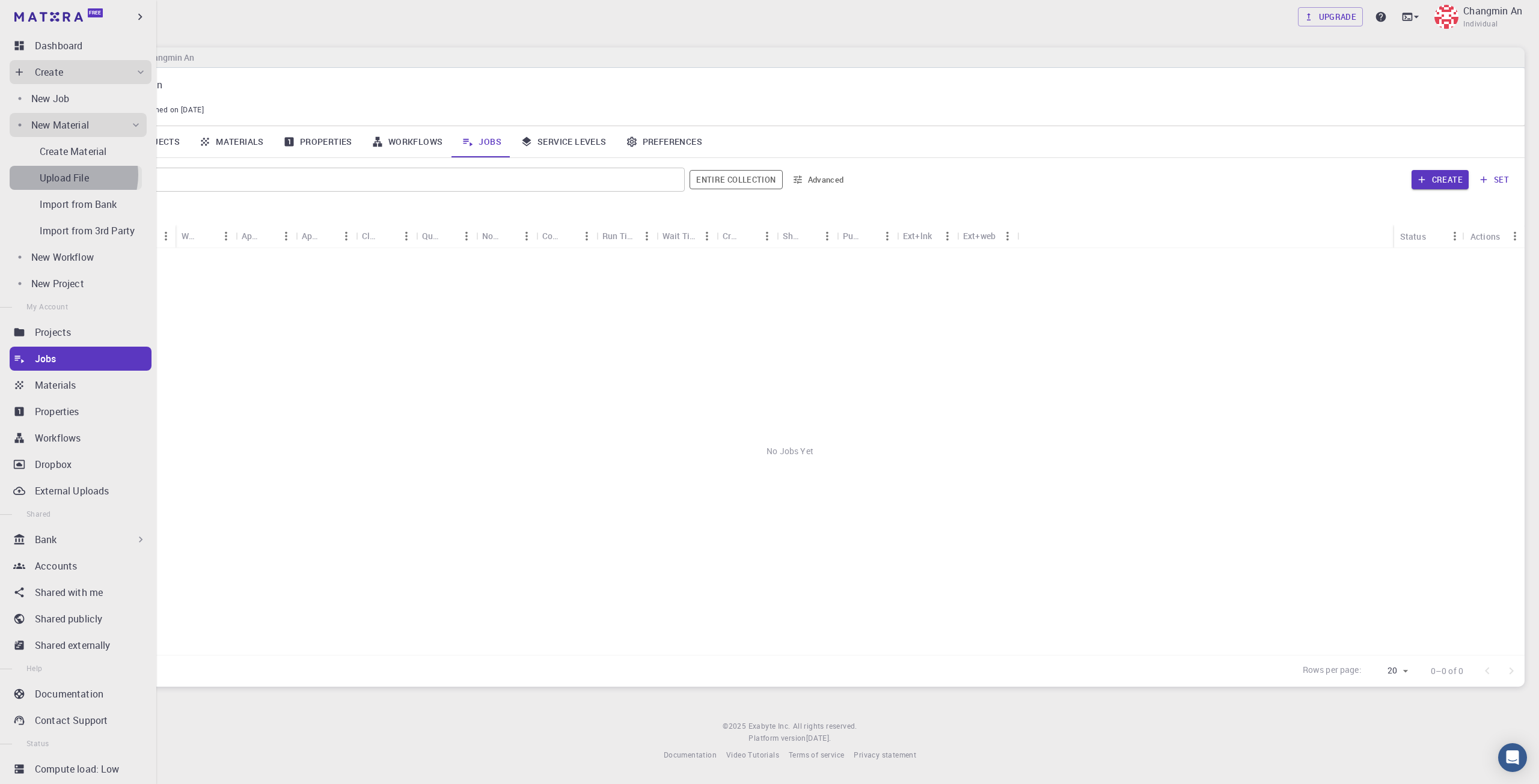
click at [67, 175] on p "Upload File" at bounding box center [64, 178] width 49 height 15
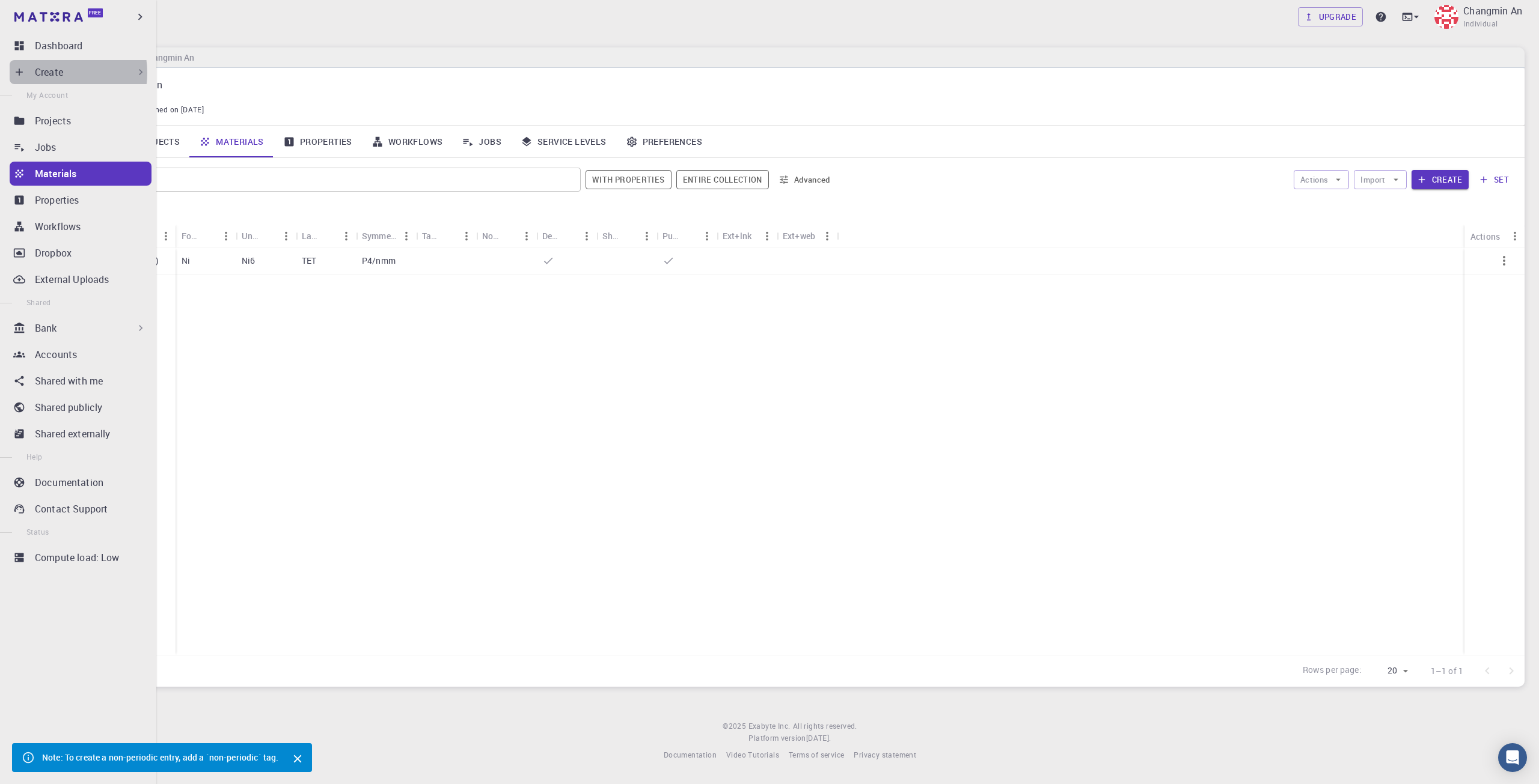
click at [57, 73] on p "Create" at bounding box center [48, 73] width 28 height 15
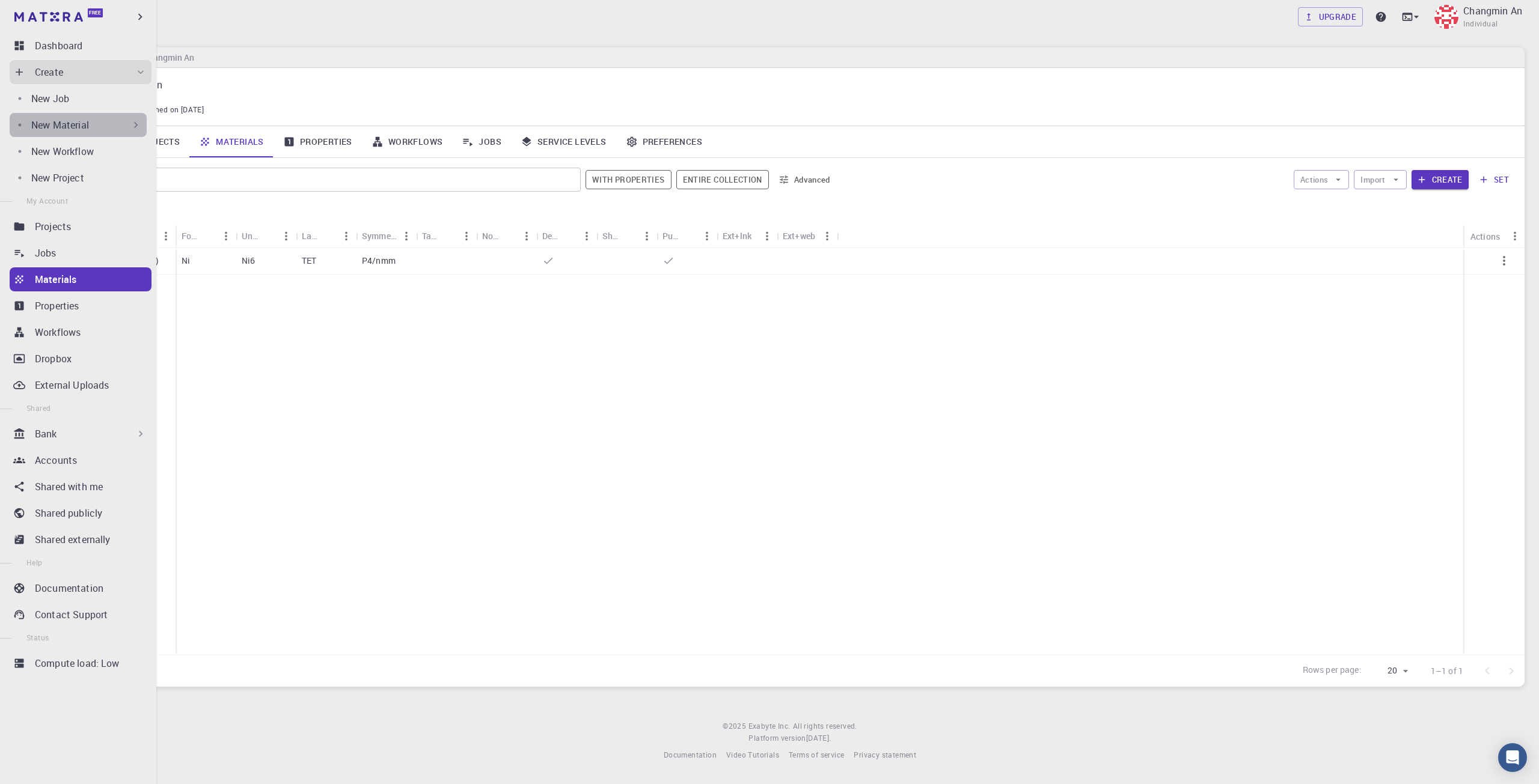
click at [84, 122] on p "New Material" at bounding box center [60, 125] width 58 height 15
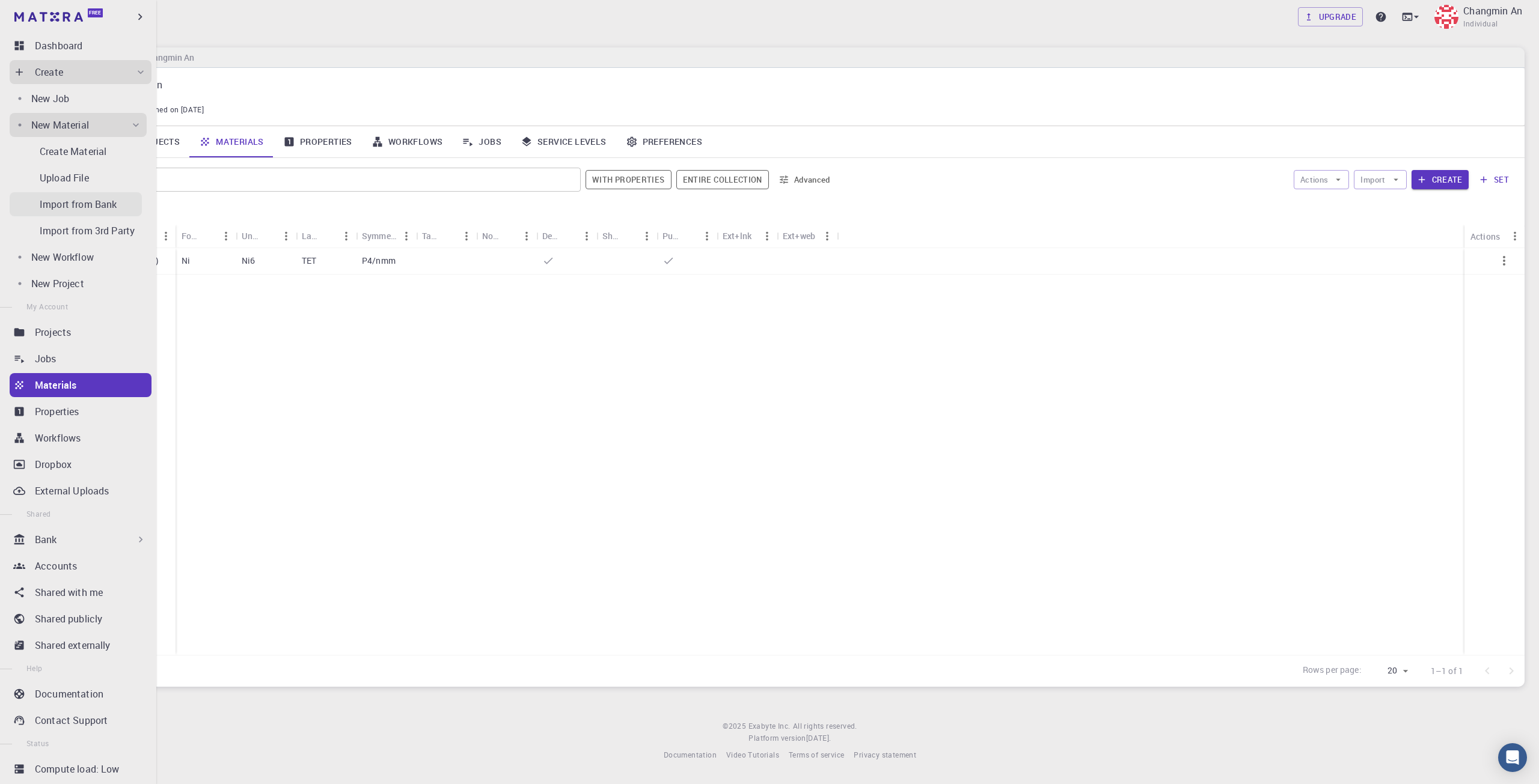
click at [82, 203] on p "Import from Bank" at bounding box center [78, 204] width 77 height 15
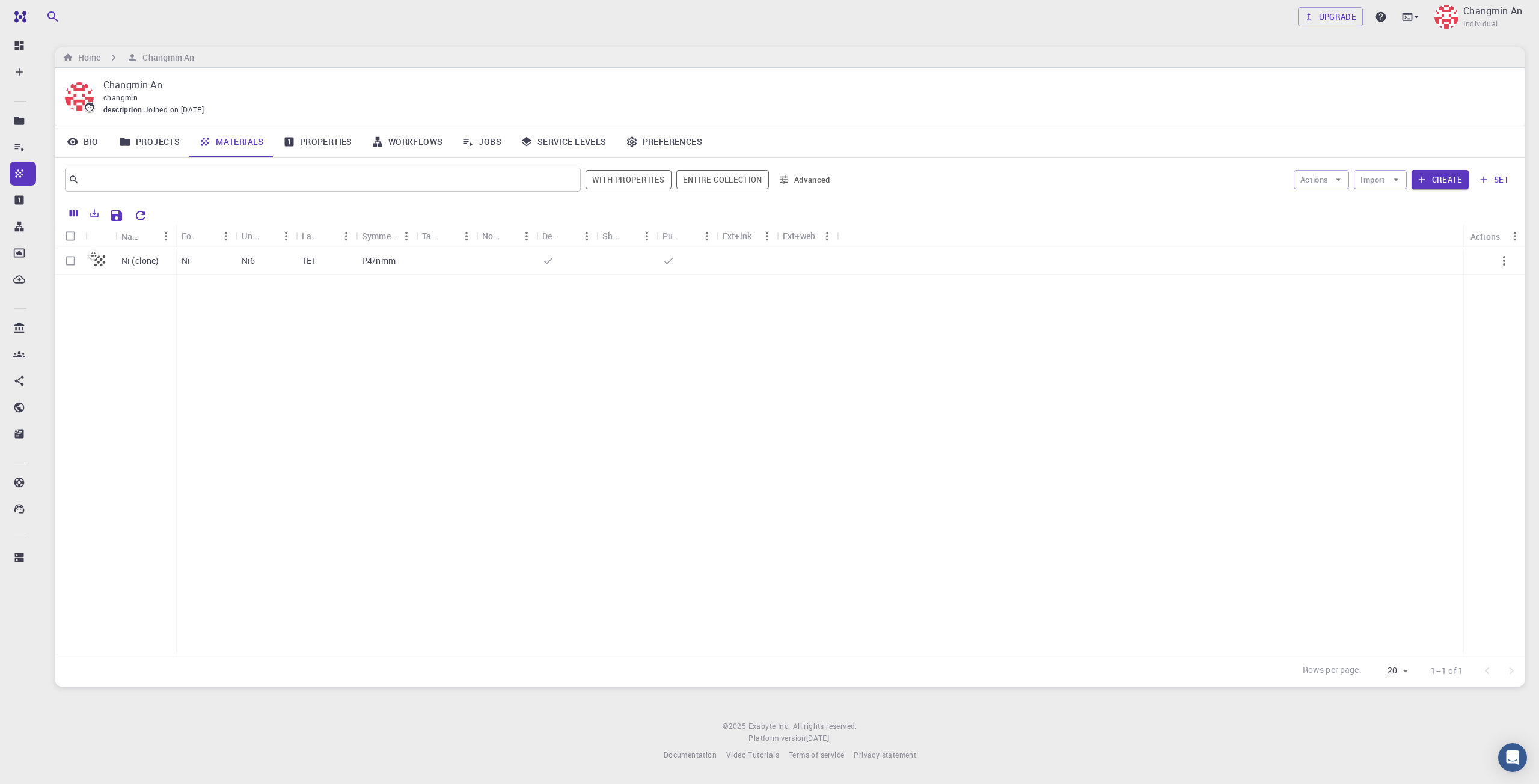
click at [86, 141] on link "Bio" at bounding box center [83, 142] width 54 height 31
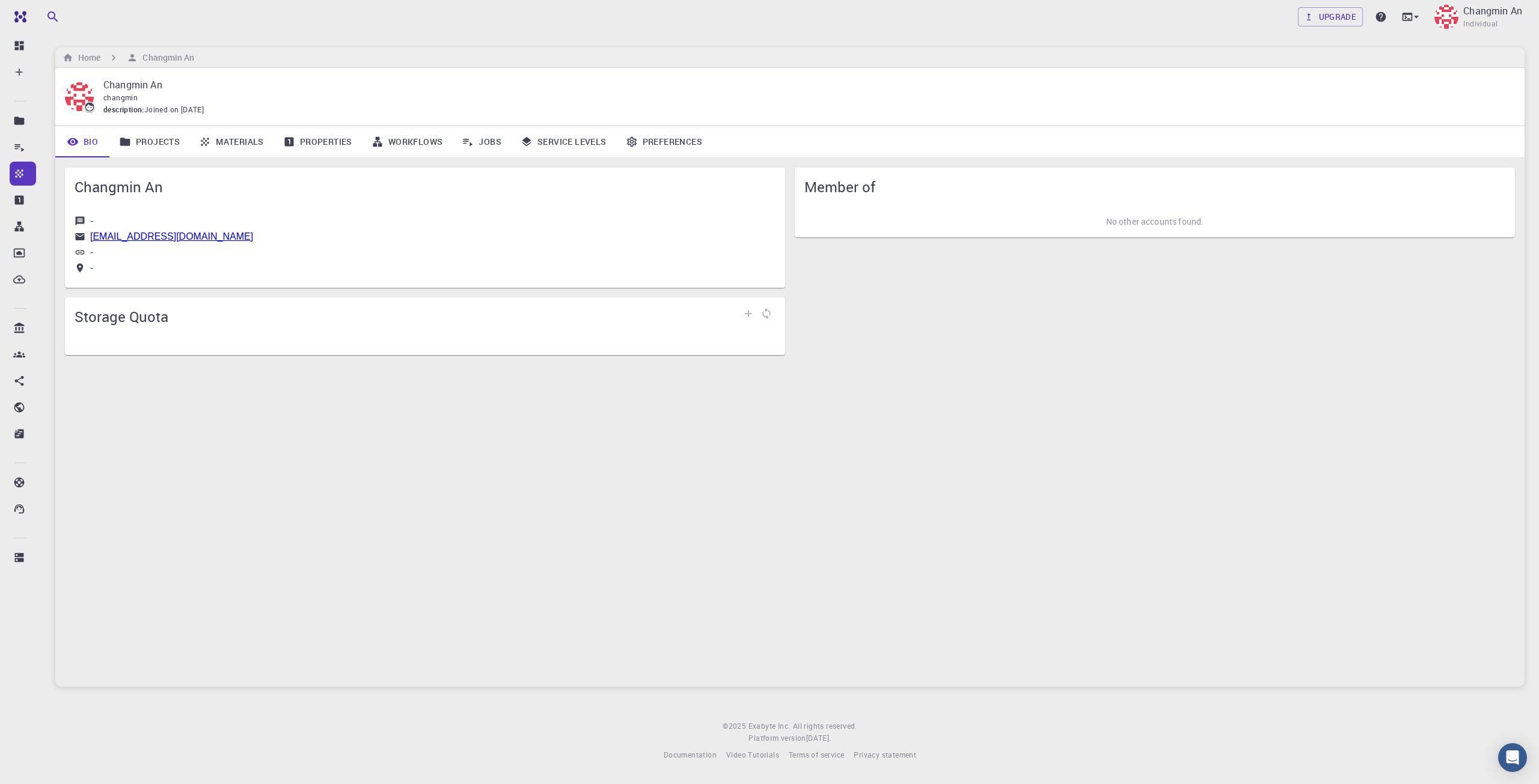
click at [394, 142] on link "Workflows" at bounding box center [408, 142] width 91 height 31
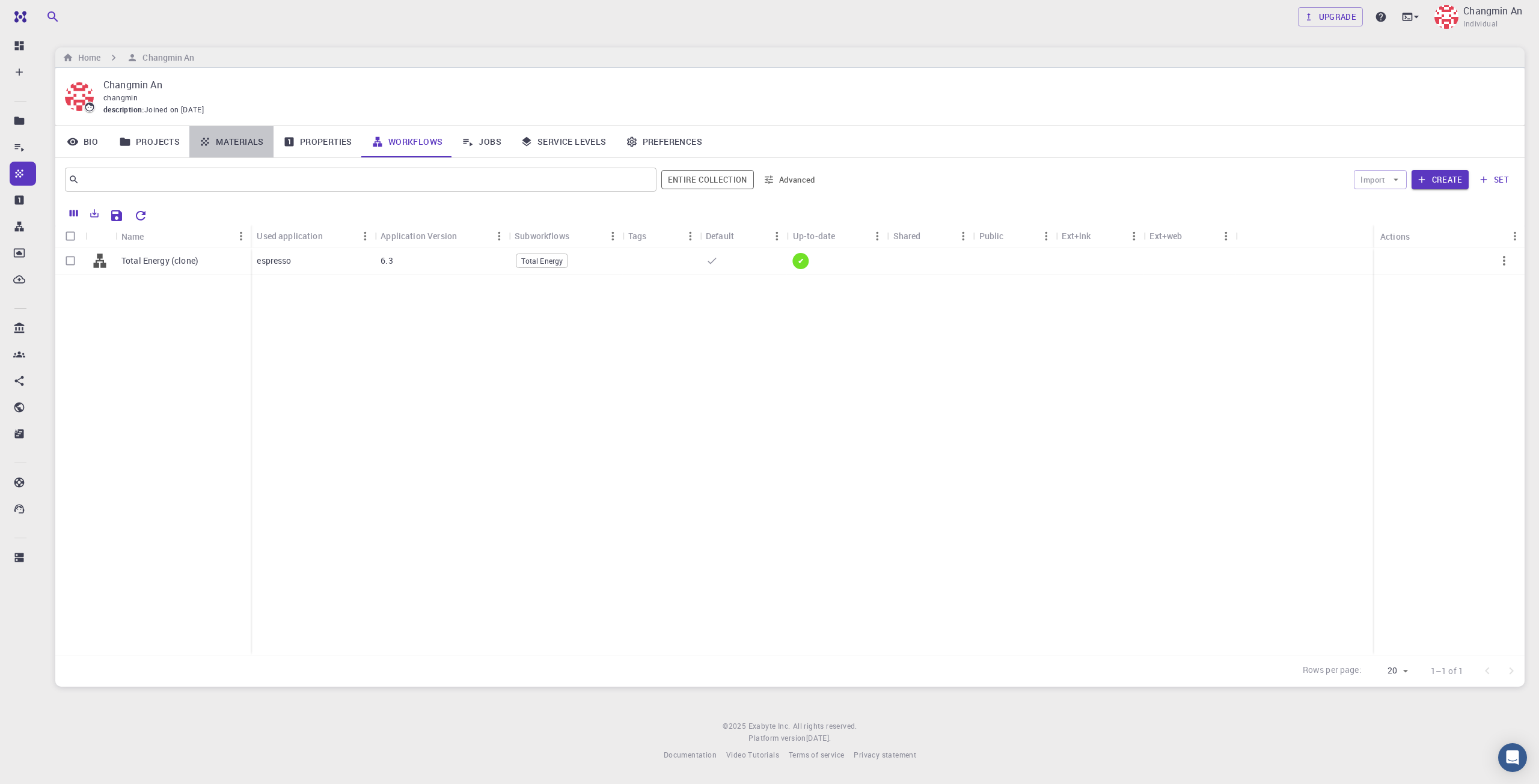
click at [250, 143] on link "Materials" at bounding box center [232, 142] width 84 height 31
click at [312, 138] on link "Properties" at bounding box center [317, 142] width 88 height 31
click at [252, 142] on link "Materials" at bounding box center [232, 142] width 84 height 31
click at [141, 260] on p "Ni (clone)" at bounding box center [141, 260] width 38 height 12
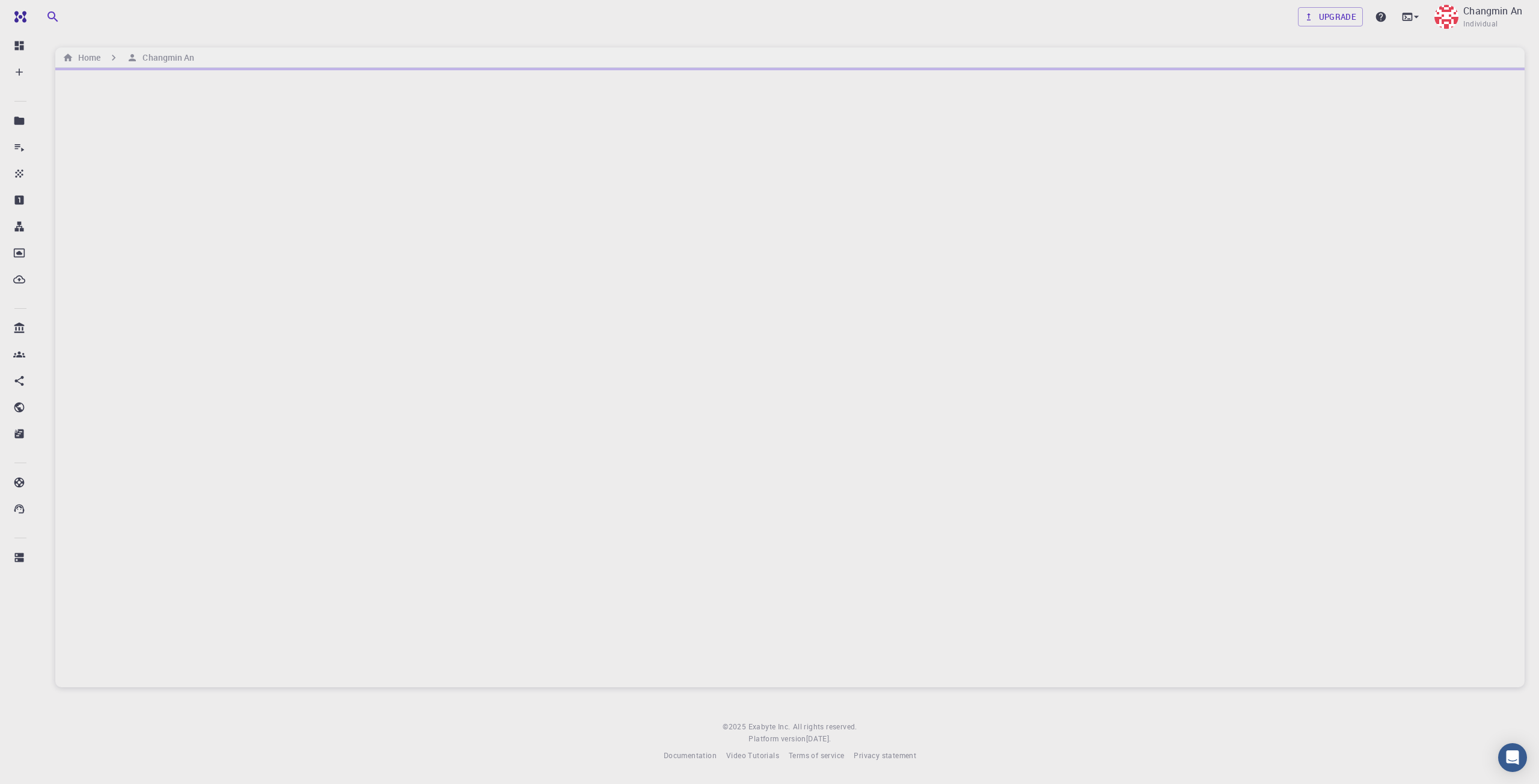
click at [141, 260] on div at bounding box center [790, 377] width 1469 height 620
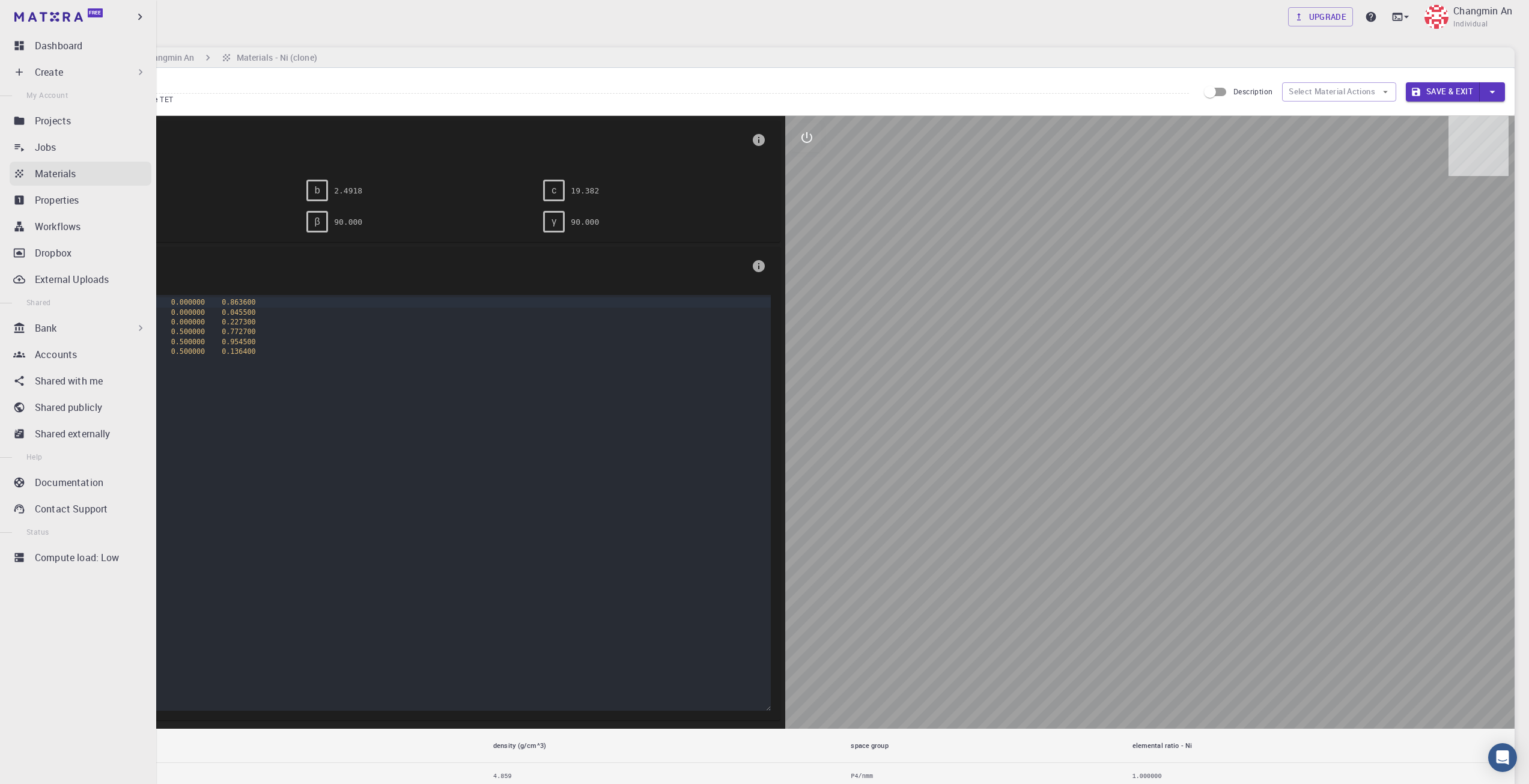
click at [84, 177] on div "Materials" at bounding box center [93, 173] width 116 height 15
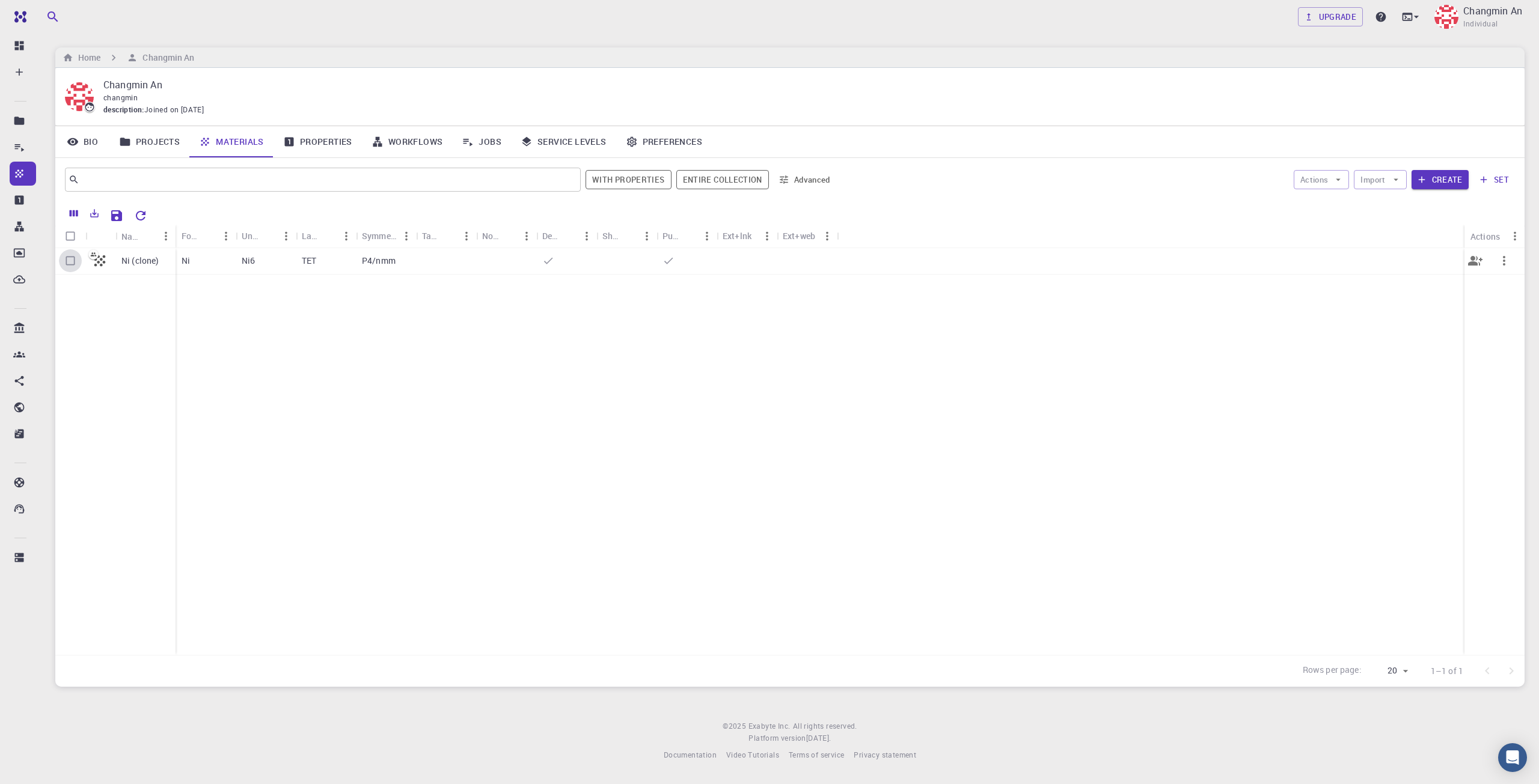
click at [70, 262] on input "Select row" at bounding box center [70, 260] width 23 height 23
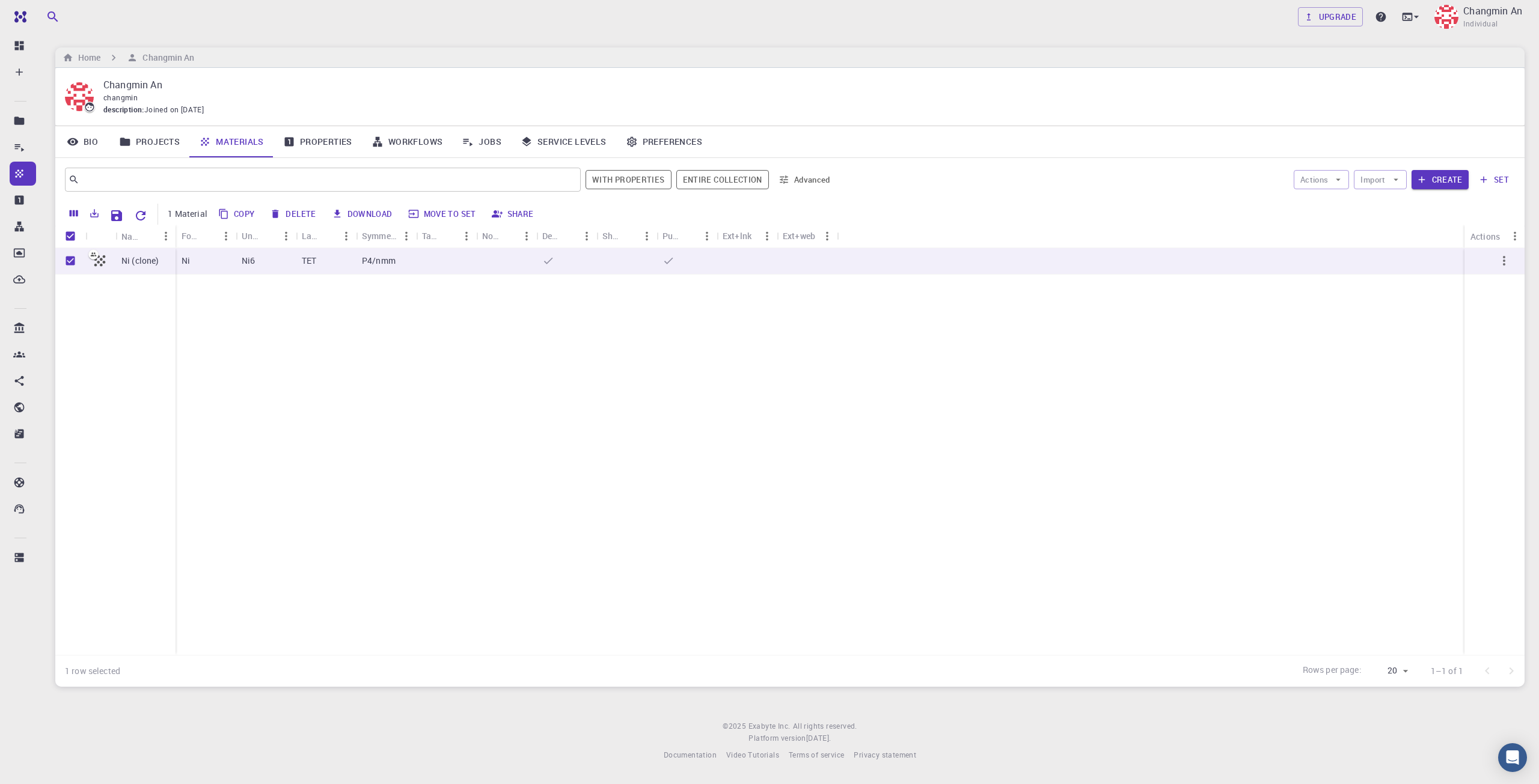
click at [289, 212] on button "Delete" at bounding box center [293, 213] width 54 height 19
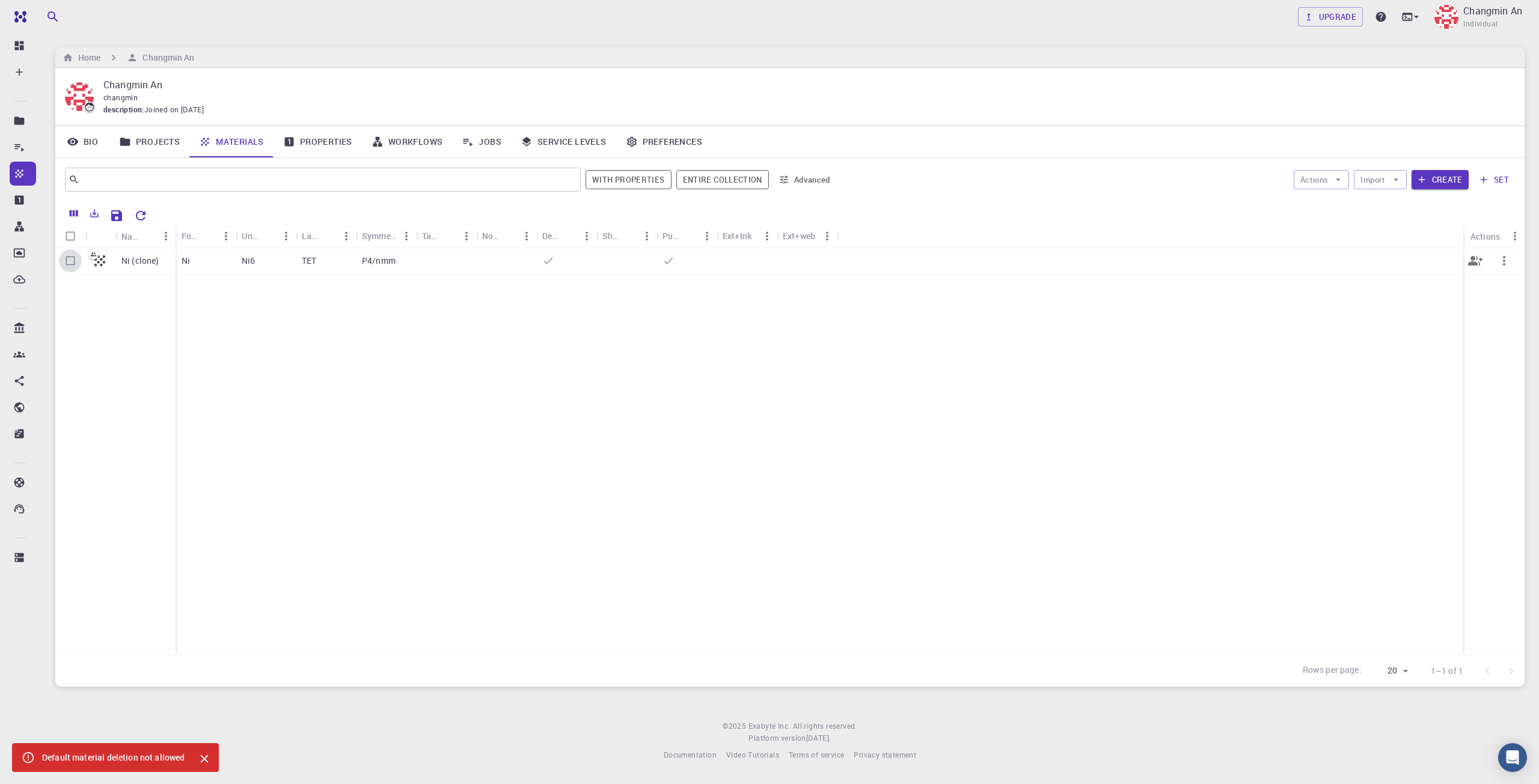
click at [70, 260] on input "Select row" at bounding box center [70, 260] width 23 height 23
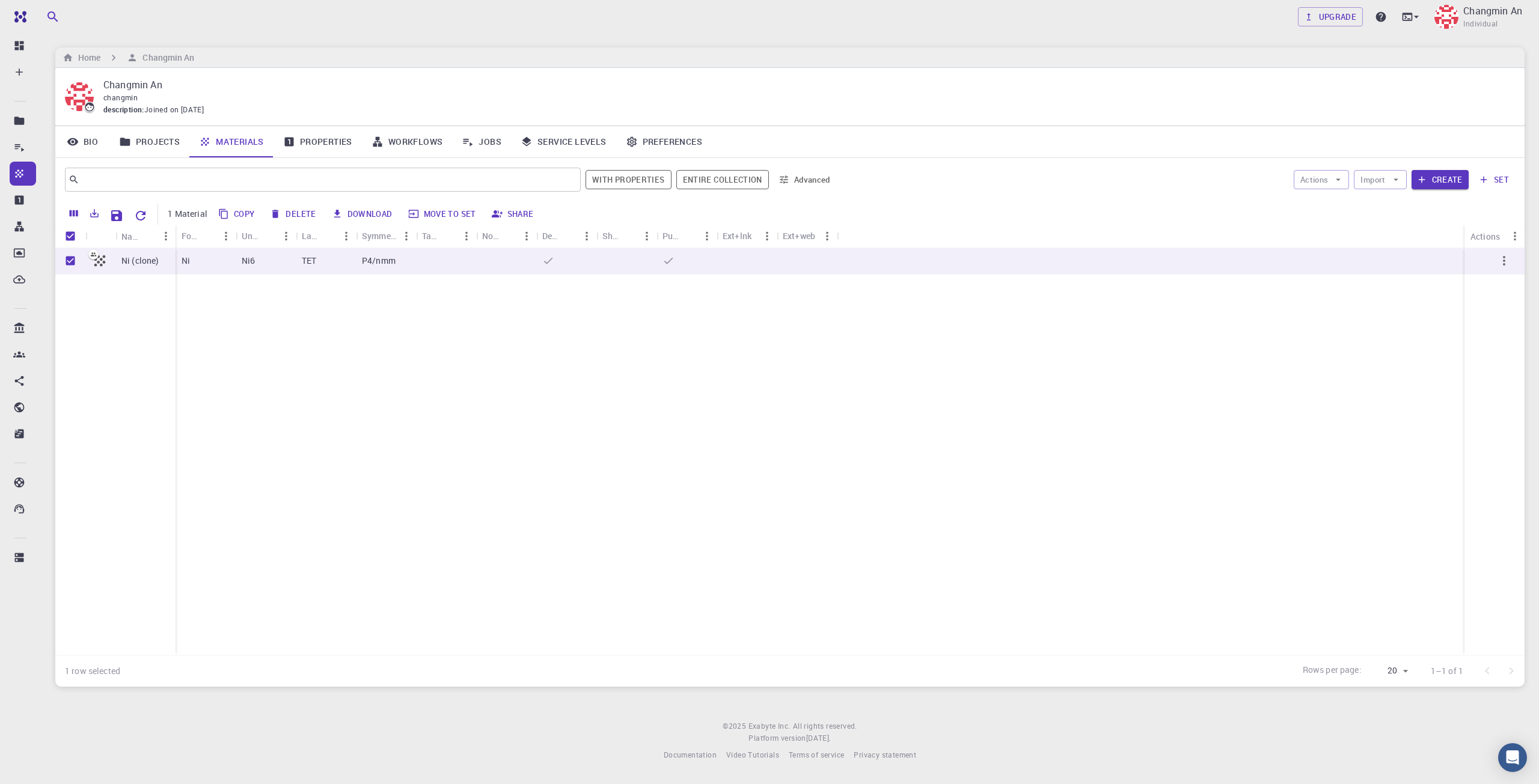
click at [286, 211] on button "Delete" at bounding box center [293, 213] width 54 height 19
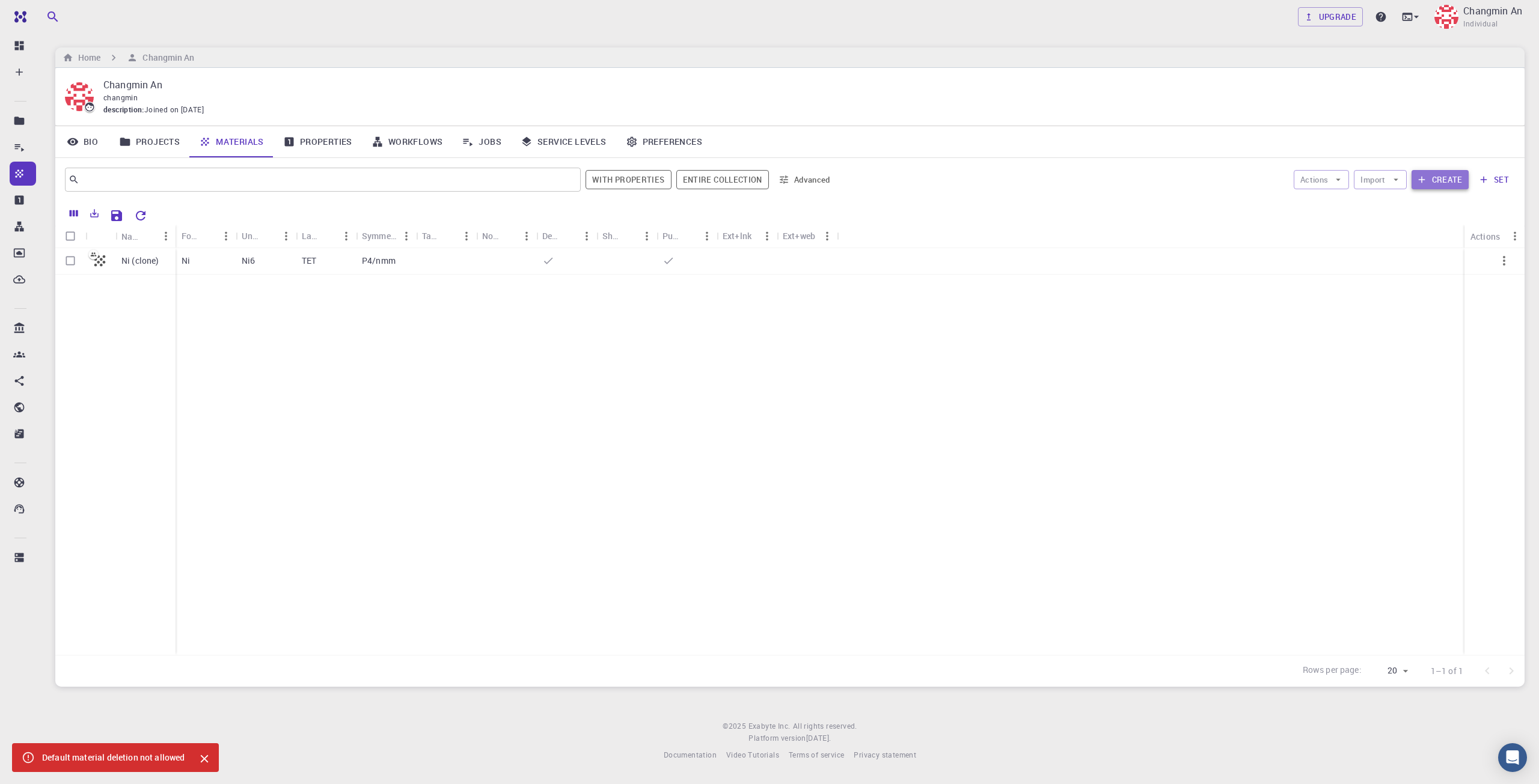
click at [1154, 176] on button "Create" at bounding box center [1440, 179] width 57 height 19
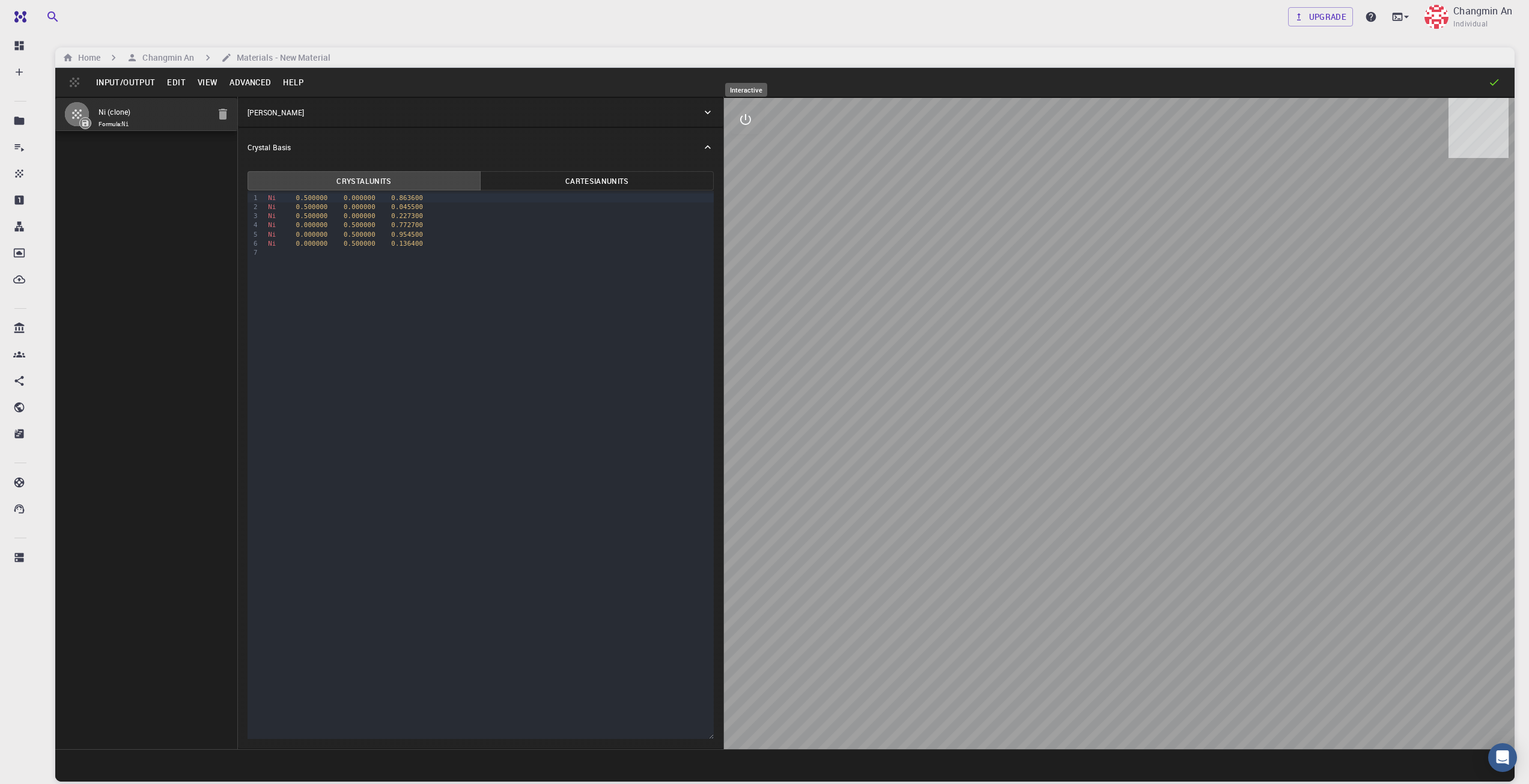
click at [749, 117] on icon "interactive" at bounding box center [746, 120] width 15 height 15
click at [742, 176] on icon "parameters" at bounding box center [746, 177] width 12 height 12
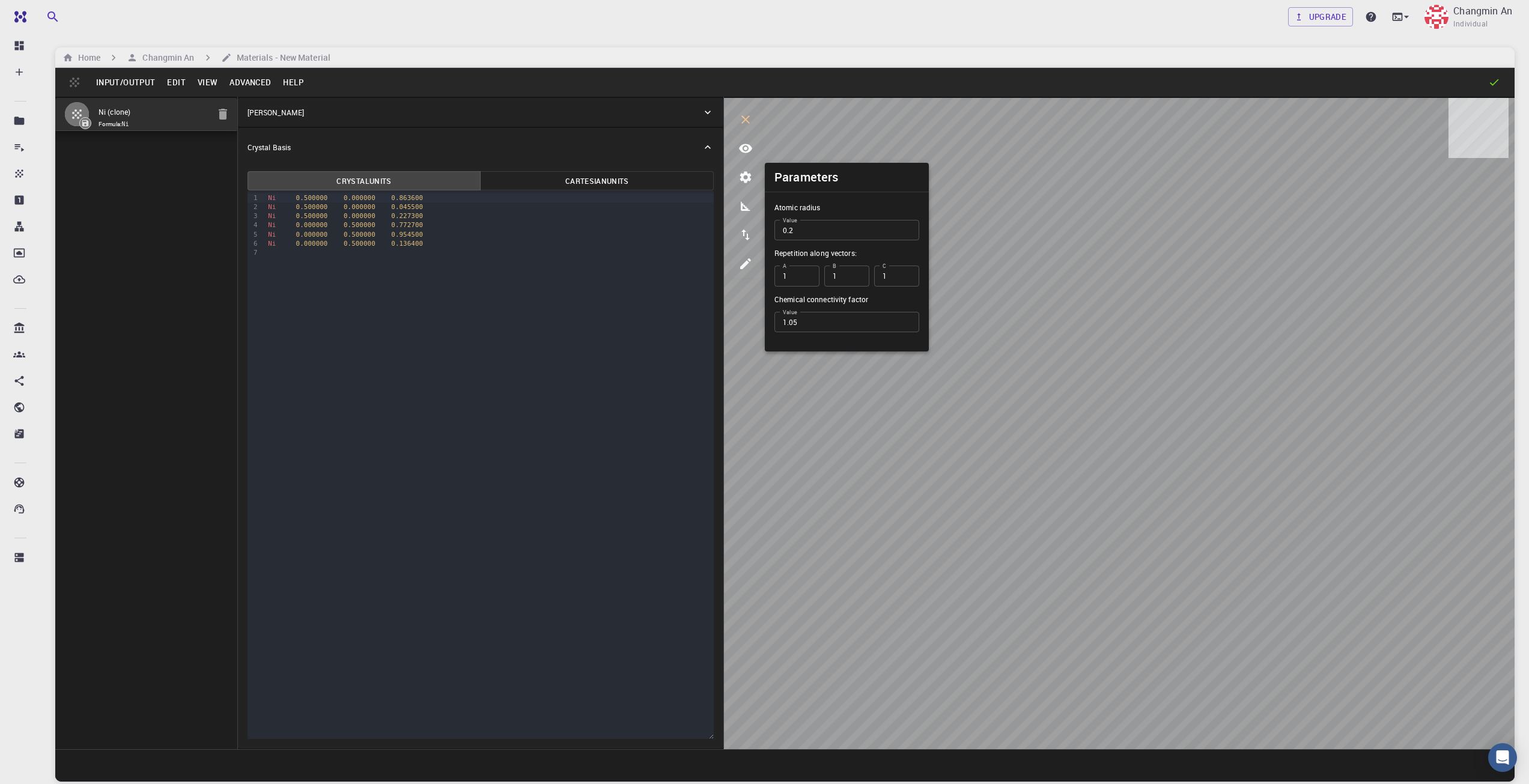
click at [615, 108] on div "[PERSON_NAME]" at bounding box center [475, 113] width 455 height 11
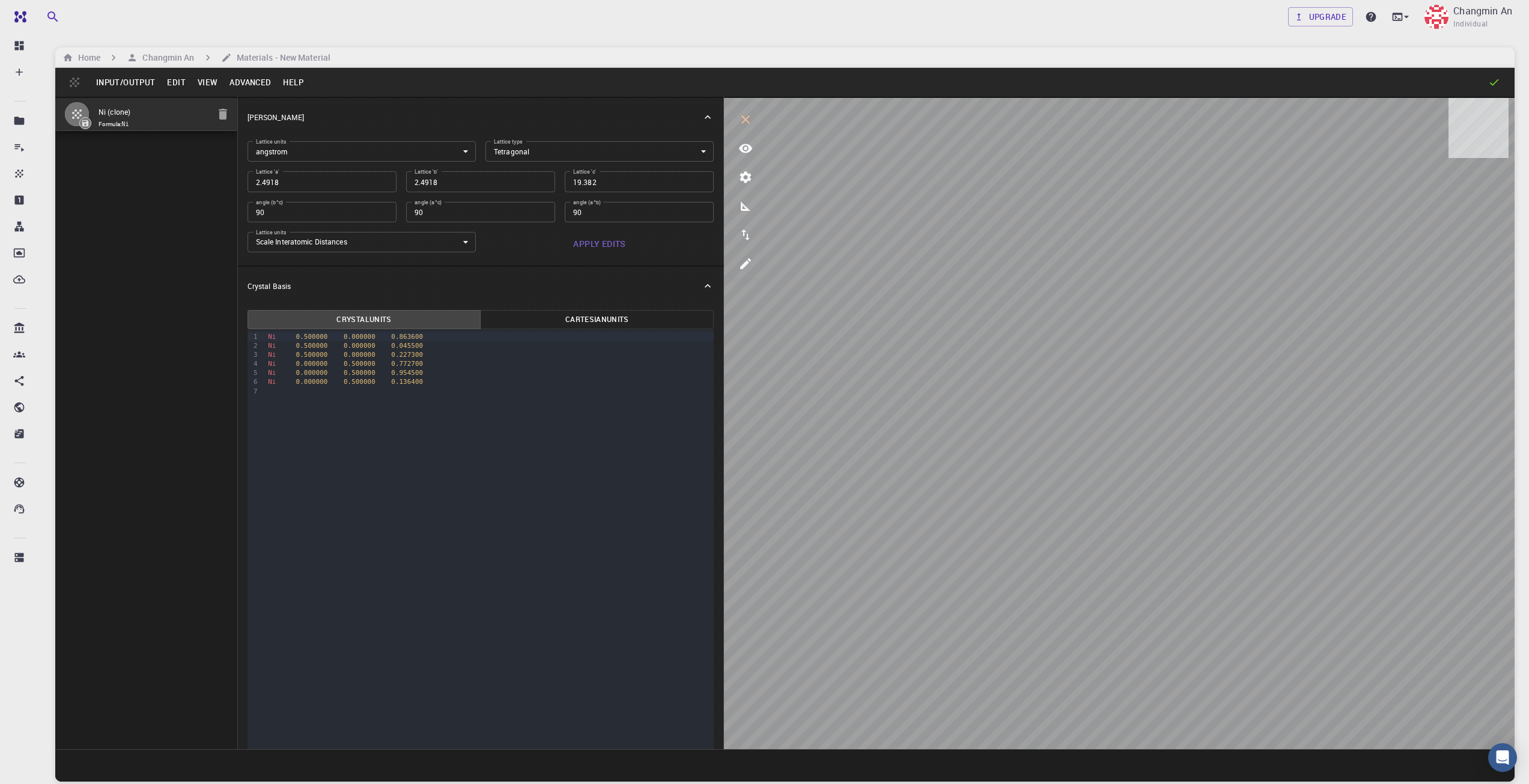
click at [551, 155] on body "Free Dashboard Create New Job New Material Create Material Upload File Import f…" at bounding box center [764, 437] width 1529 height 876
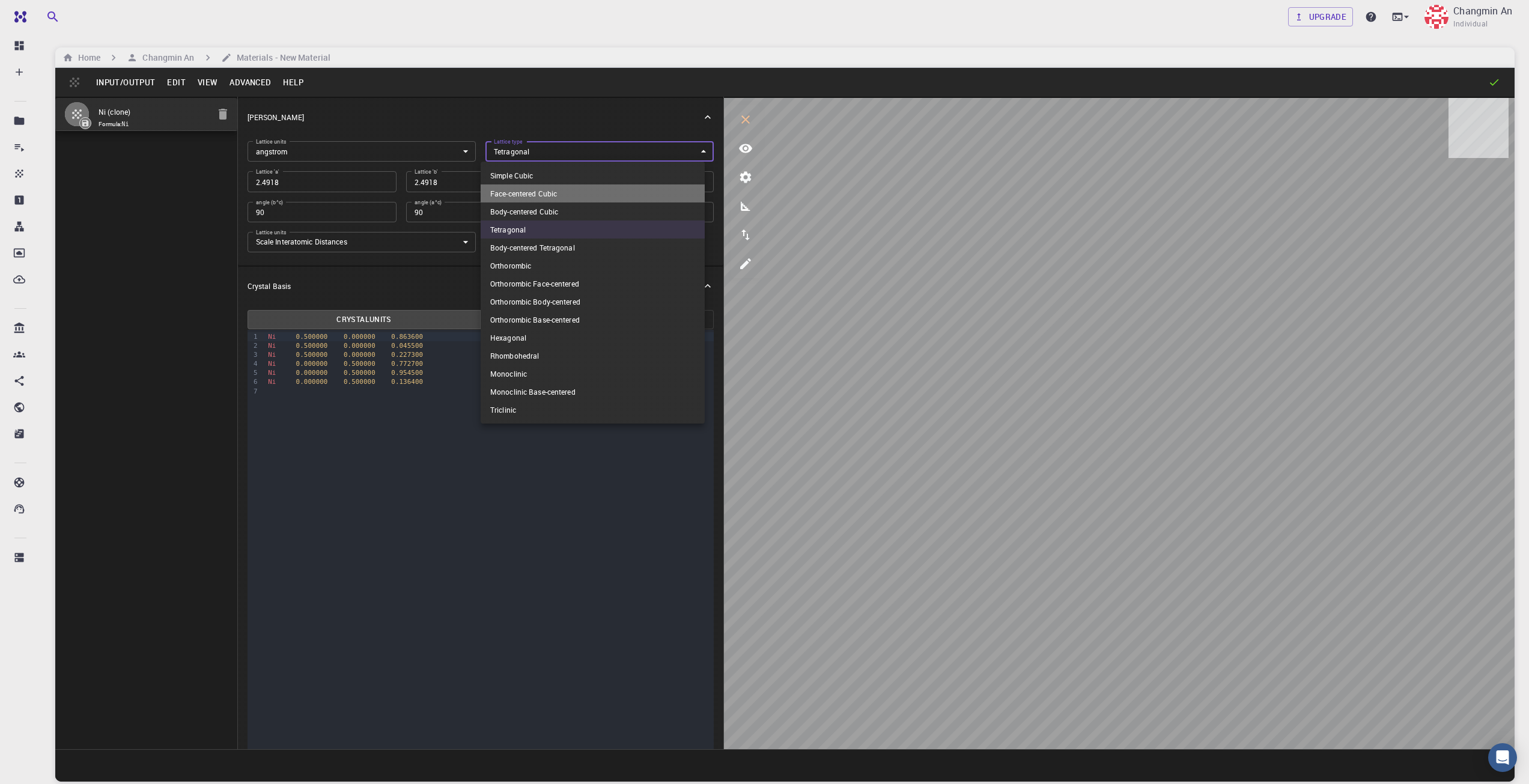
click at [544, 193] on li "Face-centered Cubic" at bounding box center [593, 193] width 224 height 18
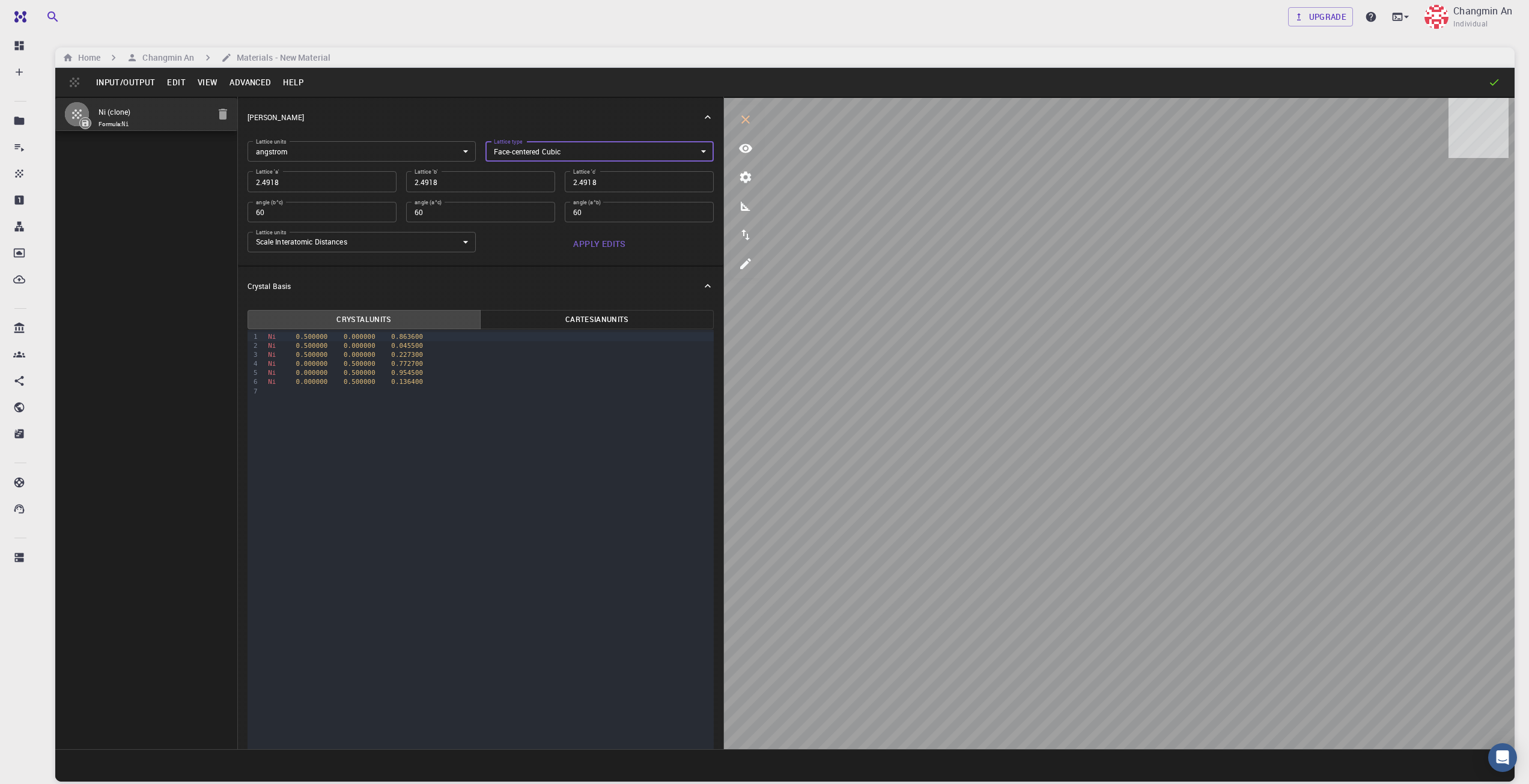
click at [544, 145] on body "Free Dashboard Create New Job New Material Create Material Upload File Import f…" at bounding box center [764, 437] width 1529 height 876
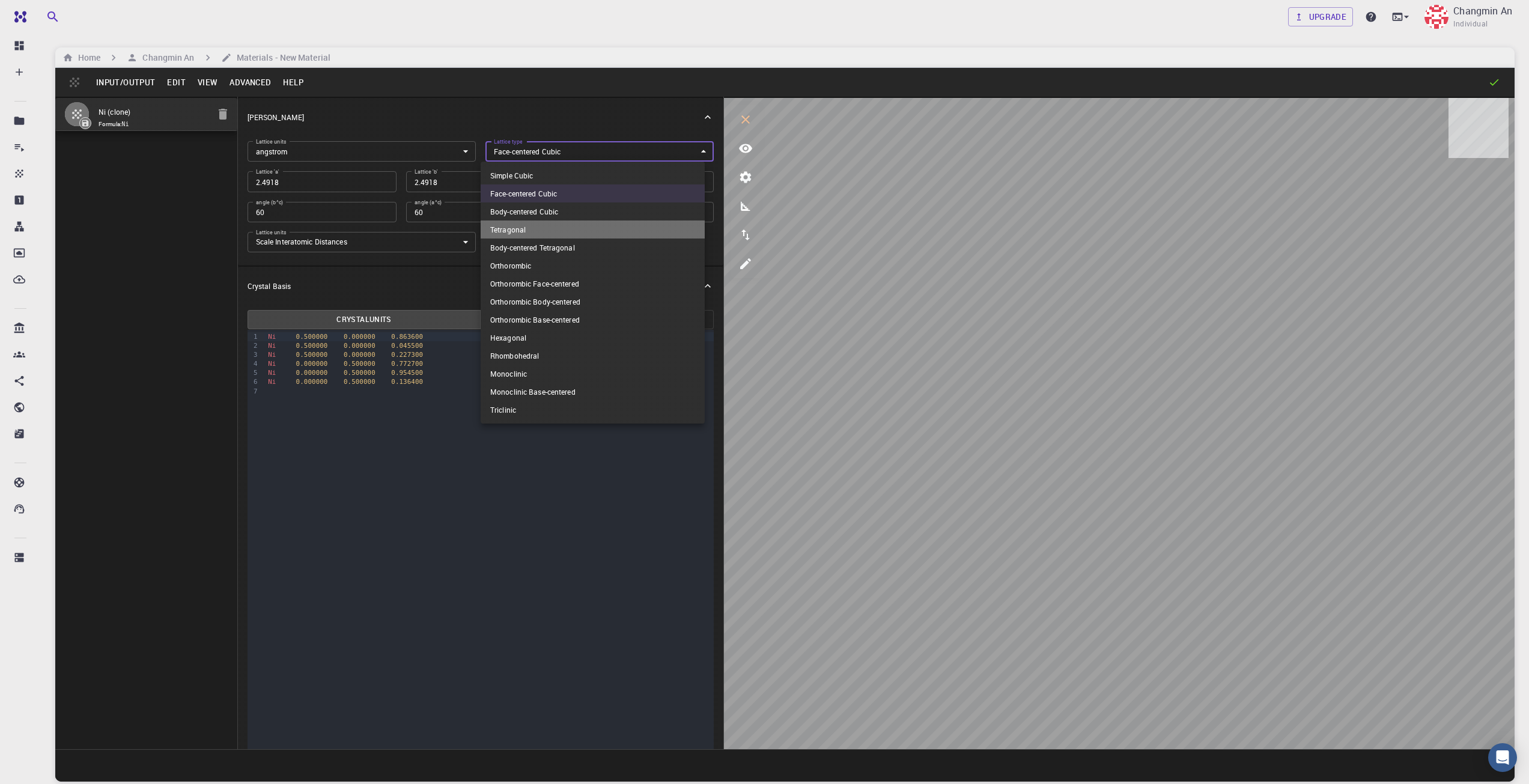
click at [616, 225] on li "Tetragonal" at bounding box center [593, 230] width 224 height 18
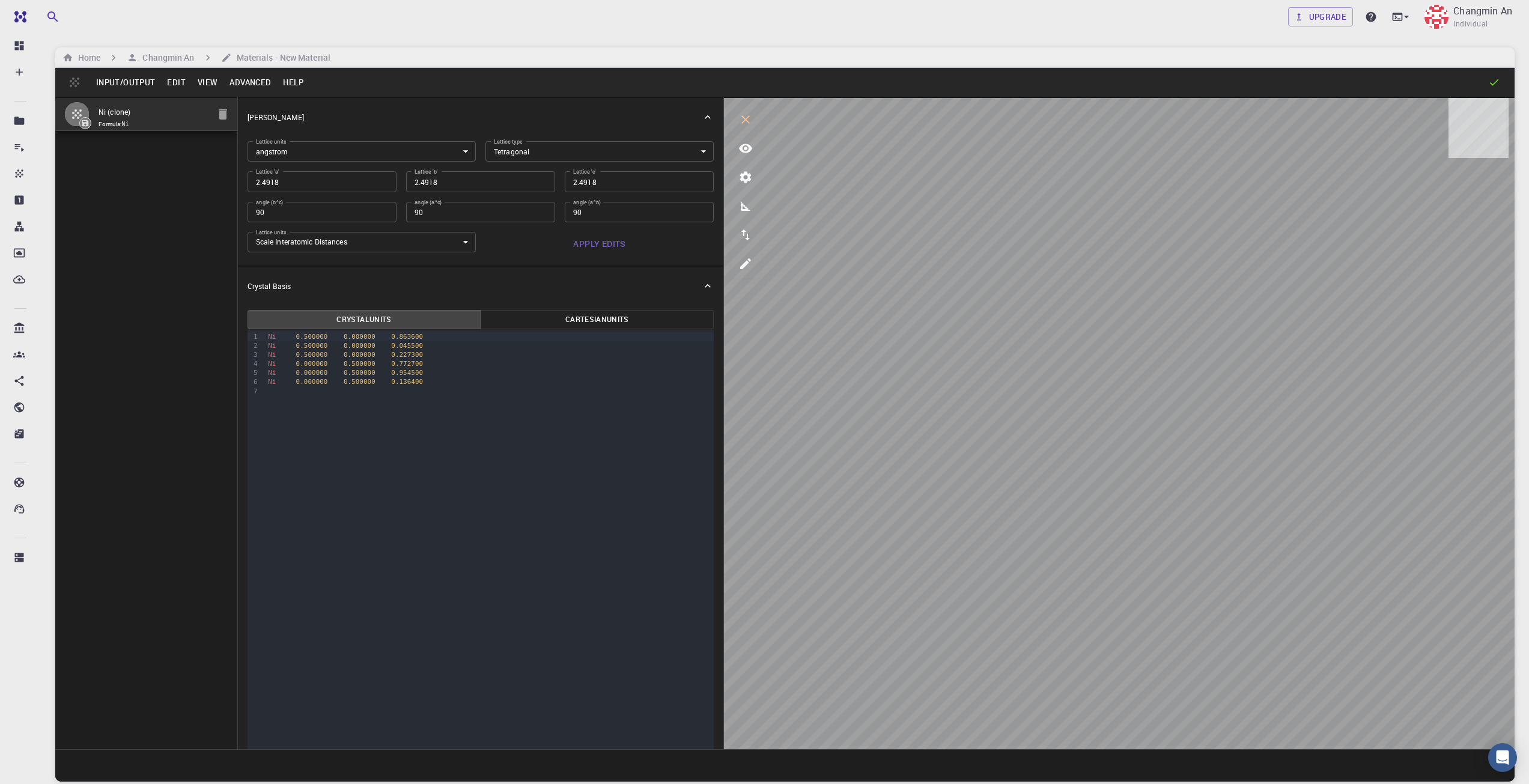
click at [326, 171] on div "Lattice 'a' 2.4918 Lattice 'a'" at bounding box center [317, 176] width 159 height 30
click at [323, 177] on input "2.4918" at bounding box center [322, 181] width 149 height 21
click at [618, 184] on input "2.4918" at bounding box center [639, 181] width 149 height 21
click at [607, 243] on button "Apply Edits" at bounding box center [600, 244] width 229 height 24
drag, startPoint x: 377, startPoint y: 389, endPoint x: 225, endPoint y: 369, distance: 153.3
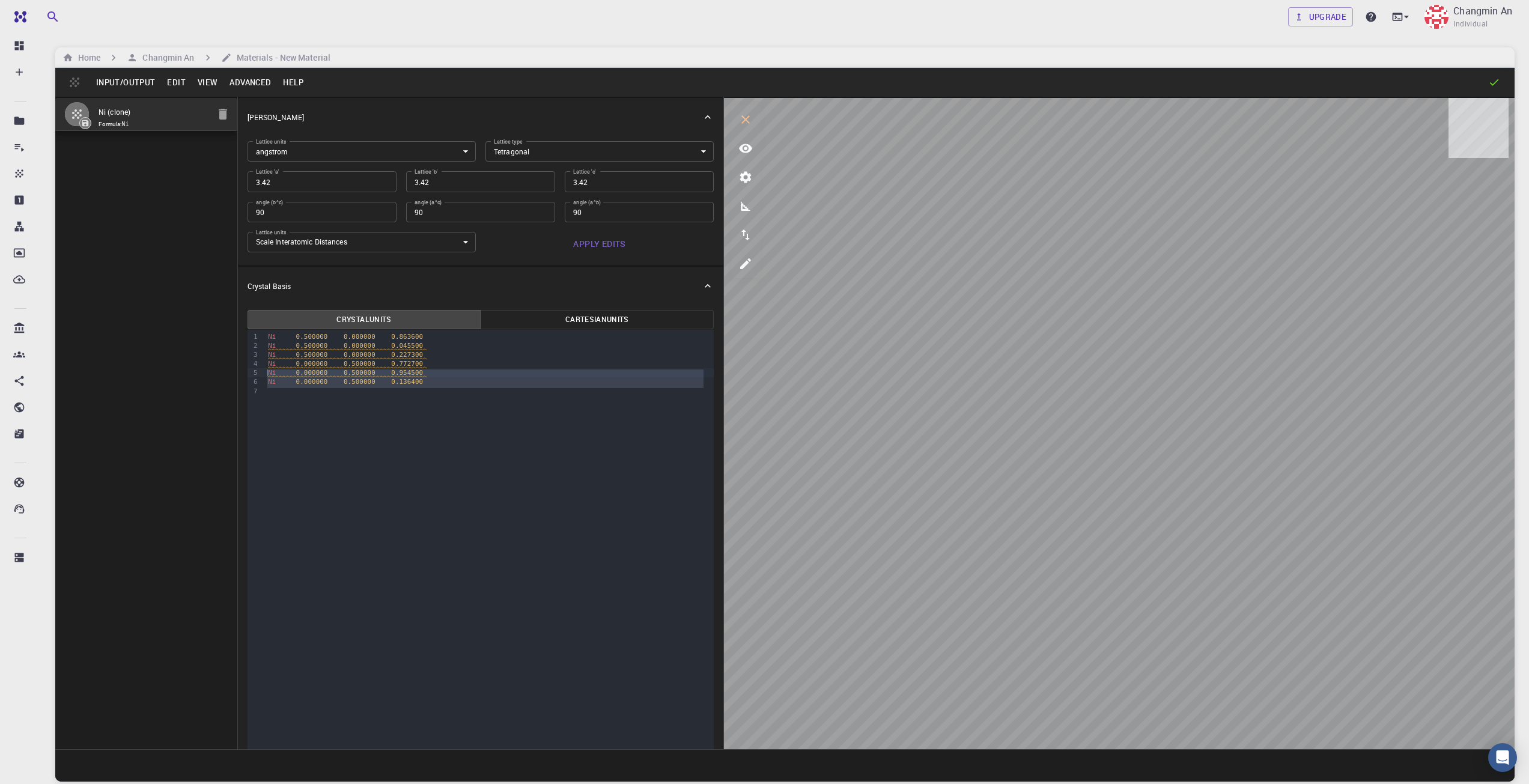
click at [225, 369] on div "Ni (clone) Formula: Ni Crystal Lattice Lattice units angstrom angstrom Lattice …" at bounding box center [785, 423] width 1460 height 652
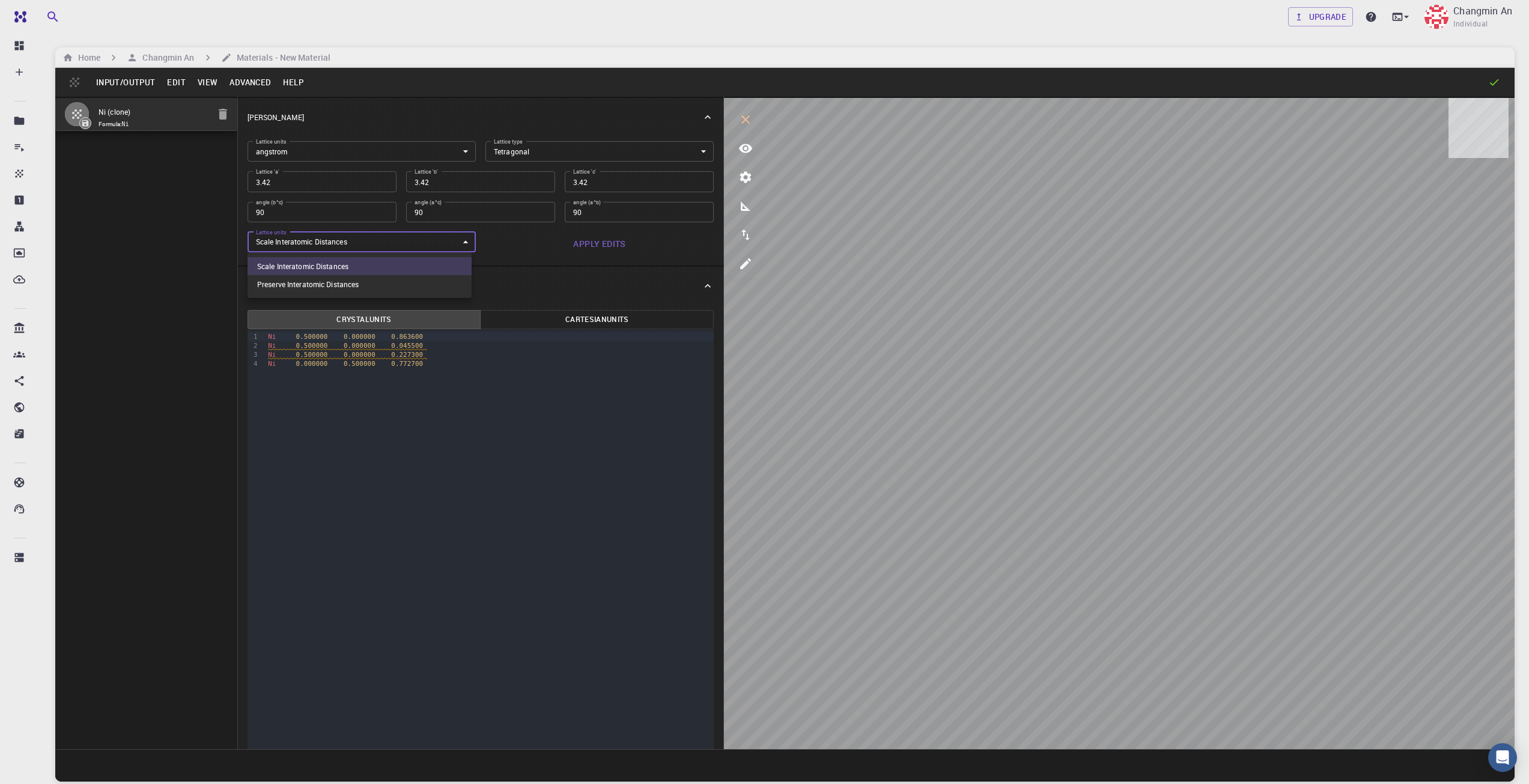
click at [436, 241] on body "Free Dashboard Create New Job New Material Create Material Upload File Import f…" at bounding box center [764, 437] width 1529 height 876
click at [436, 241] on div at bounding box center [764, 392] width 1529 height 784
drag, startPoint x: 551, startPoint y: 274, endPoint x: 558, endPoint y: 270, distance: 8.1
click at [552, 275] on div "Crystal Basis" at bounding box center [481, 286] width 486 height 38
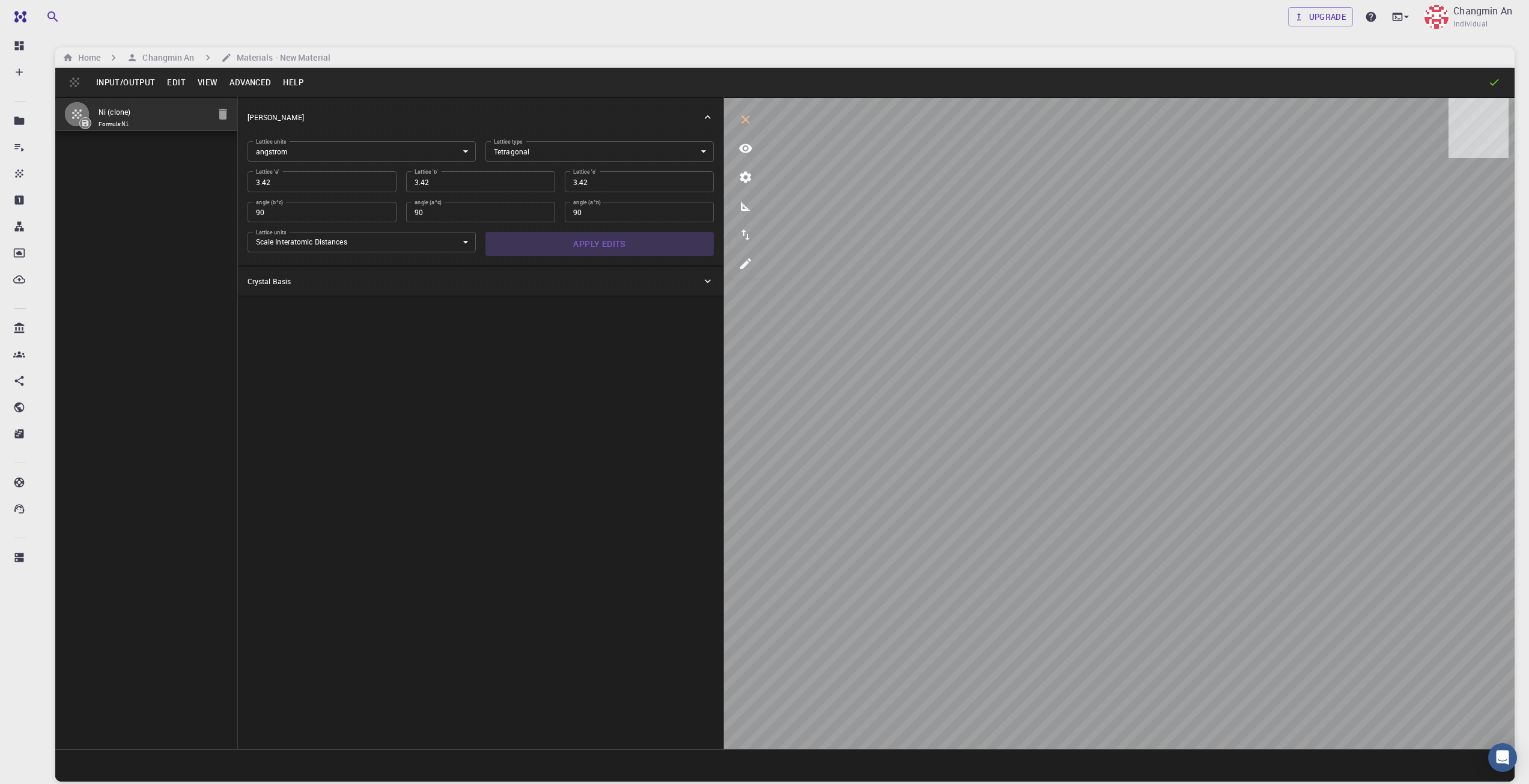
click at [590, 248] on button "Apply Edits" at bounding box center [600, 244] width 229 height 24
click at [560, 271] on div "Crystal Basis" at bounding box center [481, 281] width 486 height 29
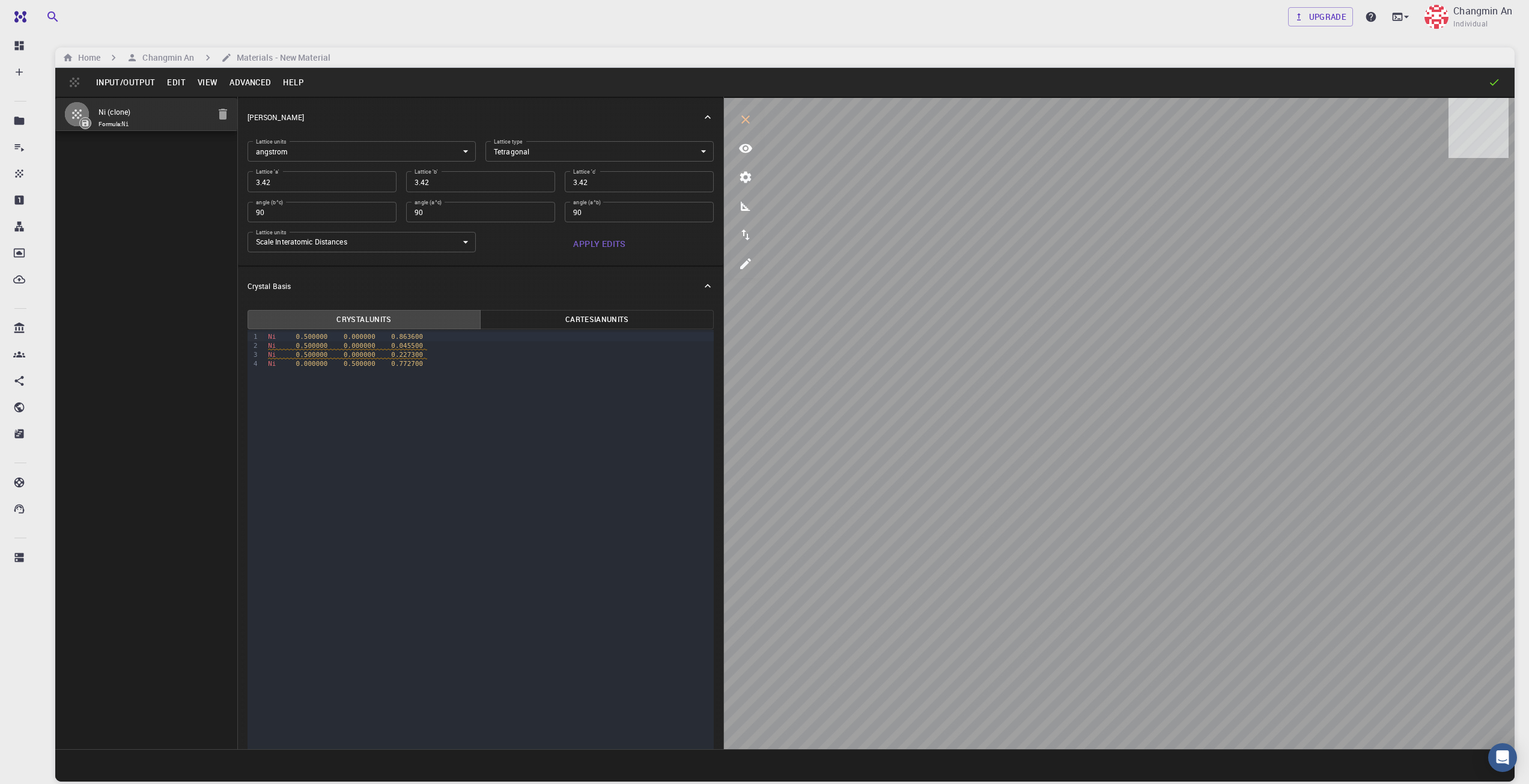
click at [250, 79] on button "Advanced" at bounding box center [250, 82] width 54 height 19
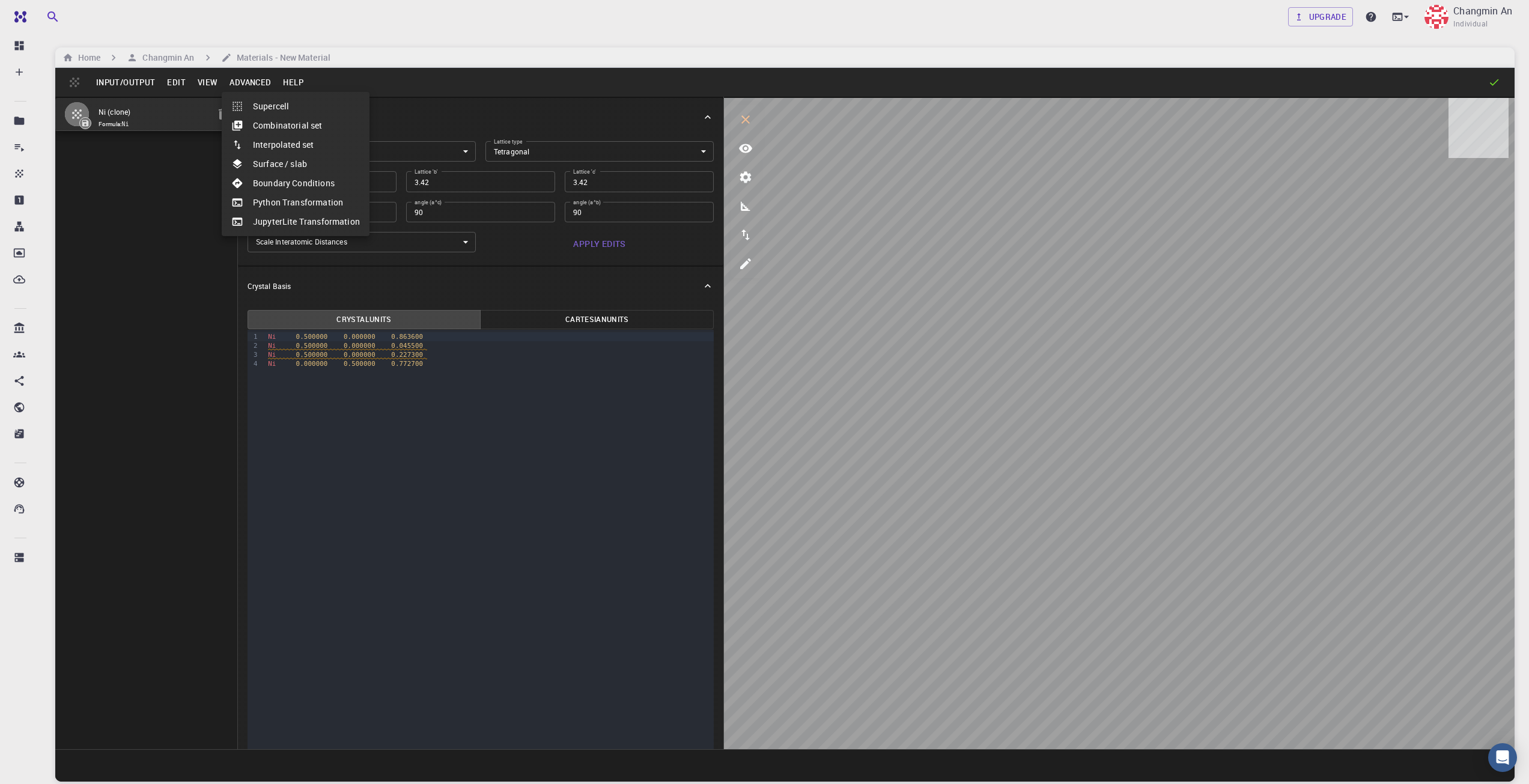
click at [289, 161] on li "Surface / slab" at bounding box center [295, 163] width 148 height 19
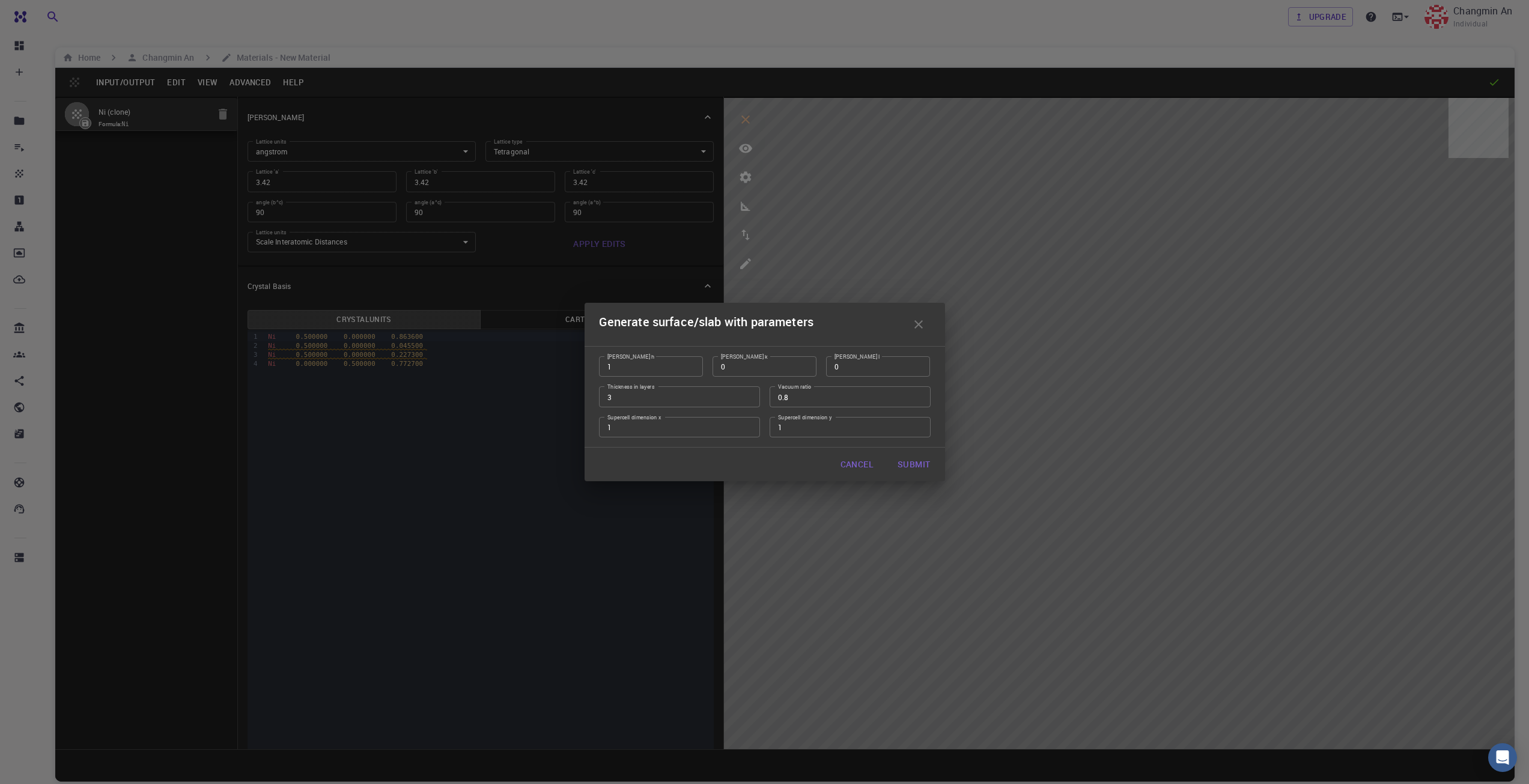
click at [918, 467] on button "Submit" at bounding box center [914, 465] width 52 height 24
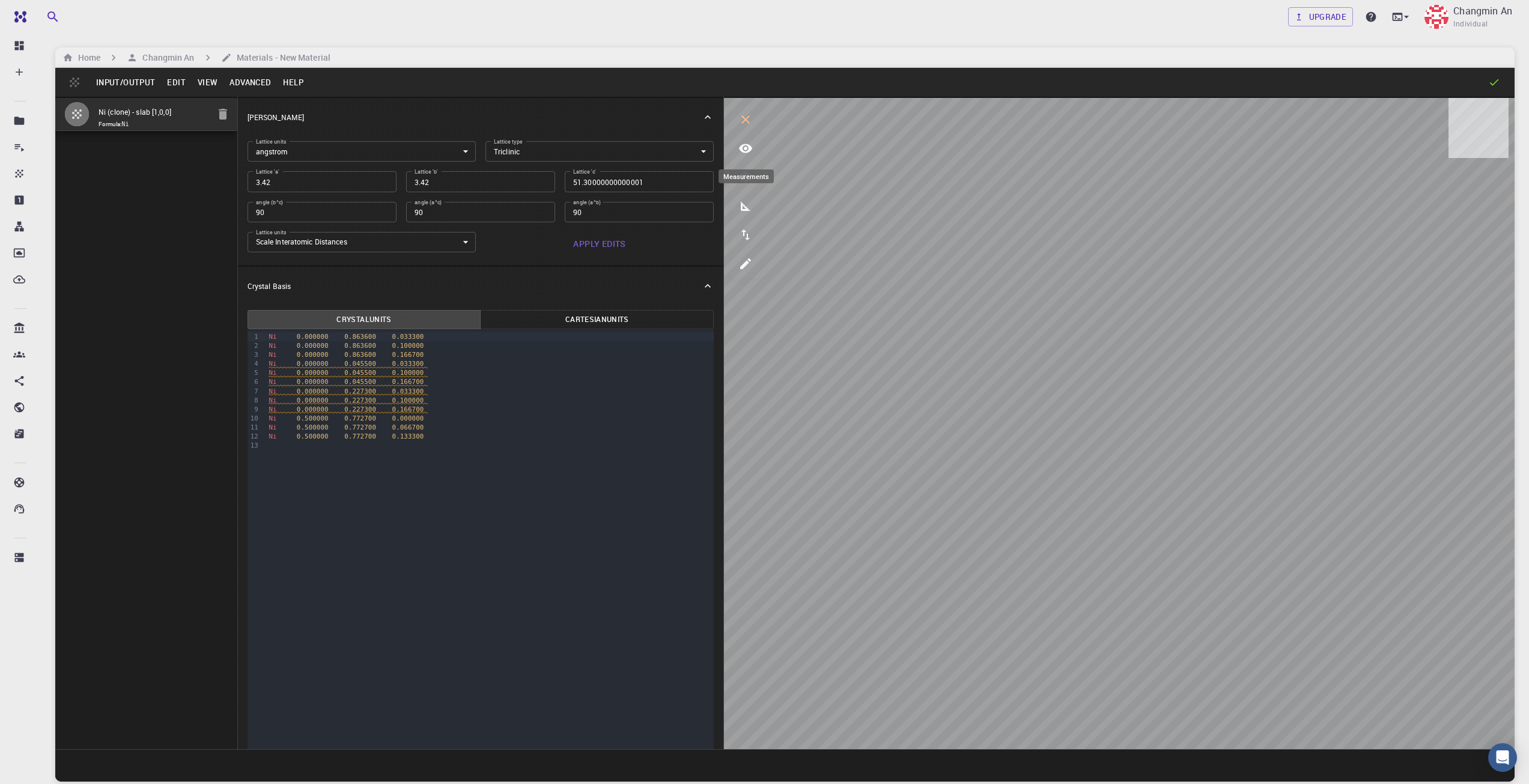
click at [746, 208] on icon "measurements" at bounding box center [746, 206] width 10 height 10
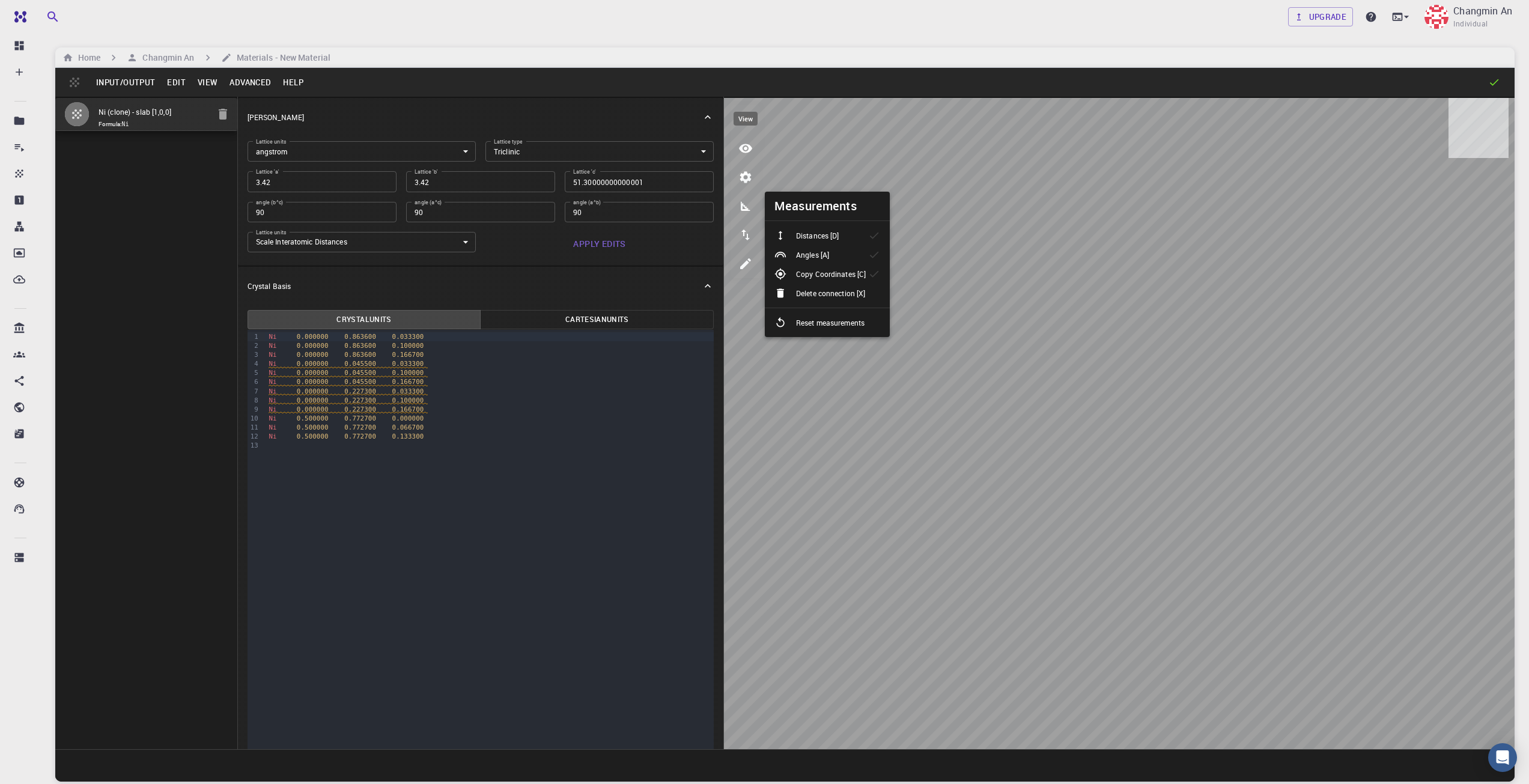
click at [745, 149] on icon "view" at bounding box center [746, 149] width 14 height 9
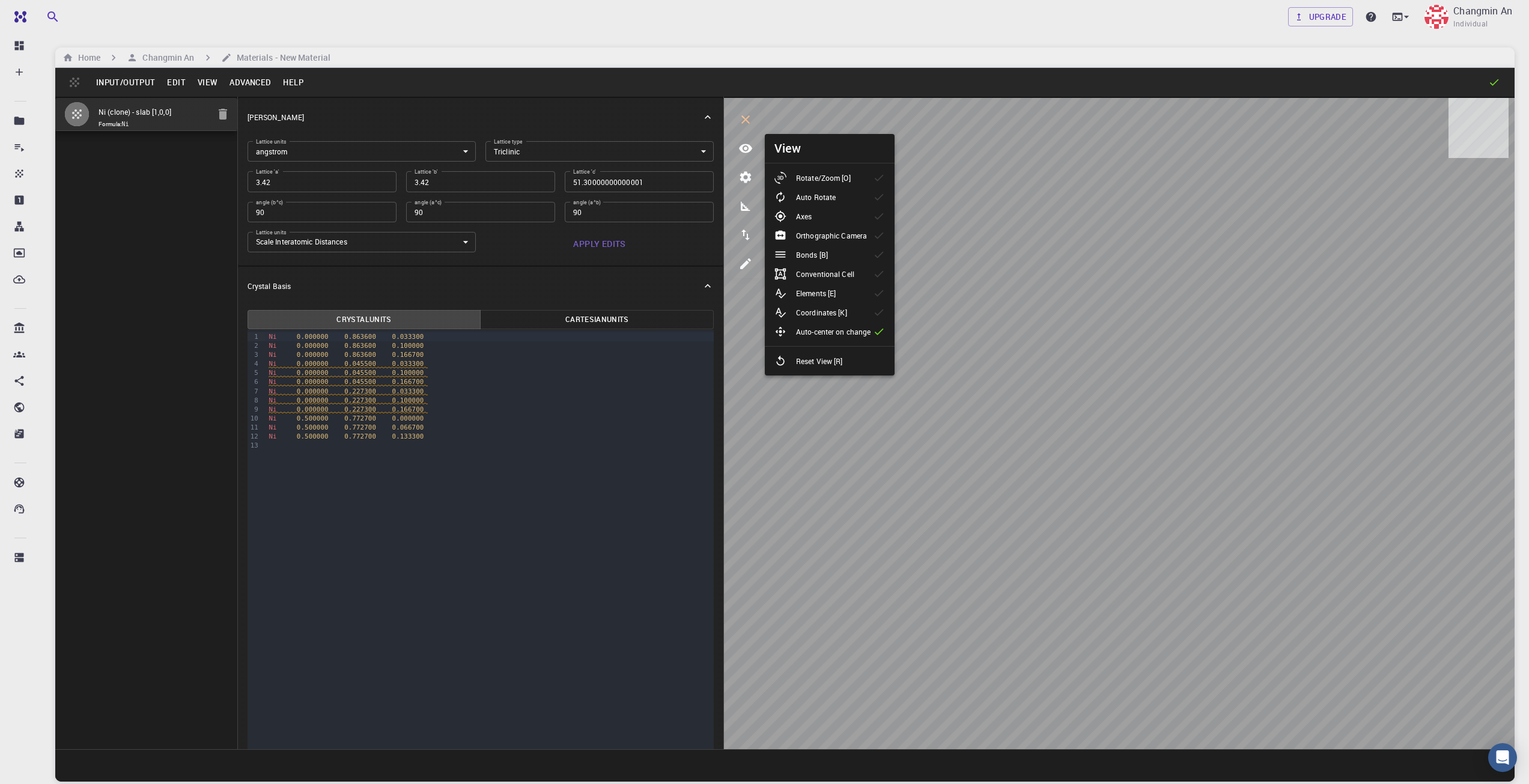
click at [828, 177] on p "Rotate/Zoom [O]" at bounding box center [823, 178] width 54 height 11
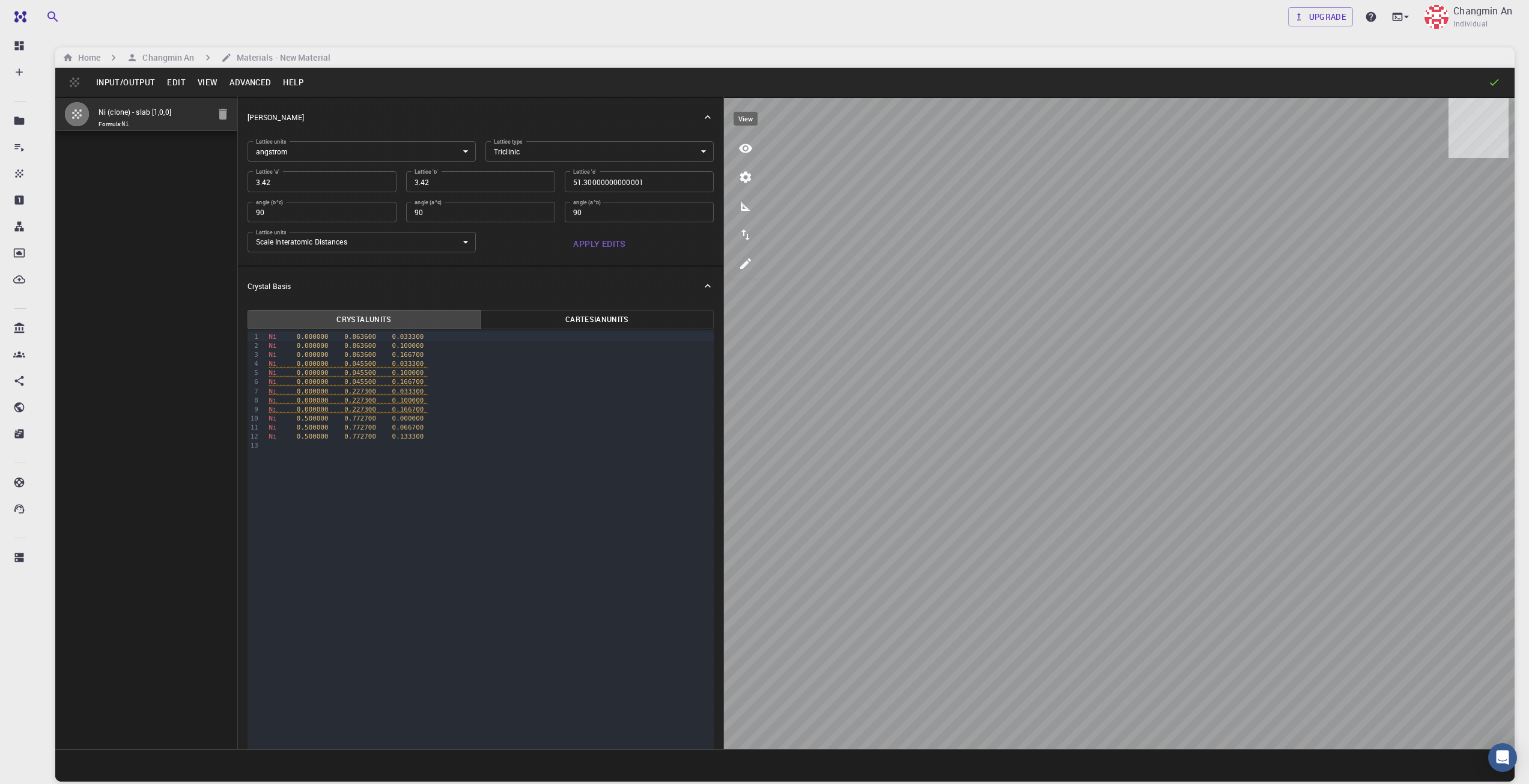
click at [736, 145] on button "view" at bounding box center [746, 149] width 29 height 29
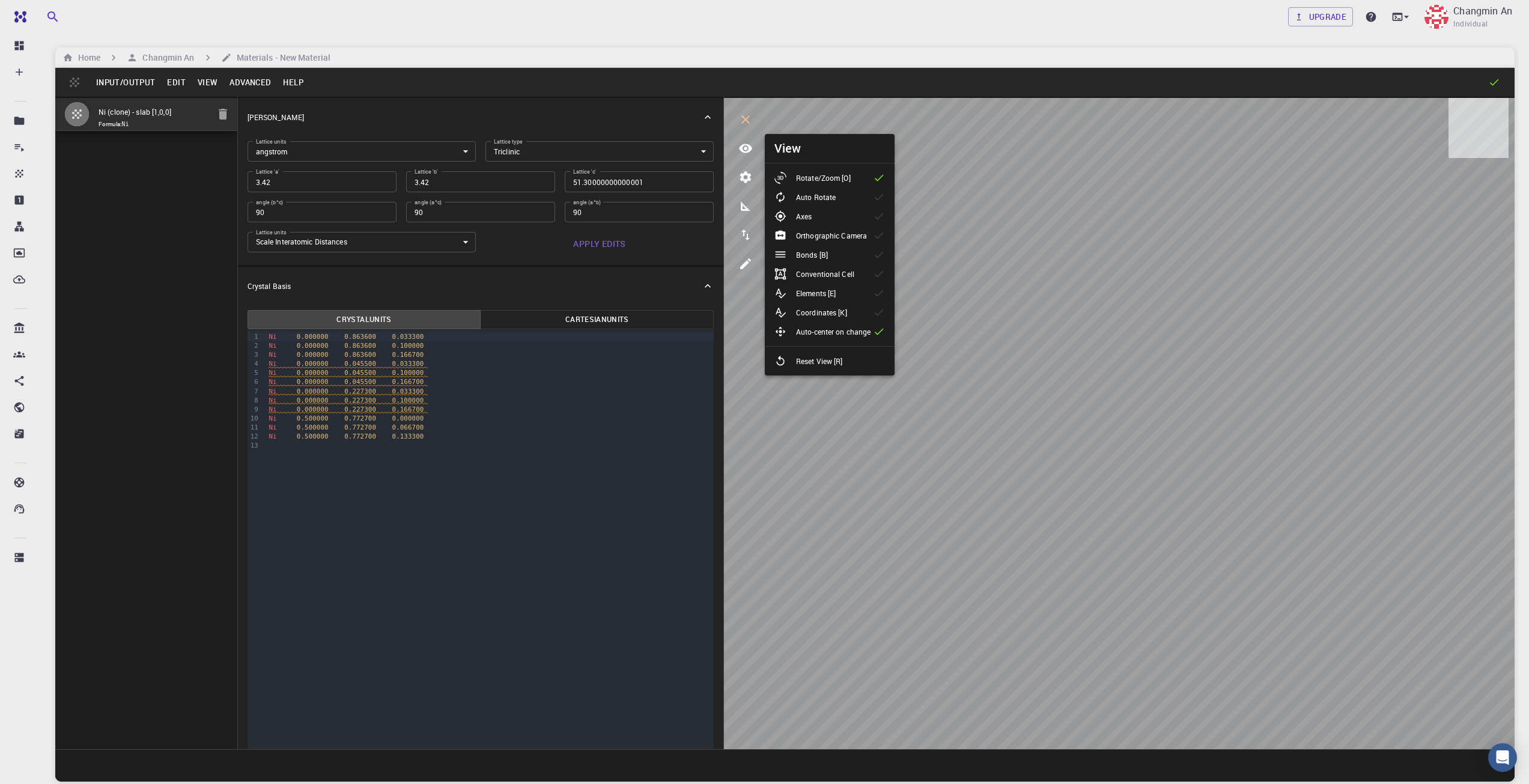
click at [847, 275] on p "Conventional Cell" at bounding box center [825, 274] width 58 height 11
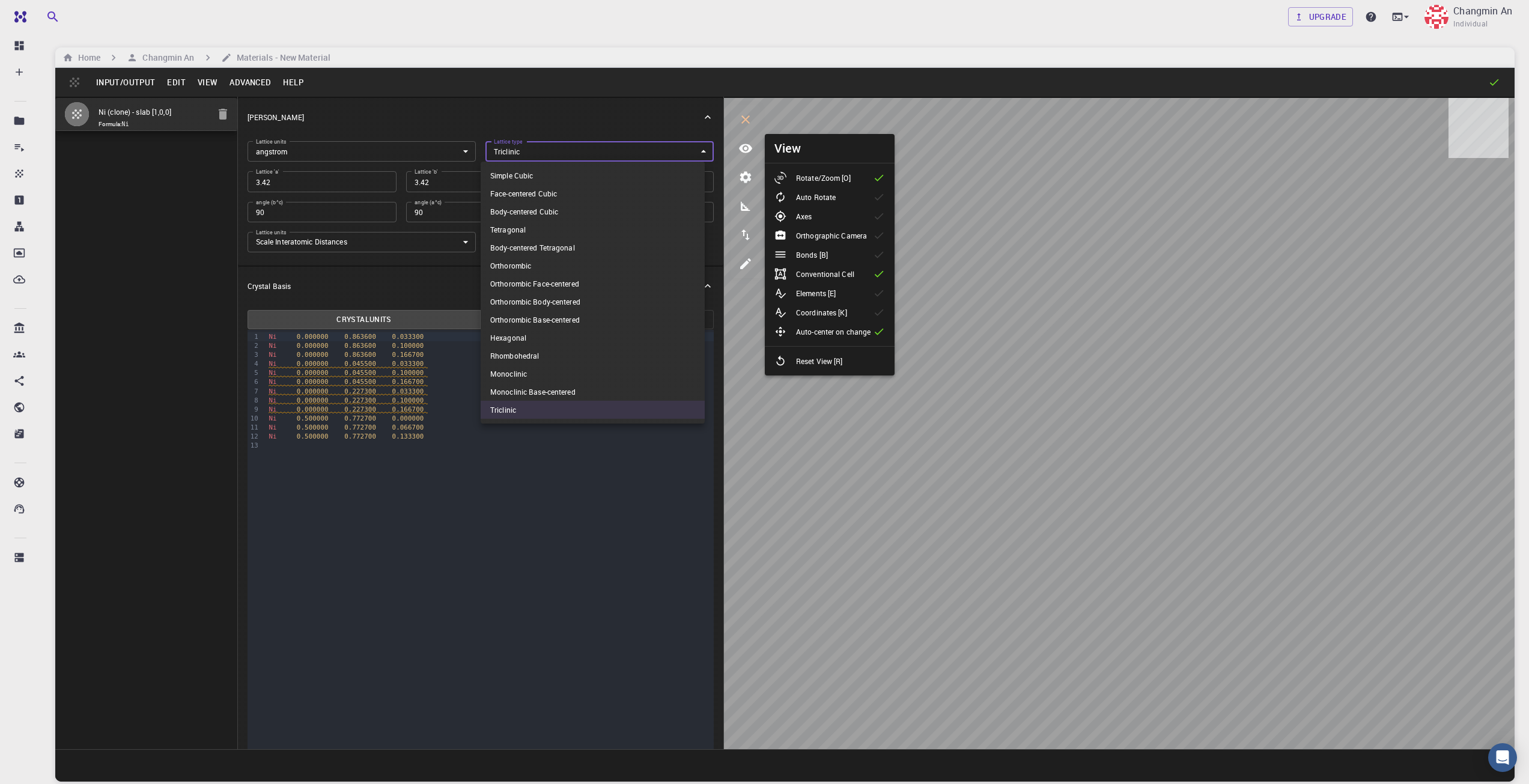
click at [587, 153] on body "Free Dashboard Create New Job New Material Create Material Upload File Import f…" at bounding box center [764, 437] width 1529 height 876
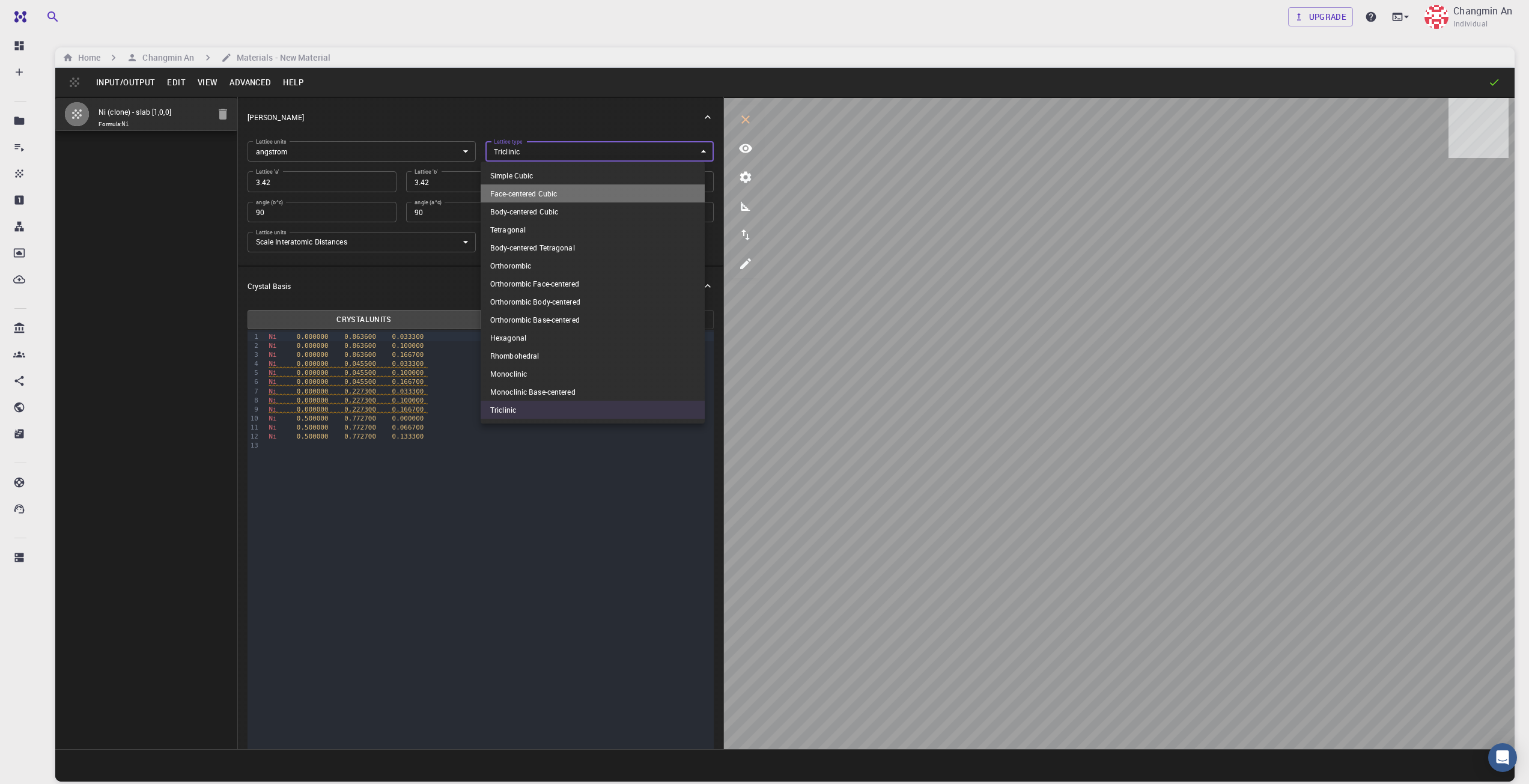
click at [563, 191] on li "Face-centered Cubic" at bounding box center [593, 193] width 224 height 18
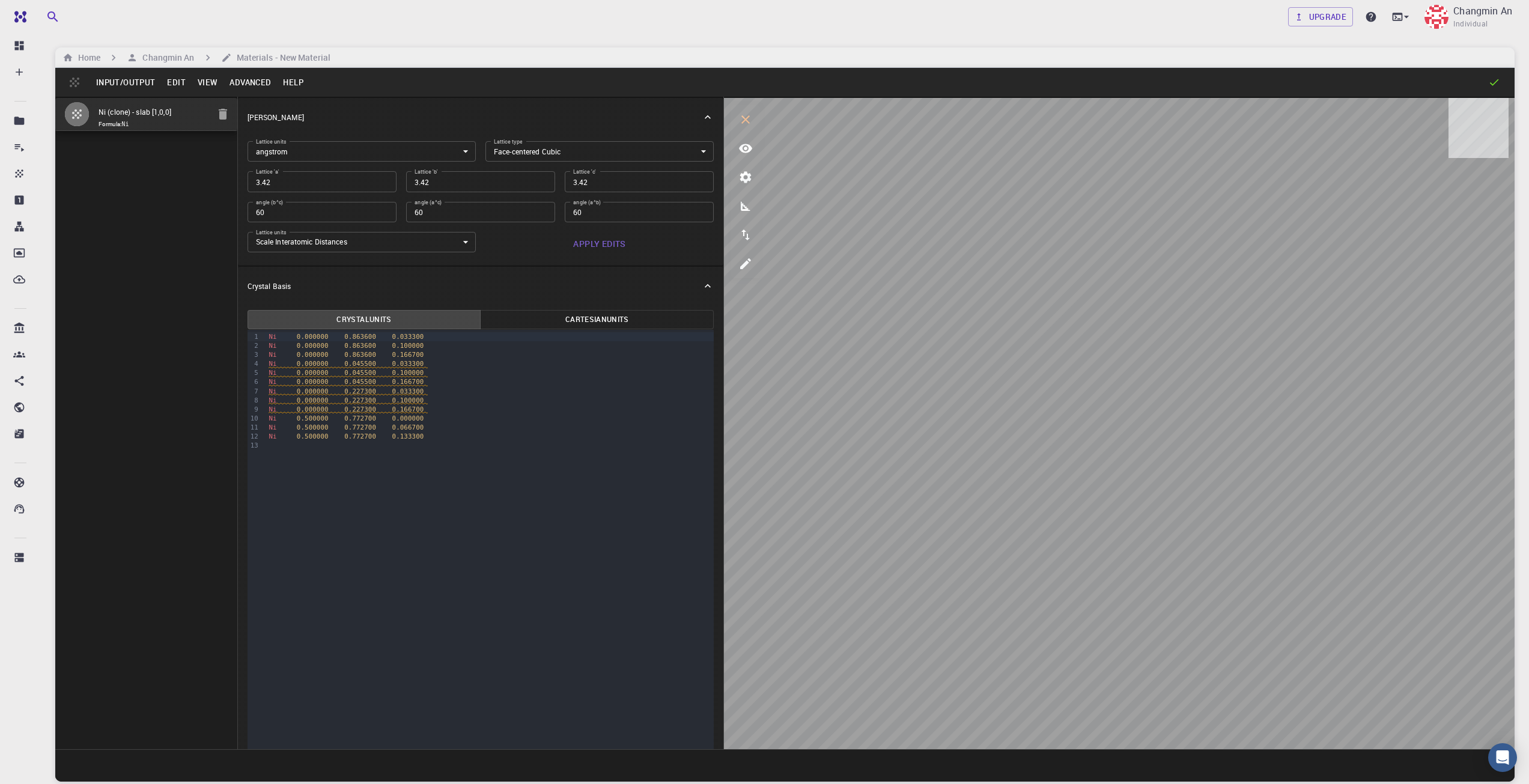
click at [595, 239] on button "Apply Edits" at bounding box center [600, 244] width 229 height 24
drag, startPoint x: 336, startPoint y: 337, endPoint x: 355, endPoint y: 337, distance: 19.0
click at [355, 337] on span "0.863600" at bounding box center [359, 337] width 32 height 8
click at [357, 336] on span "Ni 0.000000 0.863600 0.033300" at bounding box center [348, 337] width 159 height 8
